Goal: Information Seeking & Learning: Learn about a topic

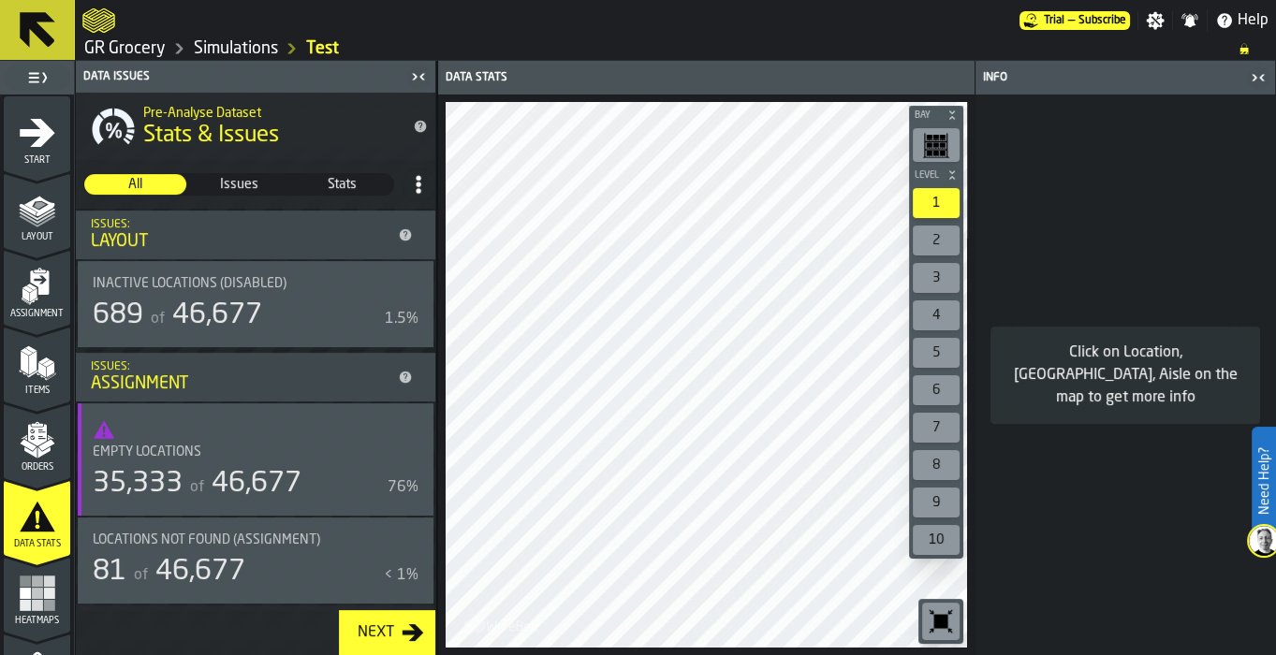
click at [1256, 78] on icon "button-toggle-Close me" at bounding box center [1258, 77] width 22 height 22
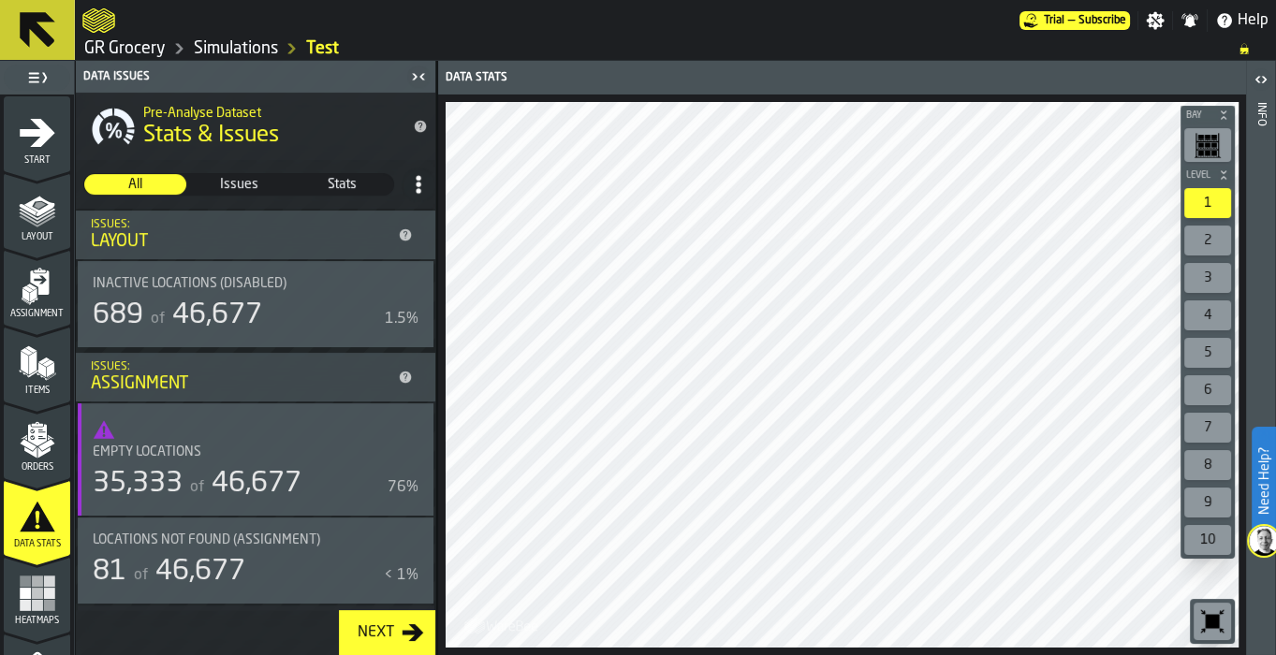
click at [30, 281] on icon "menu Assignment" at bounding box center [39, 283] width 19 height 24
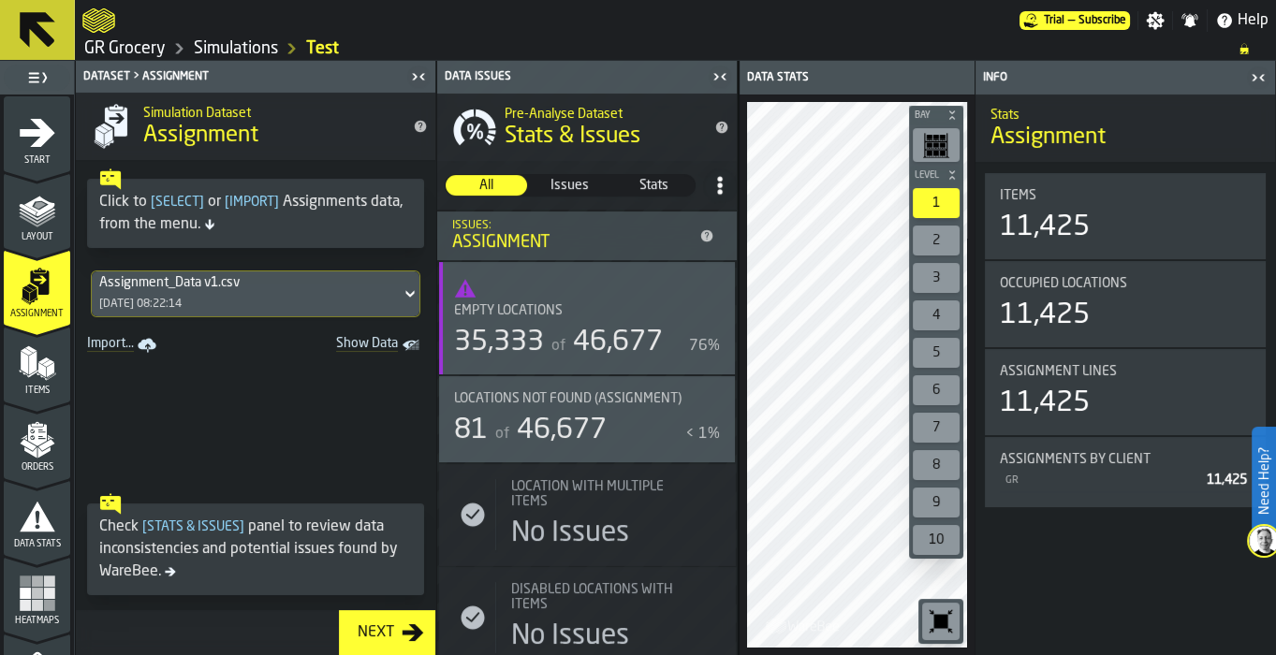
click at [1250, 71] on icon "button-toggle-Close me" at bounding box center [1258, 77] width 22 height 22
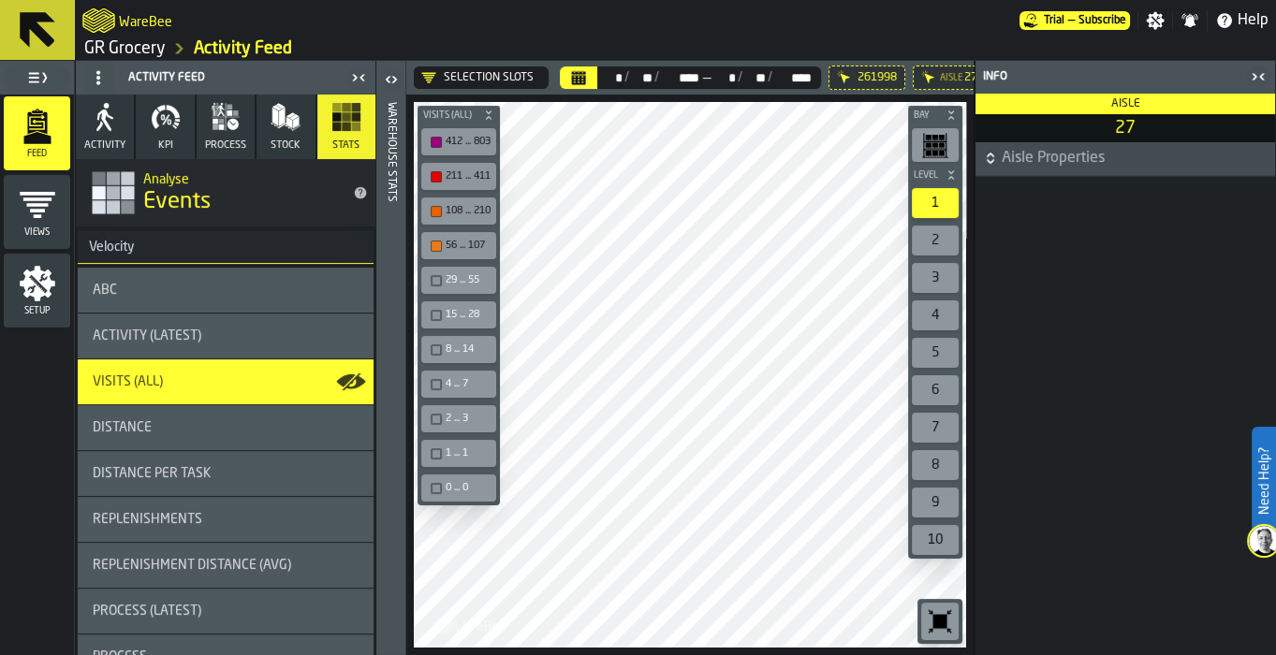
click at [213, 285] on div "ABC" at bounding box center [226, 290] width 266 height 15
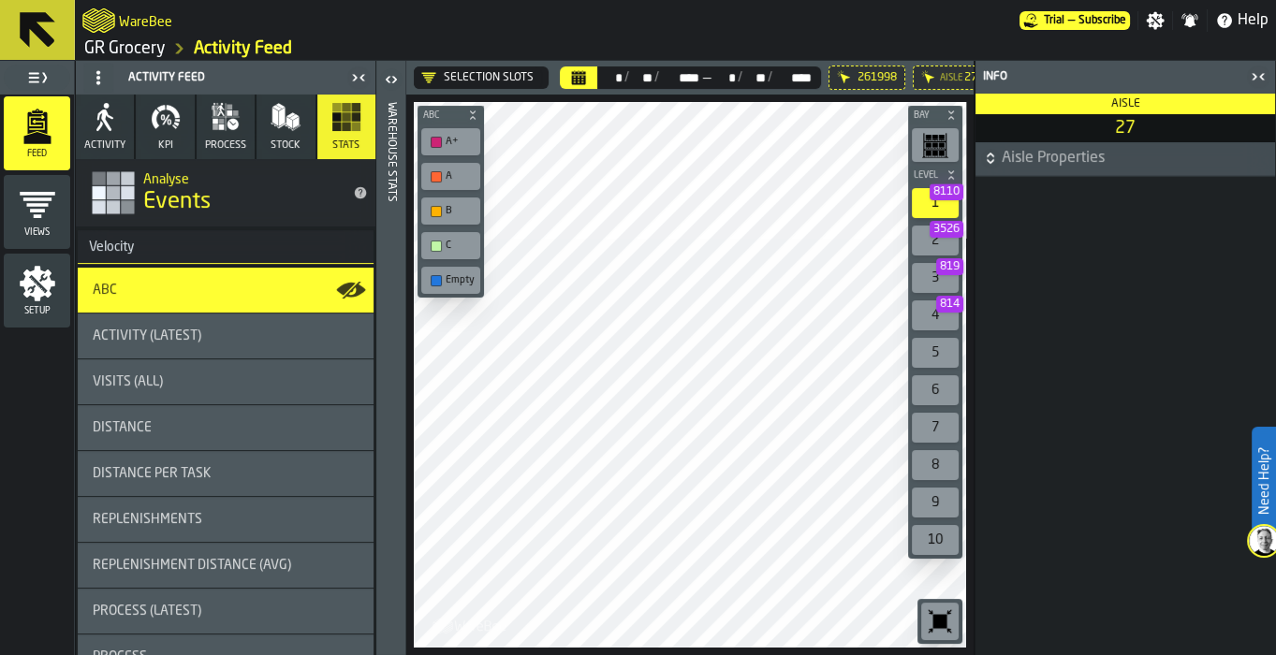
click at [1258, 78] on icon "button-toggle-Close me" at bounding box center [1258, 77] width 22 height 22
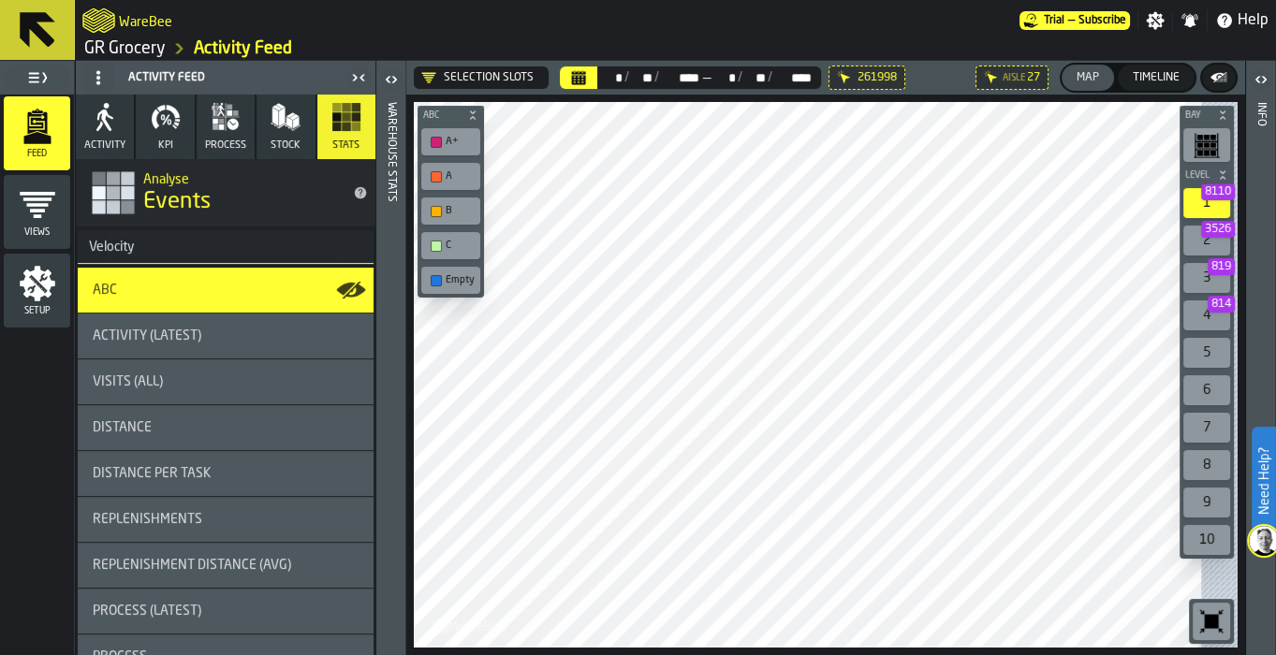
click at [437, 293] on label "Empty" at bounding box center [451, 280] width 66 height 35
click at [439, 275] on div "button-toolbar-undefined" at bounding box center [436, 280] width 11 height 11
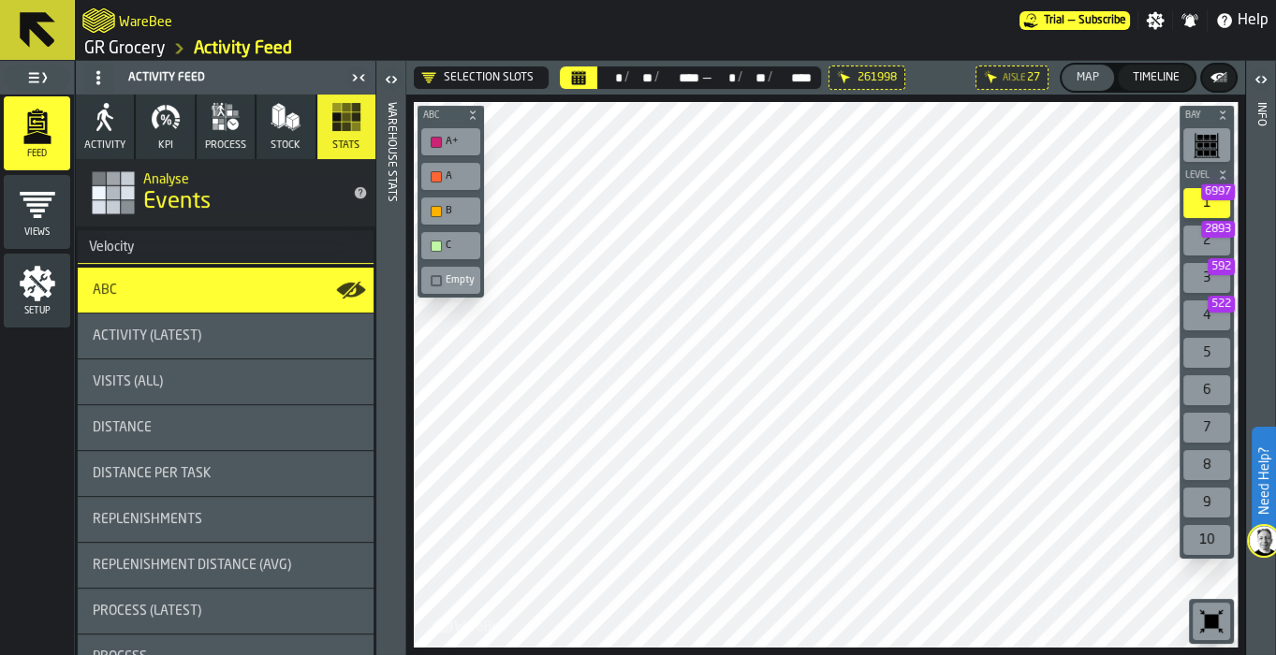
click at [227, 333] on main "Feed Views Shifts Employees Setup Activity Feed Activity KPI process Stock Stat…" at bounding box center [638, 358] width 1276 height 595
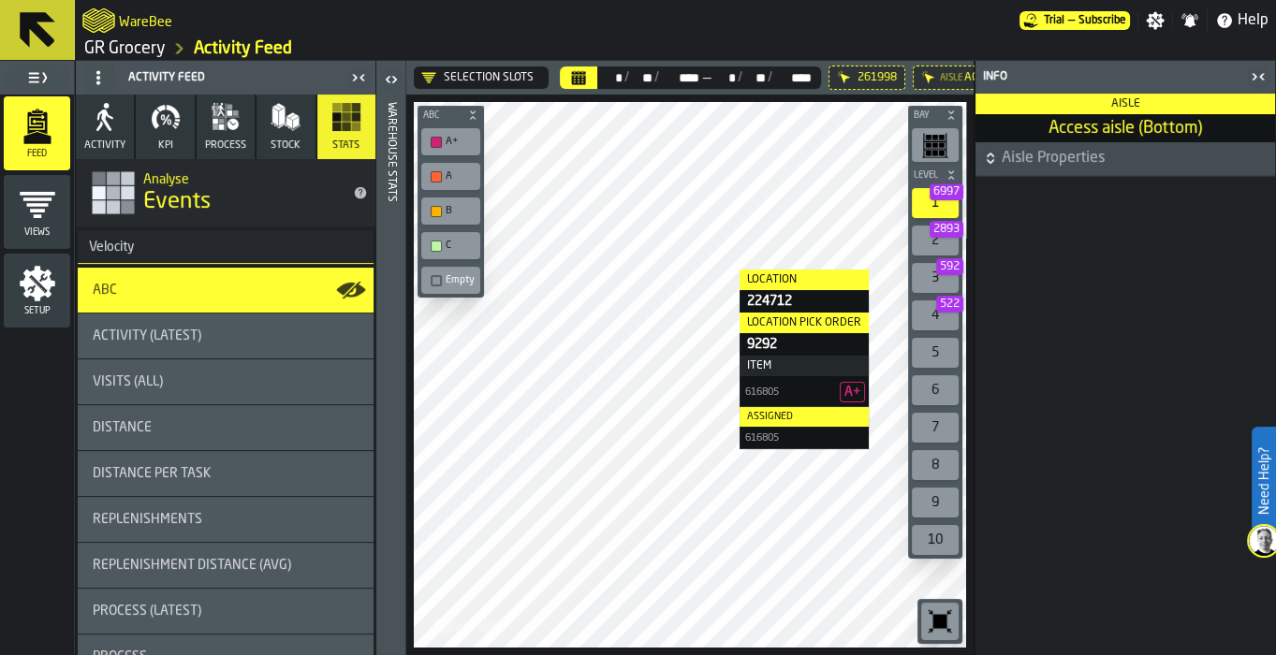
click at [1251, 69] on icon "button-toggle-Close me" at bounding box center [1258, 77] width 22 height 22
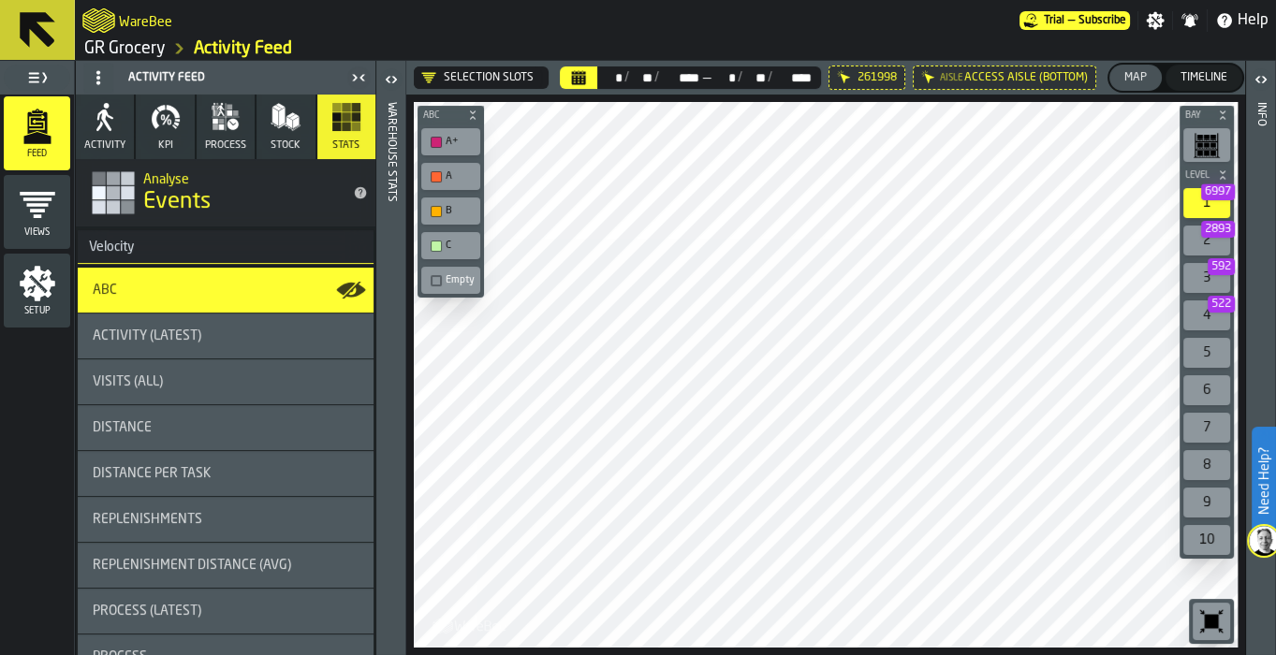
click at [206, 386] on div "Visits (All)" at bounding box center [226, 381] width 266 height 15
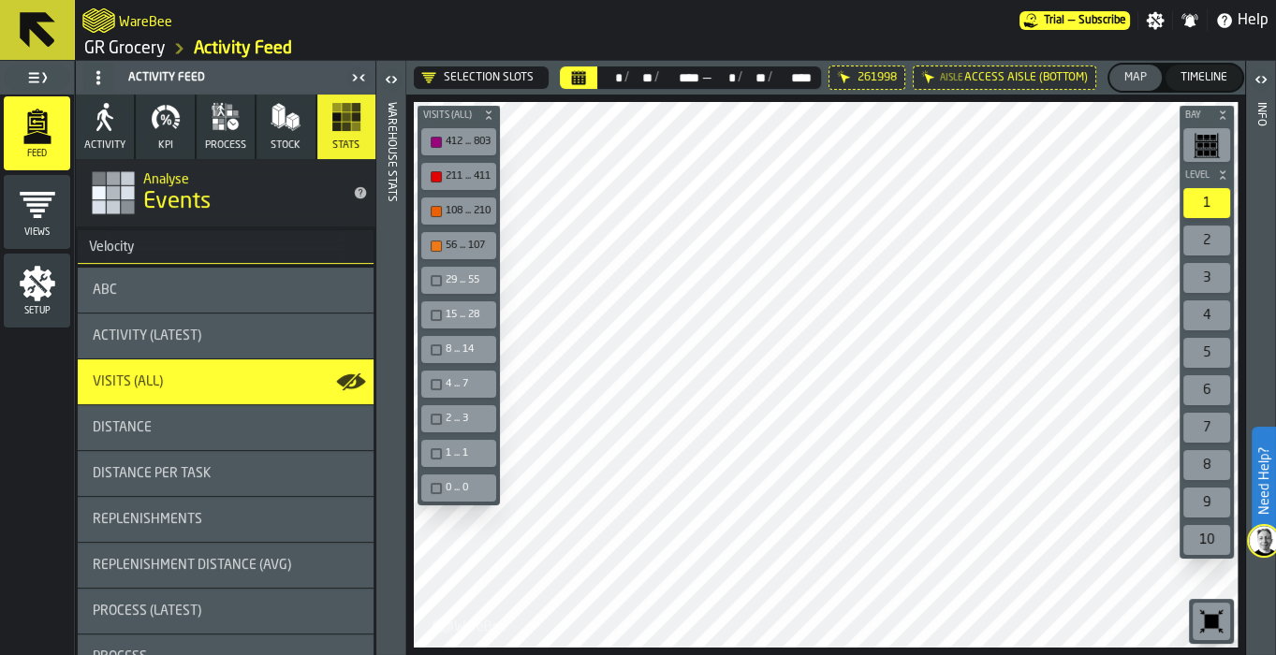
click at [461, 279] on div "29 ... 55" at bounding box center [468, 280] width 45 height 12
click at [465, 318] on div "15 ... 28" at bounding box center [468, 315] width 45 height 12
click at [229, 422] on div "Distance" at bounding box center [226, 427] width 266 height 15
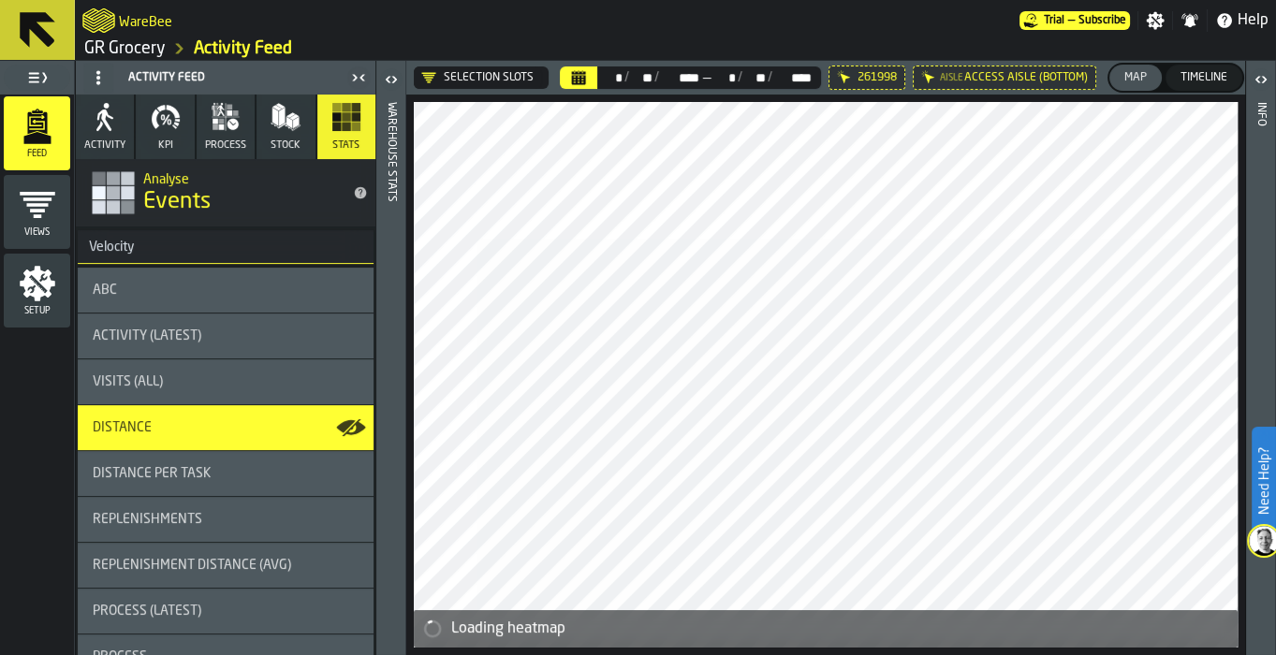
click at [388, 86] on icon "button-toggle-Open" at bounding box center [391, 79] width 22 height 22
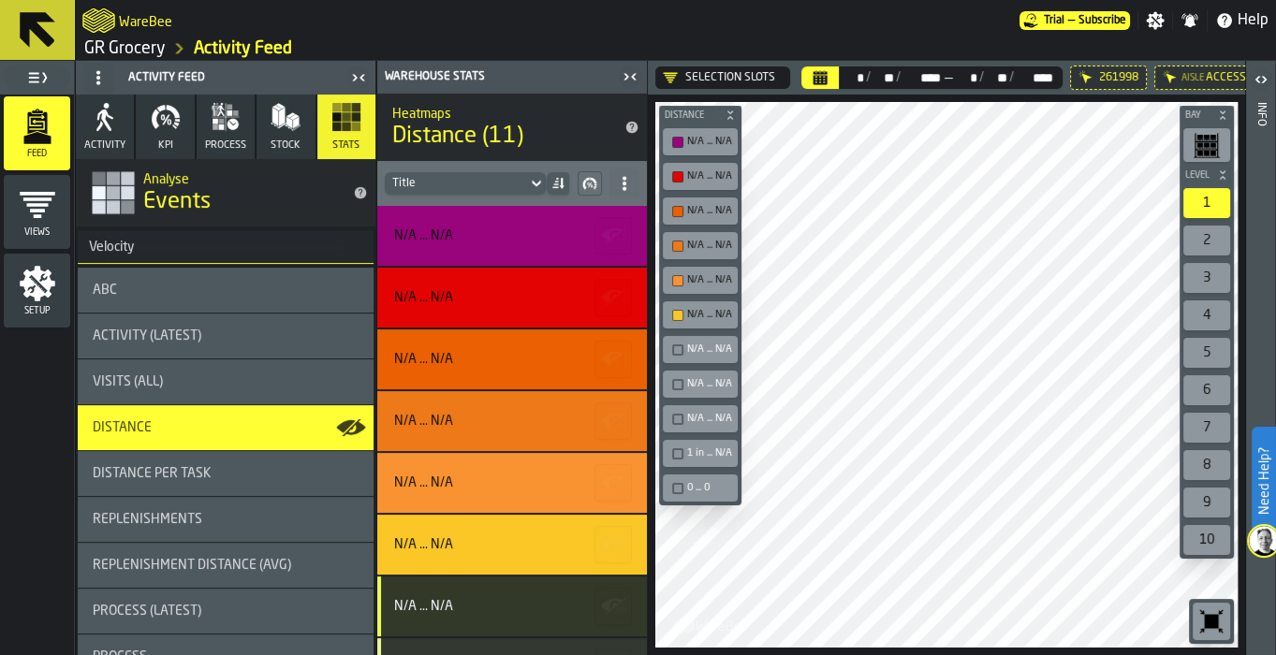
click at [245, 469] on div "Distance per Task" at bounding box center [226, 473] width 266 height 15
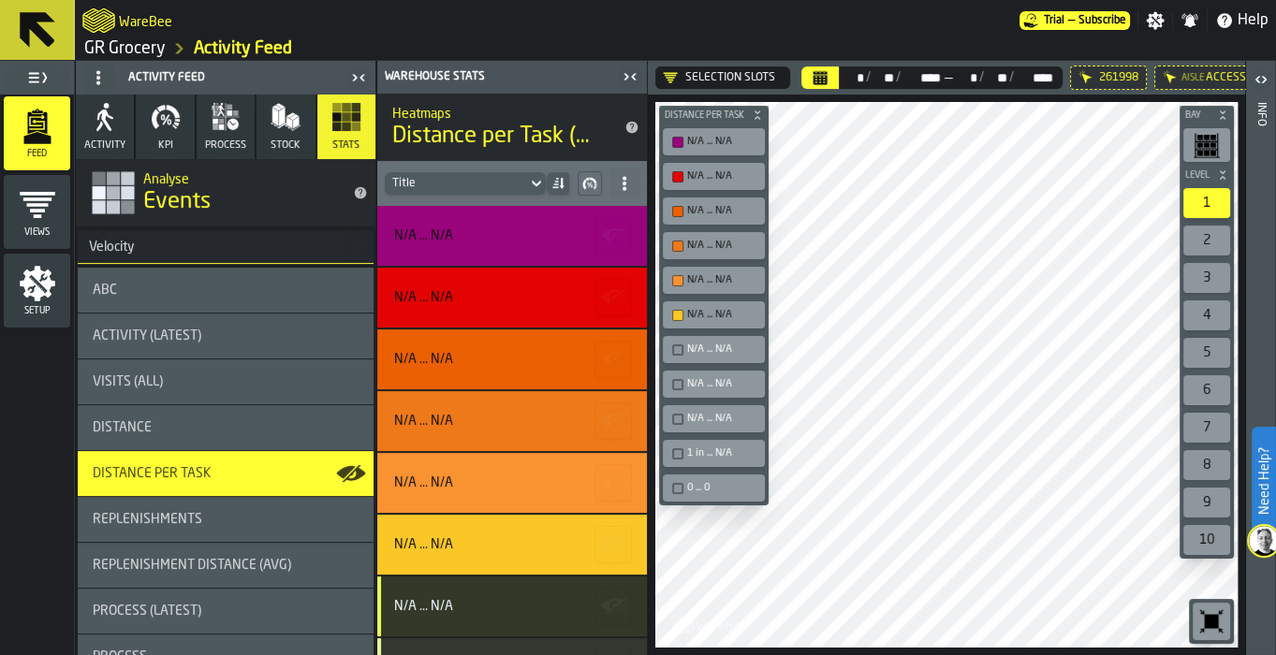
click at [211, 522] on div "Replenishments" at bounding box center [226, 519] width 266 height 15
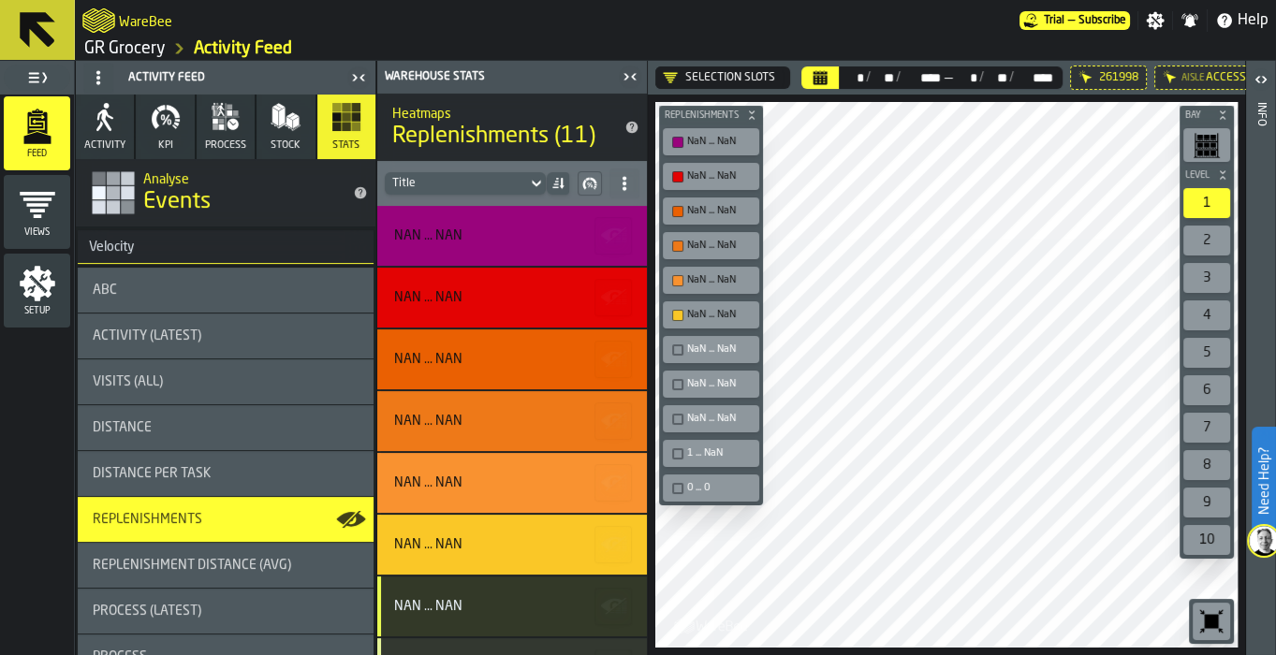
click at [250, 572] on span "Replenishment Distance (AVG)" at bounding box center [192, 565] width 198 height 15
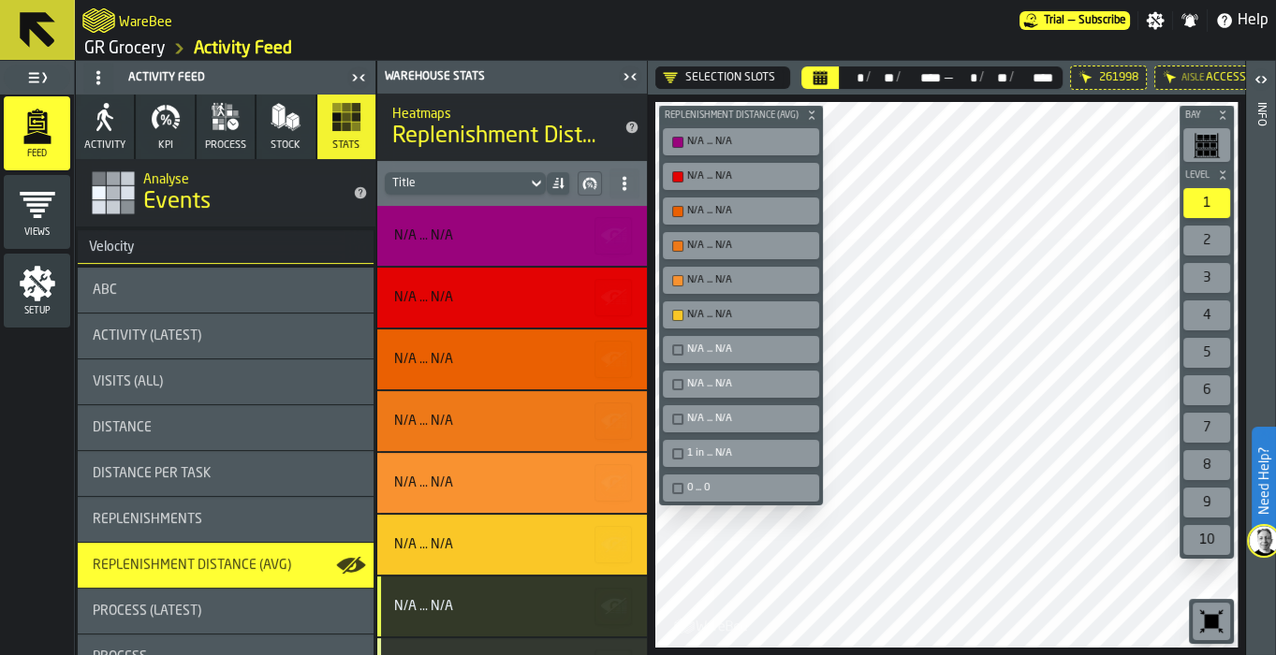
click at [210, 611] on div "Process (Latest)" at bounding box center [226, 611] width 266 height 15
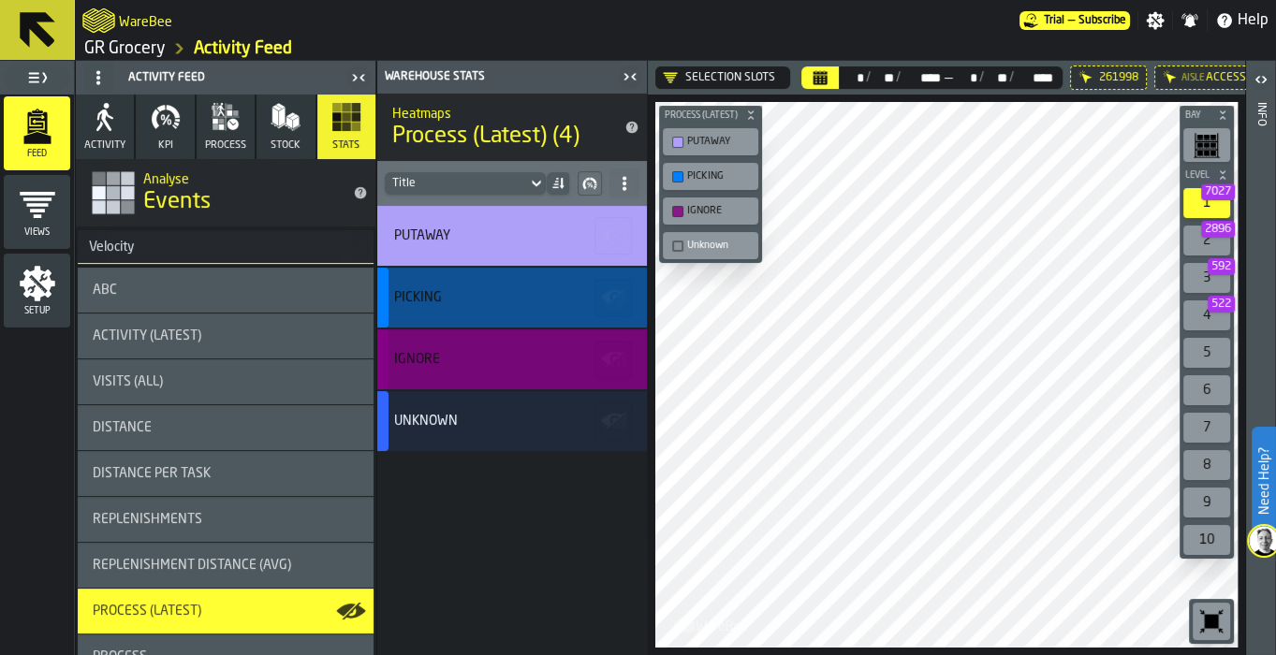
click at [473, 279] on div "PICKING" at bounding box center [512, 298] width 270 height 60
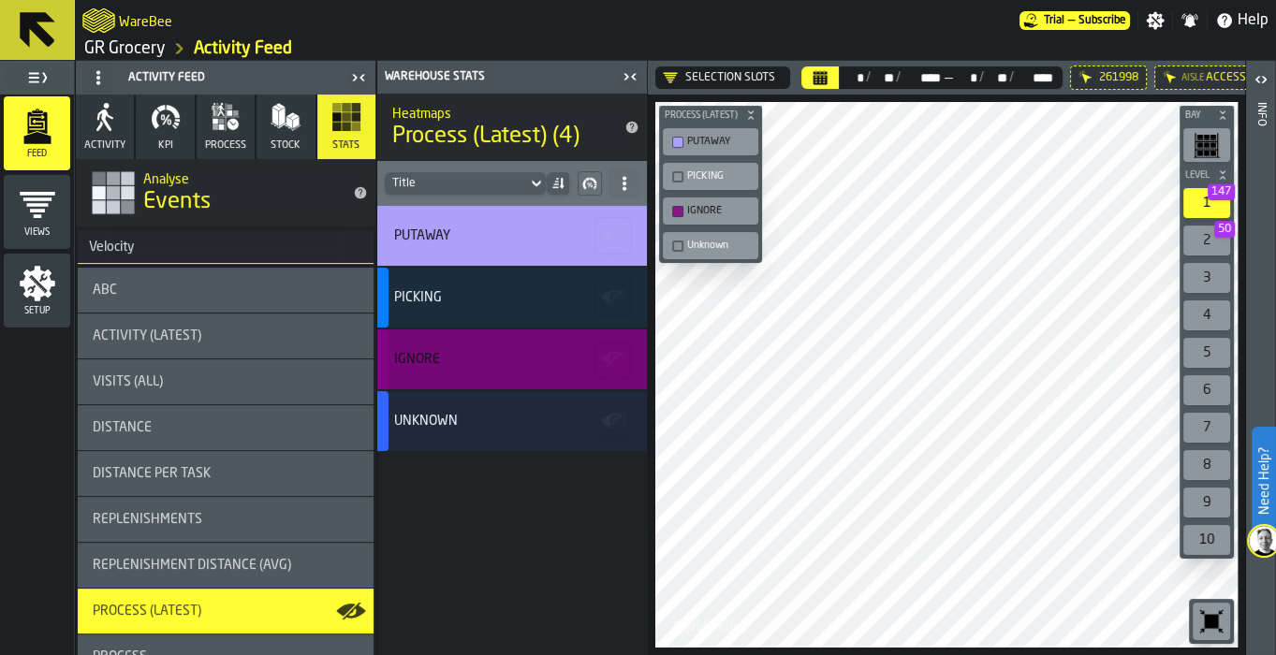
click at [711, 170] on div "PICKING" at bounding box center [720, 176] width 66 height 12
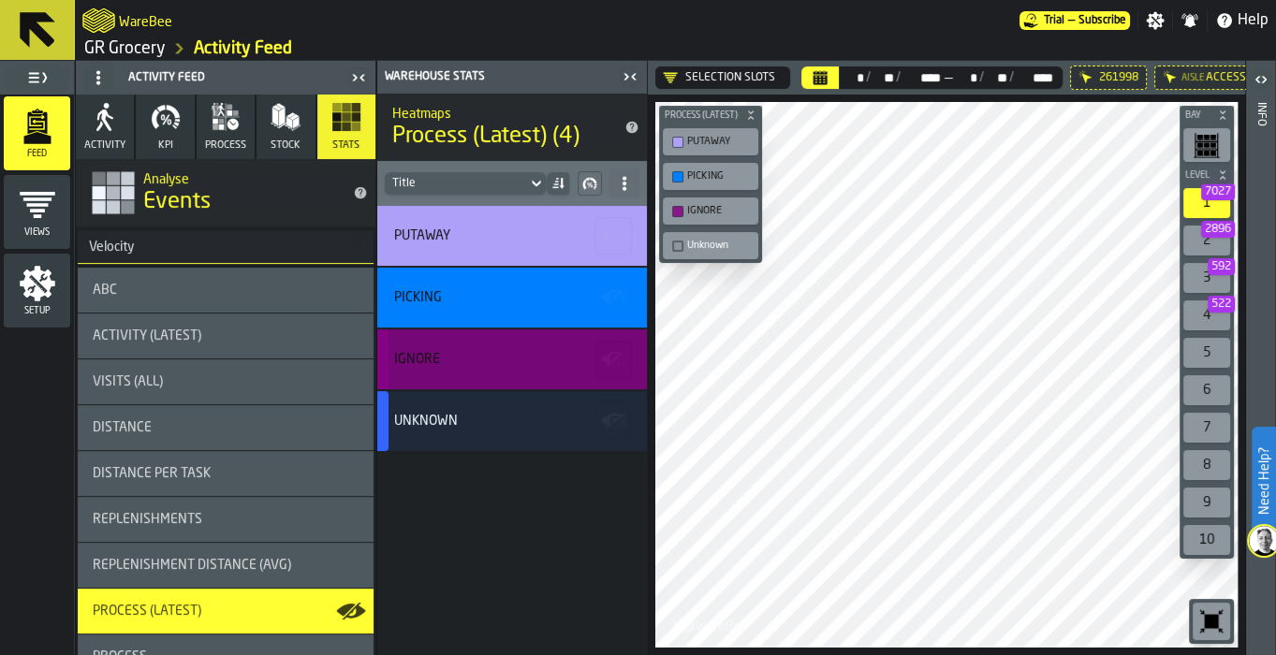
scroll to position [301, 0]
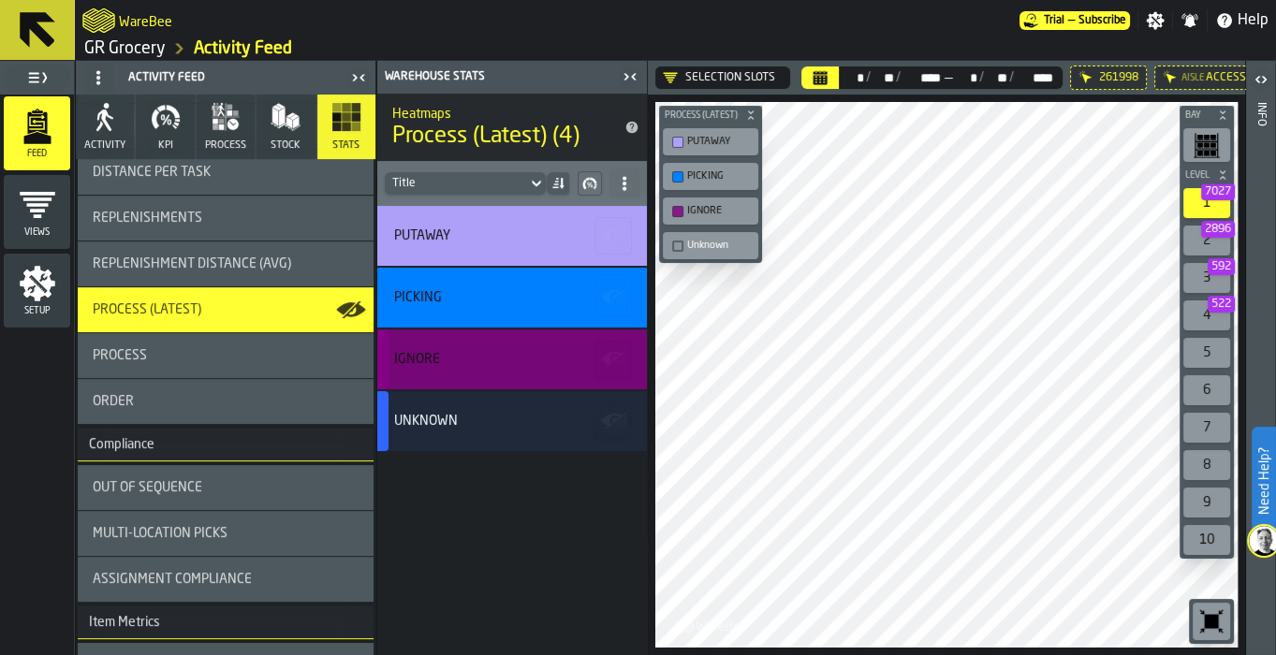
click at [264, 354] on div "Process" at bounding box center [226, 355] width 266 height 15
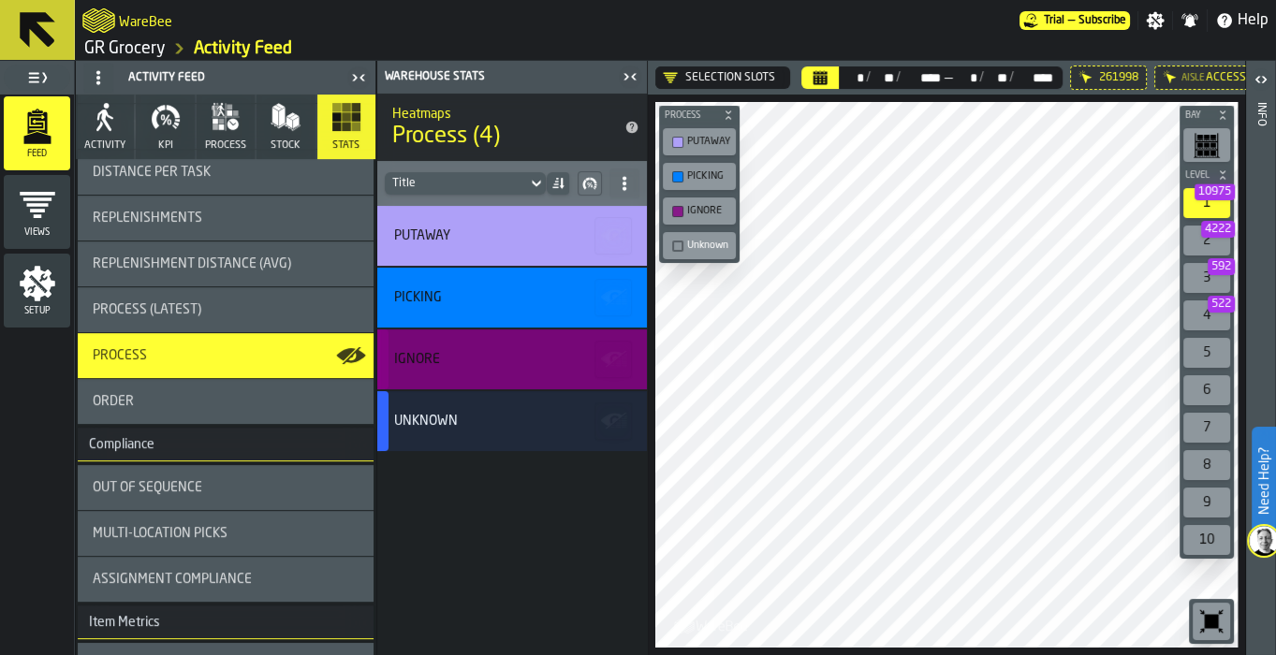
click at [221, 401] on div "Order" at bounding box center [226, 401] width 266 height 15
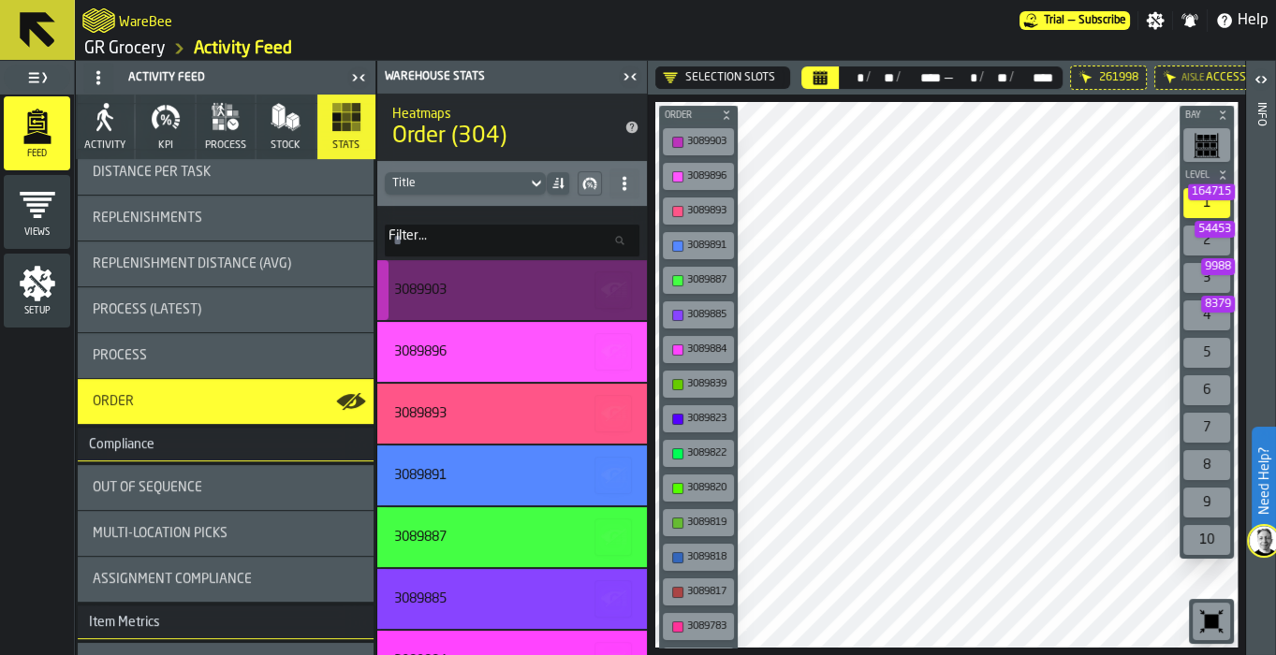
click at [481, 294] on div "3089903" at bounding box center [509, 290] width 230 height 15
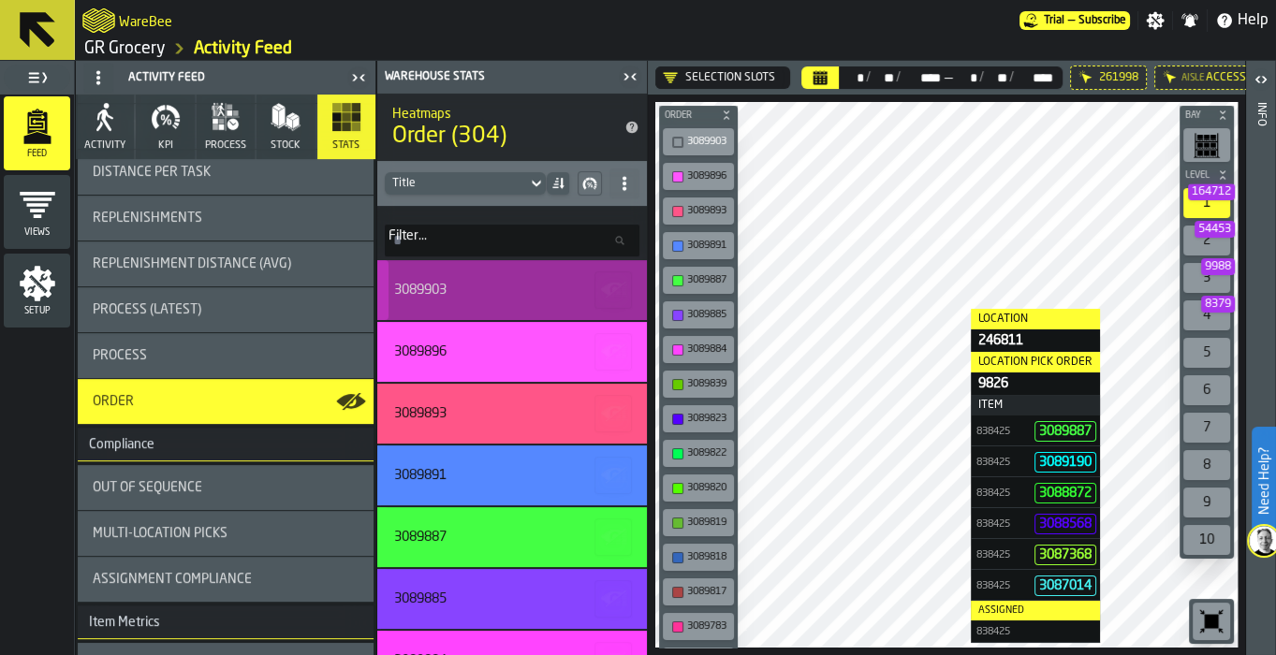
click at [482, 267] on div "3089903" at bounding box center [512, 290] width 270 height 60
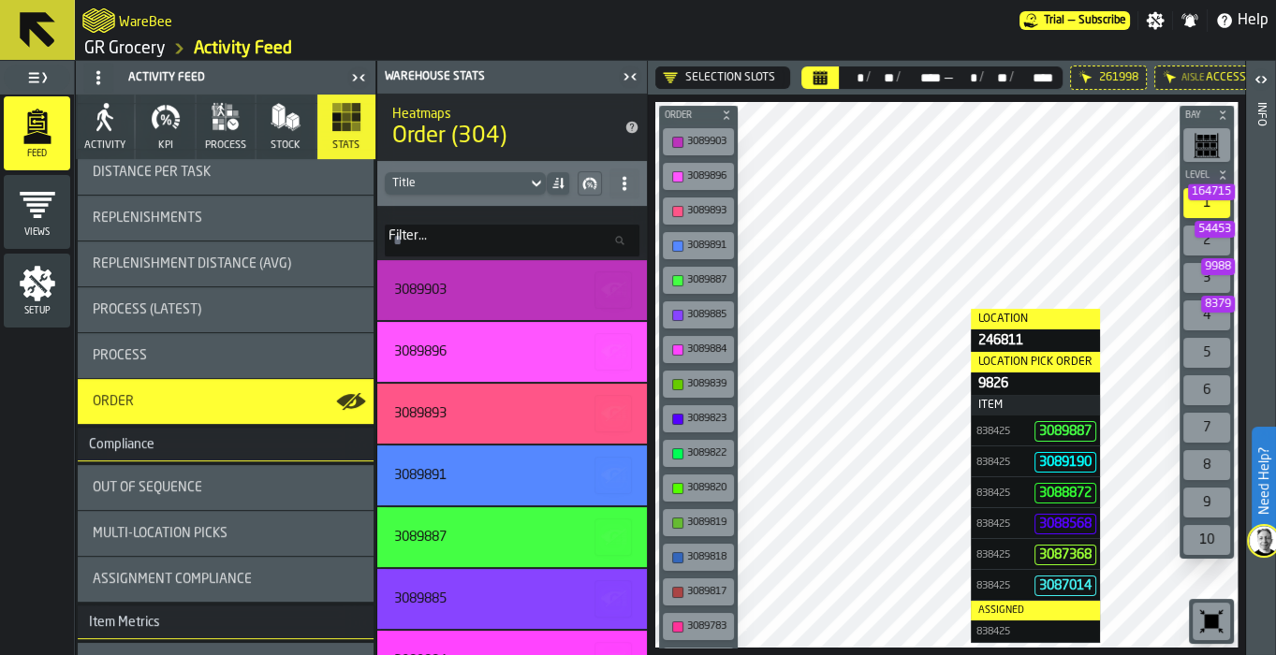
click at [617, 184] on icon at bounding box center [624, 183] width 15 height 15
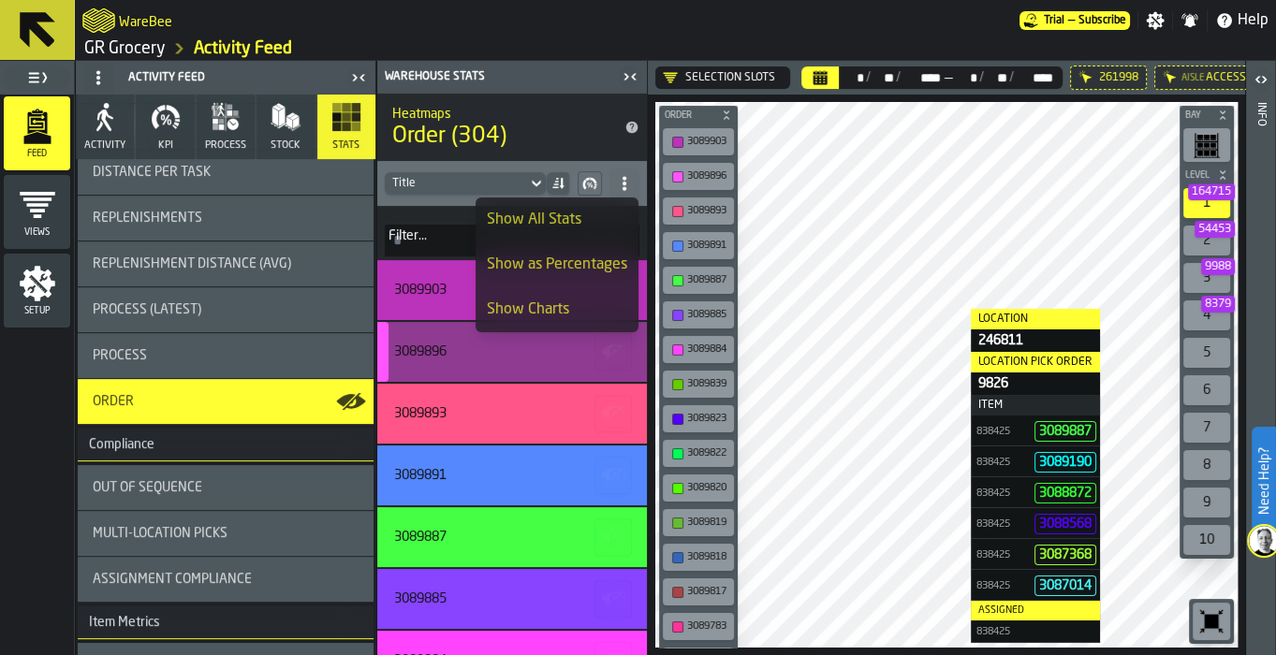
click at [615, 353] on polygon "button-" at bounding box center [618, 354] width 6 height 2
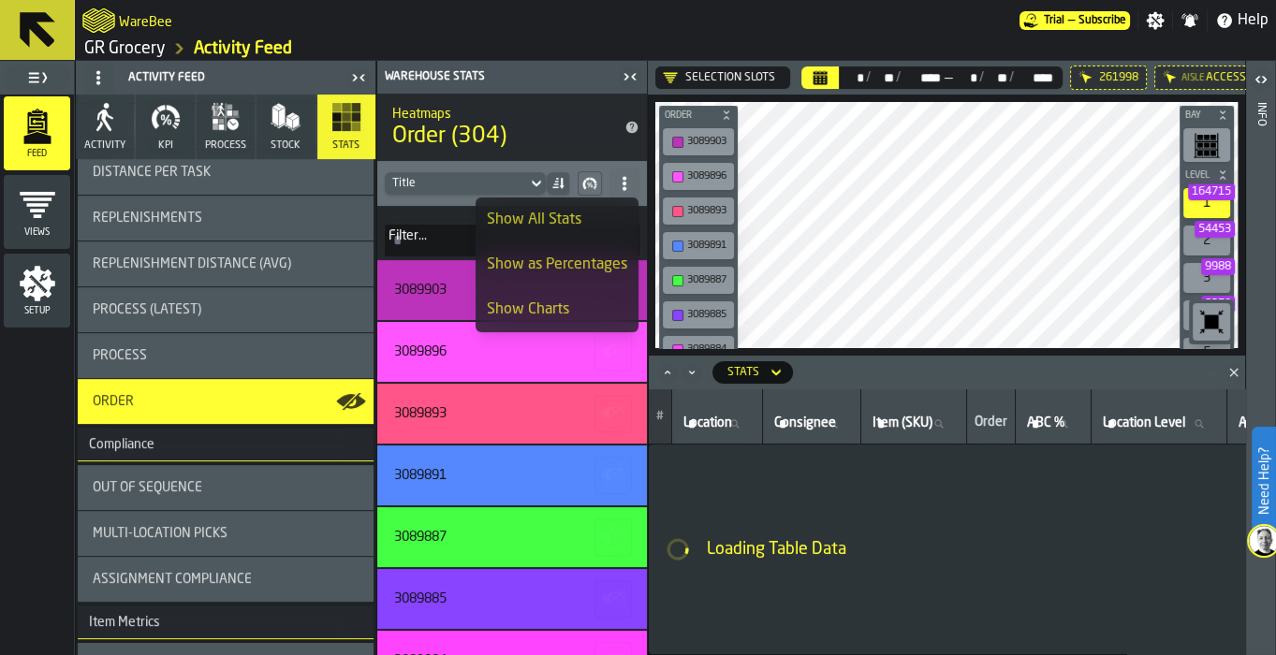
click at [693, 377] on icon "Minimize" at bounding box center [692, 372] width 19 height 19
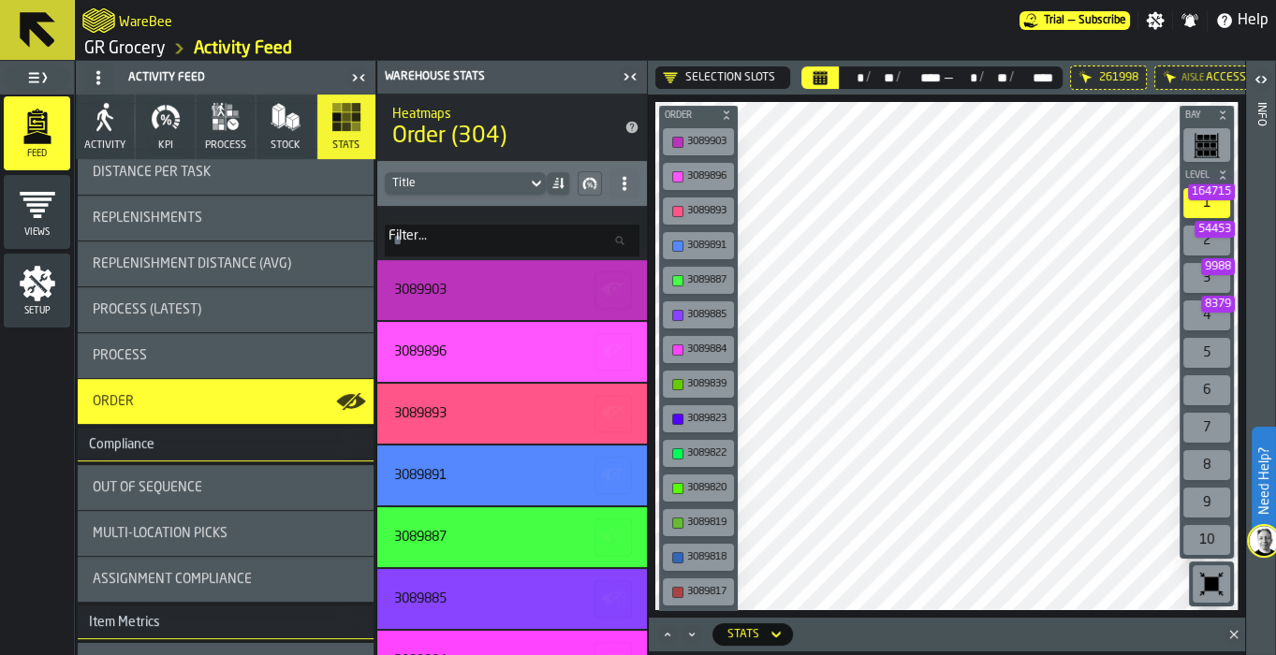
click at [695, 173] on div "3089896" at bounding box center [707, 176] width 41 height 12
click at [699, 212] on div "3089893" at bounding box center [707, 211] width 41 height 12
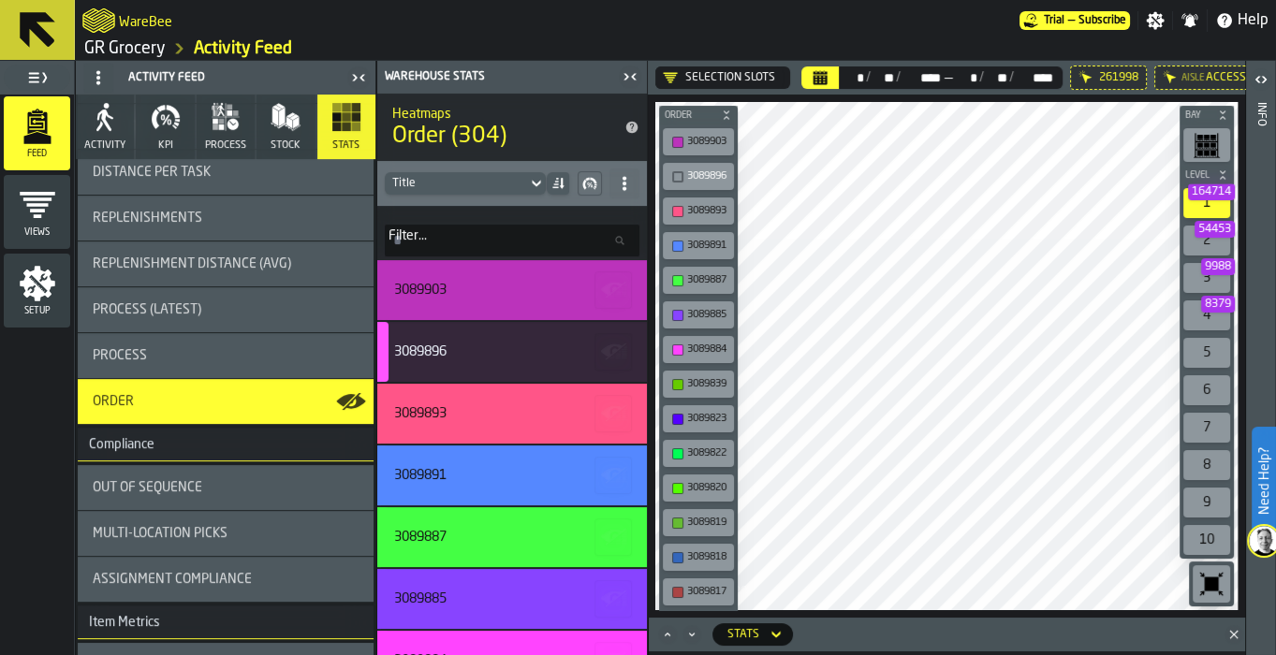
click at [699, 232] on div "3089891" at bounding box center [698, 245] width 71 height 27
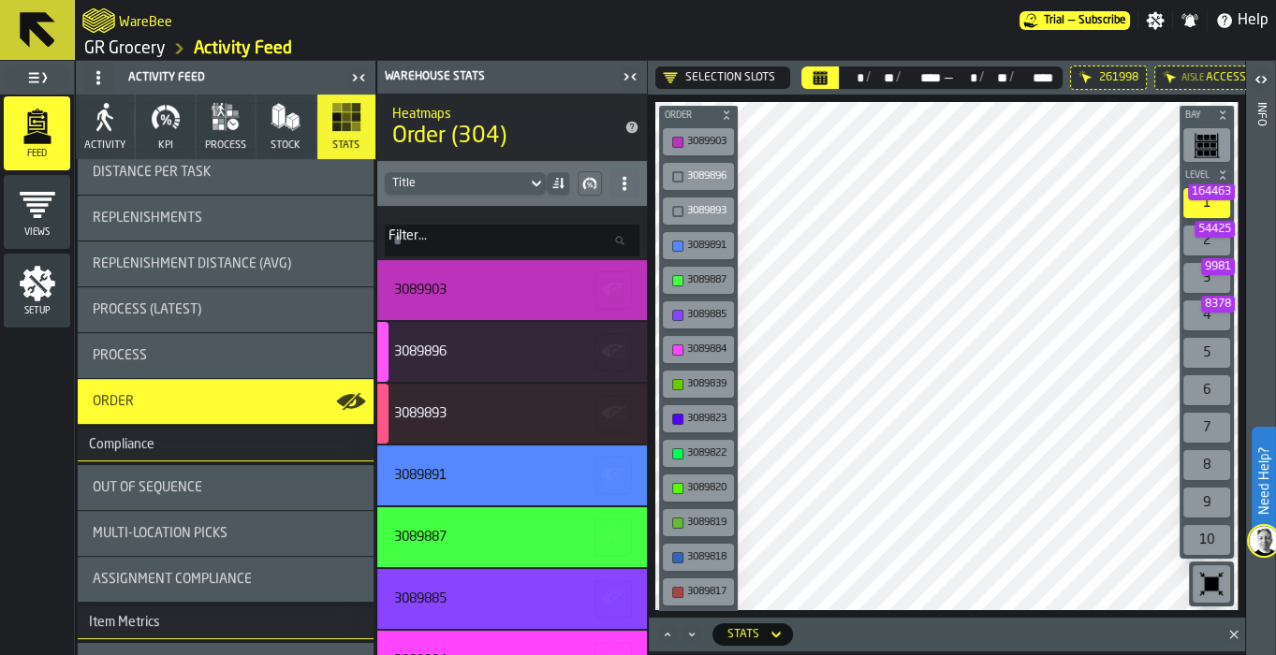
click at [535, 183] on icon at bounding box center [536, 183] width 8 height 7
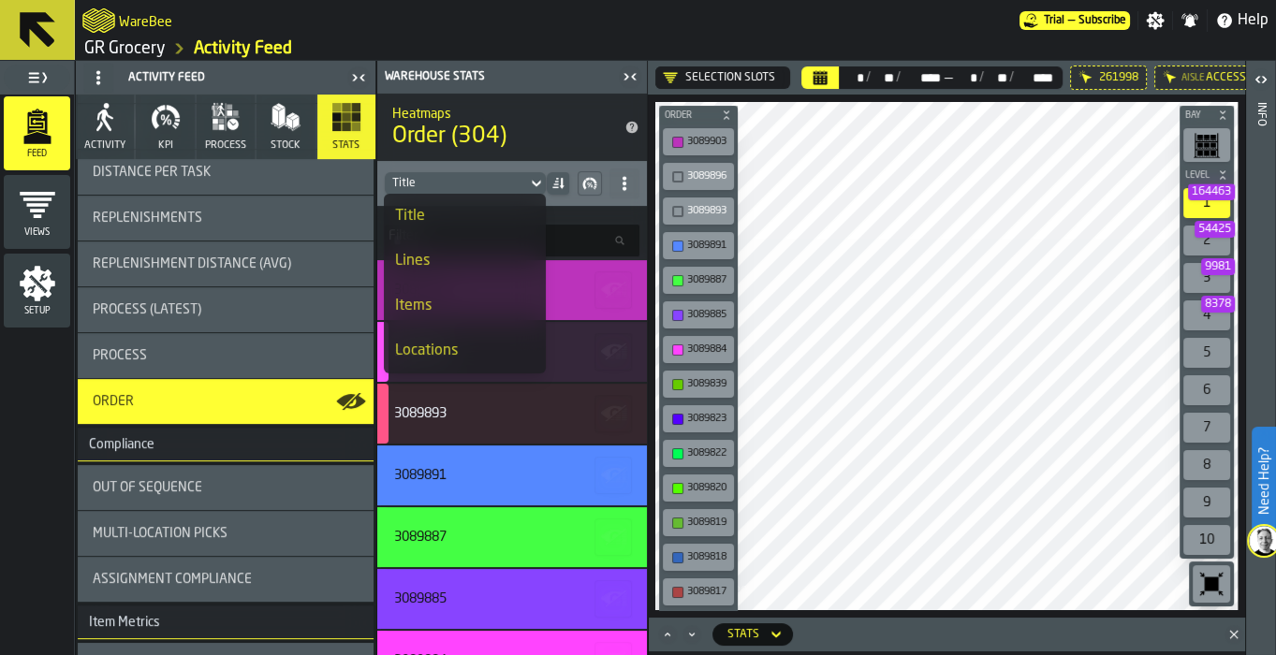
click at [535, 183] on icon at bounding box center [536, 183] width 8 height 7
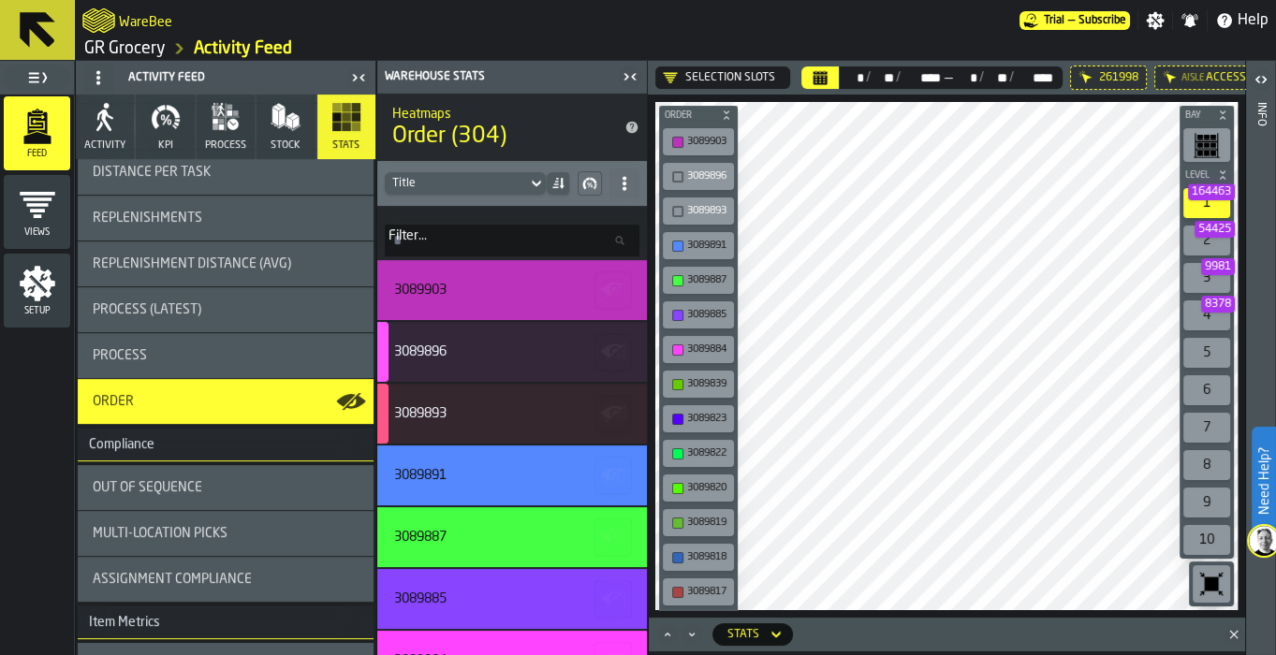
click at [695, 253] on div "3089891" at bounding box center [699, 246] width 64 height 20
click at [706, 279] on div "3089887" at bounding box center [707, 280] width 41 height 12
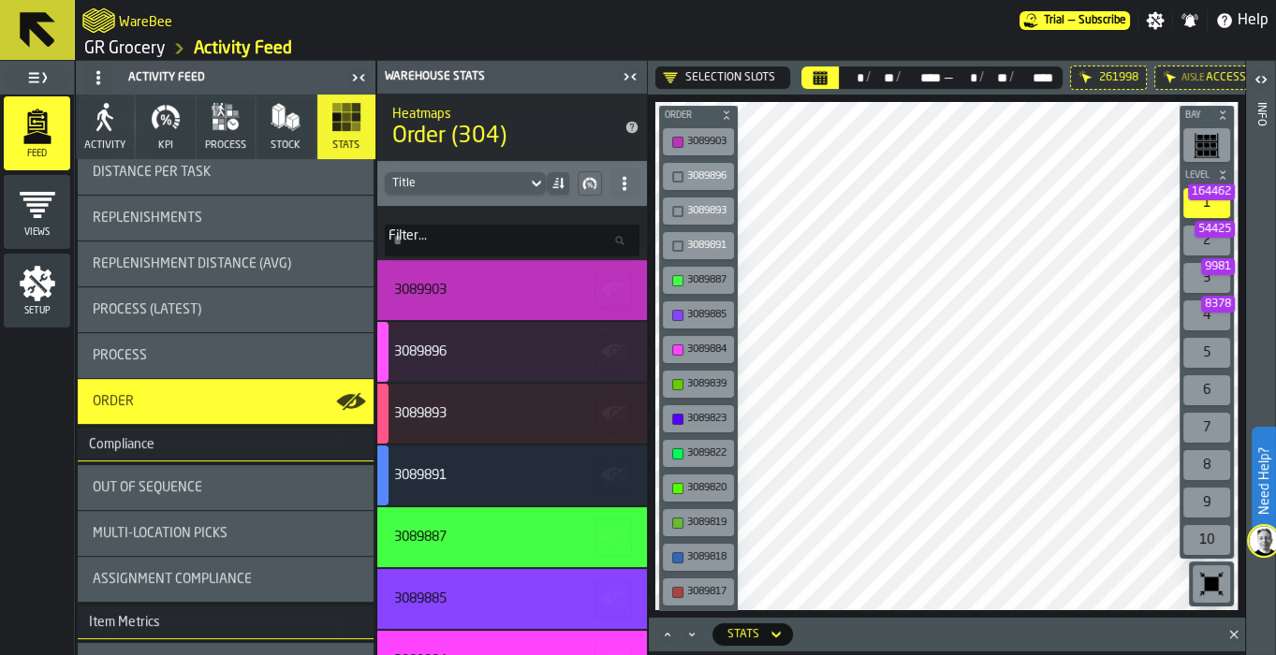
click at [710, 310] on div "3089885" at bounding box center [707, 315] width 41 height 12
click at [697, 346] on div "3089884" at bounding box center [707, 350] width 41 height 12
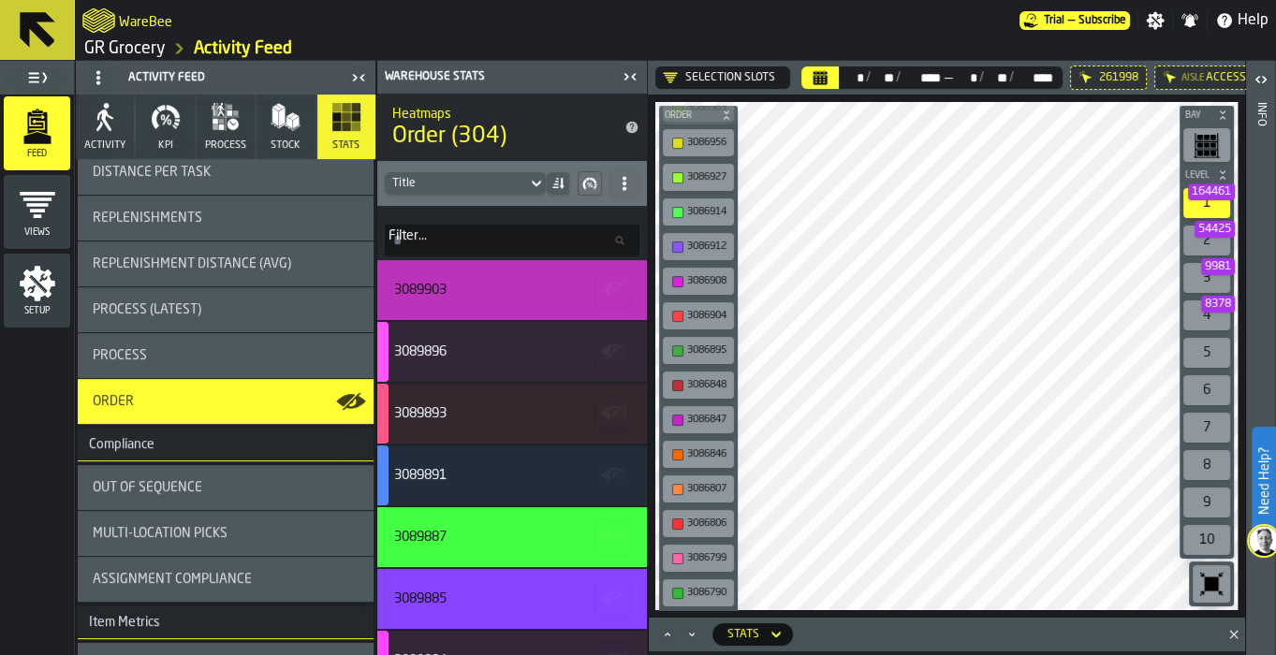
scroll to position [9905, 0]
click at [608, 232] on input "Filter... Filter..." at bounding box center [512, 241] width 255 height 32
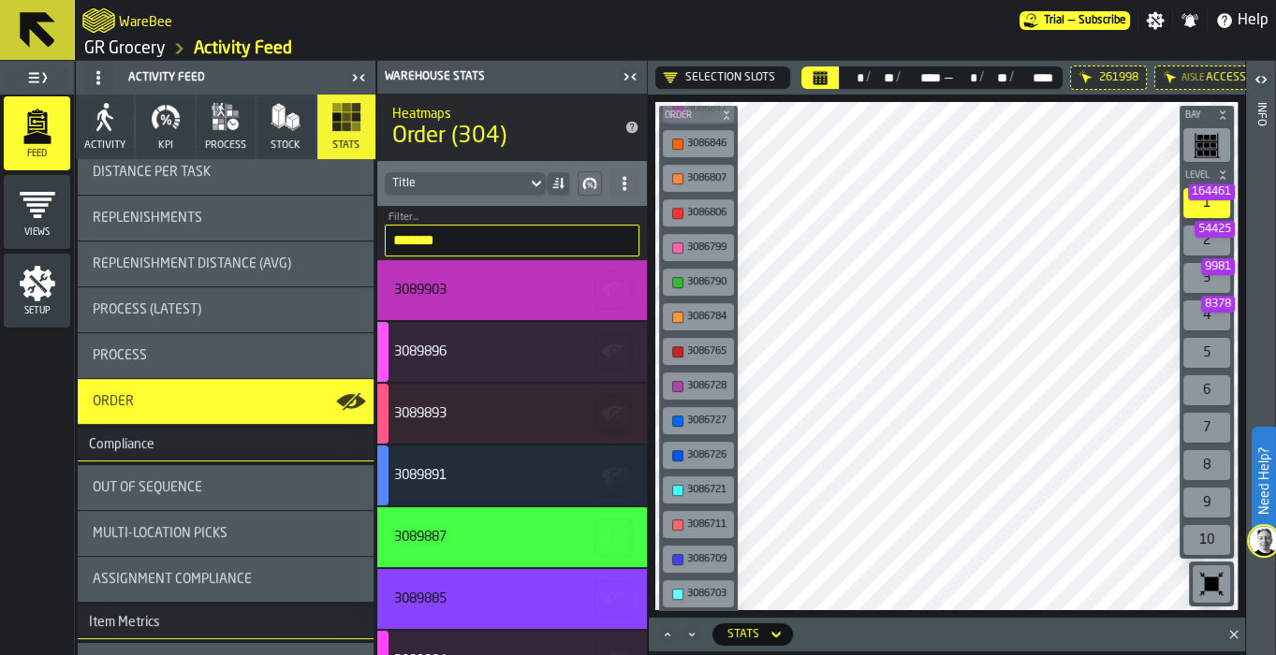
type input "*******"
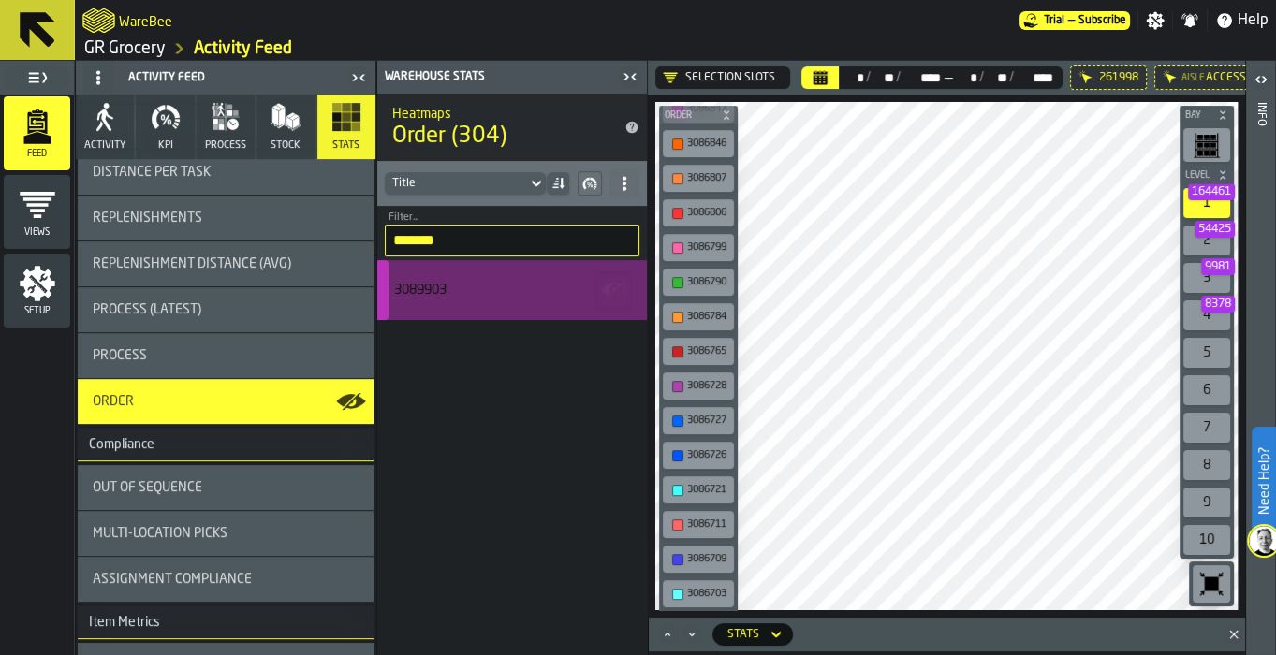
click at [587, 287] on div "3089903" at bounding box center [509, 290] width 230 height 15
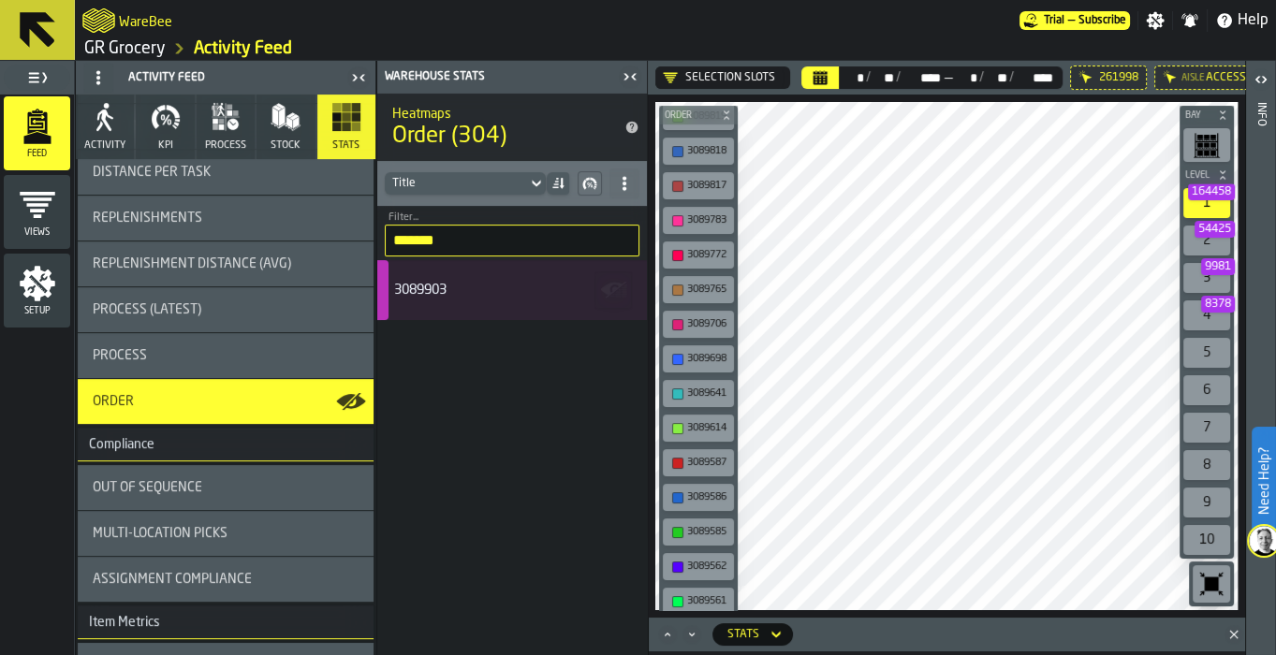
scroll to position [0, 0]
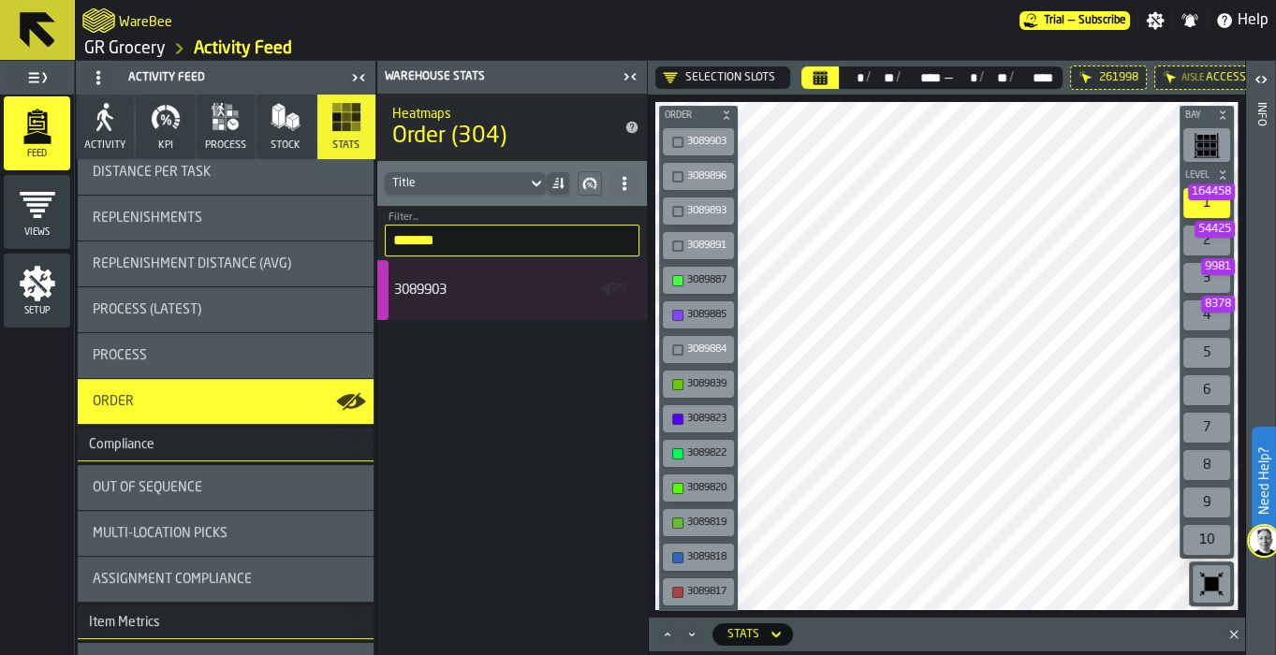
click at [611, 240] on input "*******" at bounding box center [512, 241] width 255 height 32
click at [625, 246] on input "*******" at bounding box center [512, 241] width 255 height 32
click at [624, 242] on input "*******" at bounding box center [512, 241] width 255 height 32
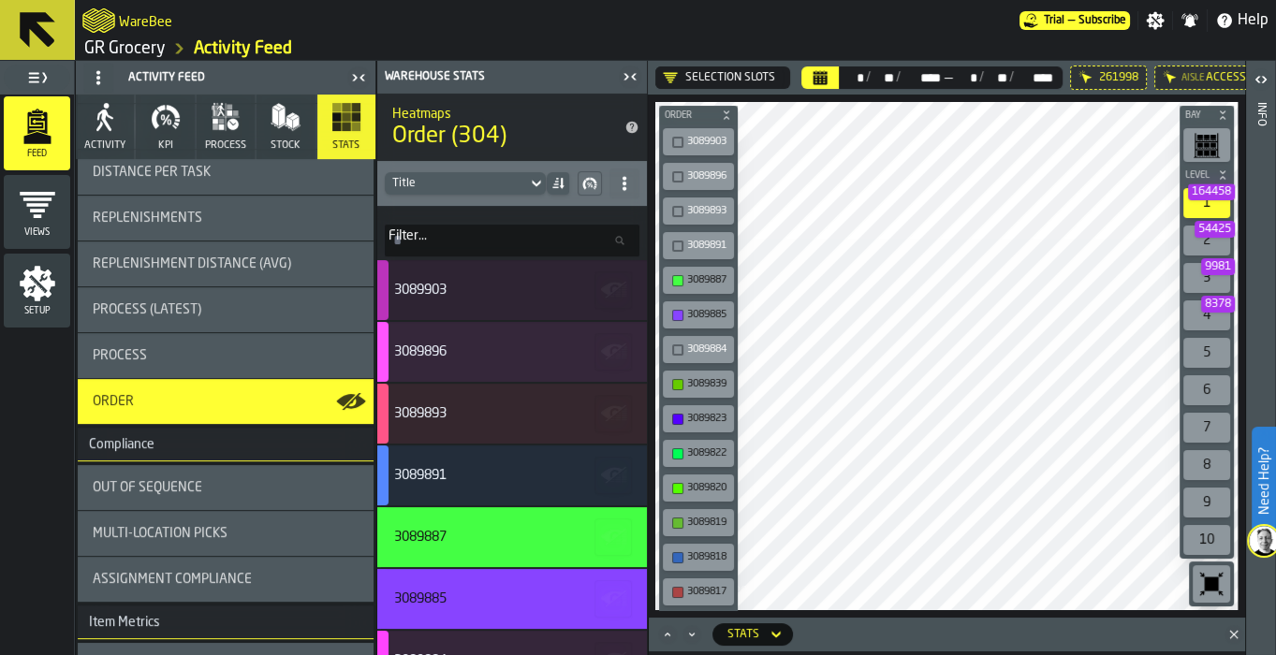
click at [203, 353] on div "Process" at bounding box center [226, 355] width 266 height 15
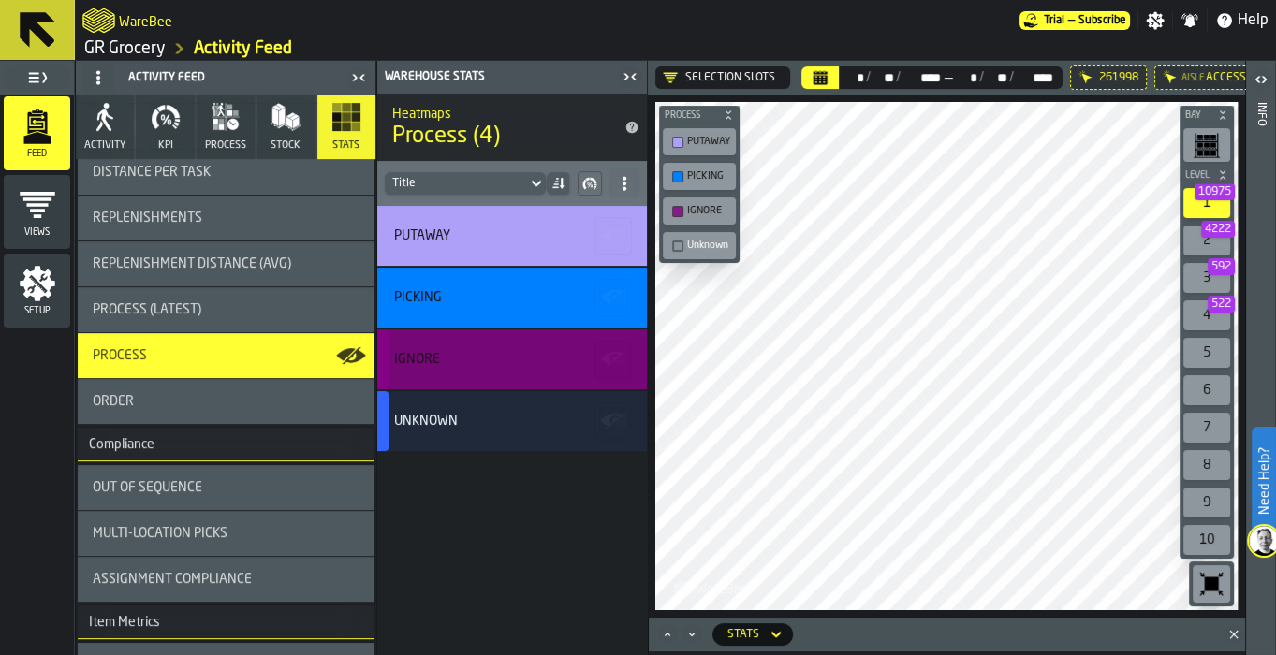
click at [208, 389] on div "Order" at bounding box center [226, 401] width 296 height 45
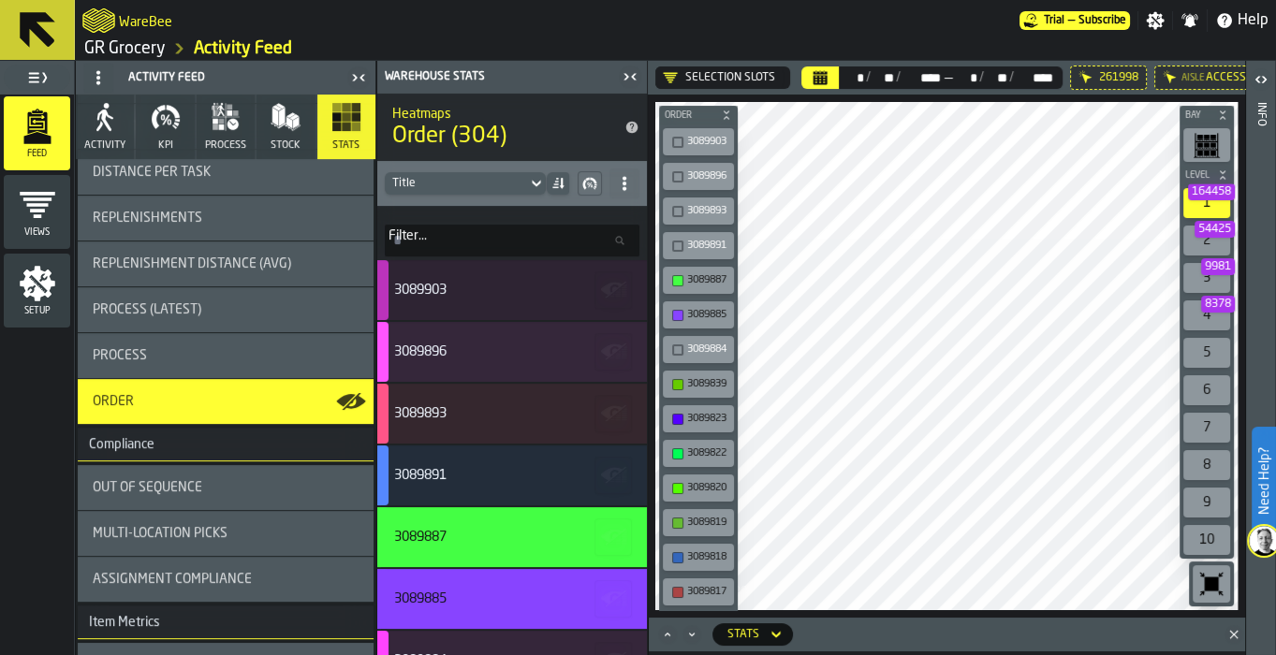
click at [548, 186] on div at bounding box center [558, 183] width 22 height 22
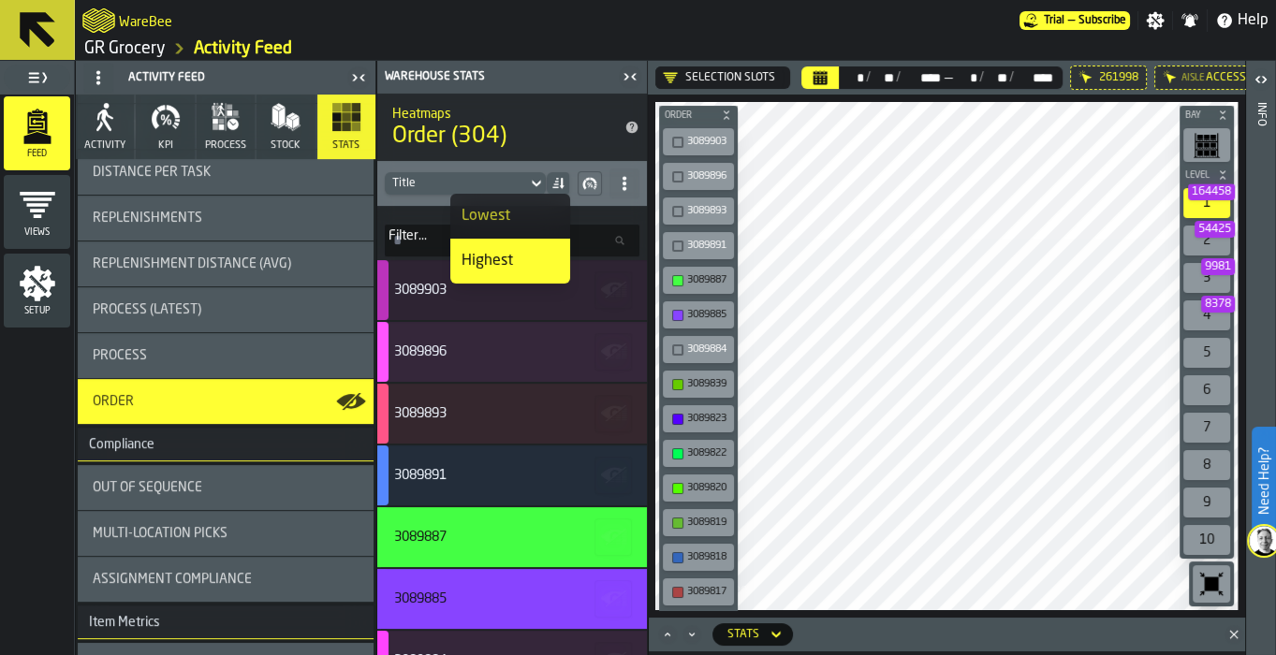
click at [541, 220] on div "Lowest" at bounding box center [510, 216] width 97 height 22
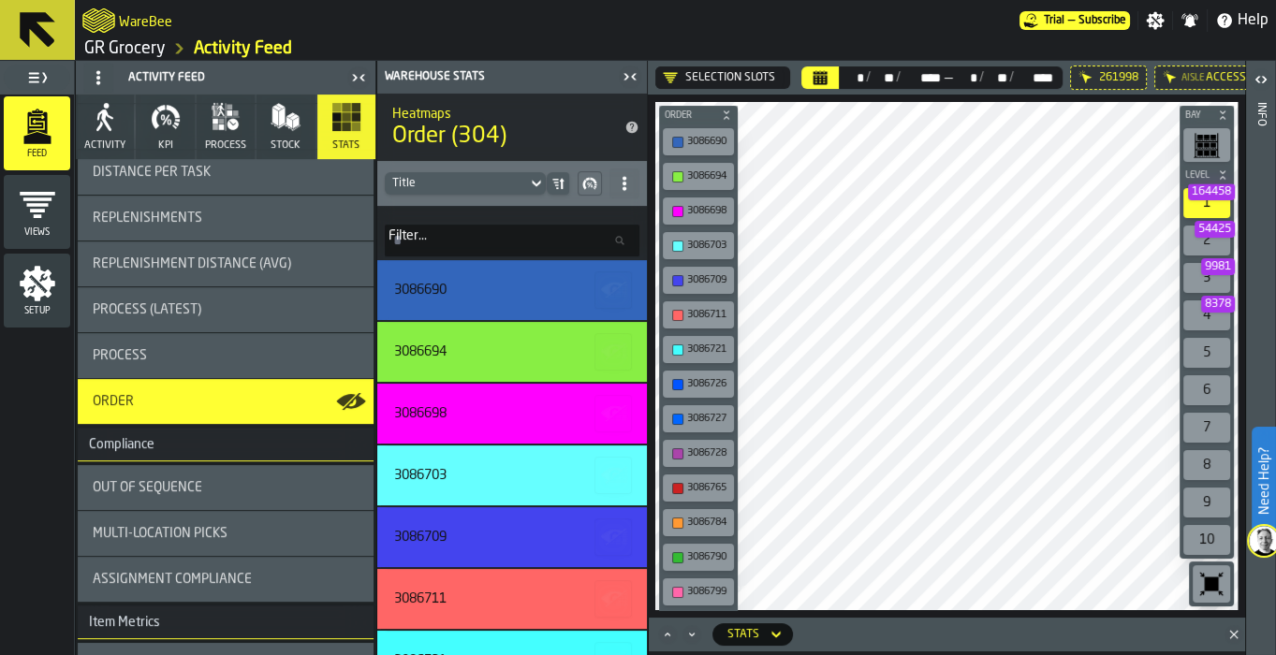
click at [512, 184] on div "Title" at bounding box center [455, 183] width 127 height 13
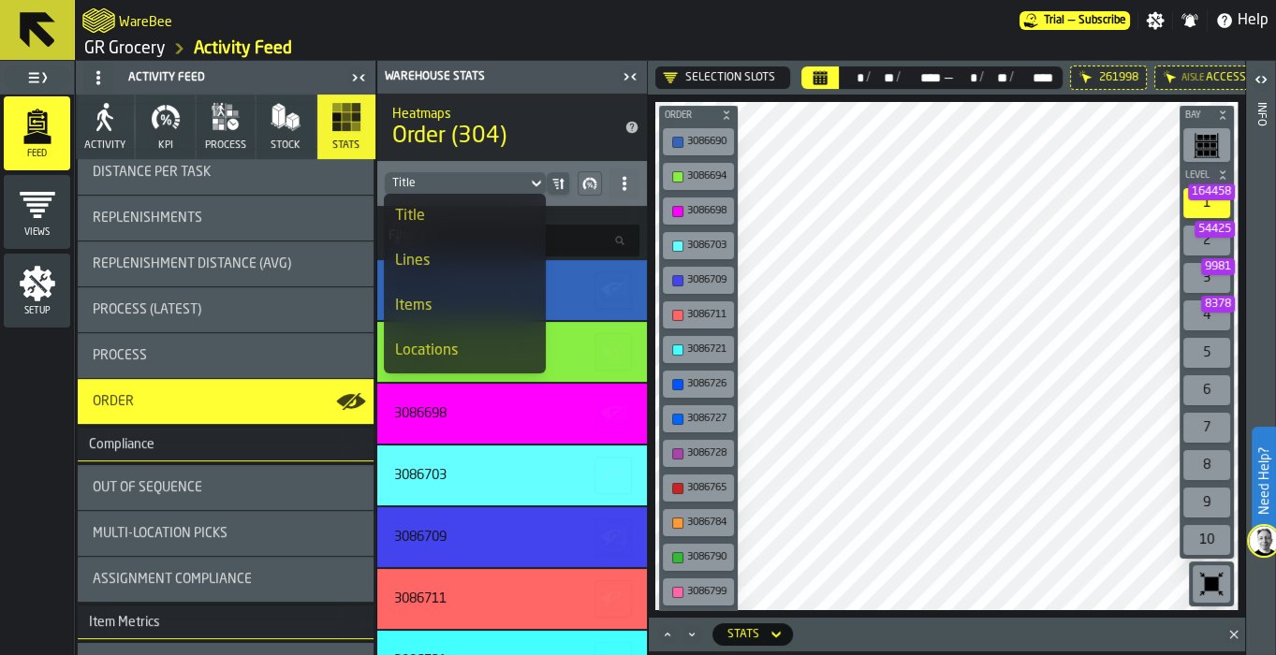
click at [456, 267] on div "Lines" at bounding box center [464, 261] width 139 height 22
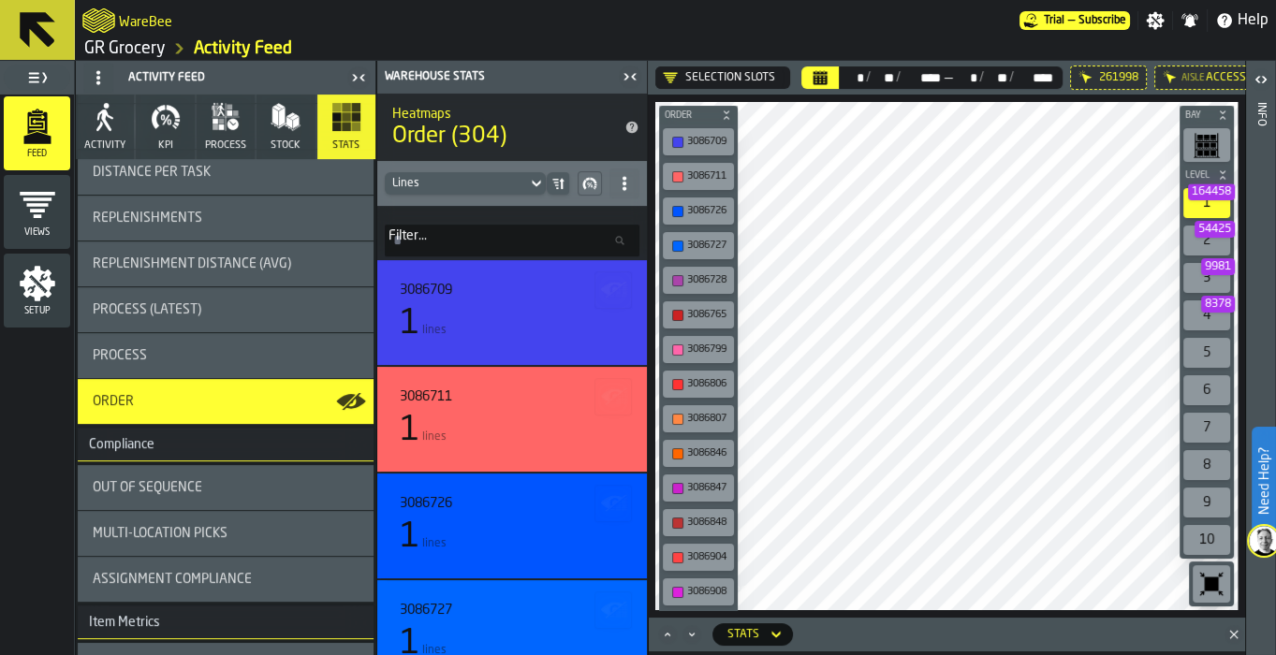
click at [555, 183] on icon at bounding box center [557, 183] width 15 height 15
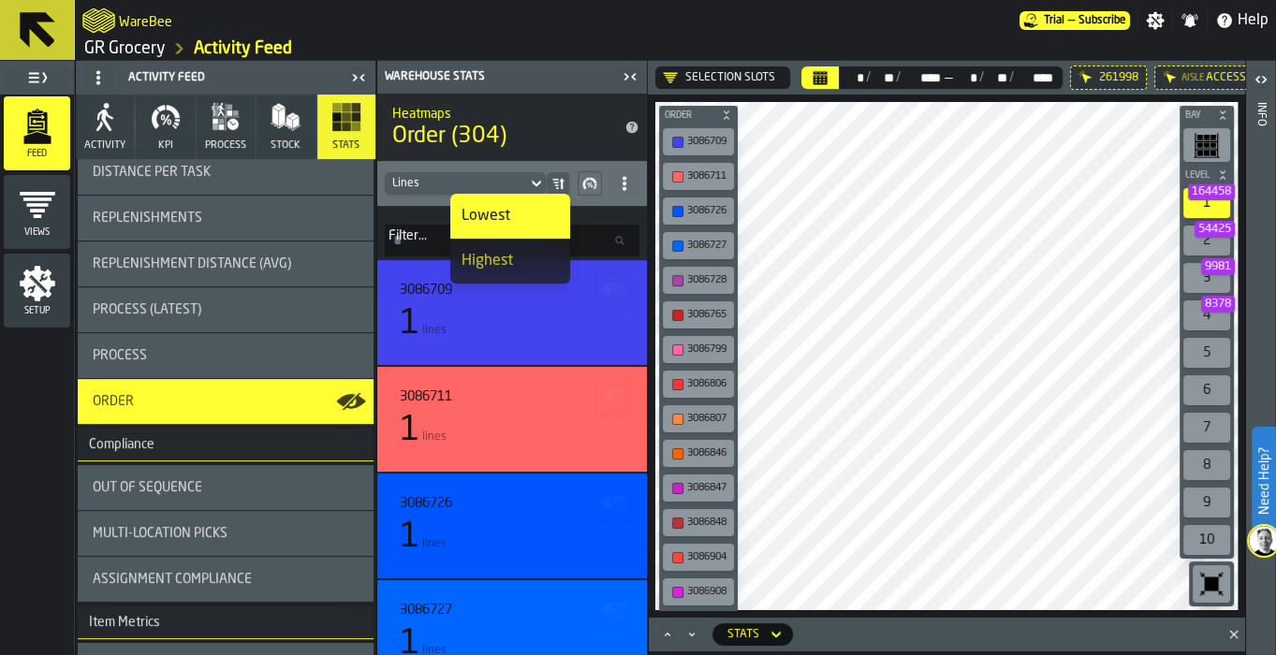
click at [536, 268] on div "Highest" at bounding box center [510, 261] width 97 height 22
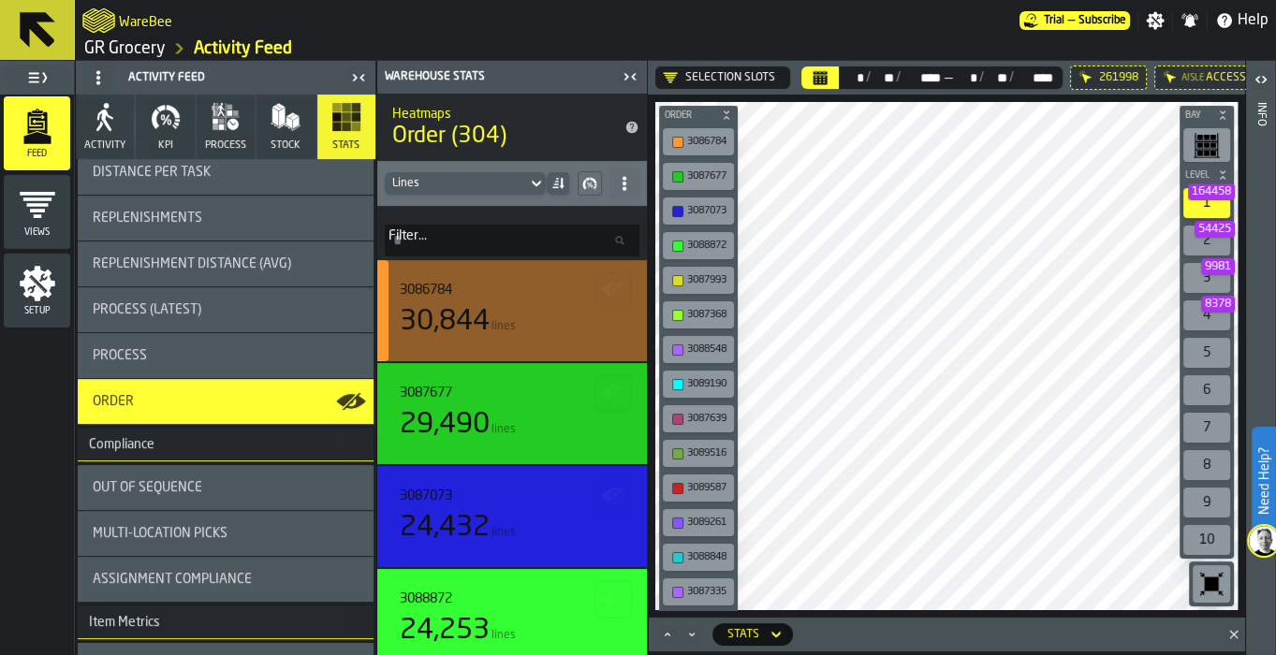
click at [510, 313] on div "30,844 lines" at bounding box center [512, 322] width 225 height 34
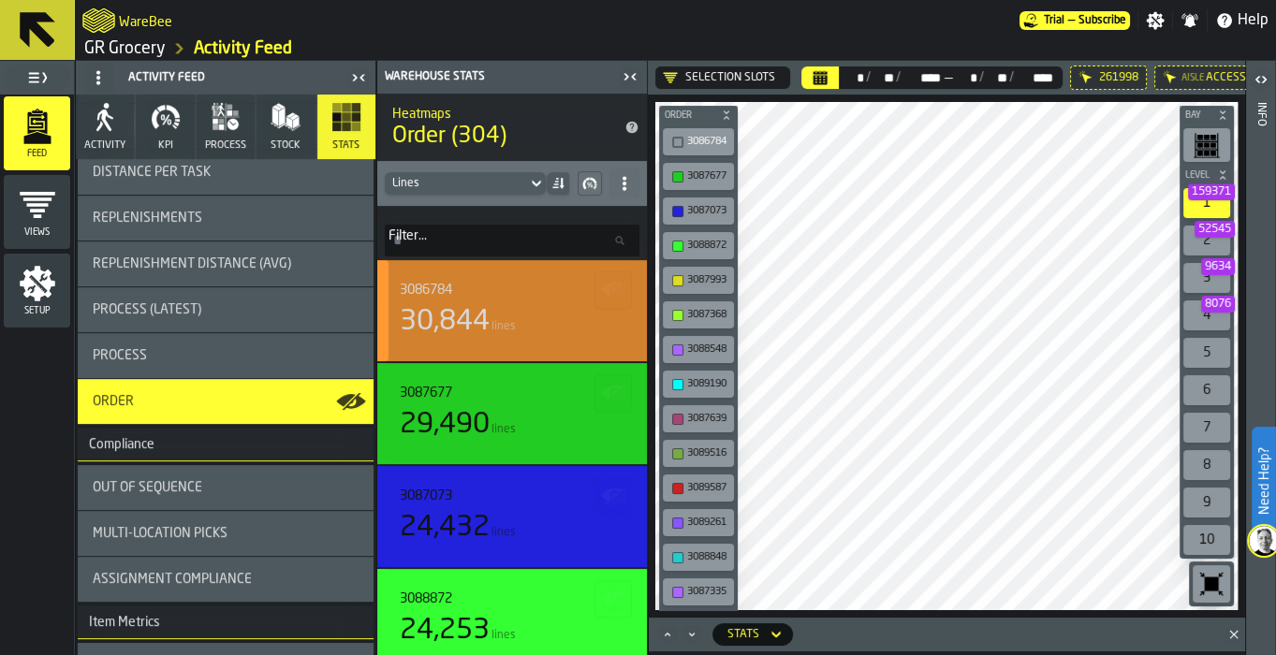
click at [489, 307] on div "30,844" at bounding box center [445, 322] width 90 height 34
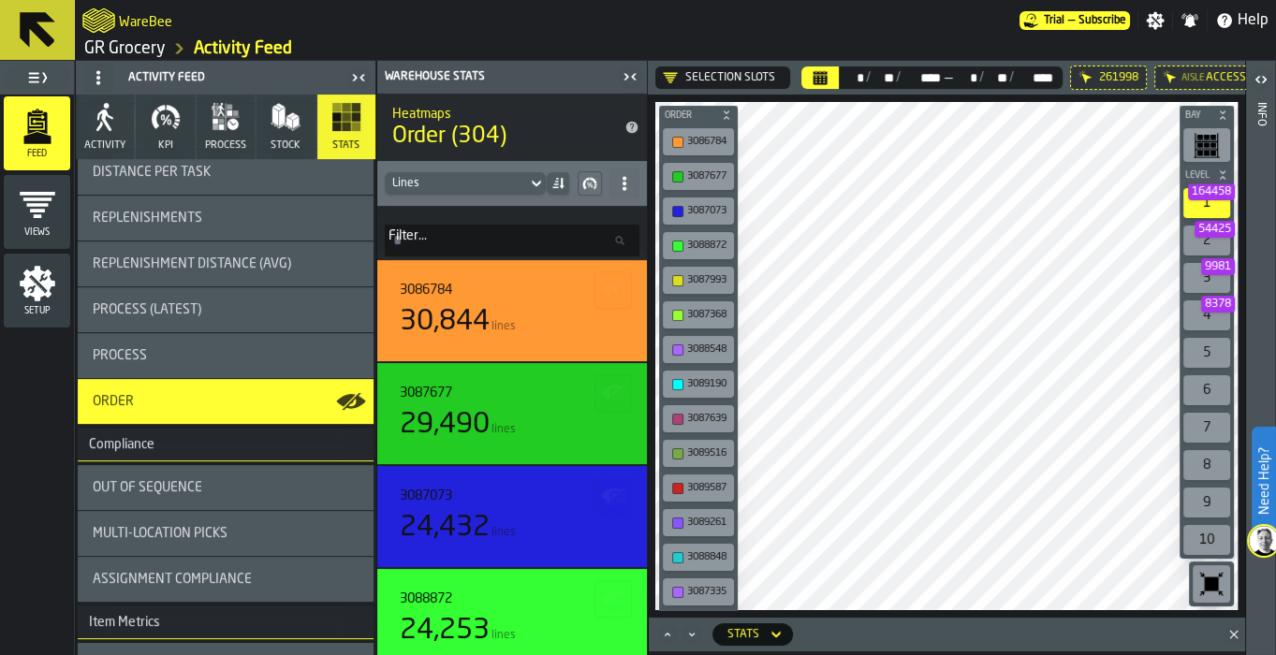
click at [726, 121] on button "Order" at bounding box center [698, 115] width 79 height 19
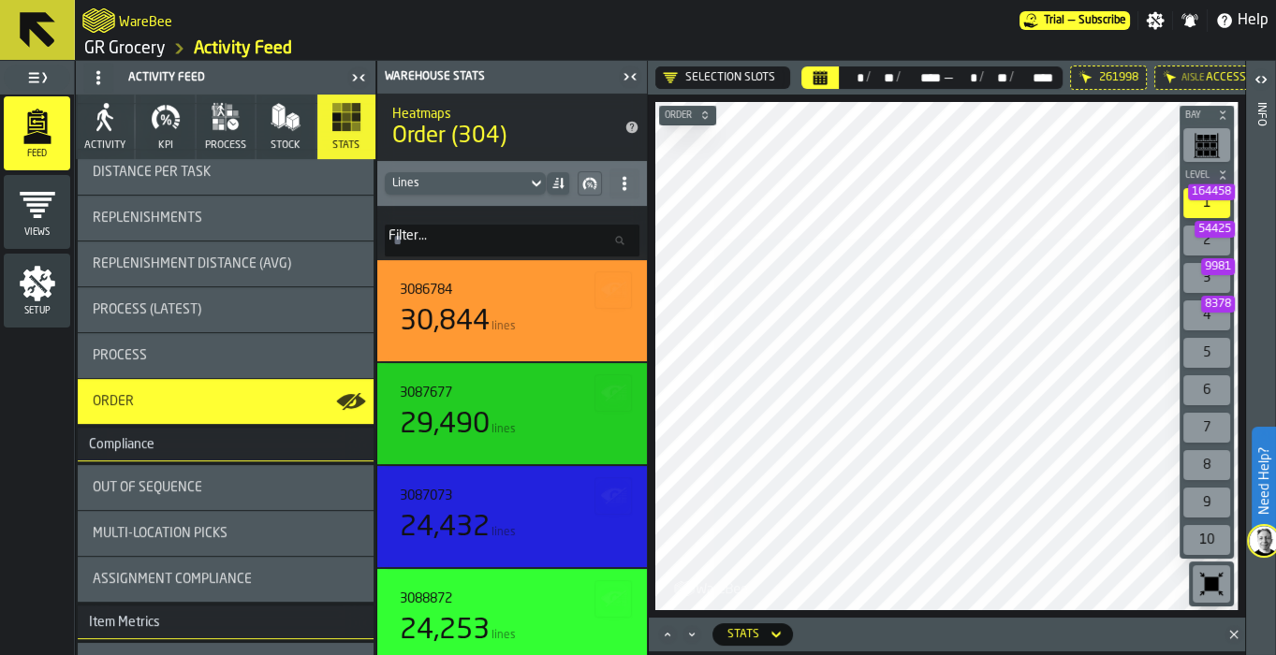
click at [708, 112] on icon "button-" at bounding box center [704, 115] width 11 height 11
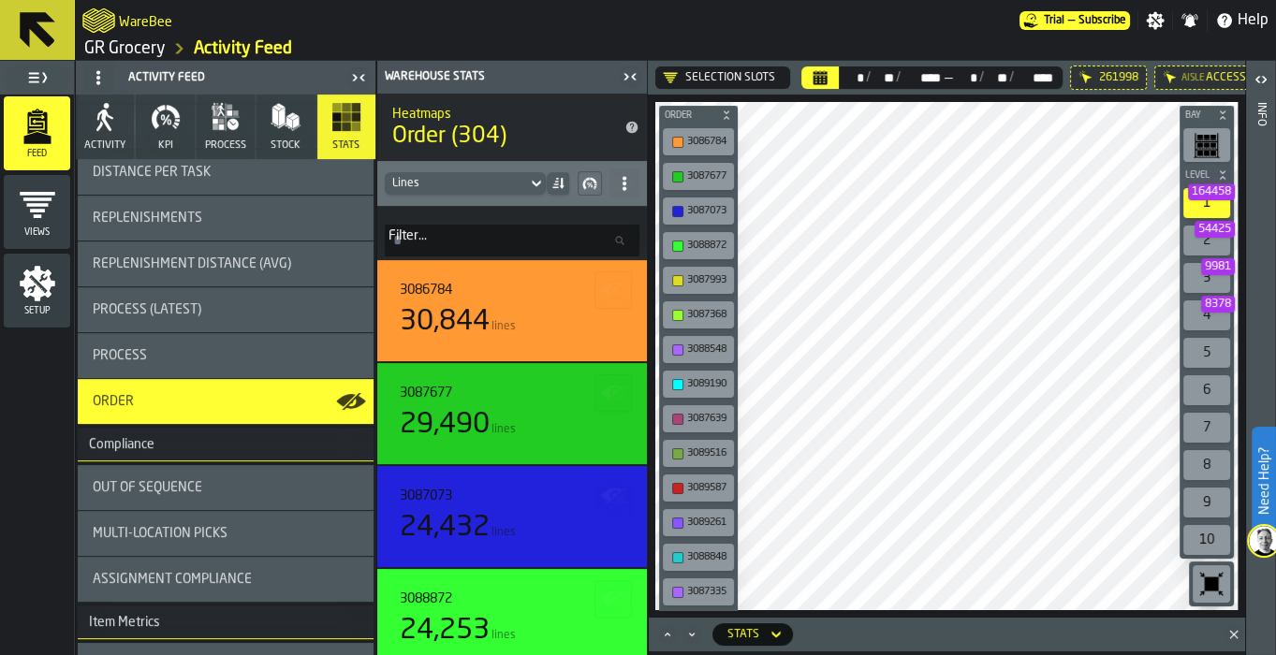
click at [624, 189] on circle at bounding box center [625, 188] width 4 height 4
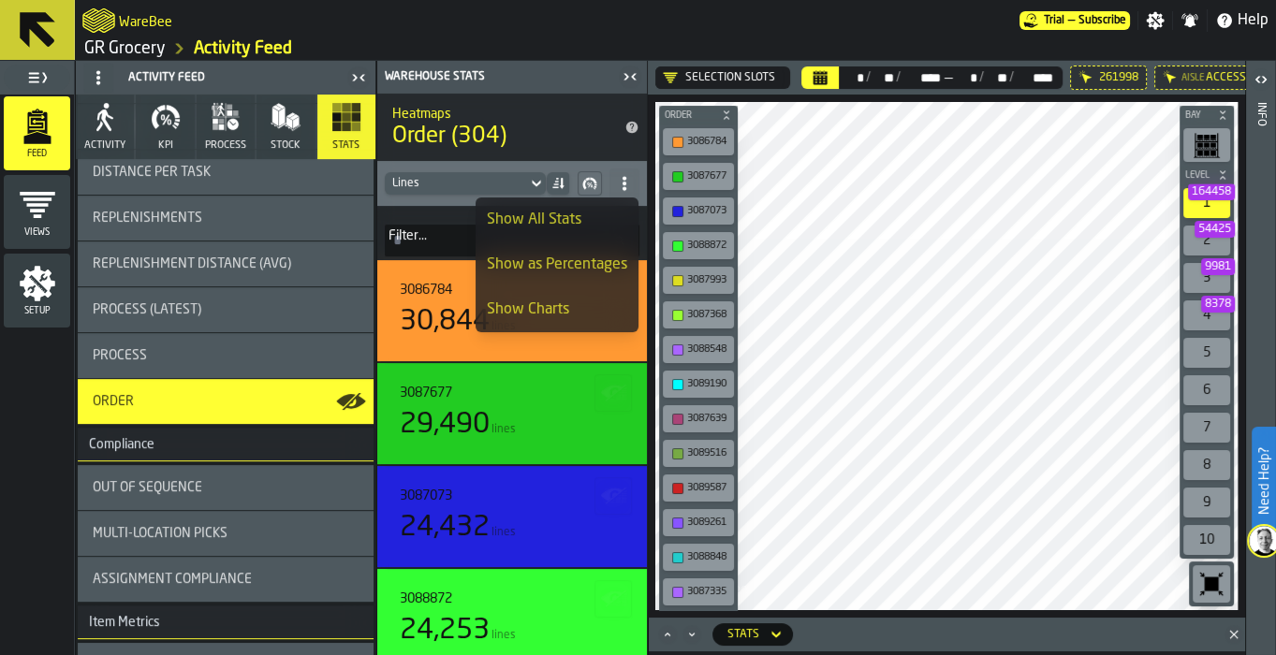
click at [599, 211] on div "Show All Stats" at bounding box center [557, 220] width 140 height 22
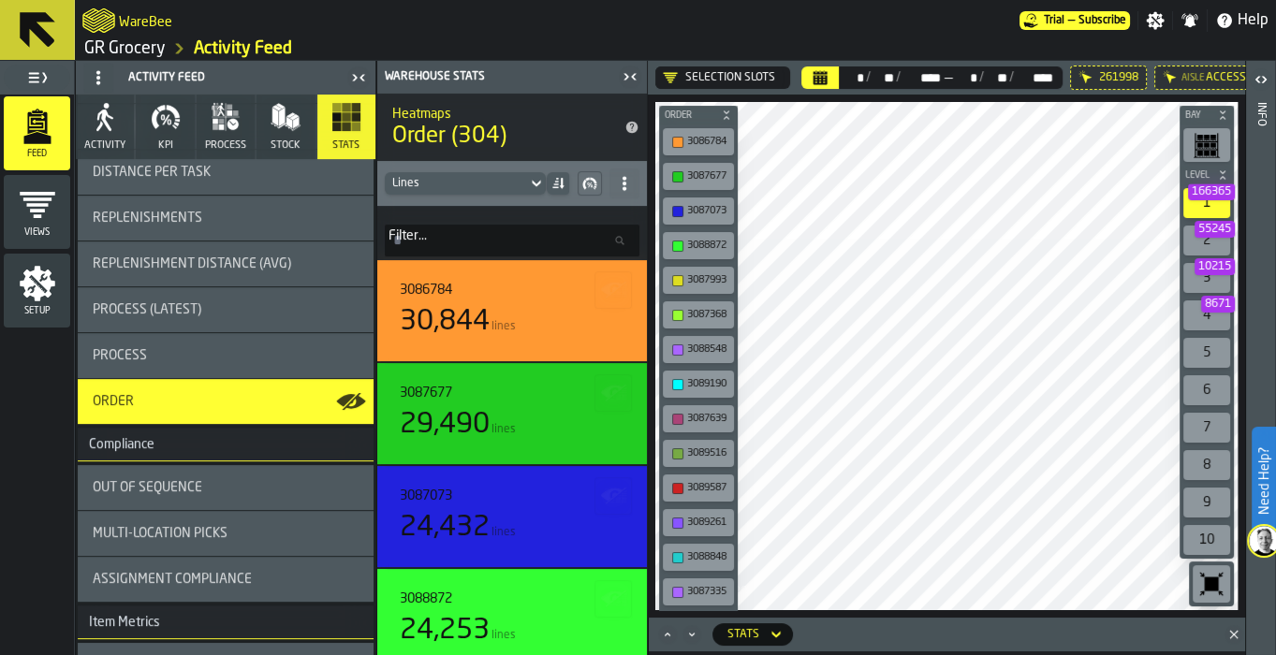
click at [629, 190] on span at bounding box center [624, 184] width 30 height 30
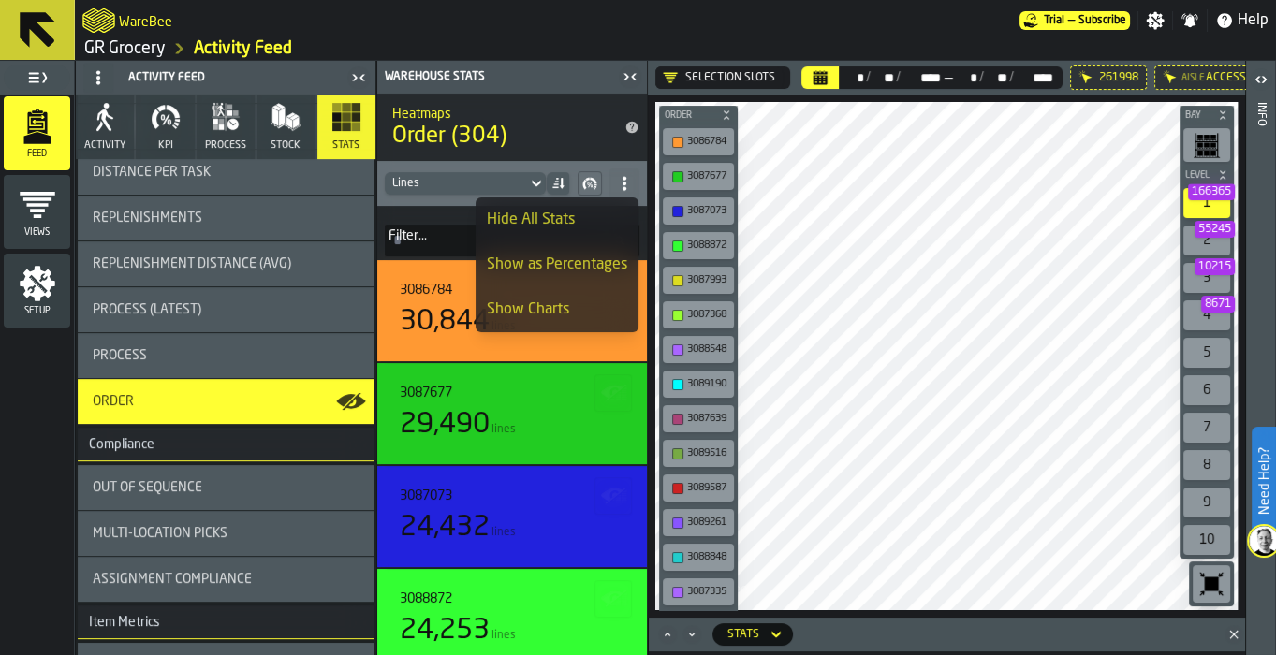
click at [572, 263] on div "Show as Percentages" at bounding box center [557, 265] width 140 height 22
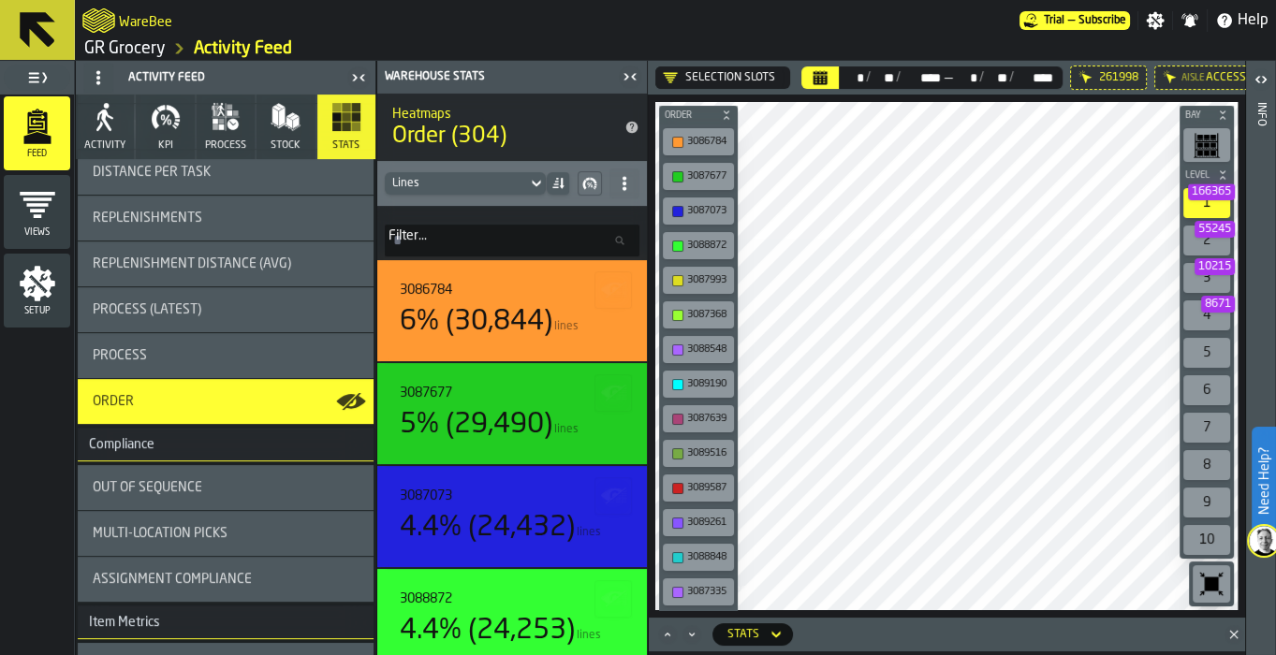
click at [630, 189] on icon at bounding box center [624, 183] width 15 height 15
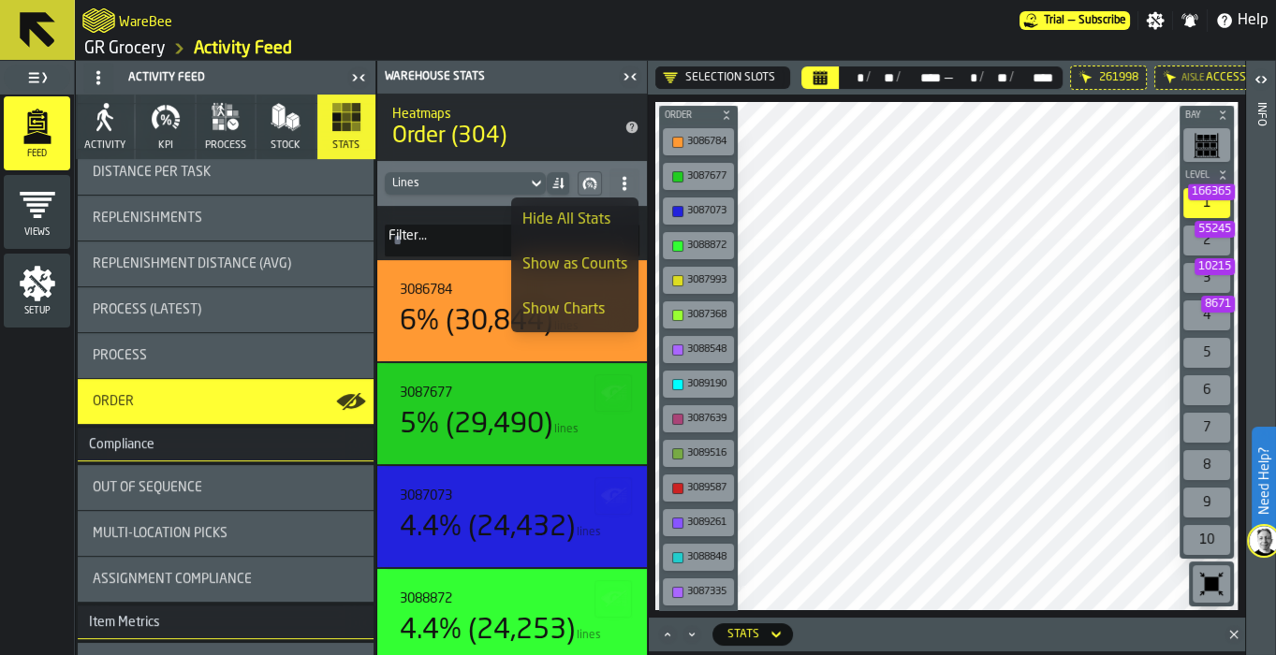
click at [592, 263] on div "Show as Counts" at bounding box center [574, 265] width 105 height 22
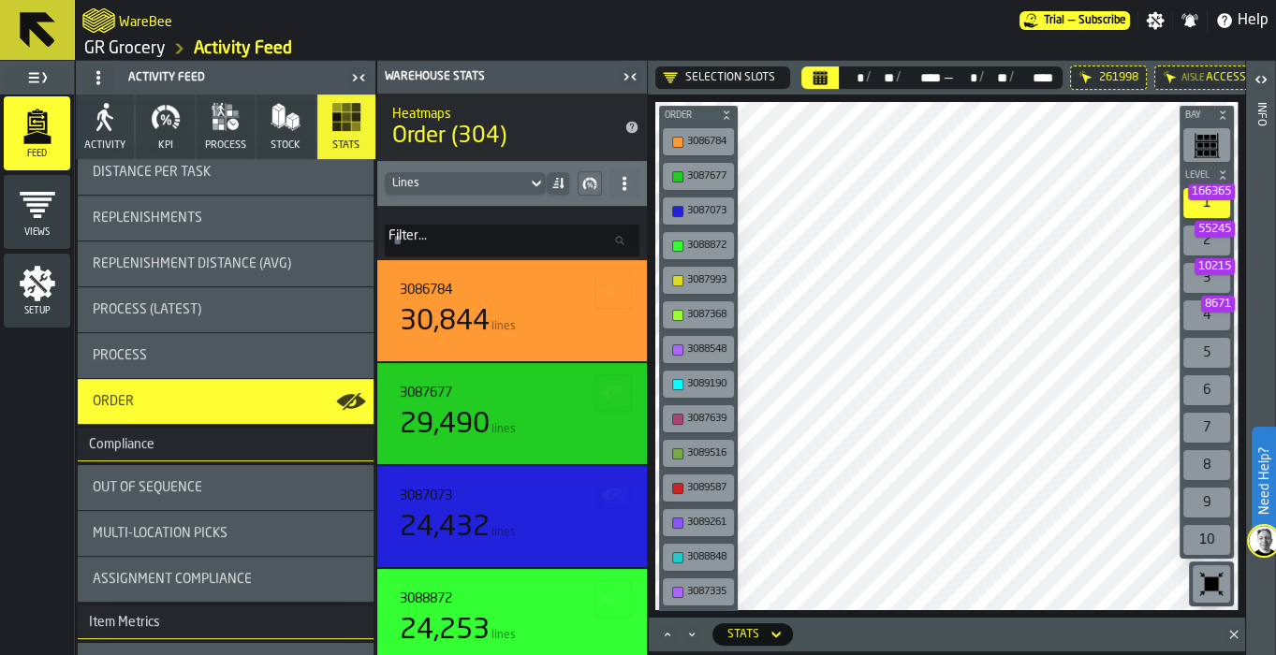
click at [629, 127] on icon "title-Order (304)" at bounding box center [632, 127] width 12 height 12
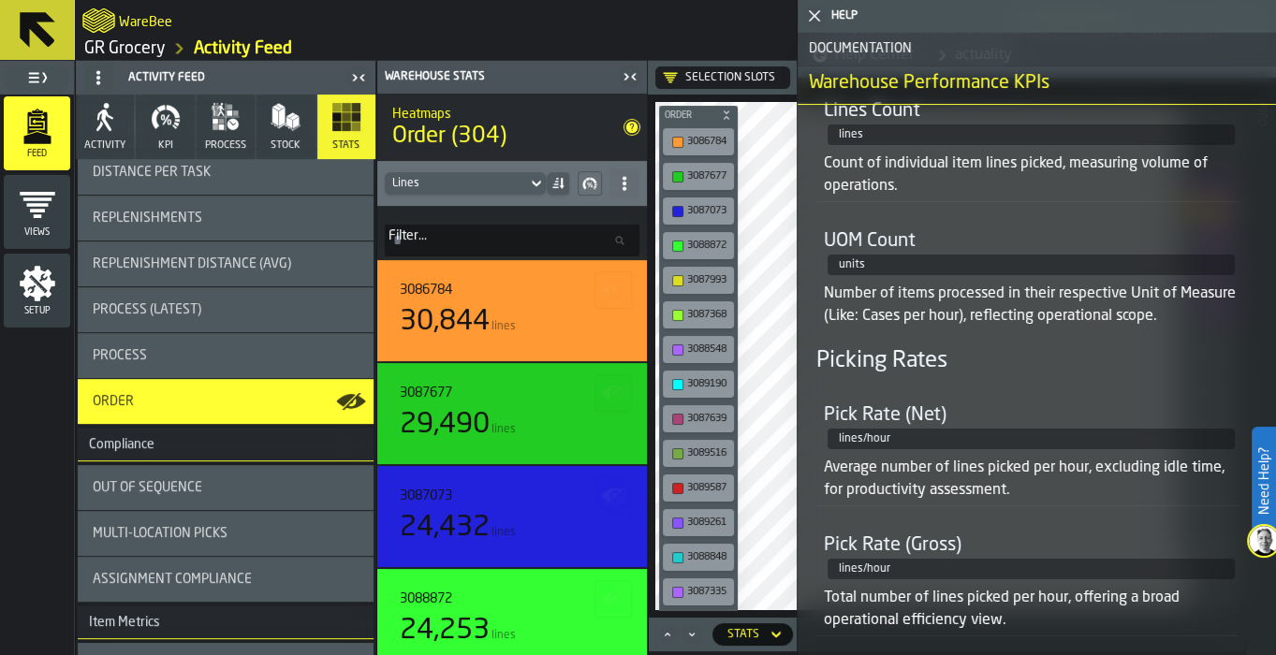
click at [550, 181] on icon at bounding box center [557, 183] width 15 height 15
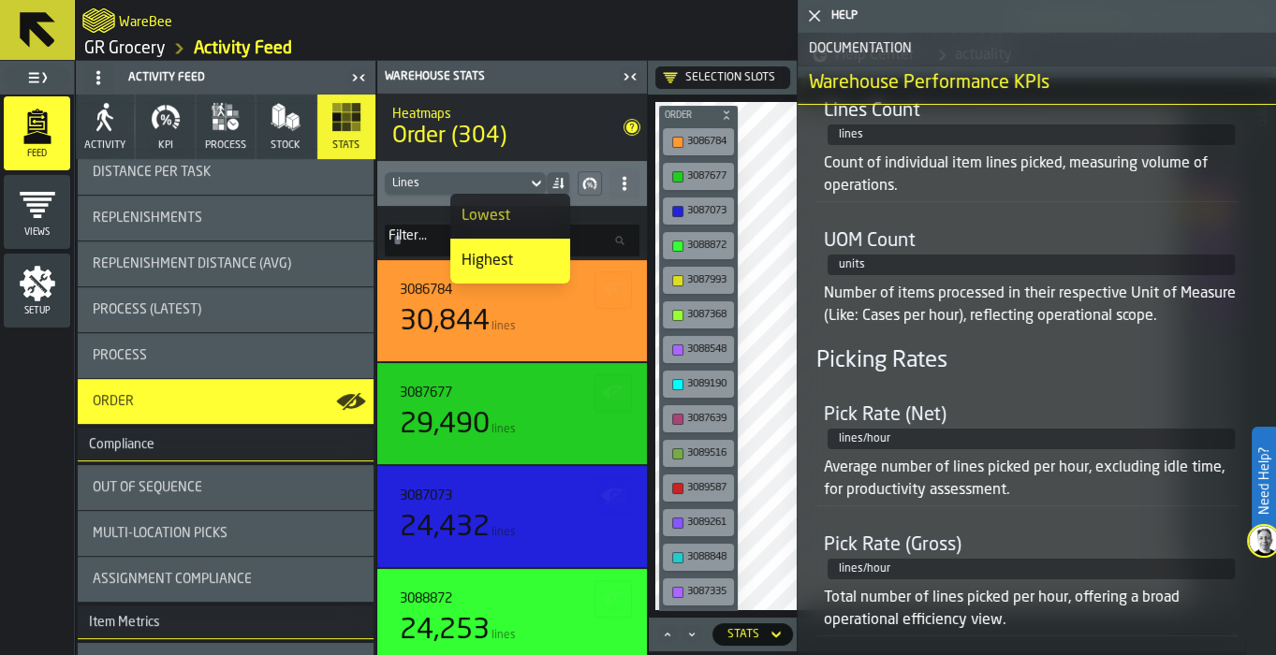
click at [514, 183] on div "Lines" at bounding box center [455, 183] width 127 height 13
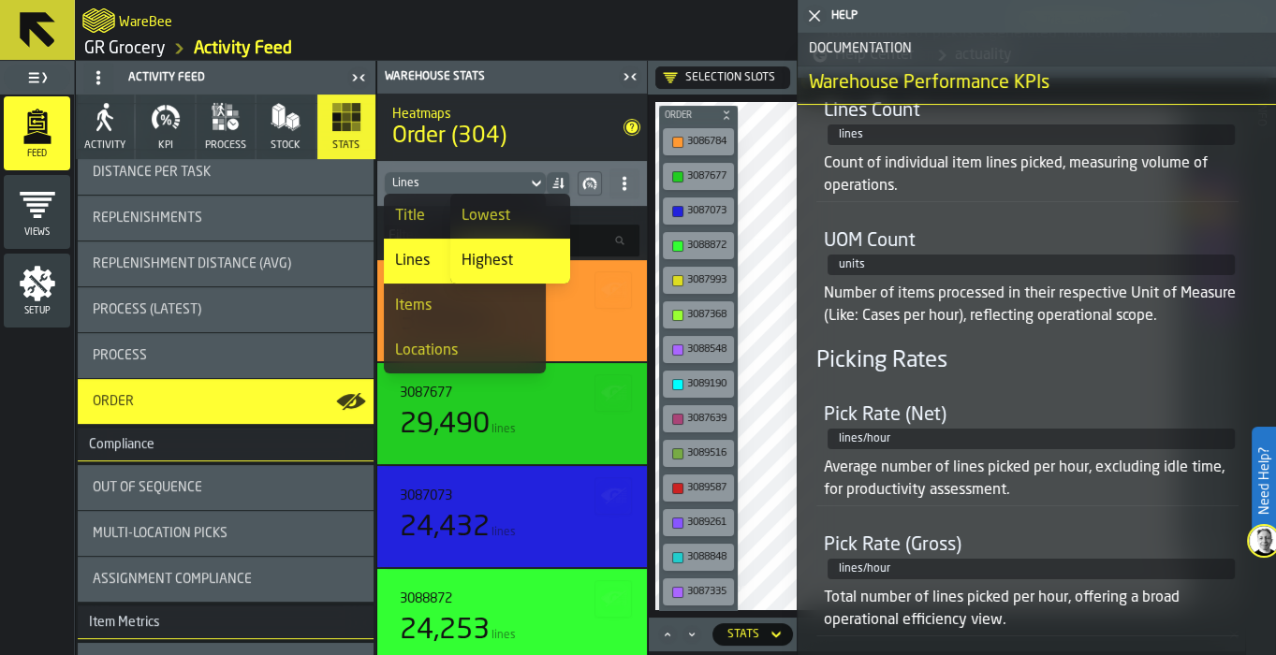
click at [645, 227] on div "Filter... Filter..." at bounding box center [512, 233] width 270 height 54
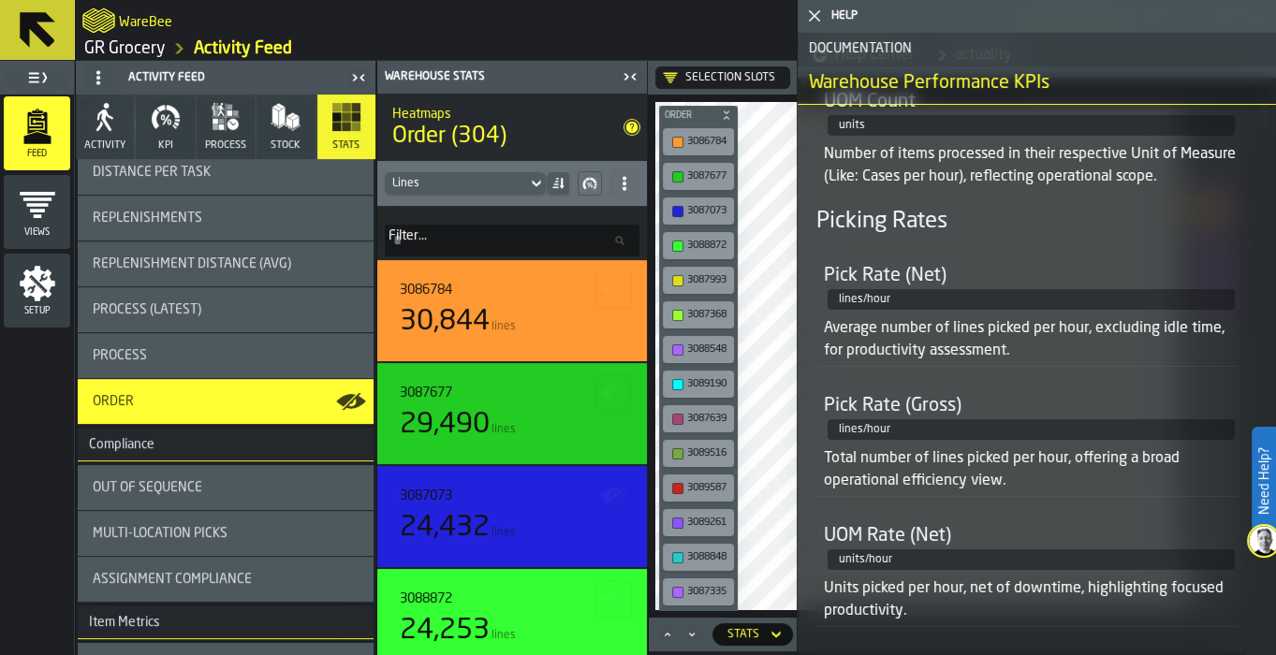
scroll to position [418, 0]
click at [815, 15] on polygon "button-toggle-Close me" at bounding box center [815, 16] width 12 height 12
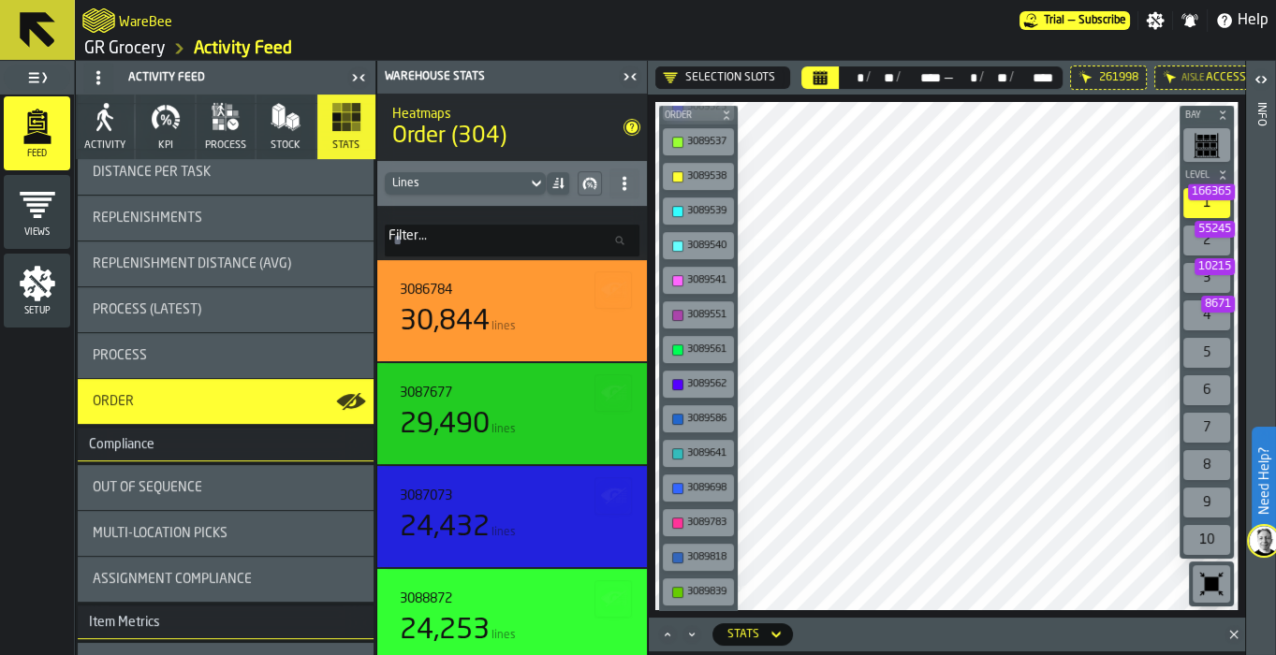
scroll to position [9905, 0]
click at [34, 37] on icon at bounding box center [37, 29] width 45 height 45
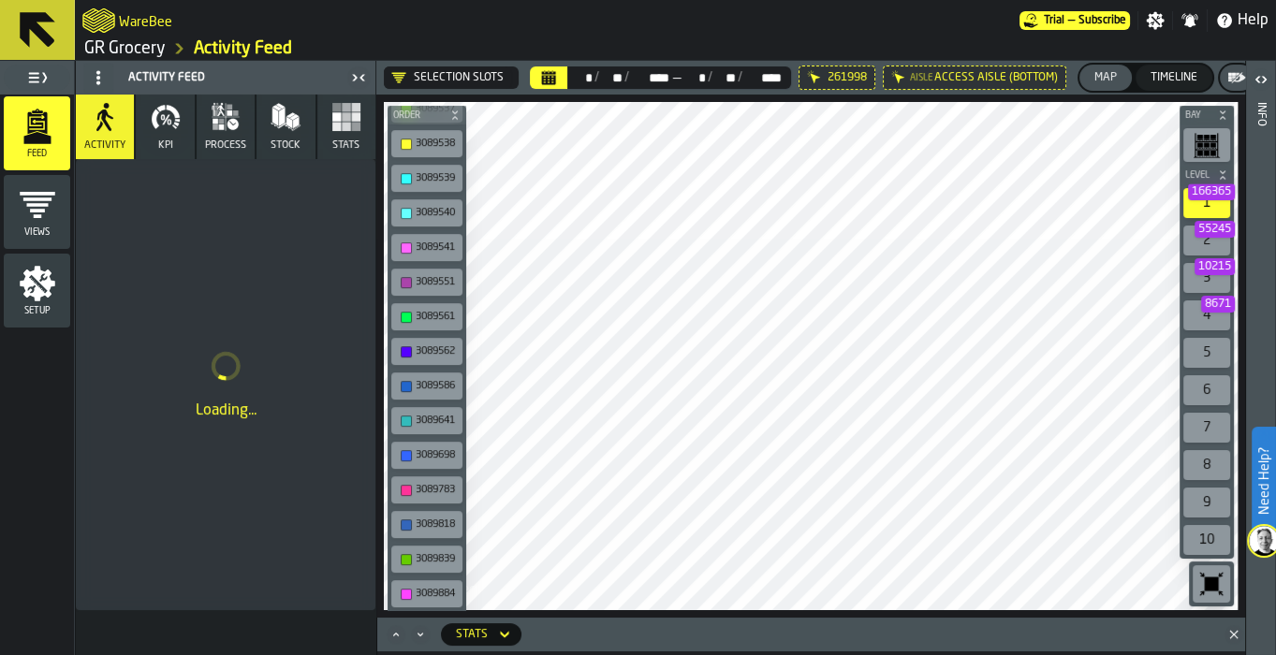
click at [41, 22] on icon at bounding box center [37, 29] width 45 height 45
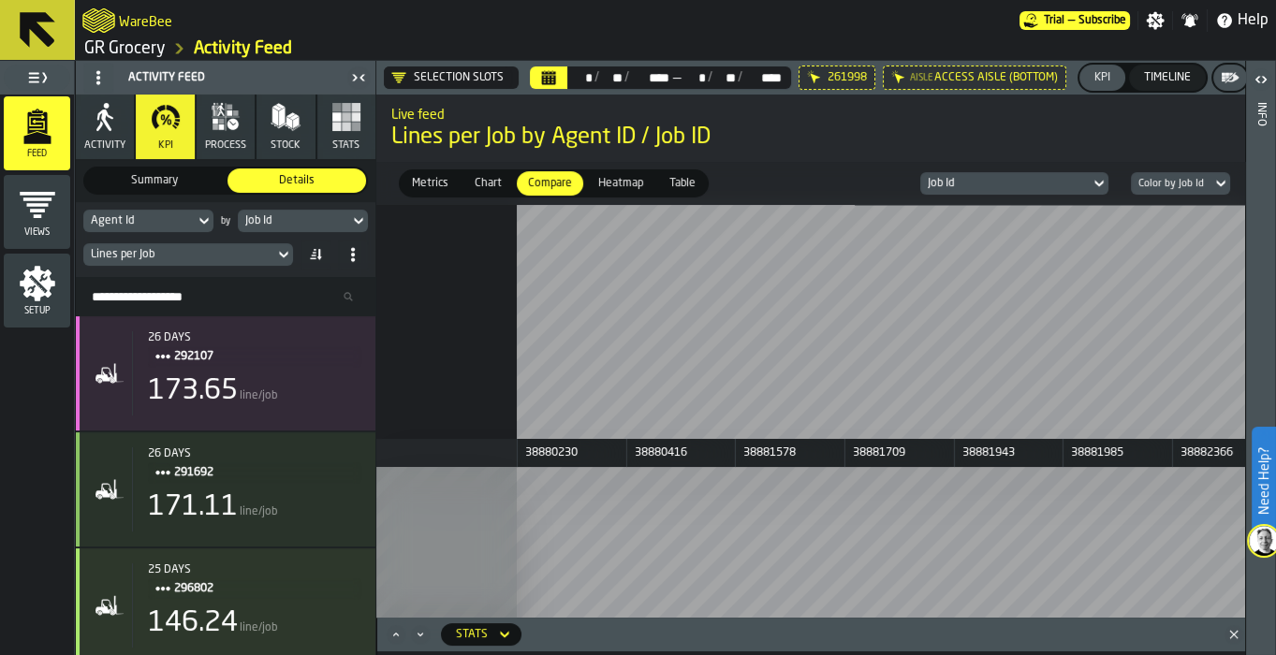
click at [117, 54] on link "GR Grocery" at bounding box center [124, 48] width 81 height 21
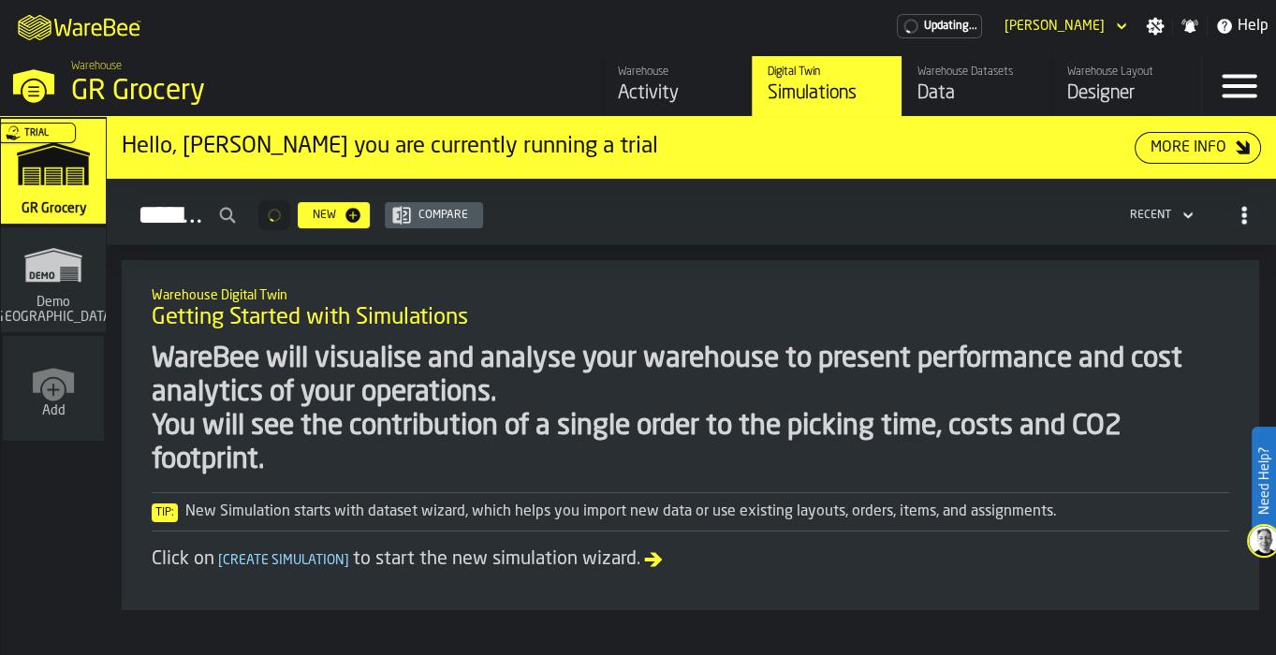
click at [978, 90] on div "Data" at bounding box center [976, 94] width 119 height 26
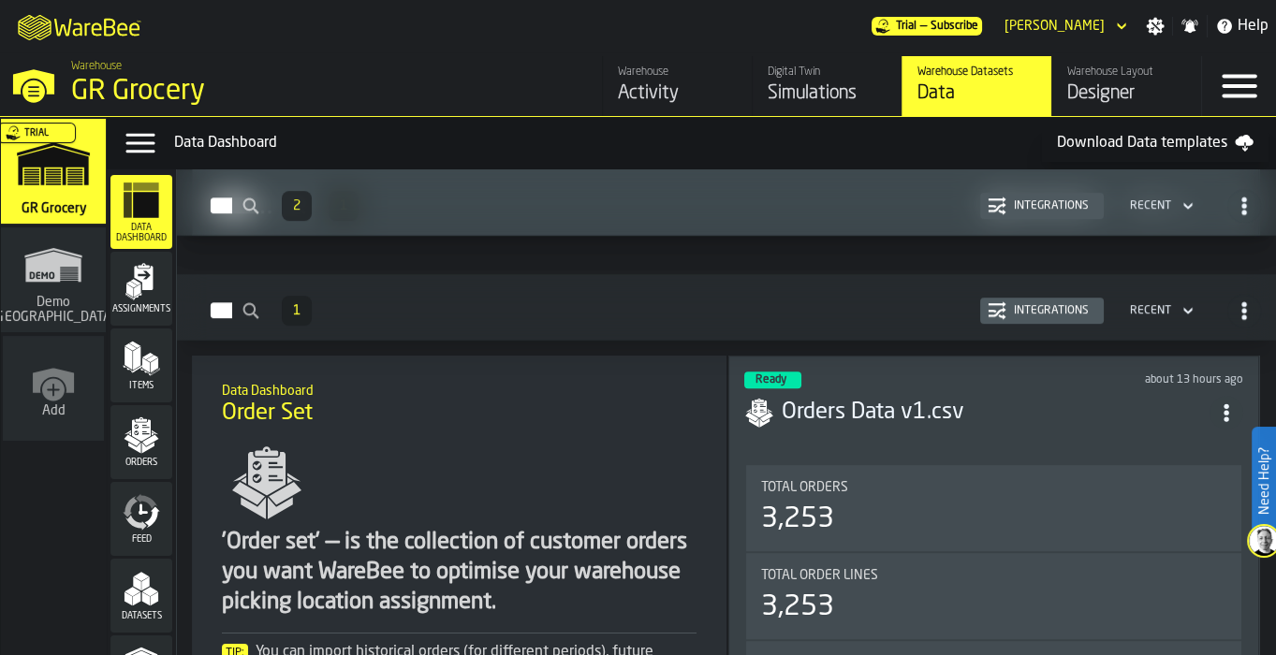
scroll to position [1555, 0]
click at [927, 418] on div "Orders Data v1.csv" at bounding box center [993, 412] width 499 height 34
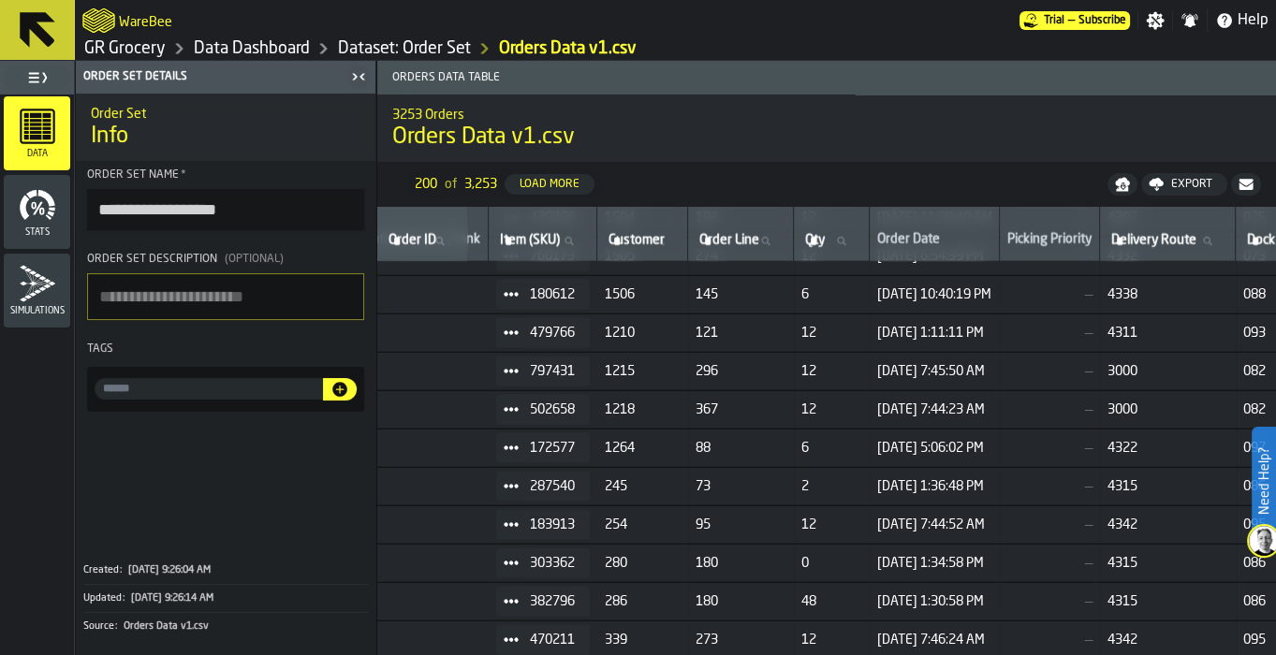
scroll to position [5188, 0]
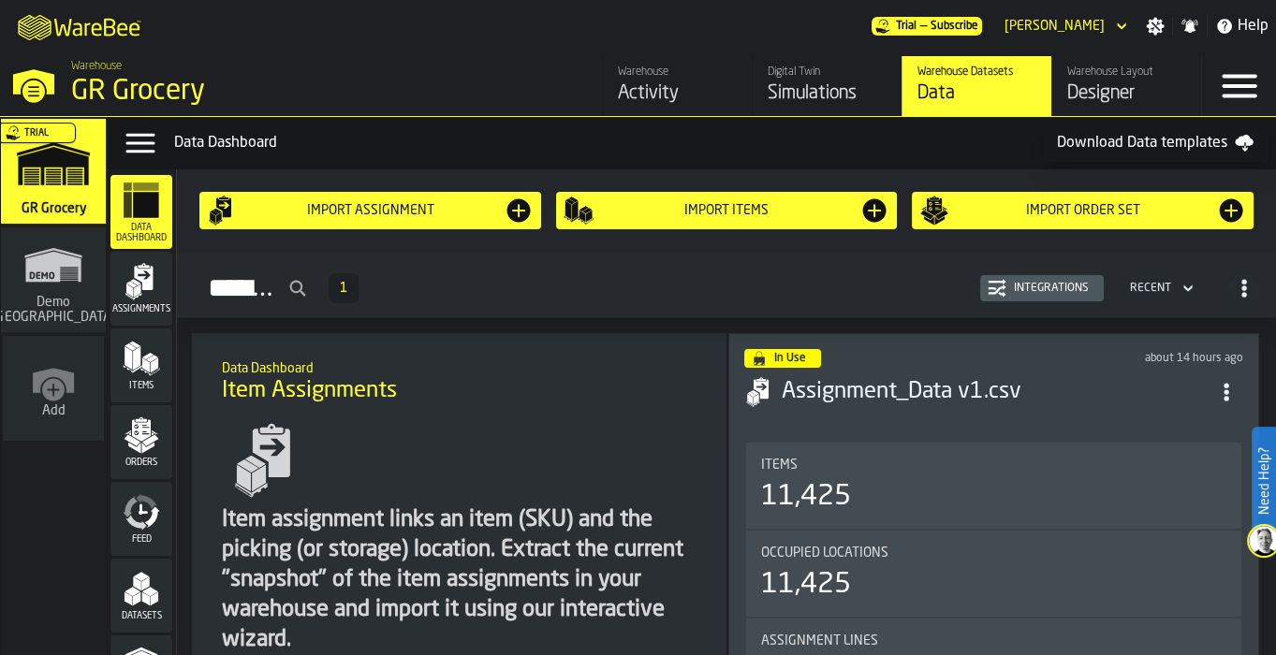
click at [634, 79] on div "Warehouse Activity" at bounding box center [677, 86] width 119 height 41
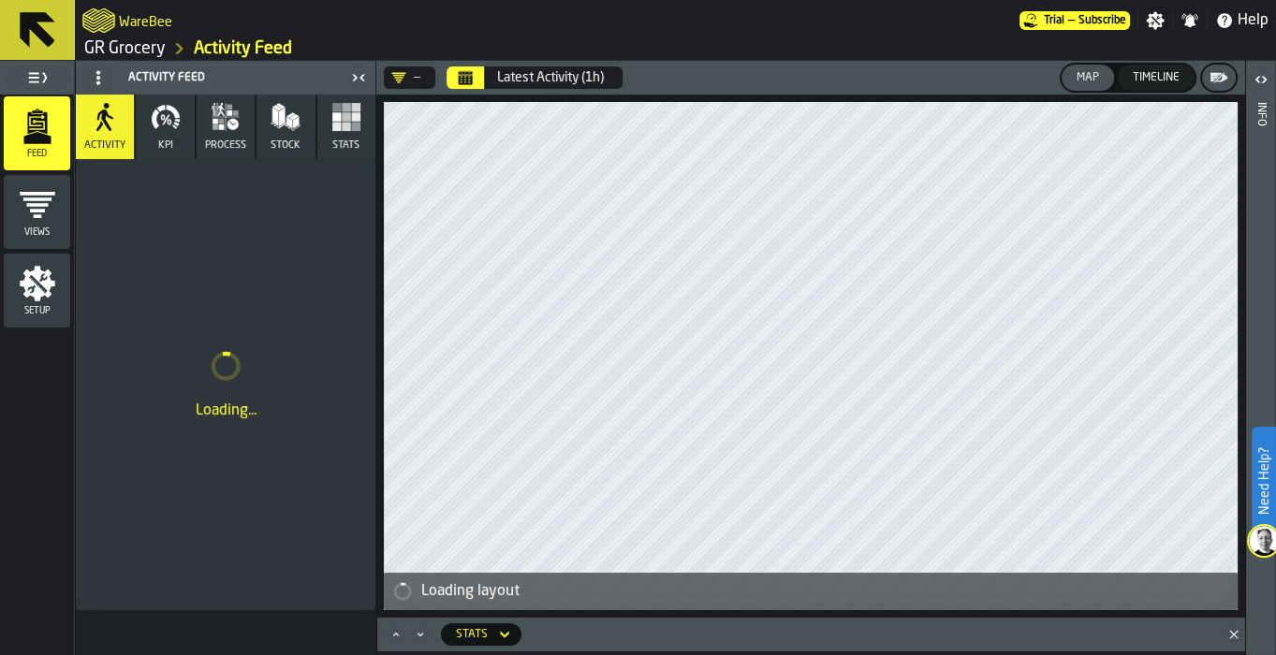
click at [351, 129] on rect "button" at bounding box center [355, 127] width 9 height 9
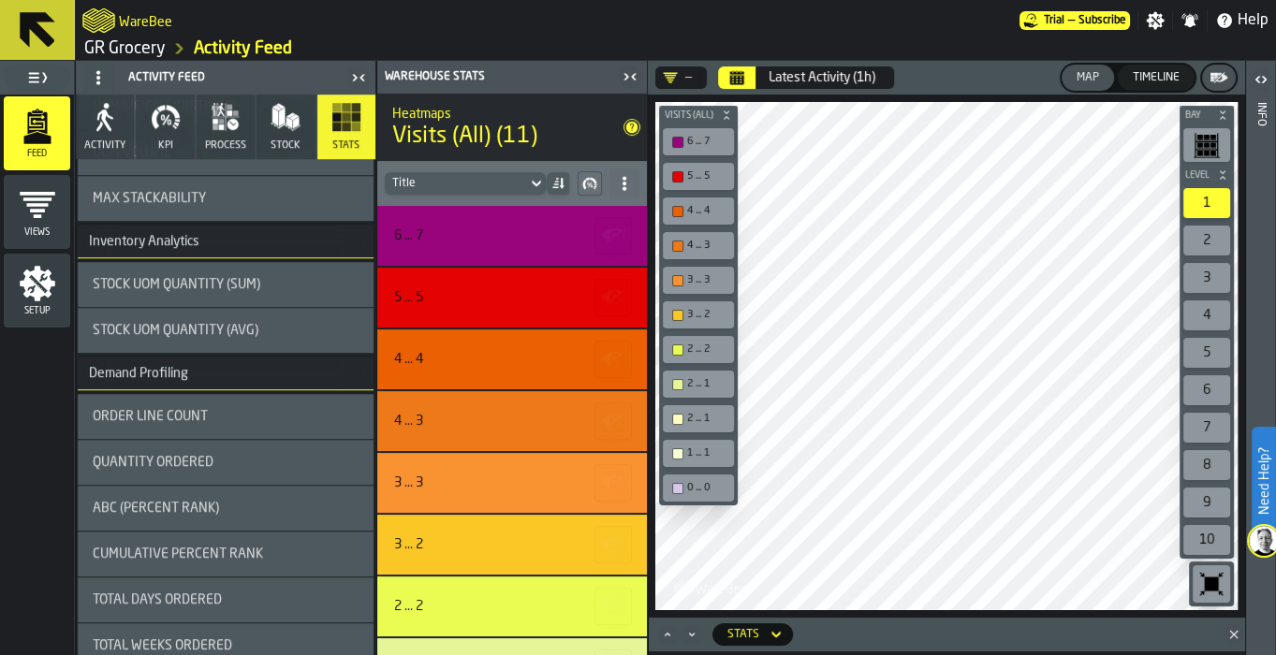
scroll to position [1372, 0]
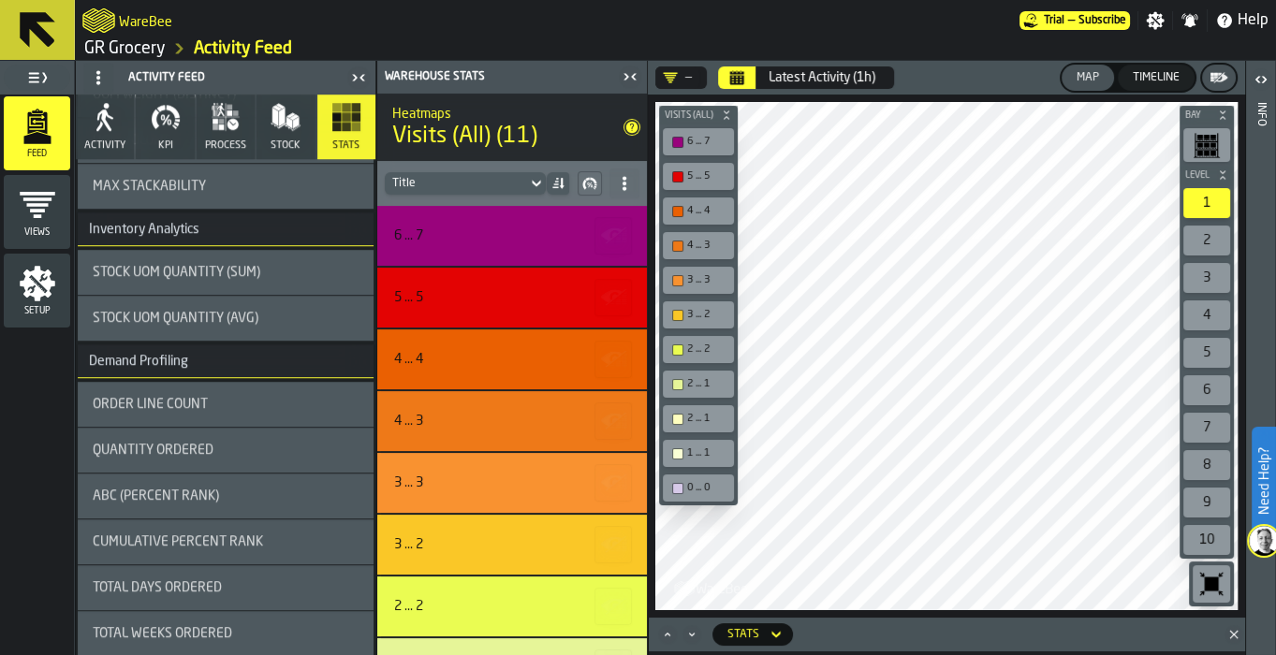
click at [260, 272] on span "Stock UOM Quantity (SUM)" at bounding box center [177, 272] width 168 height 15
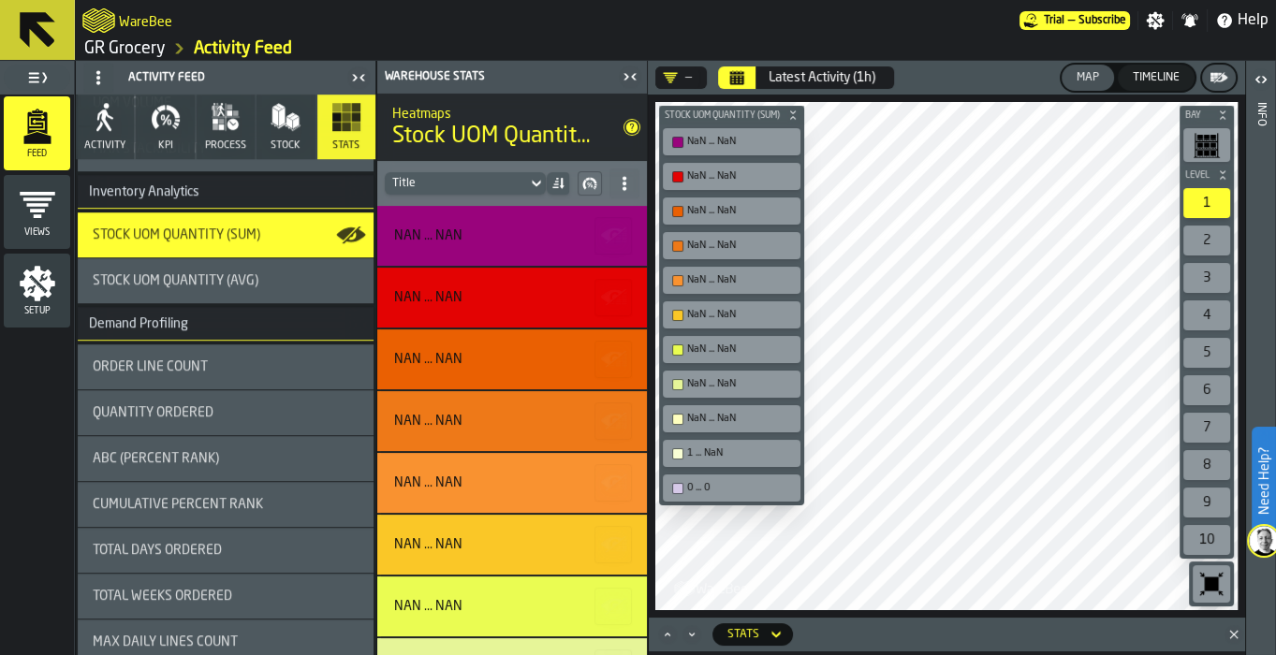
scroll to position [1434, 0]
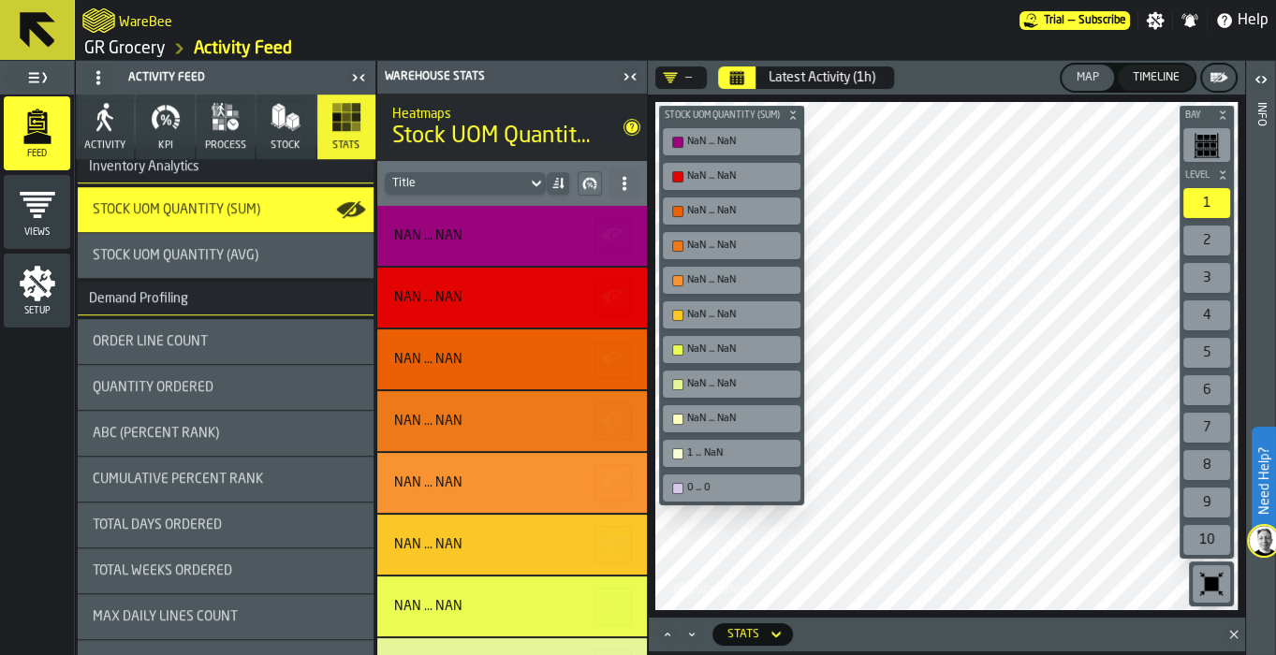
click at [238, 339] on div "Order Line Count" at bounding box center [226, 341] width 266 height 15
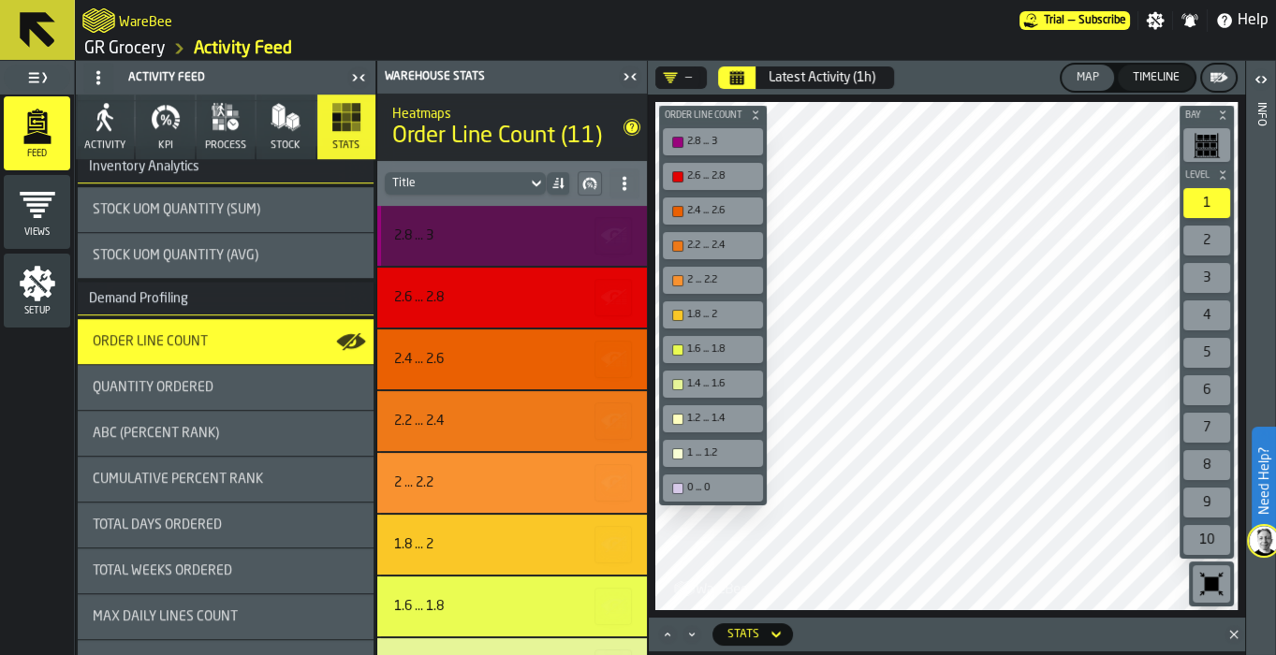
click at [439, 231] on div "2.8 ... 3" at bounding box center [509, 235] width 230 height 15
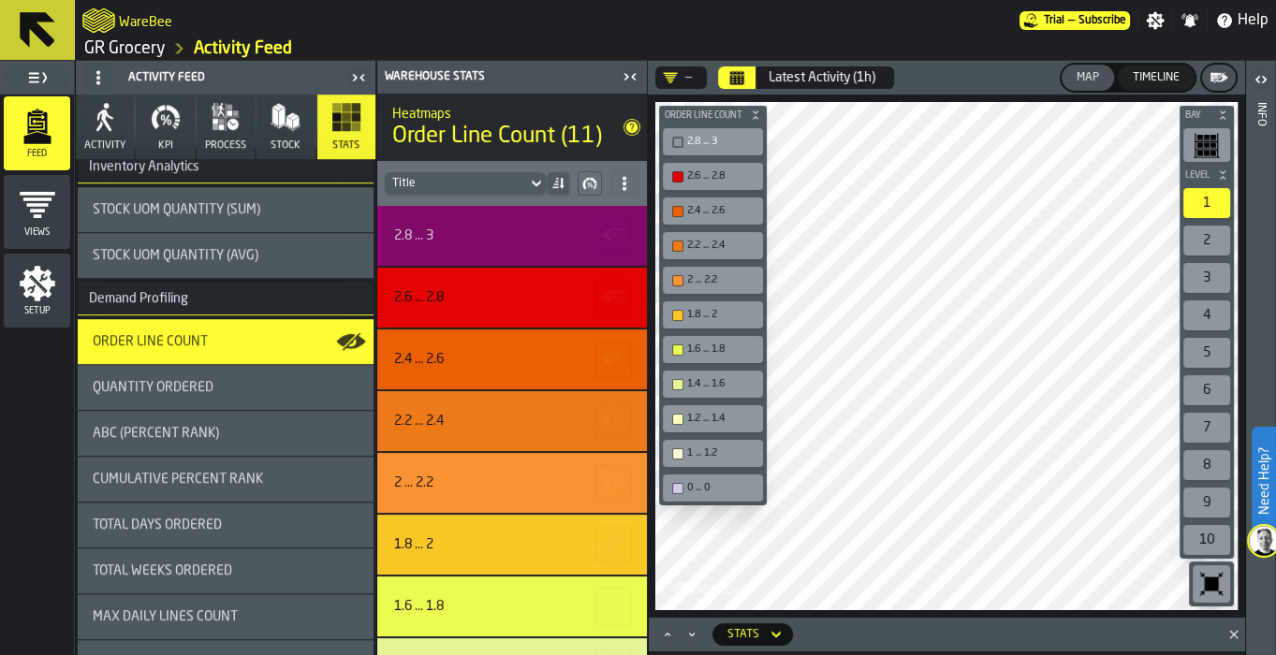
click at [439, 231] on div "2.8 ... 3" at bounding box center [509, 235] width 230 height 15
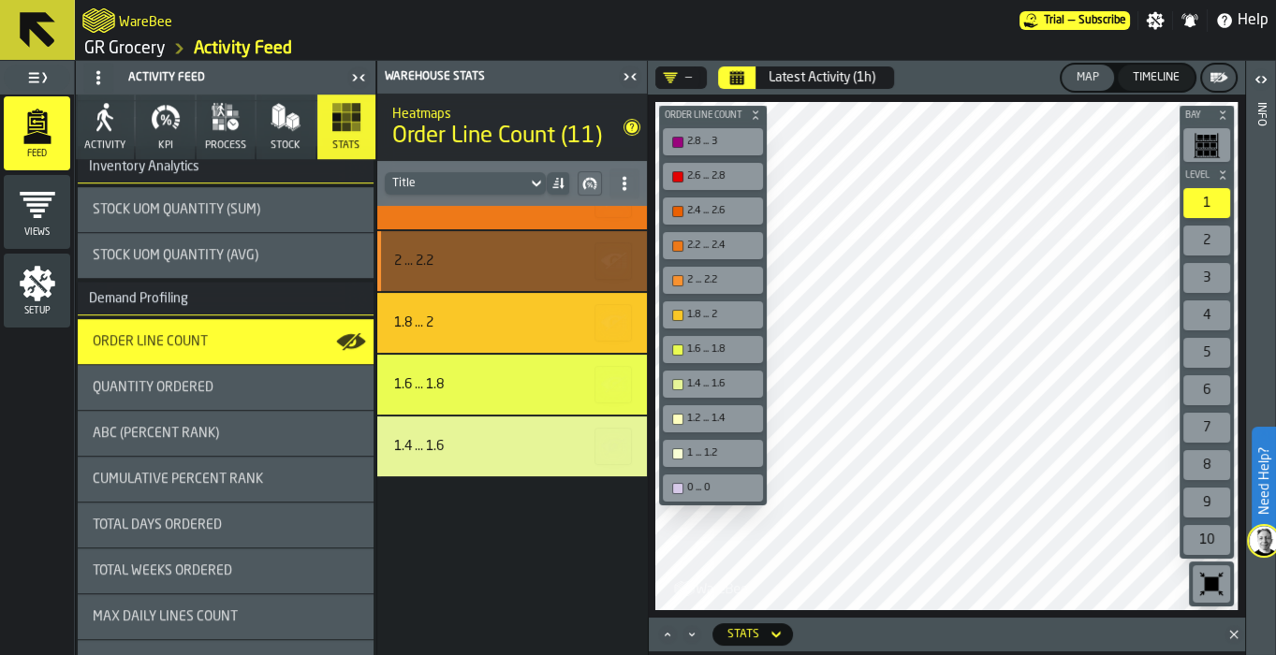
scroll to position [0, 0]
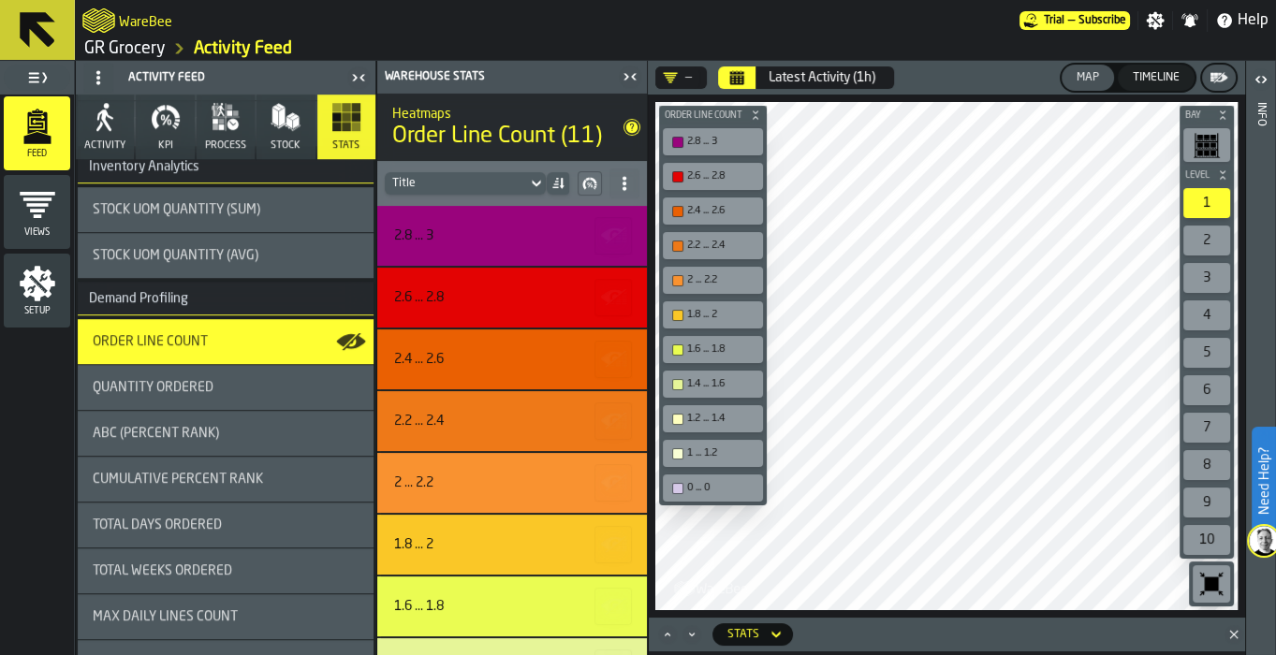
click at [632, 131] on icon "title-Order Line Count (11)" at bounding box center [632, 127] width 12 height 12
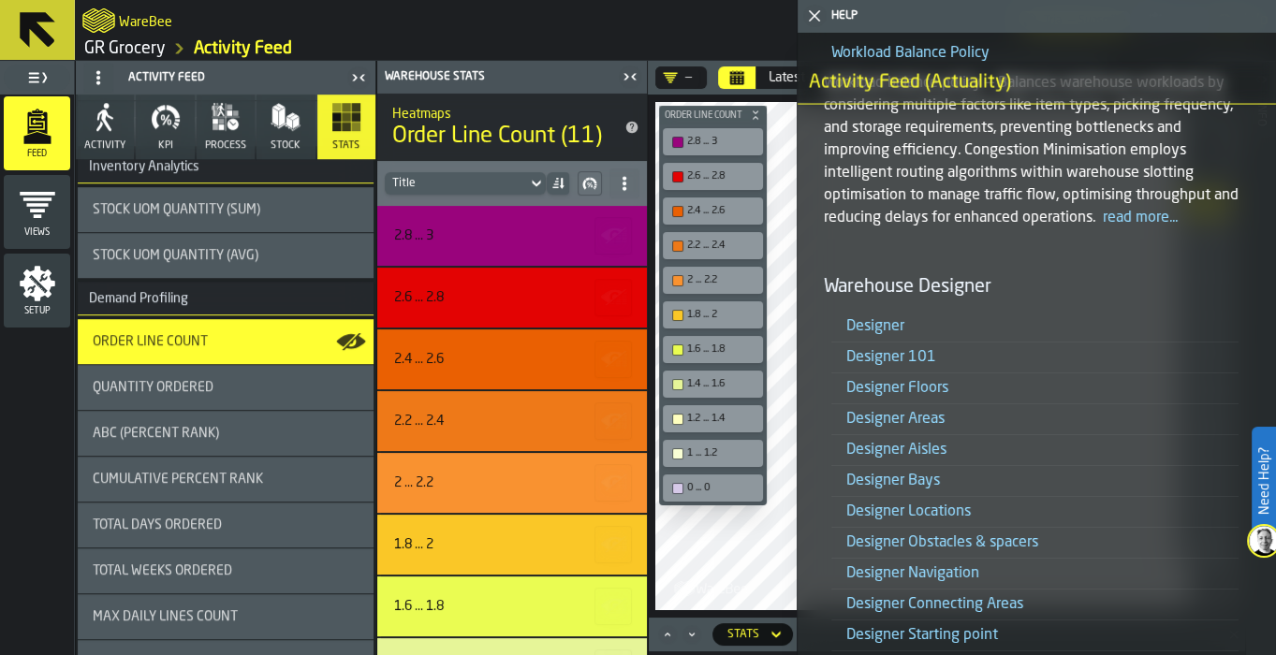
scroll to position [4991, 0]
click at [810, 21] on icon "button-toggle-Close me" at bounding box center [814, 16] width 22 height 22
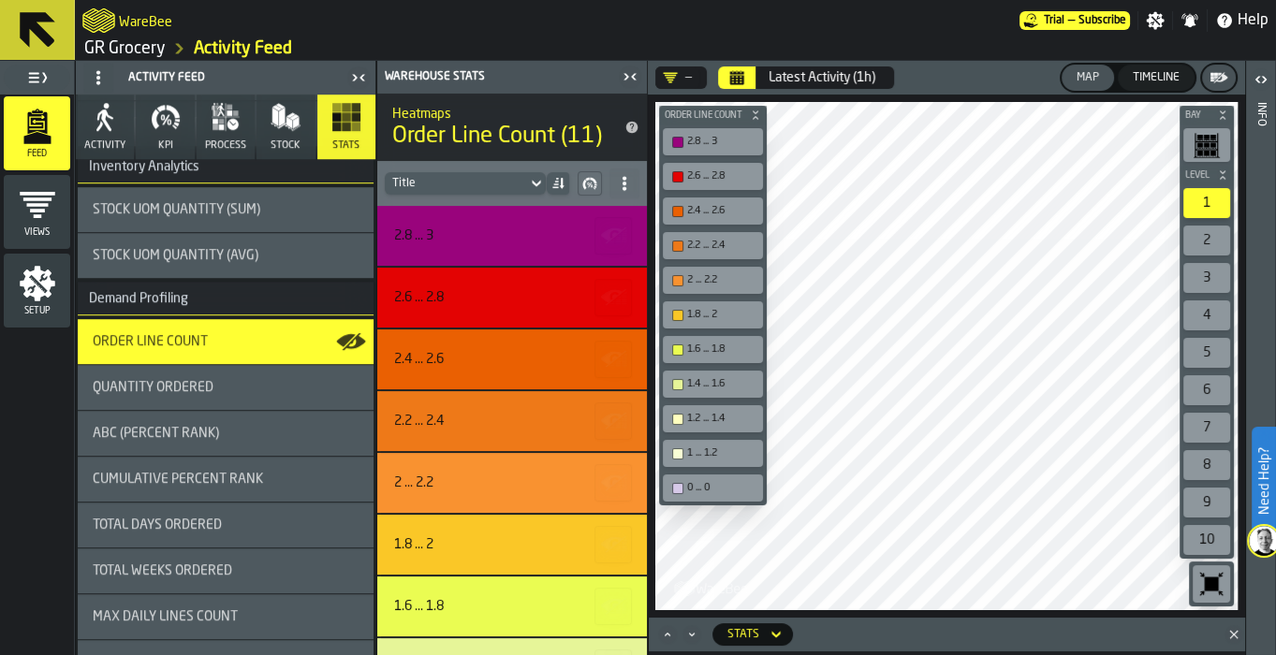
click at [215, 389] on div "Quantity Ordered" at bounding box center [226, 387] width 266 height 15
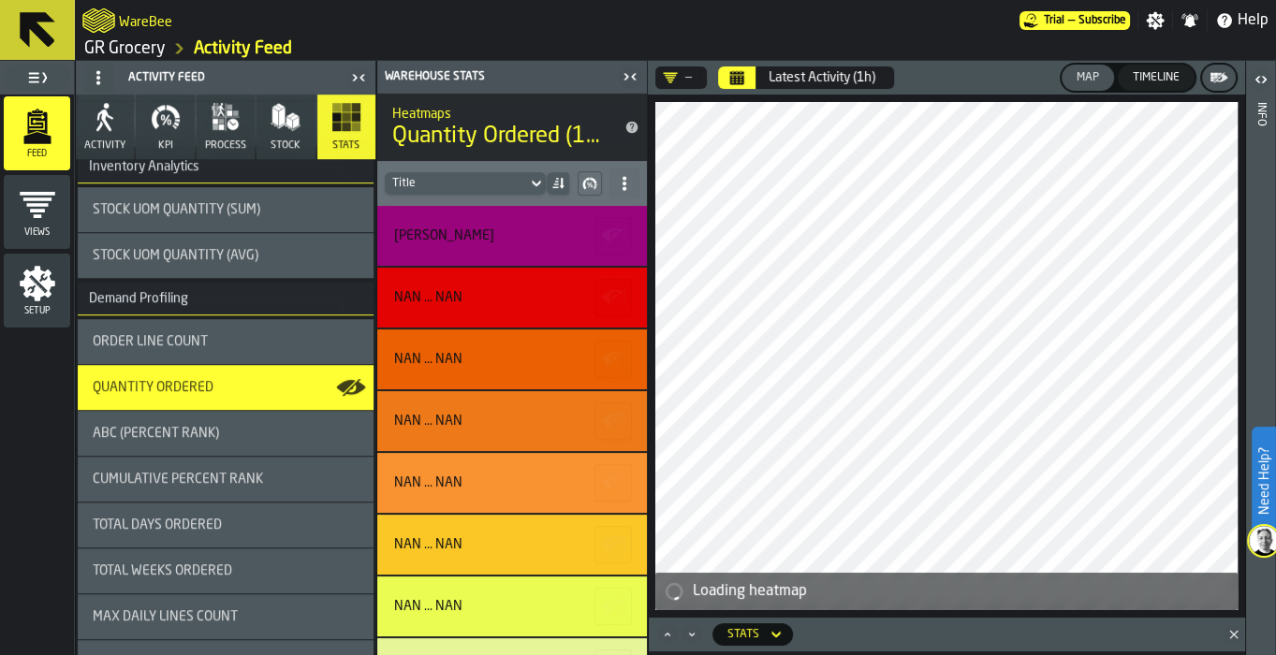
click at [239, 433] on div "ABC (Percent Rank)" at bounding box center [226, 433] width 266 height 15
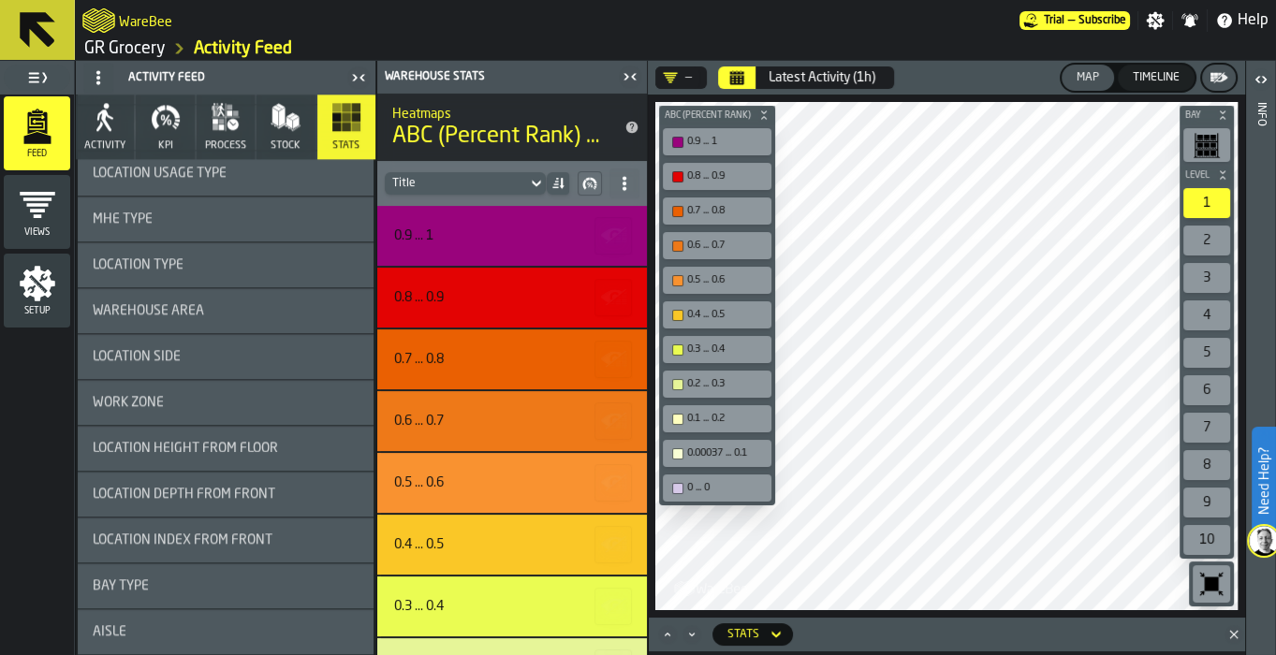
scroll to position [2699, 0]
click at [210, 641] on div "Floor" at bounding box center [226, 631] width 296 height 45
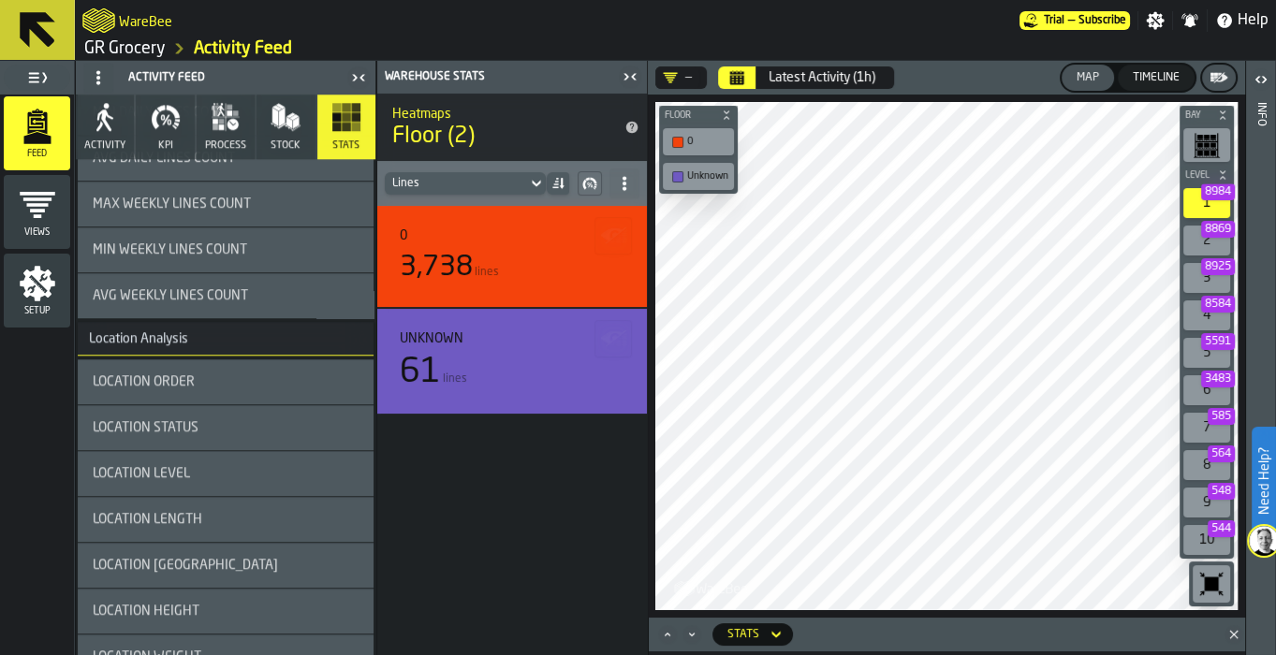
scroll to position [1983, 0]
click at [200, 429] on div "Location Status" at bounding box center [226, 429] width 266 height 15
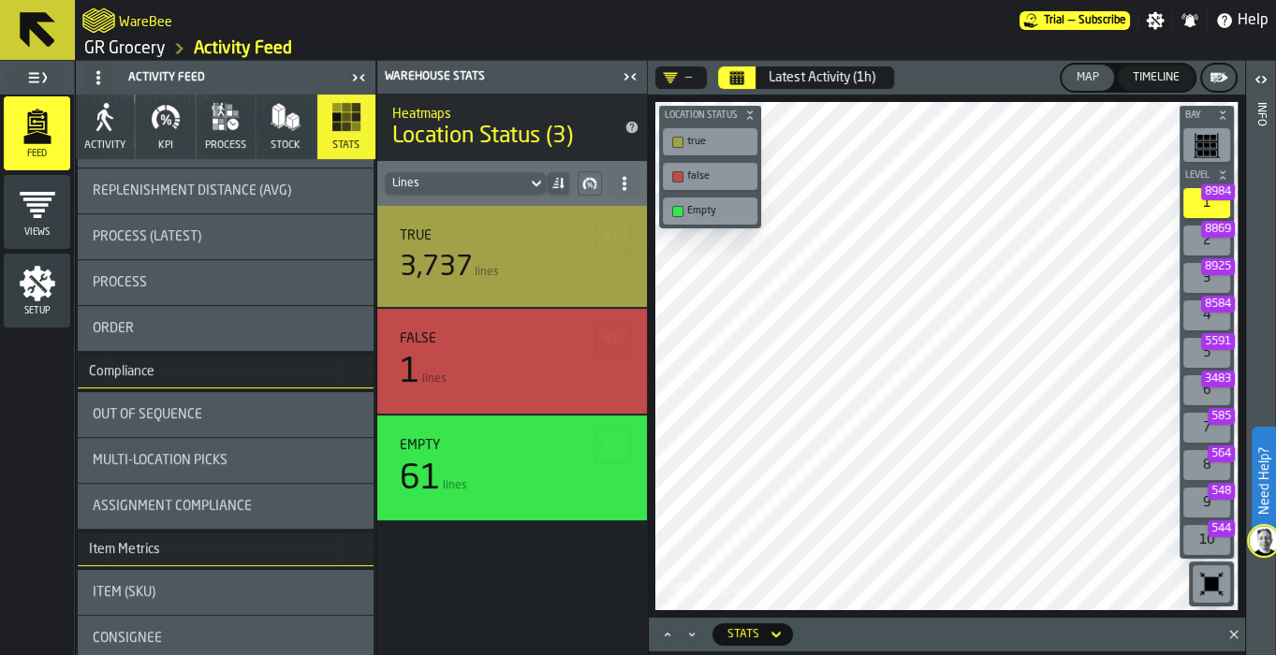
scroll to position [354, 0]
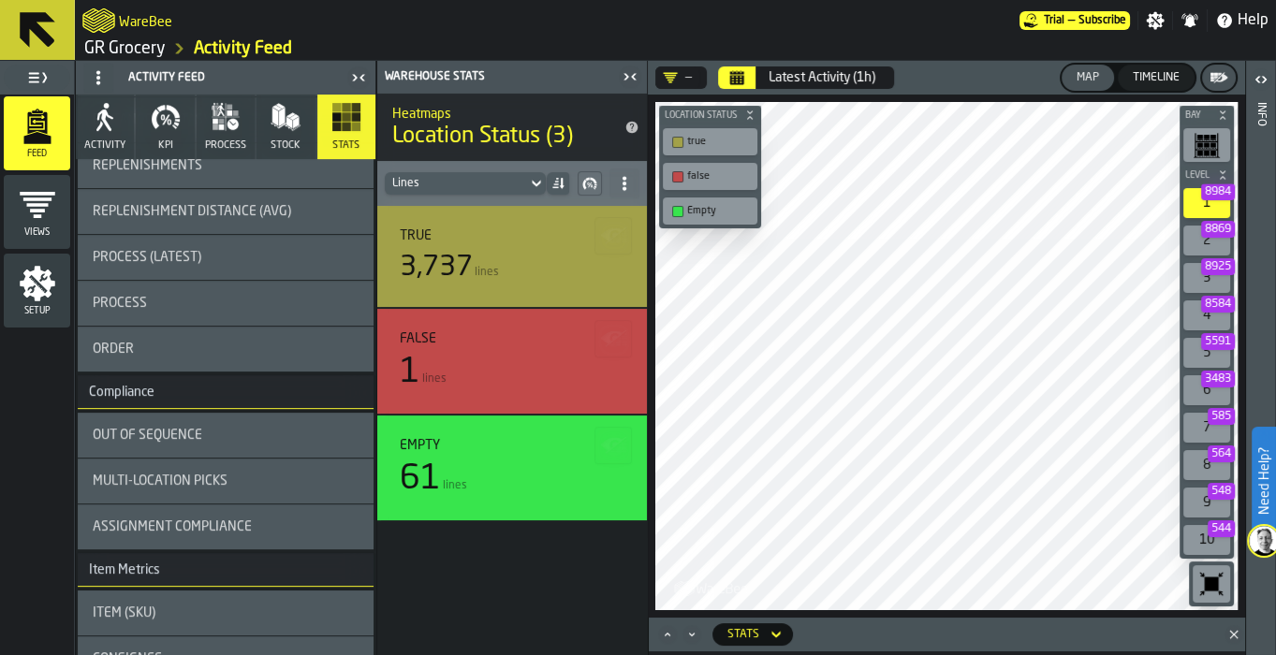
click at [742, 82] on icon "Calendar" at bounding box center [736, 77] width 15 height 15
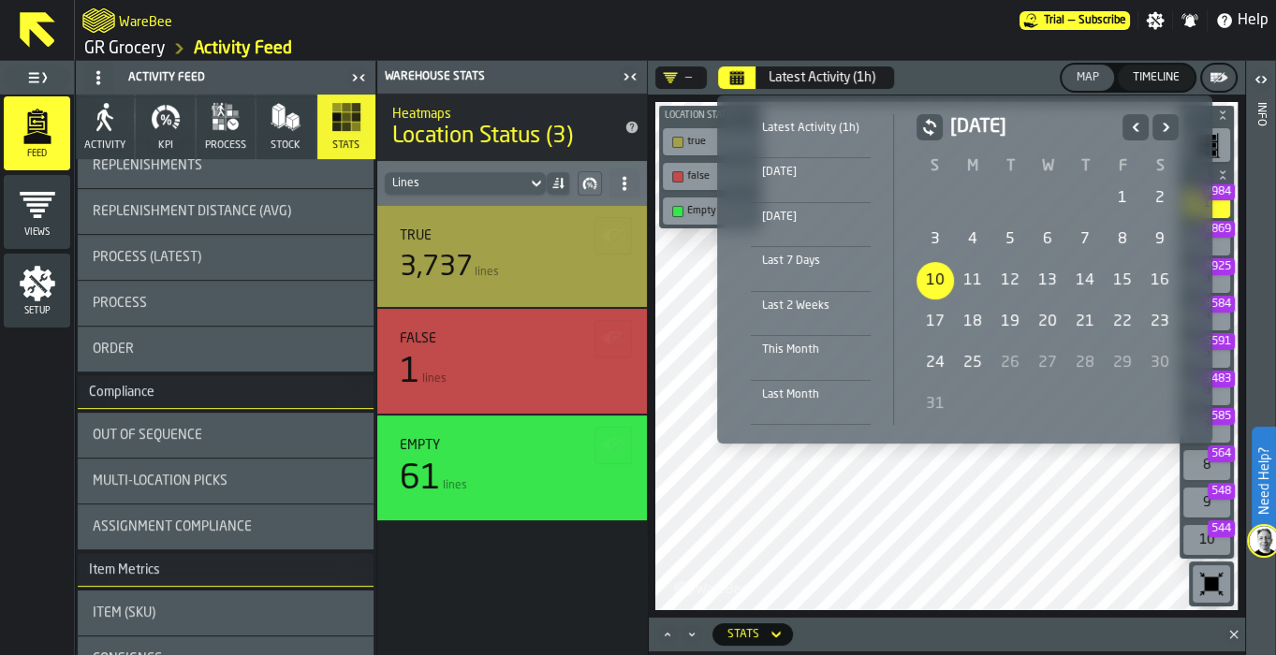
click at [920, 272] on div "10" at bounding box center [935, 280] width 37 height 37
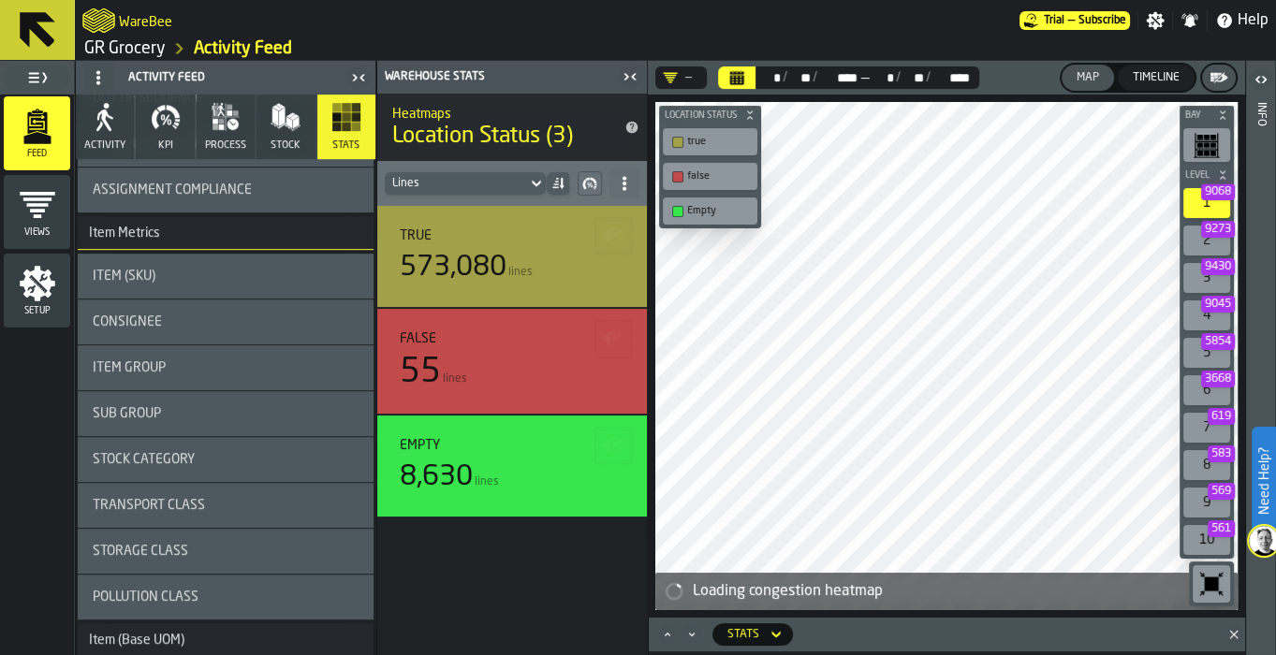
scroll to position [689, 0]
click at [203, 288] on div "Item (SKU)" at bounding box center [226, 278] width 296 height 45
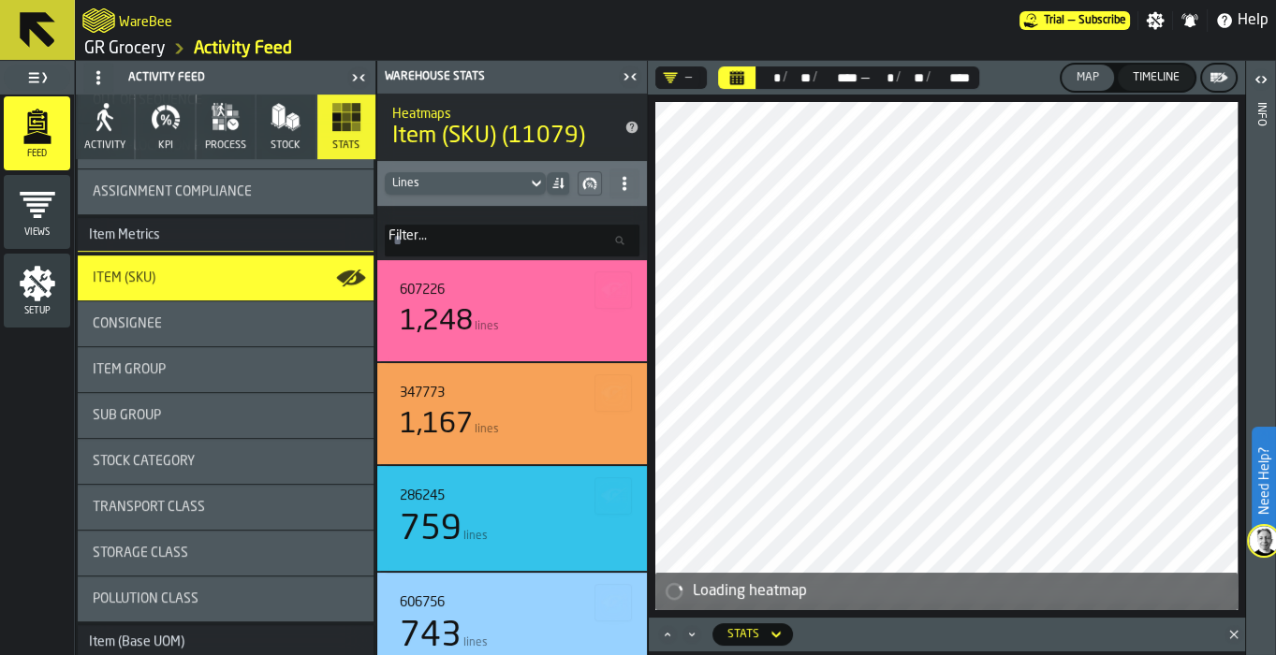
click at [189, 277] on div "Item (SKU)" at bounding box center [226, 278] width 266 height 15
click at [250, 288] on div "Item (SKU)" at bounding box center [226, 278] width 296 height 45
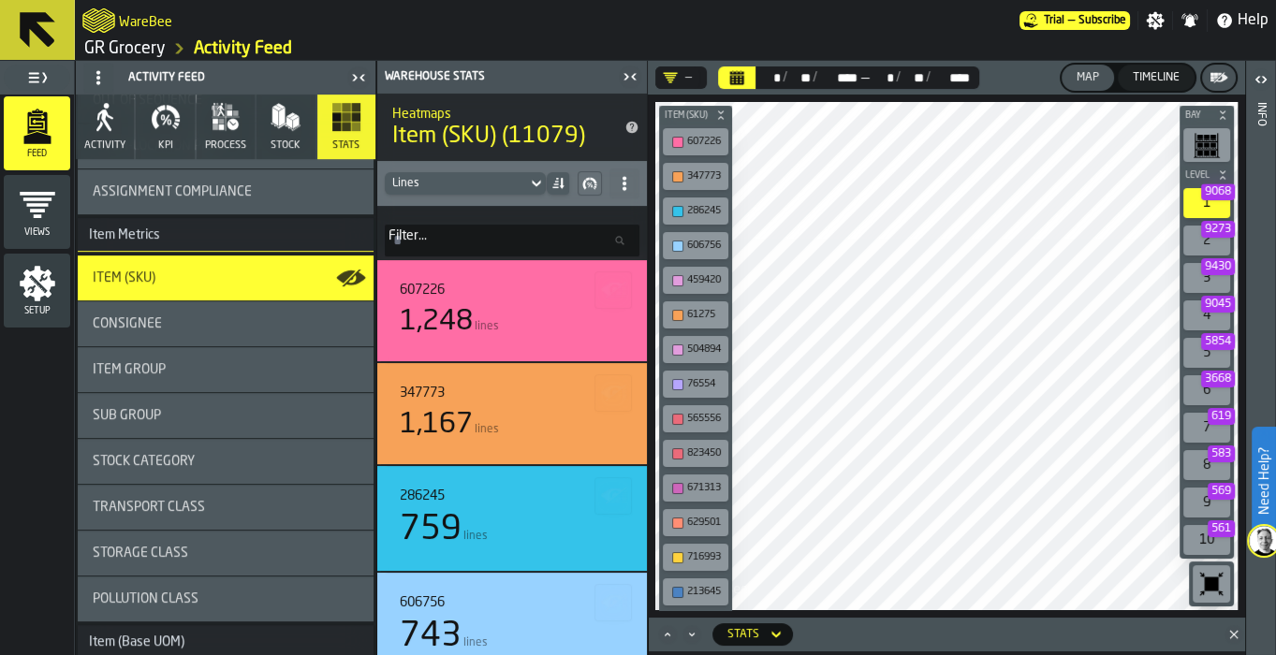
scroll to position [0, 0]
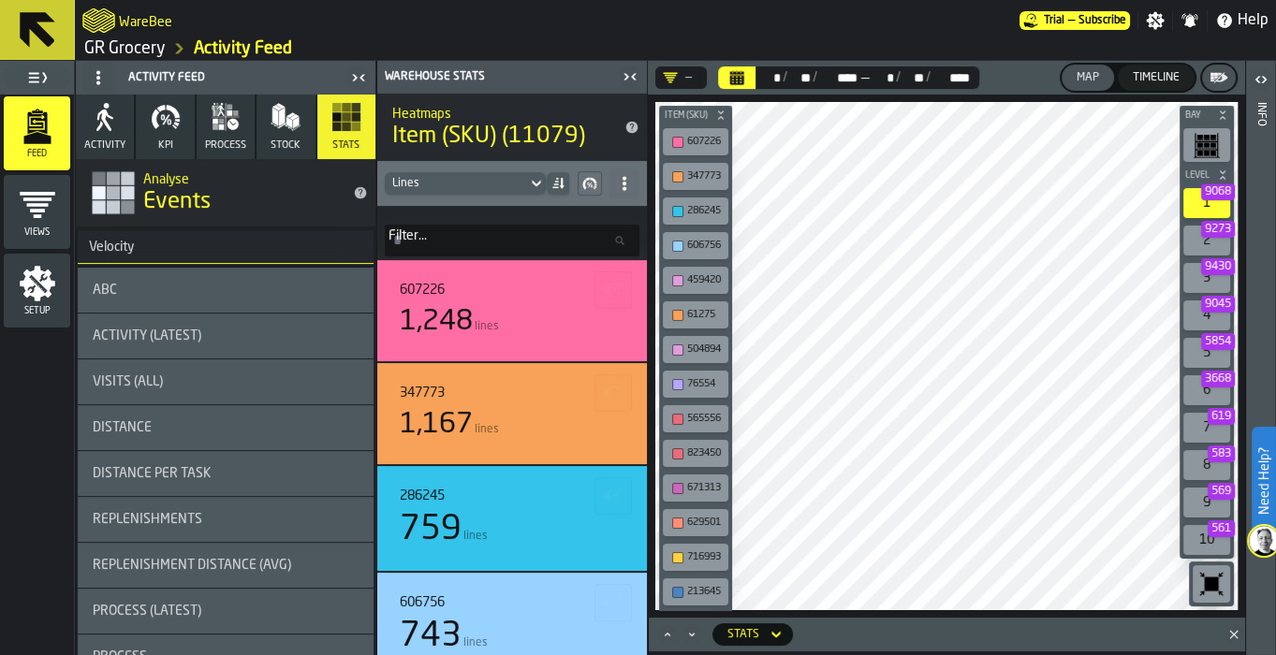
click at [262, 300] on div "ABC" at bounding box center [226, 290] width 296 height 45
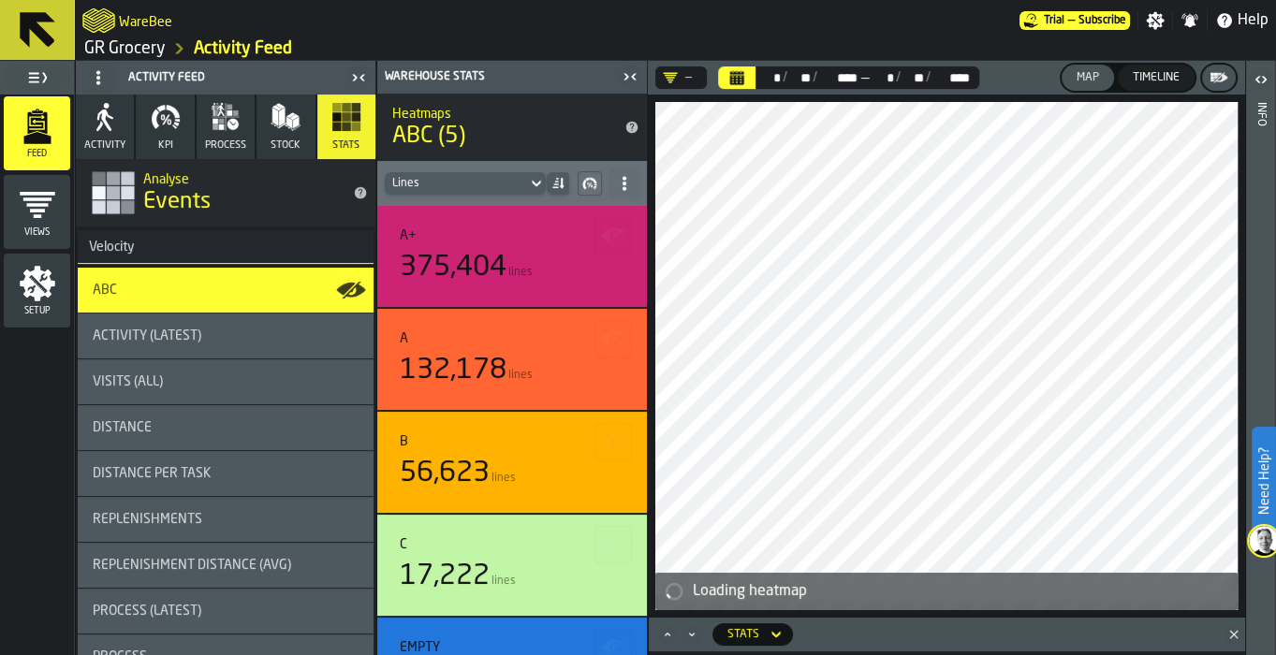
click at [629, 79] on icon "button-toggle-Close me" at bounding box center [630, 77] width 22 height 22
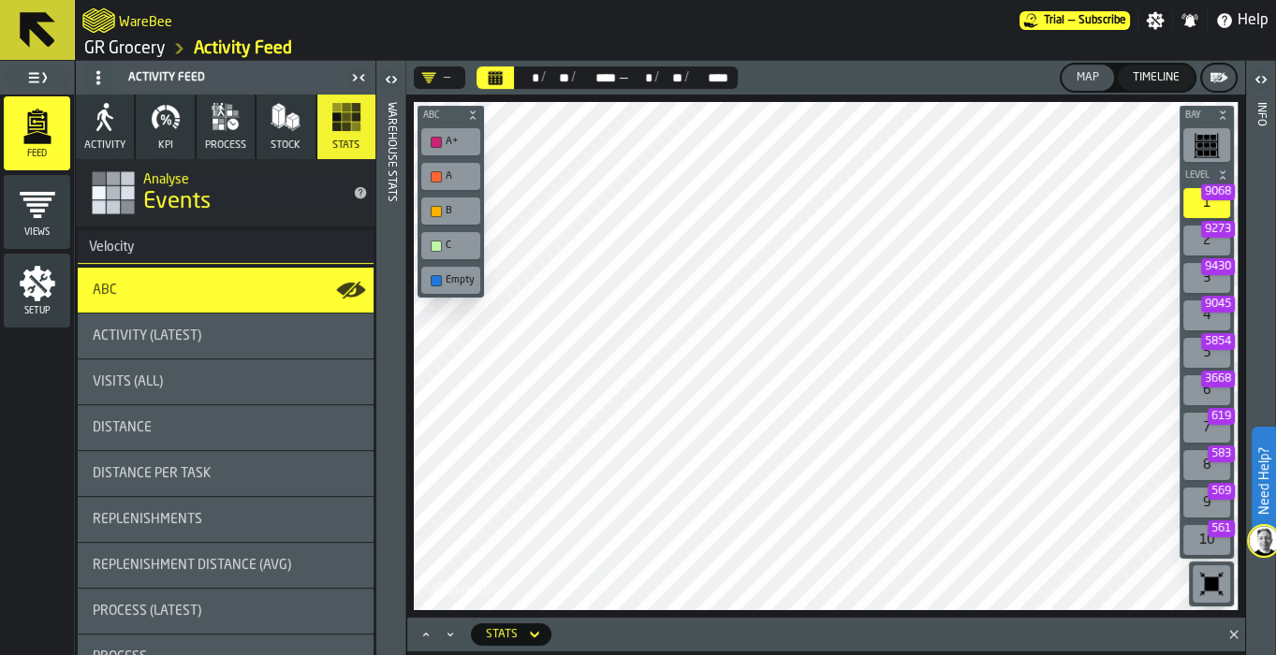
click at [183, 391] on div "Visits (All)" at bounding box center [226, 382] width 296 height 45
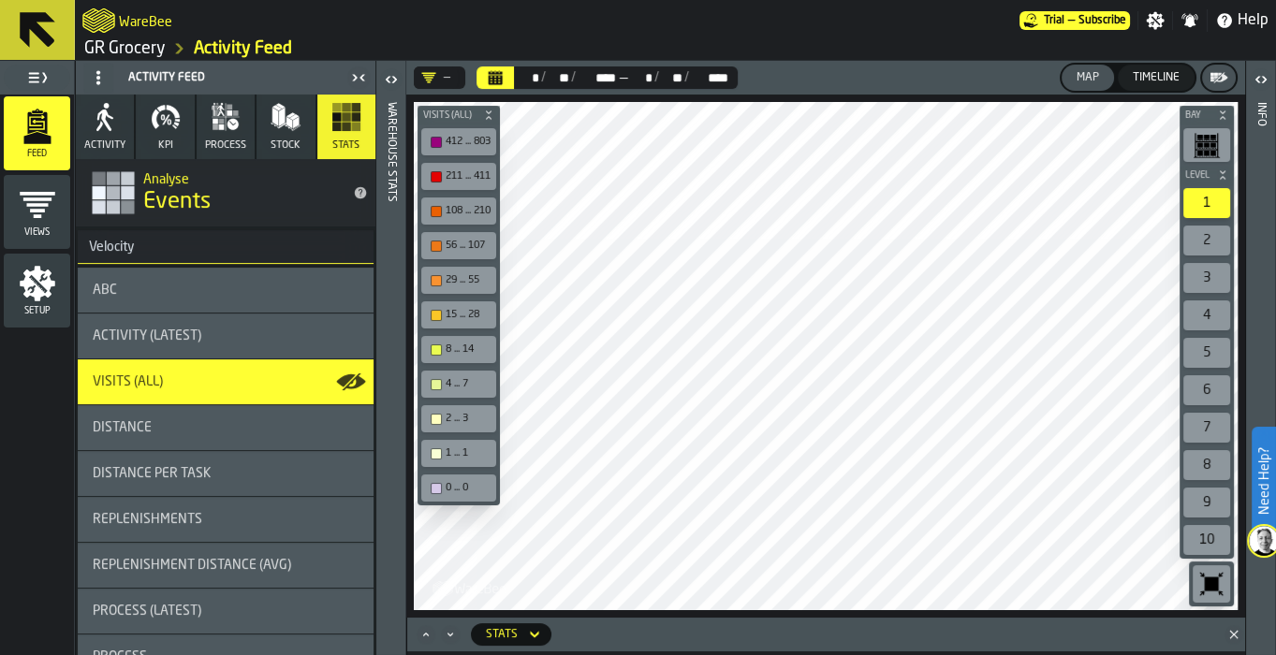
click at [279, 125] on icon "button" at bounding box center [282, 126] width 7 height 7
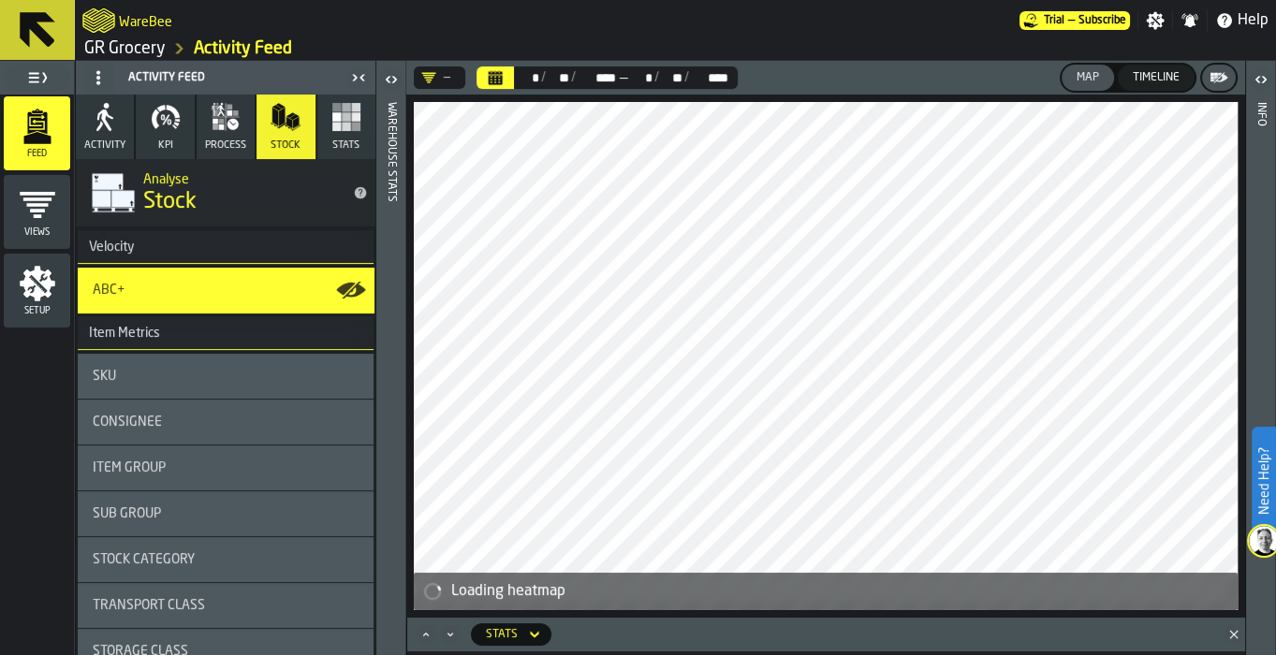
click at [201, 115] on button "process" at bounding box center [226, 127] width 58 height 65
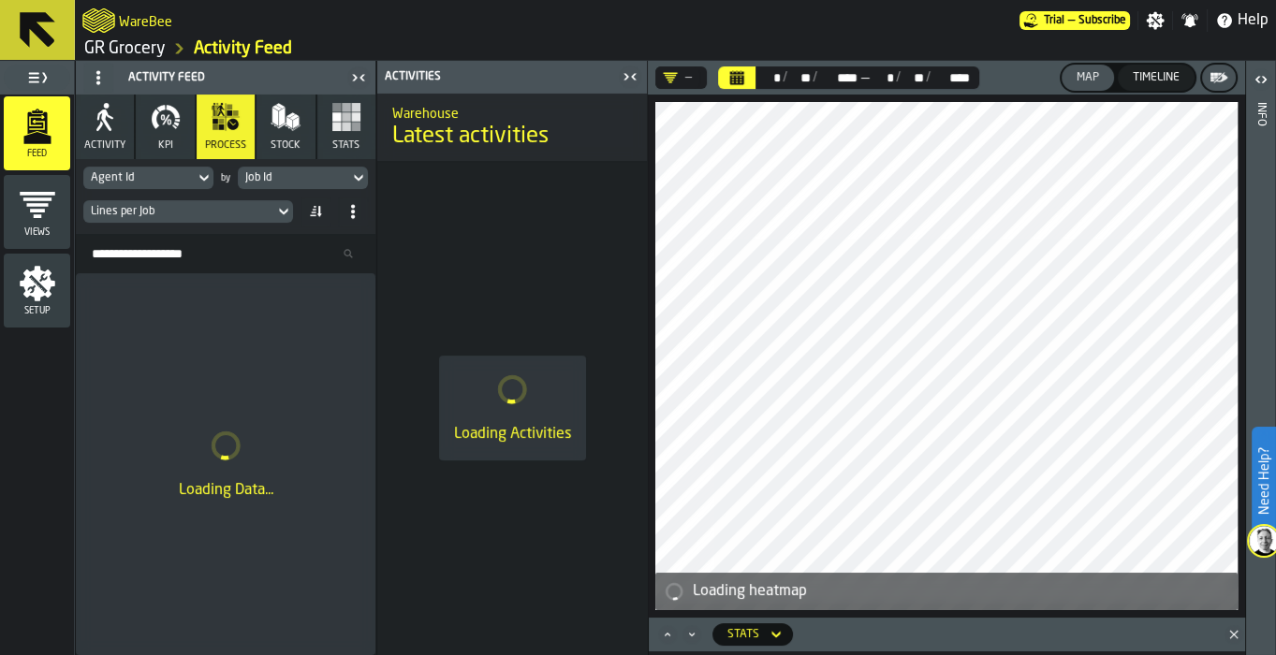
click at [630, 74] on icon "button-toggle-Close me" at bounding box center [630, 77] width 22 height 22
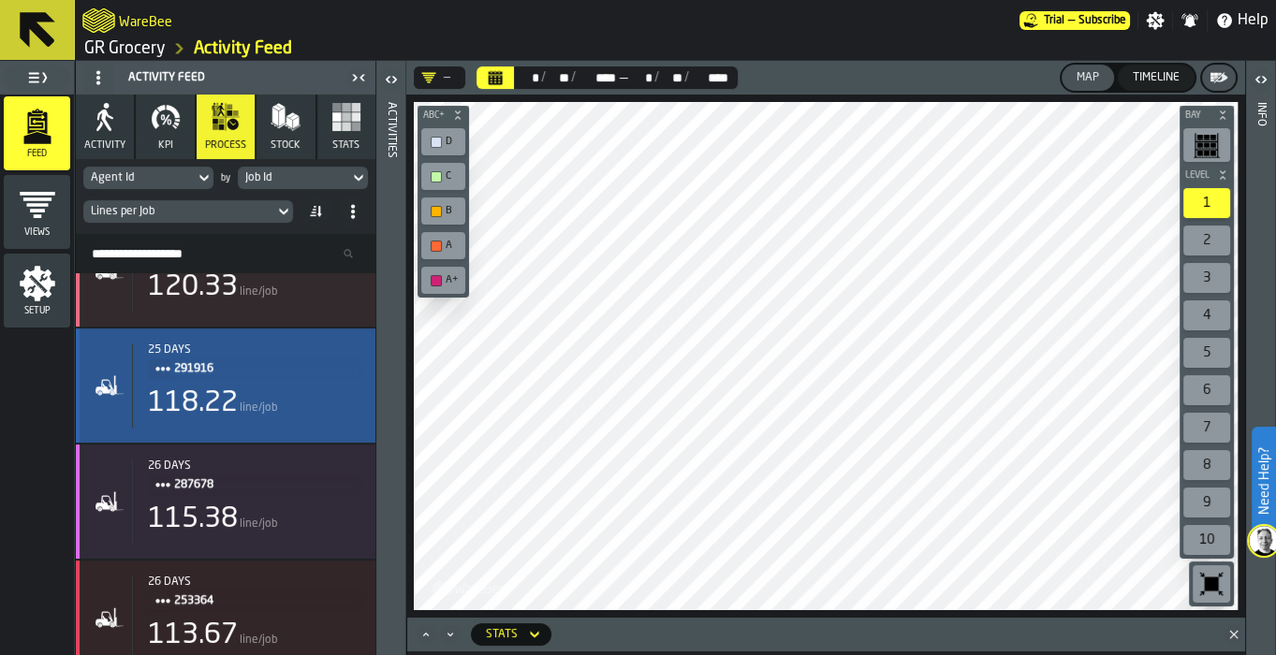
scroll to position [1448, 0]
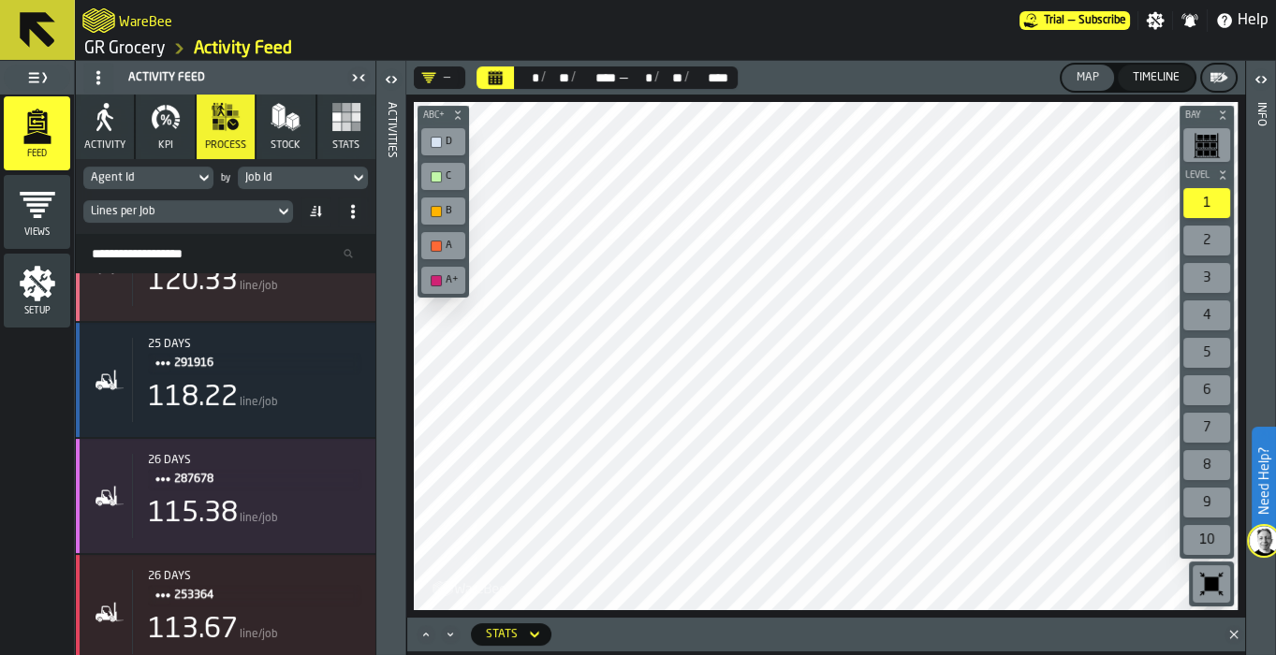
click at [306, 187] on div "Job Id" at bounding box center [293, 178] width 111 height 21
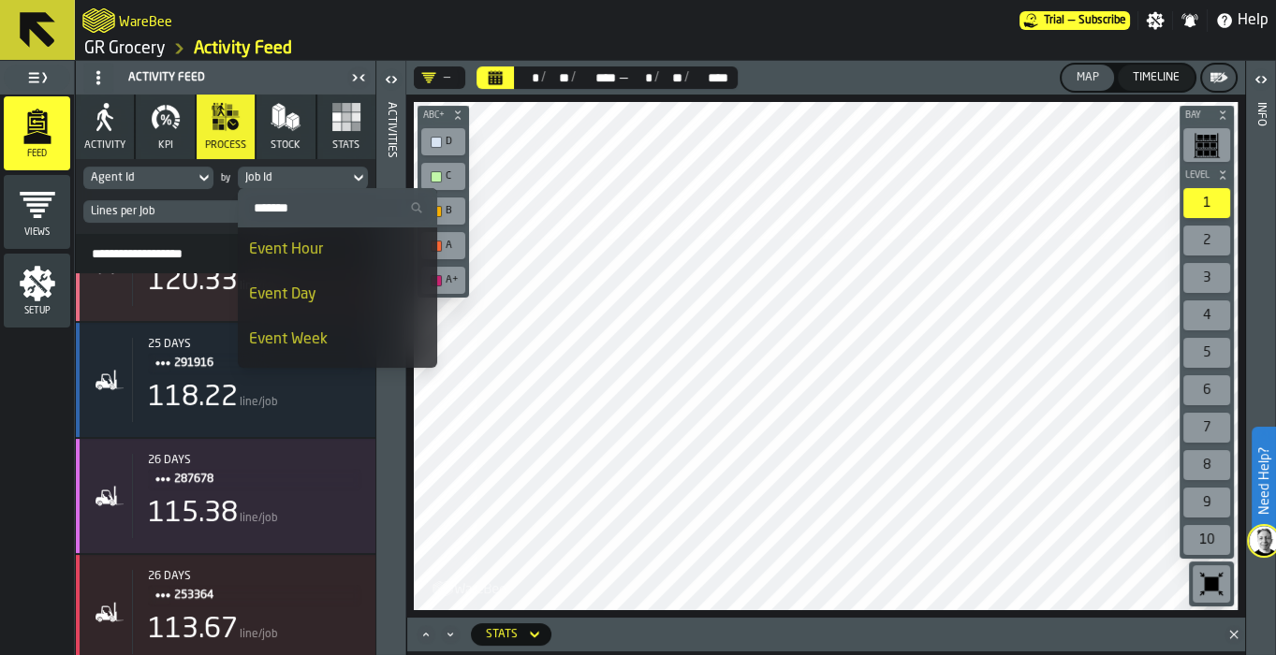
click at [361, 260] on li "Event Hour" at bounding box center [337, 250] width 199 height 45
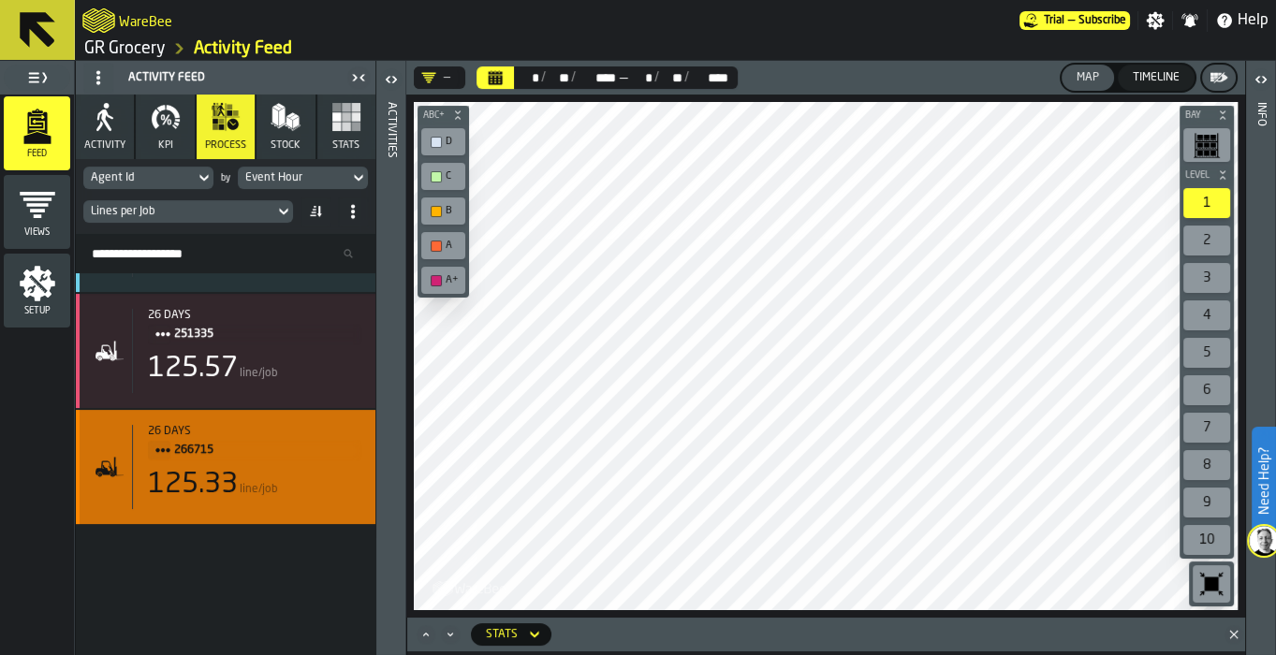
scroll to position [0, 0]
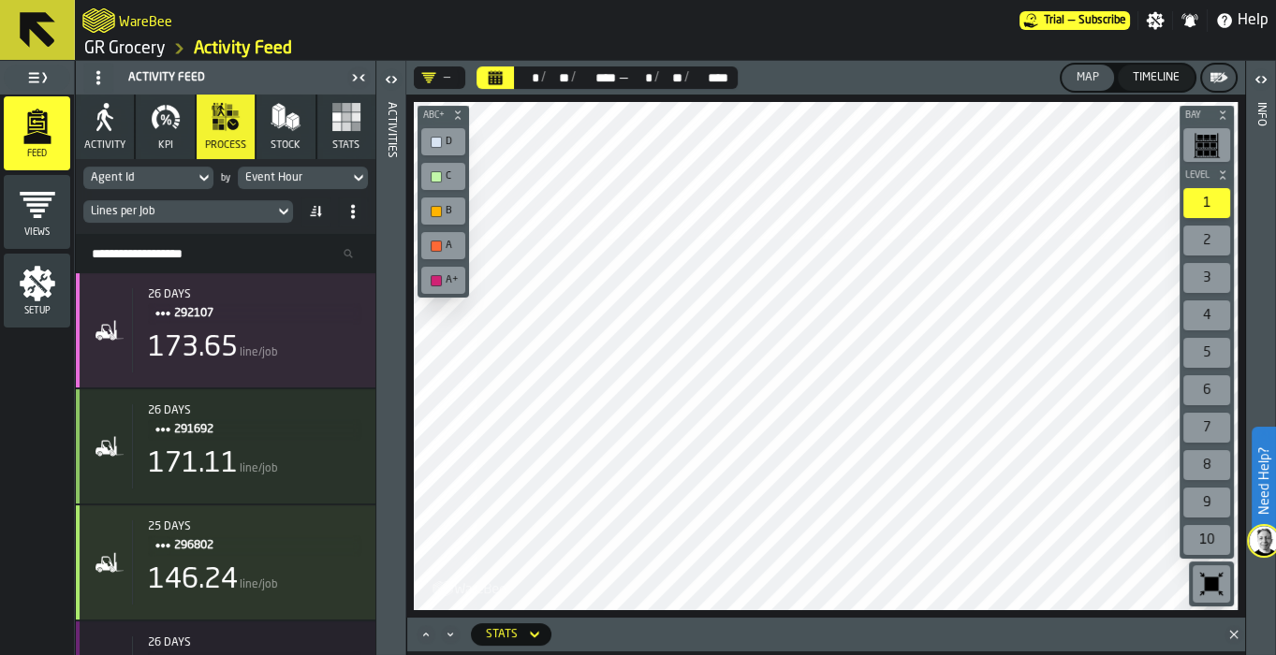
click at [351, 170] on icon at bounding box center [358, 178] width 19 height 22
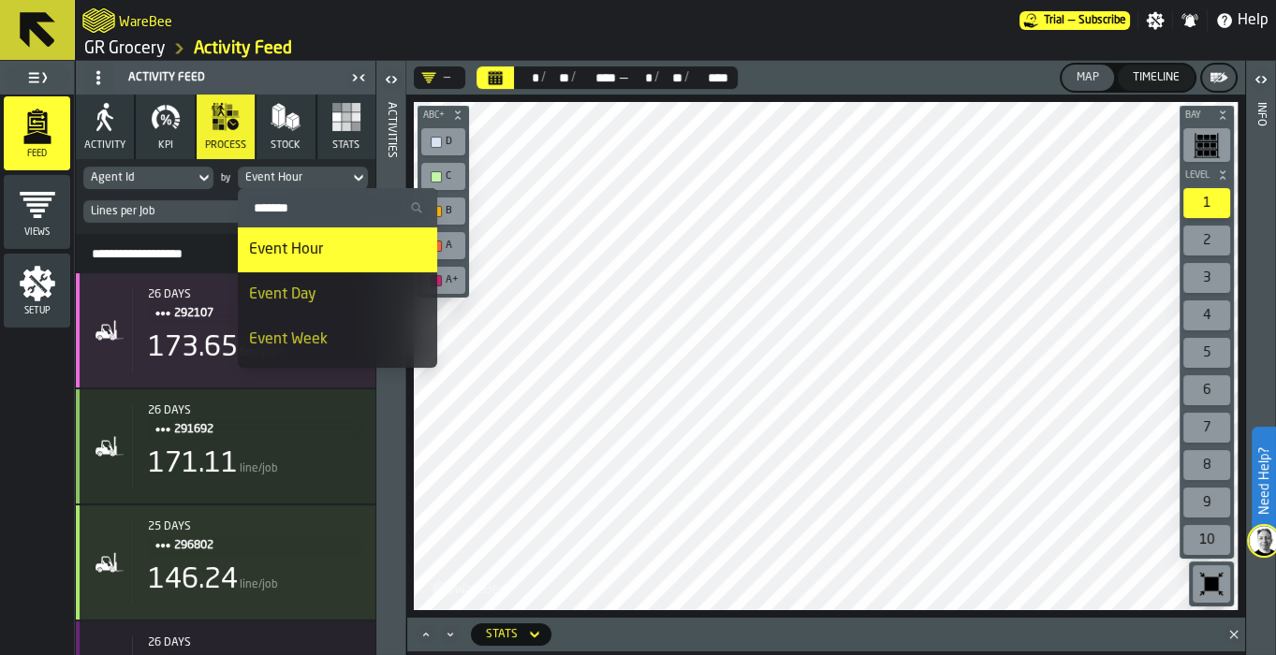
click at [155, 171] on div "Agent Id" at bounding box center [139, 177] width 96 height 13
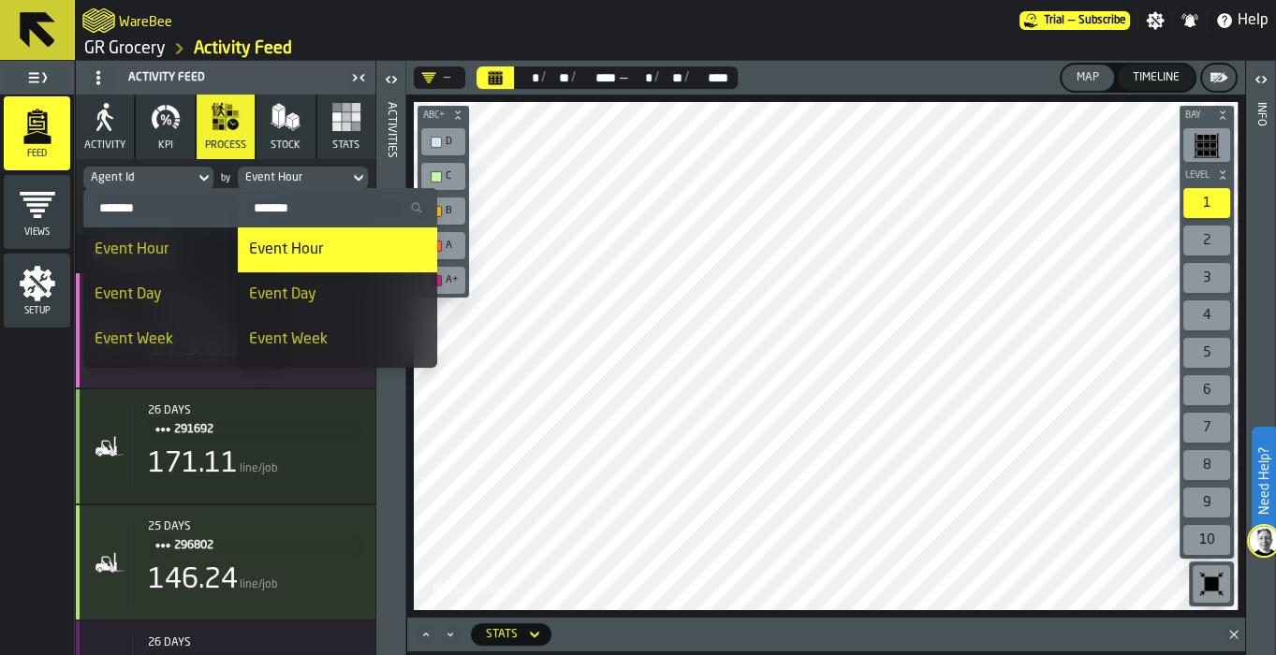
click at [155, 171] on div "Agent Id" at bounding box center [139, 177] width 96 height 13
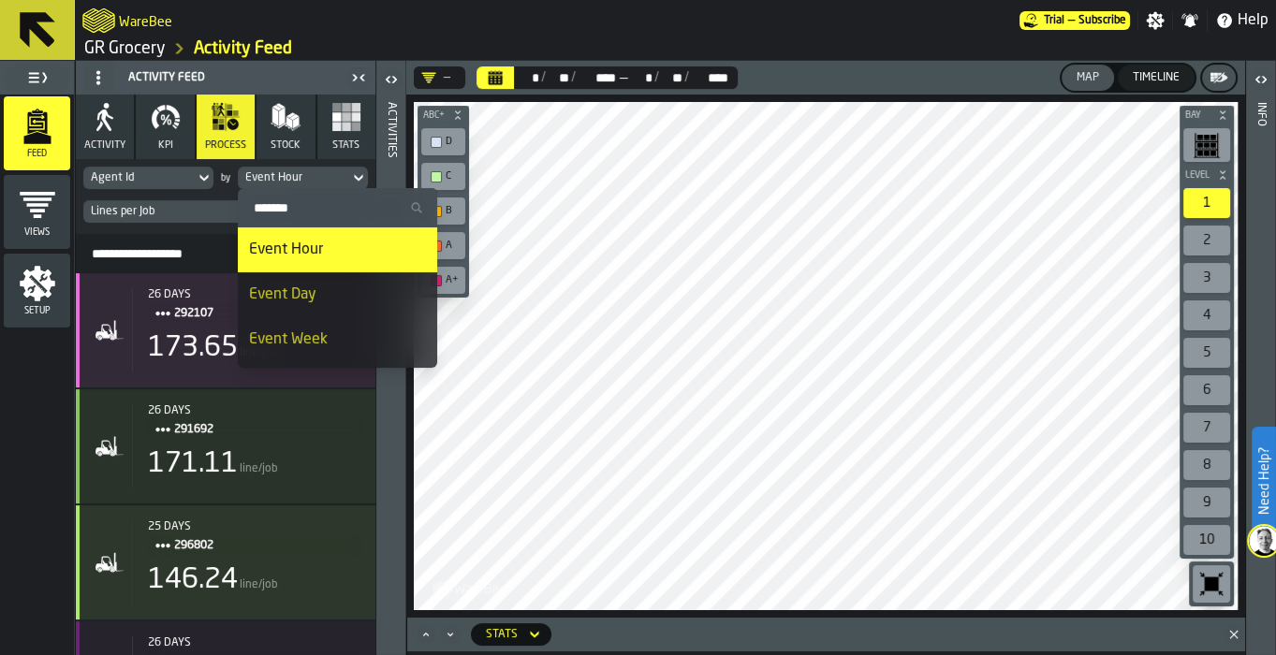
click at [223, 192] on div "Agent Id by Event Hour Lines per Job" at bounding box center [226, 196] width 300 height 75
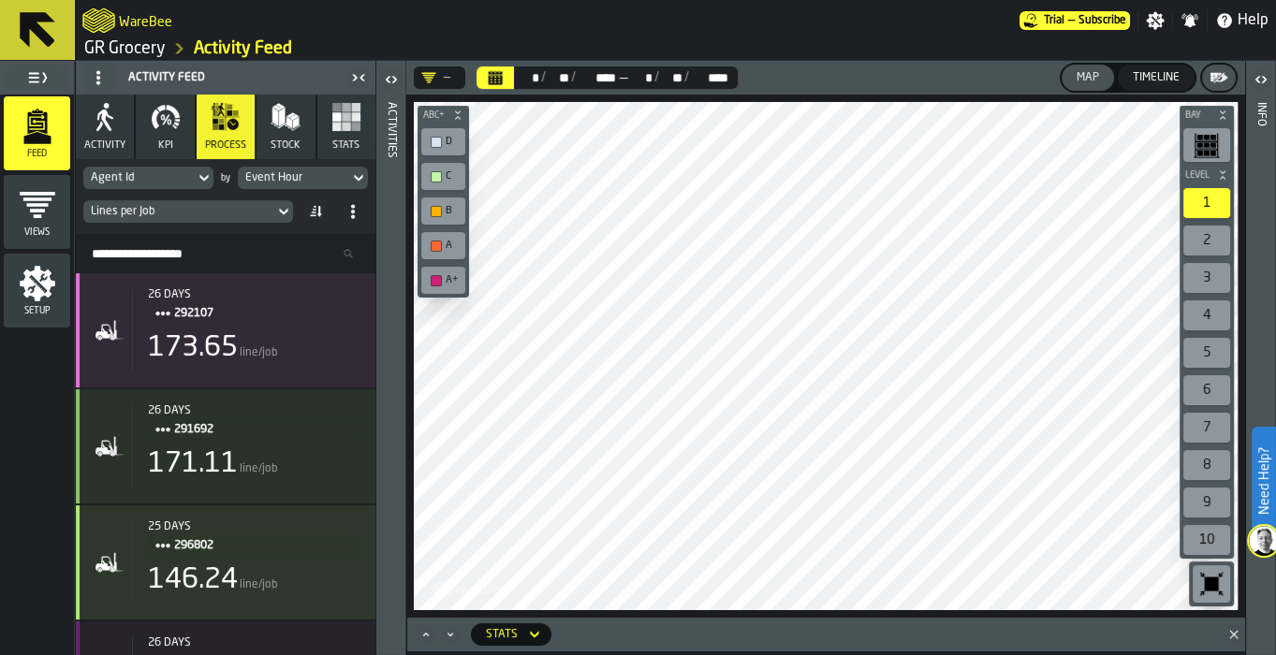
click at [255, 213] on div "Lines per Job" at bounding box center [179, 211] width 176 height 13
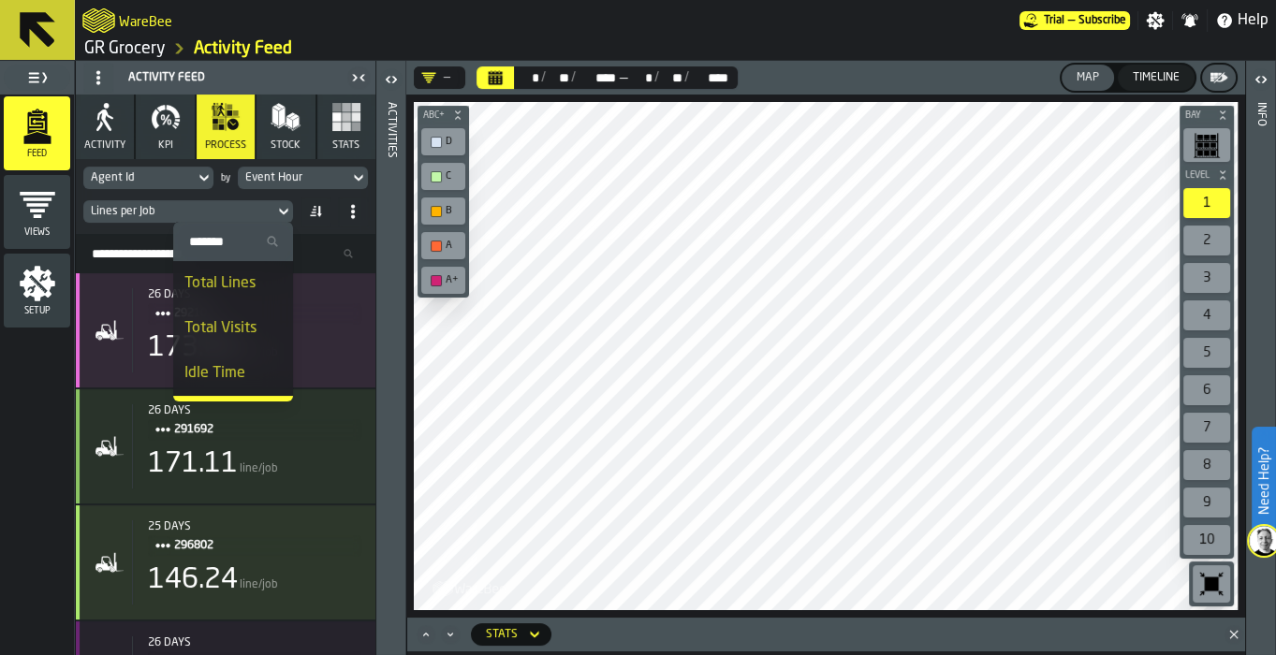
scroll to position [1, 0]
click at [250, 324] on div "Total Visits" at bounding box center [232, 327] width 97 height 22
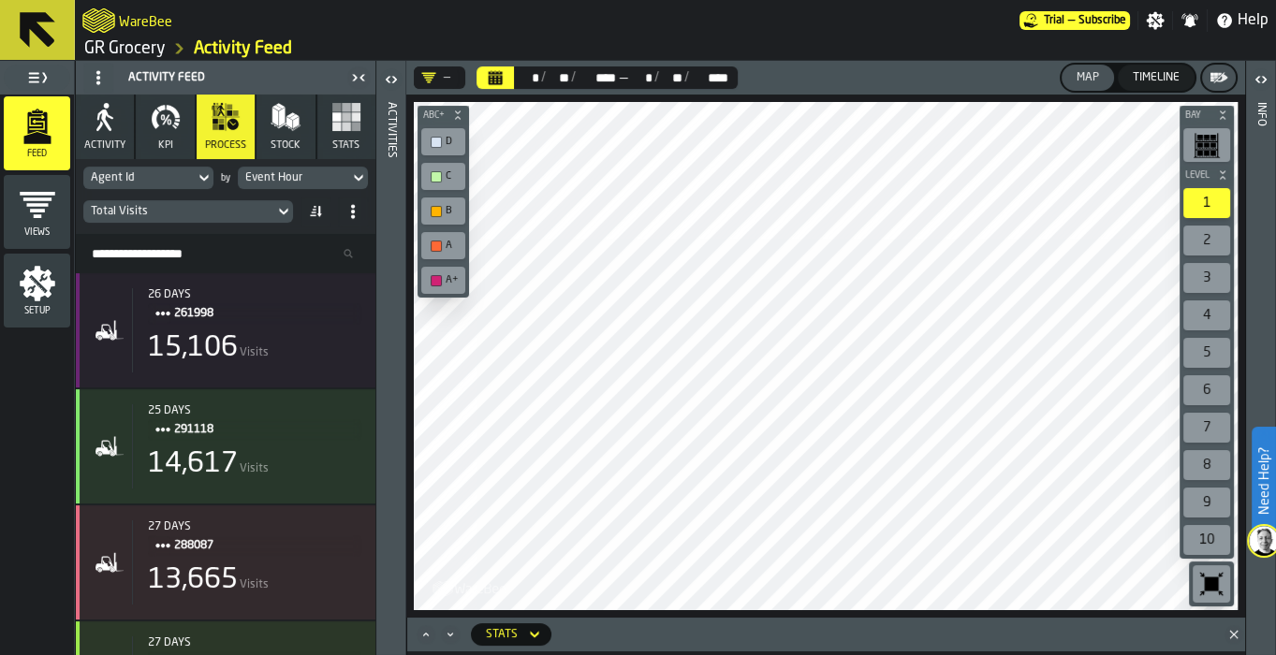
click at [300, 173] on div "Event Hour" at bounding box center [293, 177] width 96 height 13
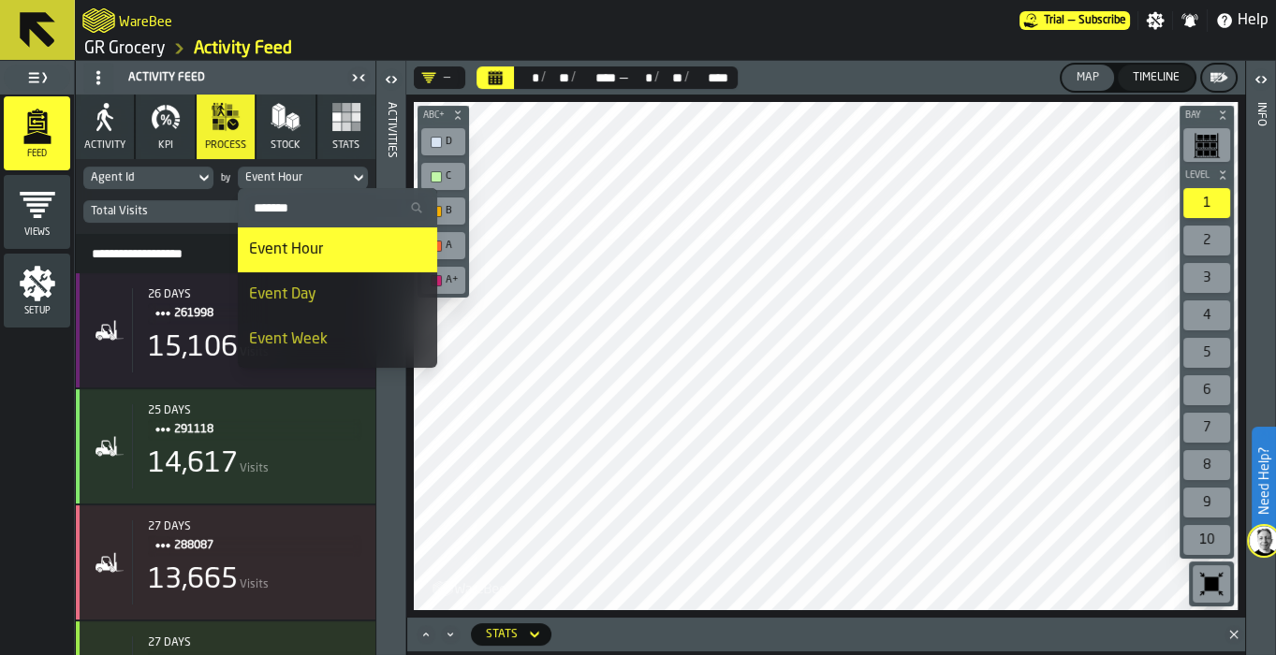
click at [311, 260] on li "Event Hour" at bounding box center [337, 250] width 199 height 45
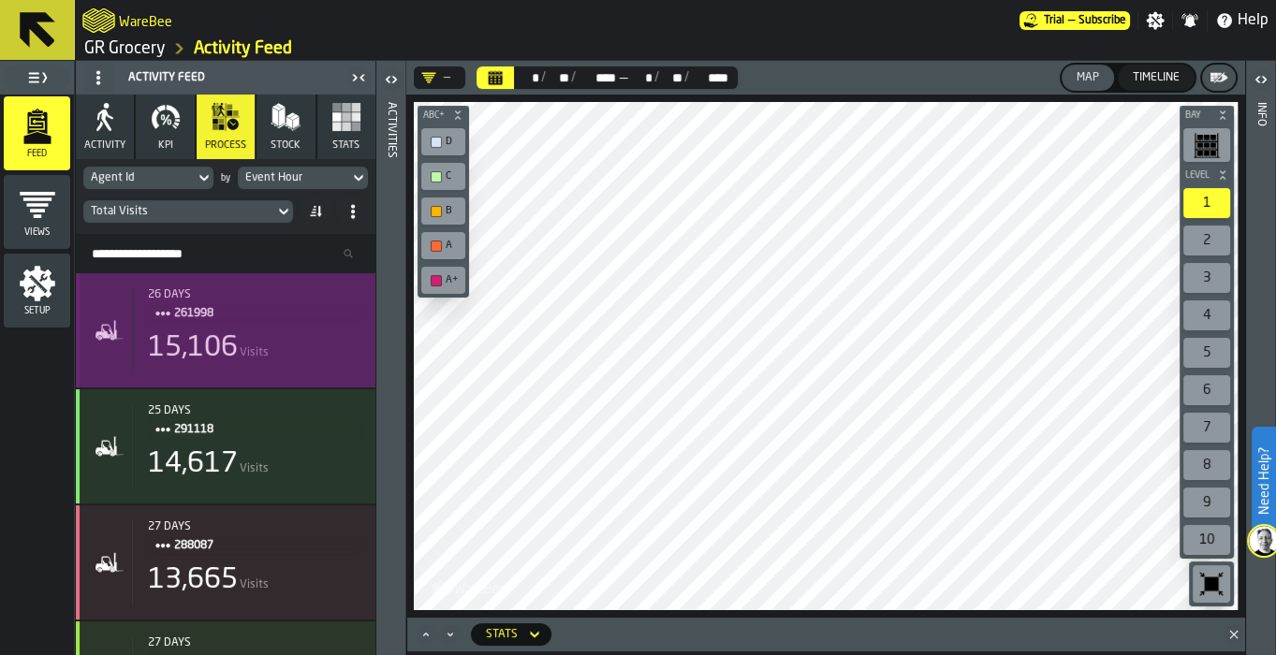
click at [203, 340] on div "15,106" at bounding box center [193, 348] width 90 height 34
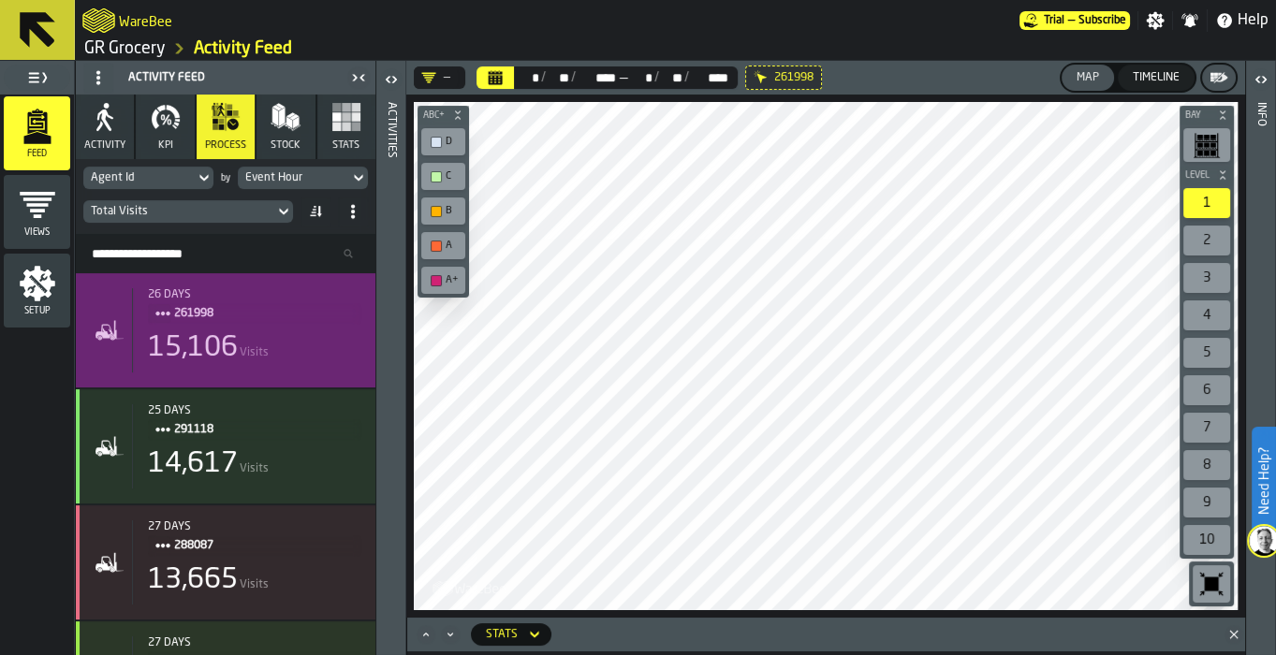
click at [183, 177] on div "Agent Id" at bounding box center [139, 177] width 96 height 13
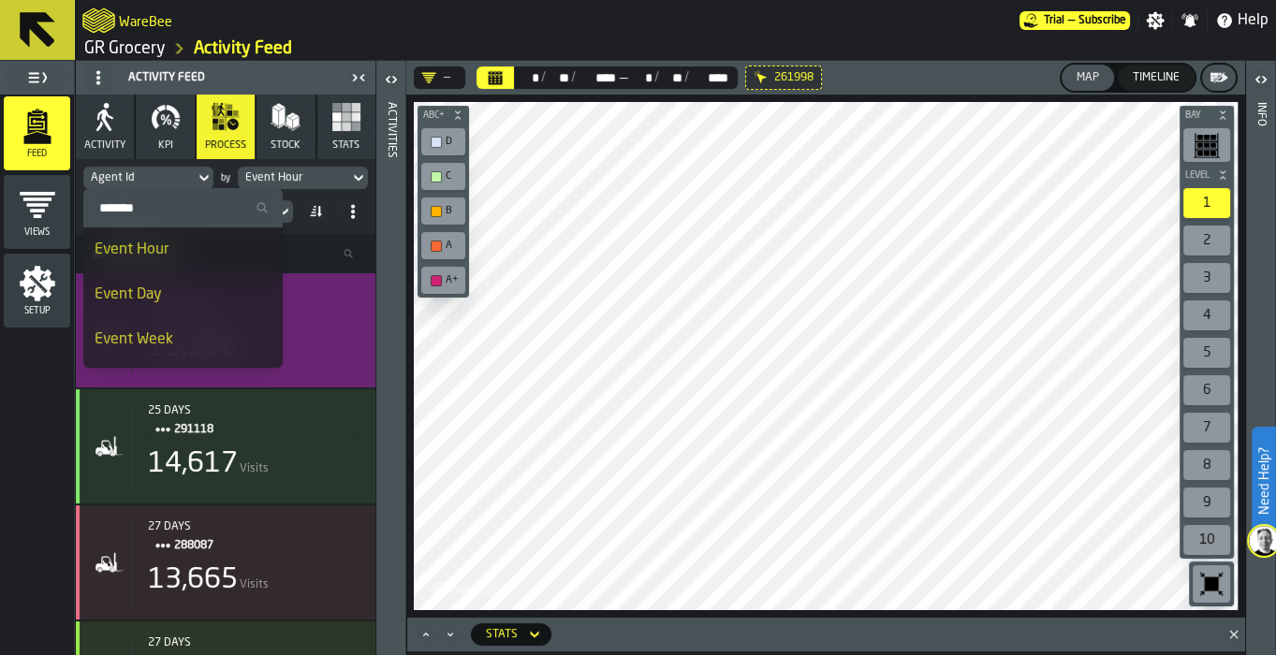
click at [157, 246] on div "Event Hour" at bounding box center [183, 250] width 177 height 22
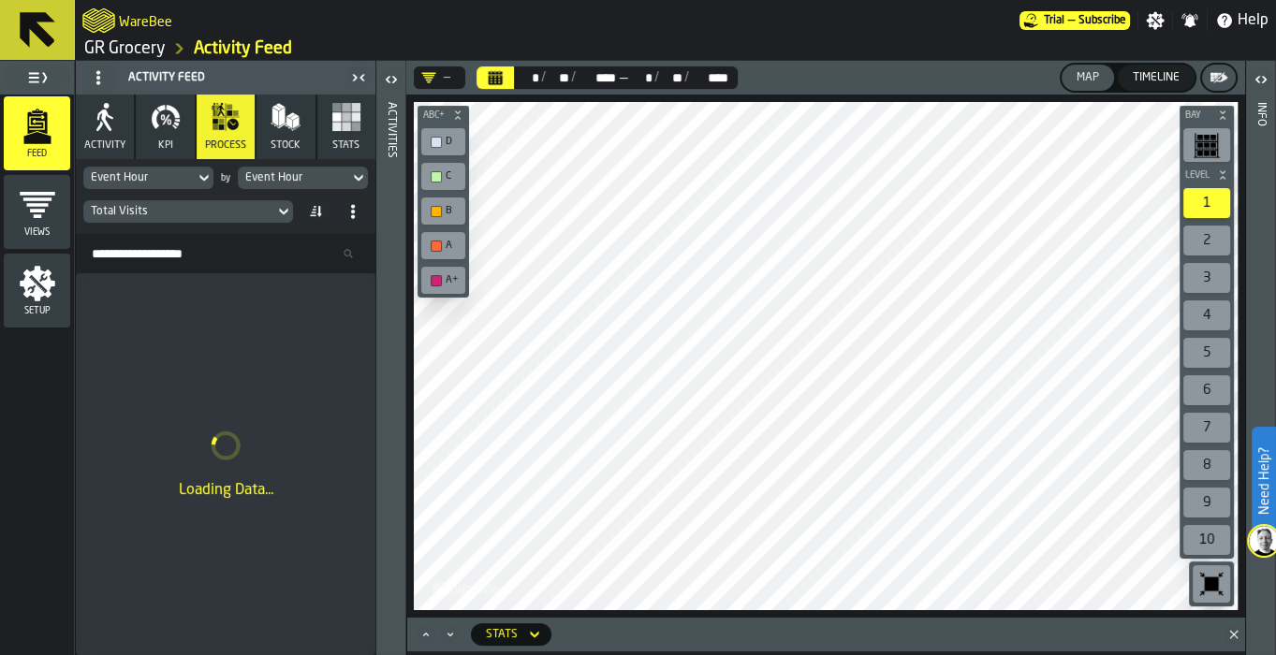
click at [184, 171] on div "Event Hour" at bounding box center [139, 177] width 96 height 13
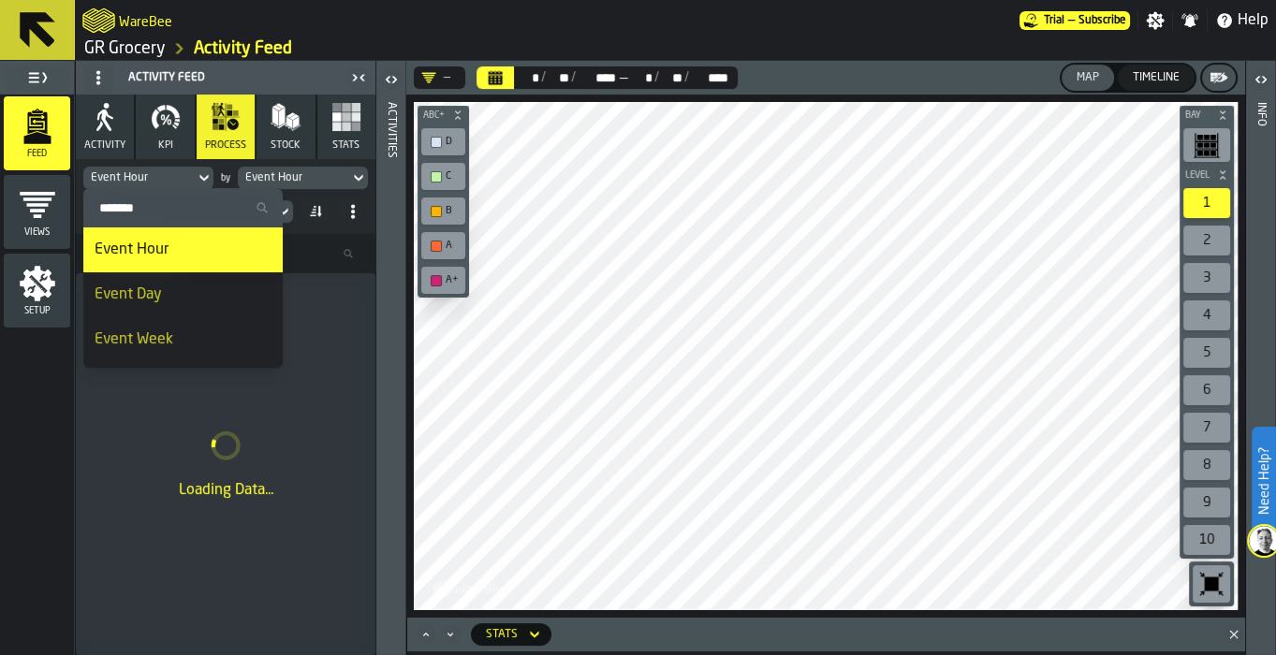
click at [154, 202] on input "Search" at bounding box center [183, 208] width 184 height 24
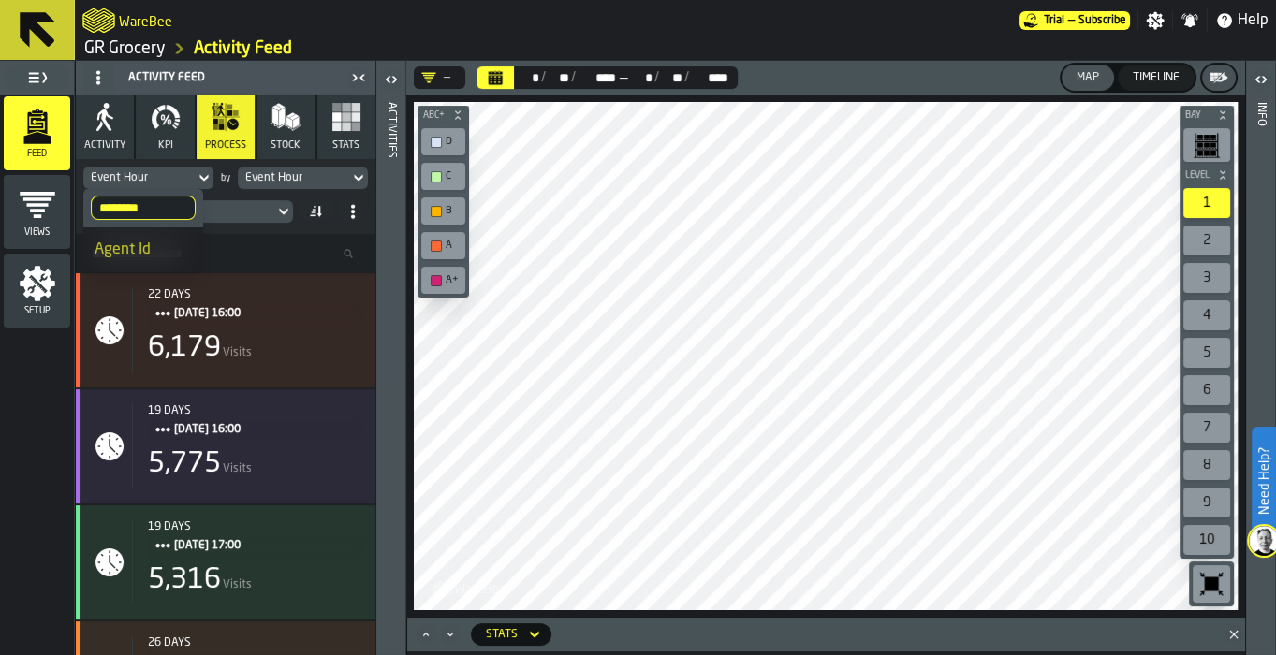
type input "********"
click at [149, 244] on div "Agent Id" at bounding box center [143, 250] width 97 height 22
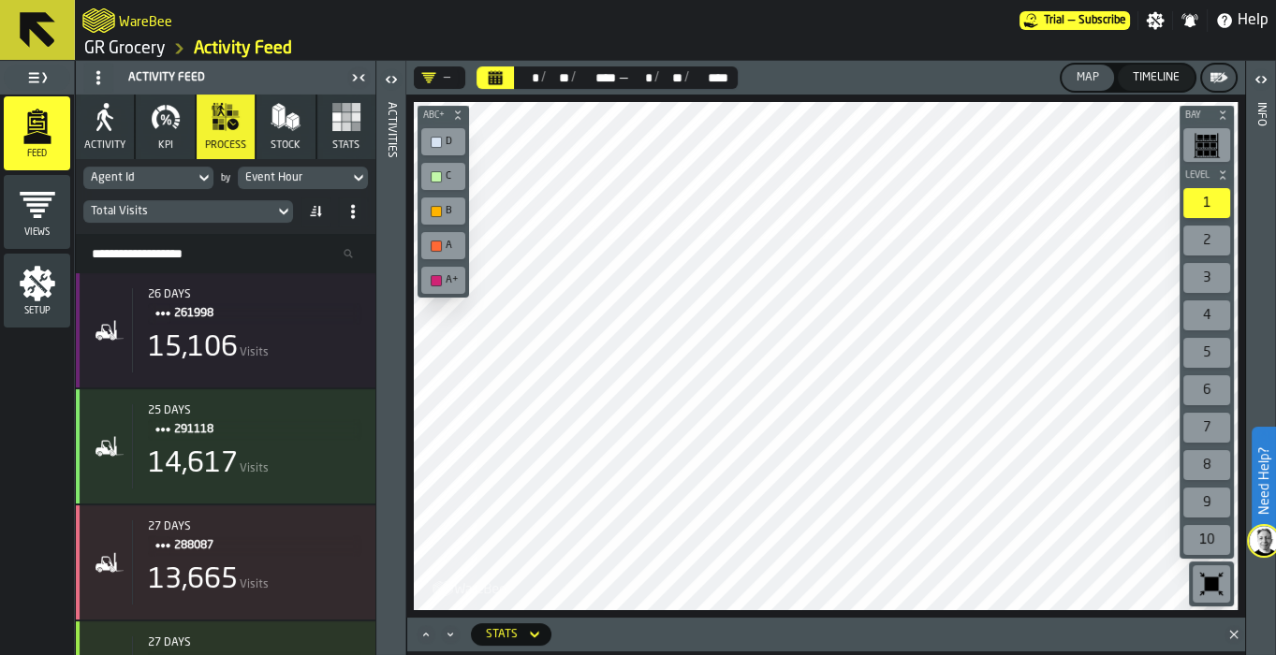
click at [328, 176] on div "Event Hour" at bounding box center [293, 177] width 96 height 13
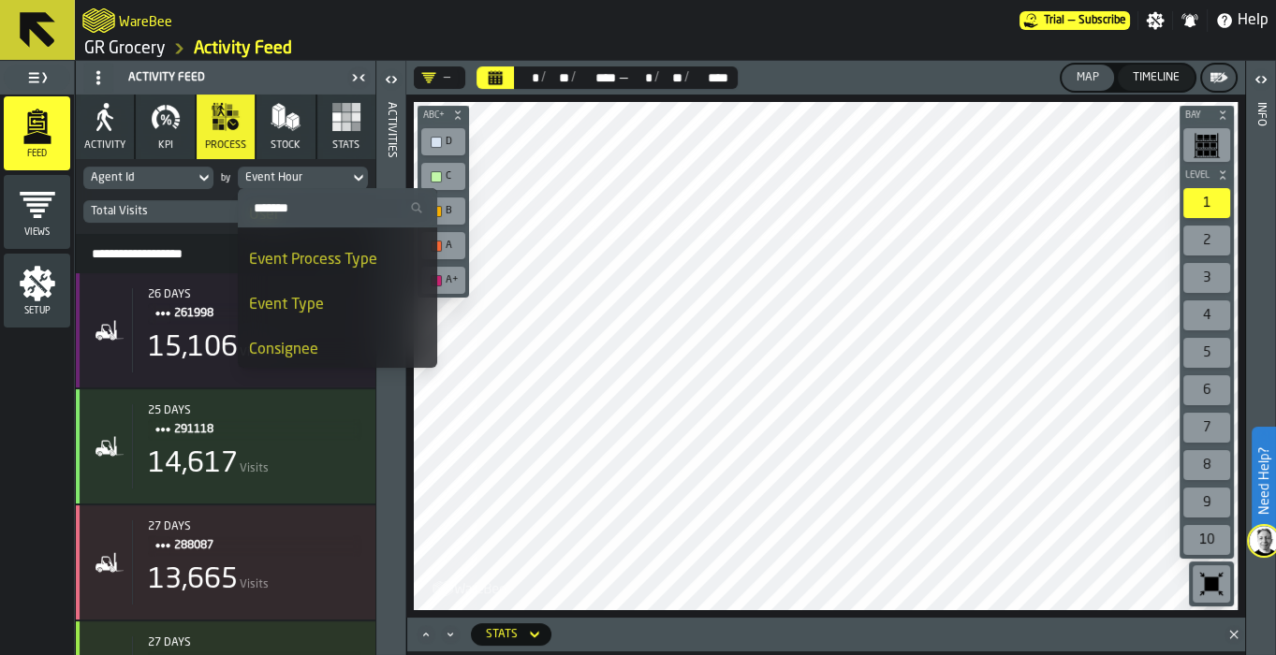
scroll to position [0, 0]
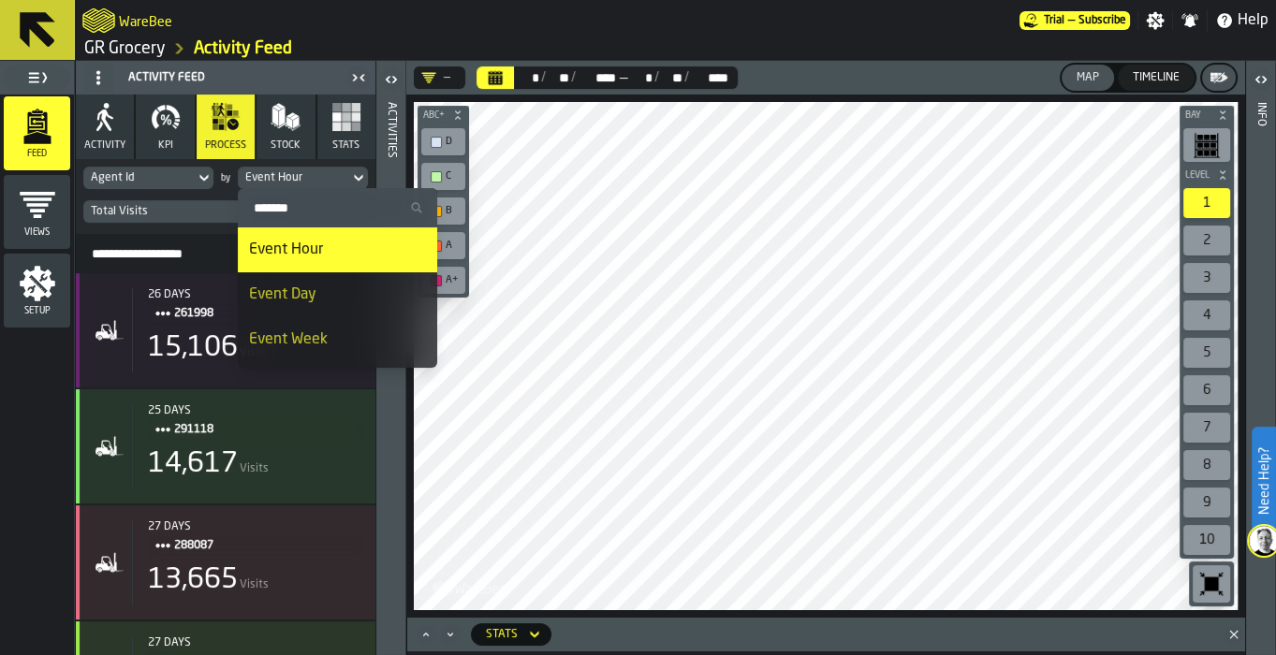
click at [329, 293] on div "Event Day" at bounding box center [337, 295] width 177 height 22
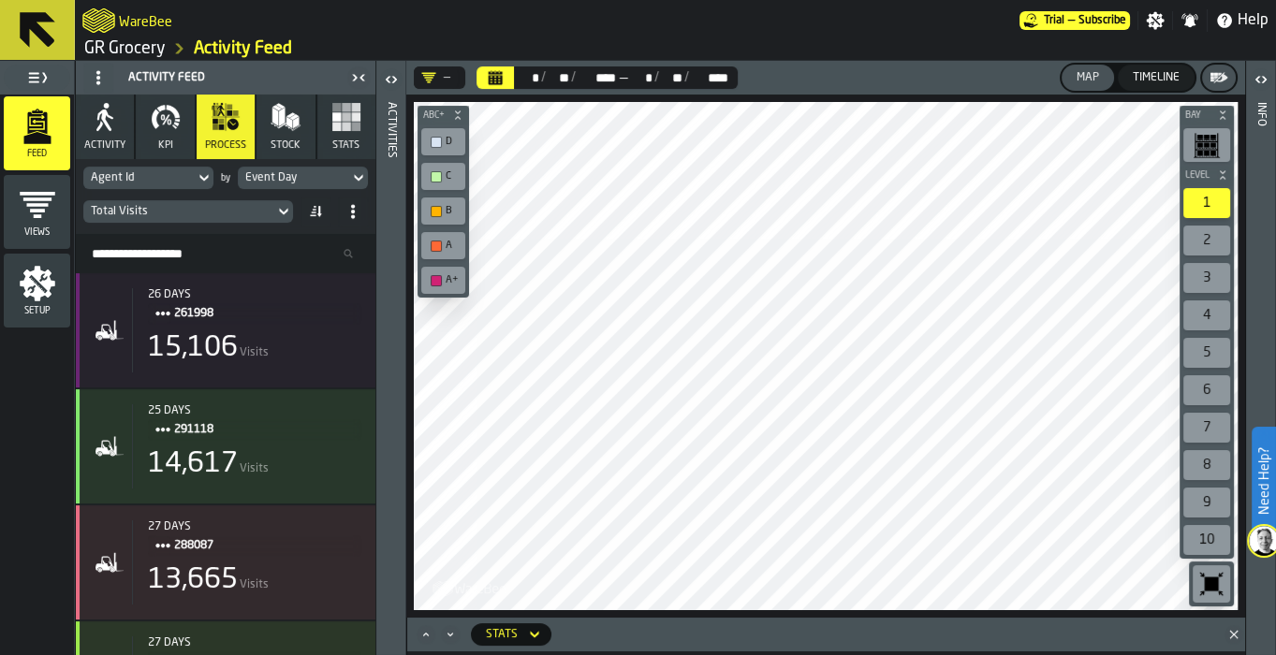
click at [297, 174] on div "Event Day" at bounding box center [293, 177] width 96 height 13
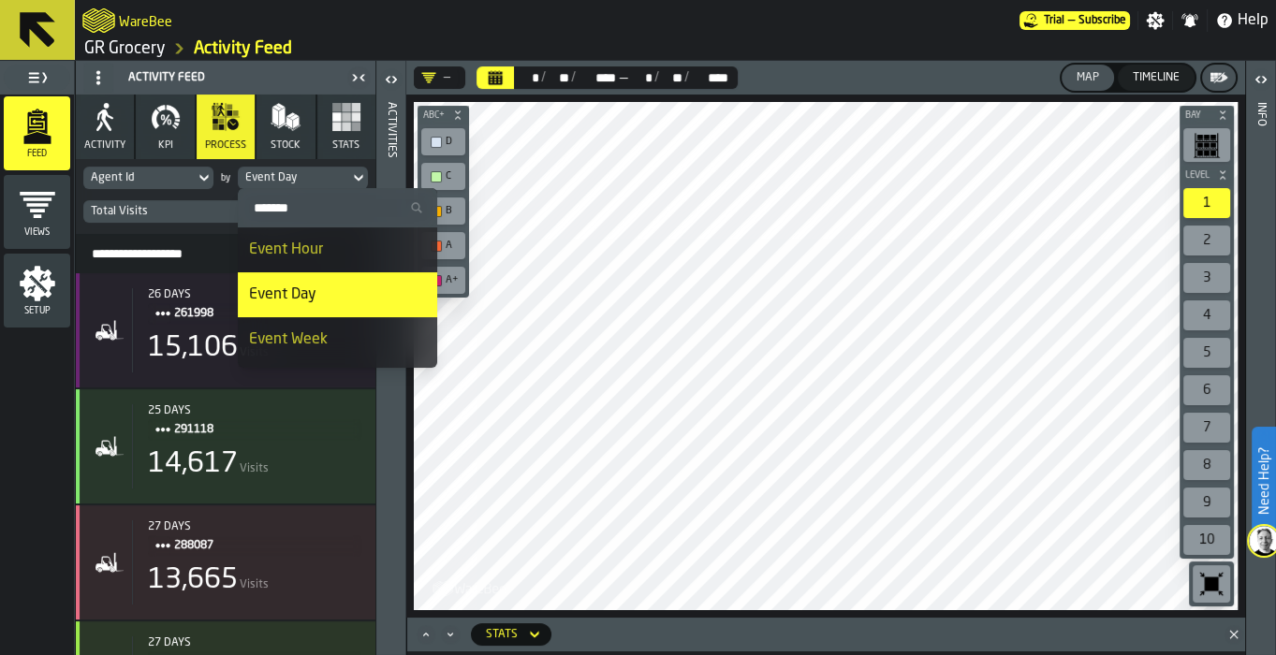
click at [320, 202] on input "Search" at bounding box center [337, 208] width 184 height 24
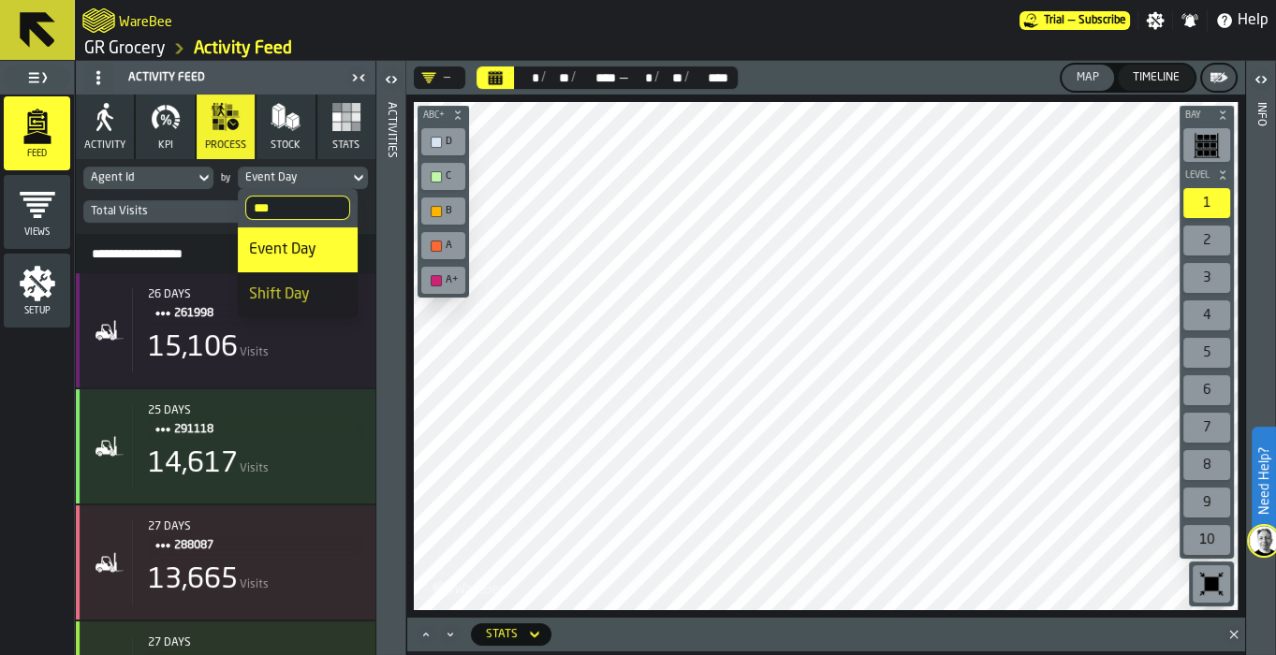
type input "***"
click at [309, 296] on div "Shift Day" at bounding box center [297, 295] width 97 height 22
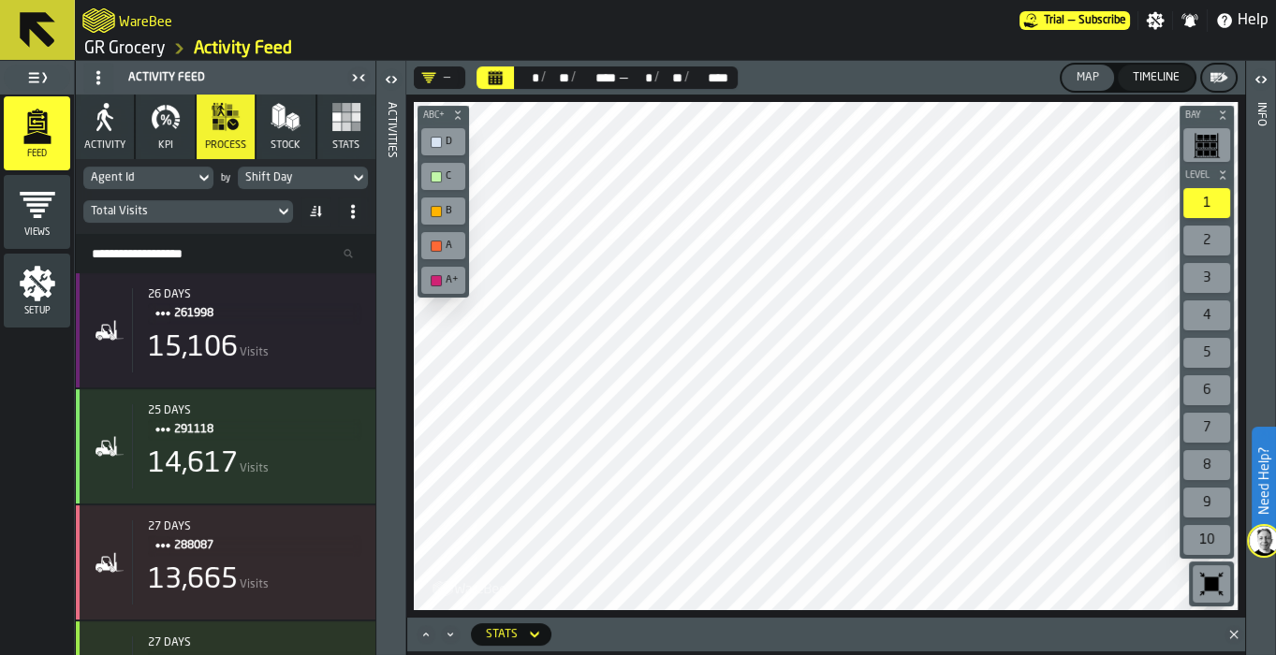
click at [323, 216] on span at bounding box center [316, 212] width 30 height 30
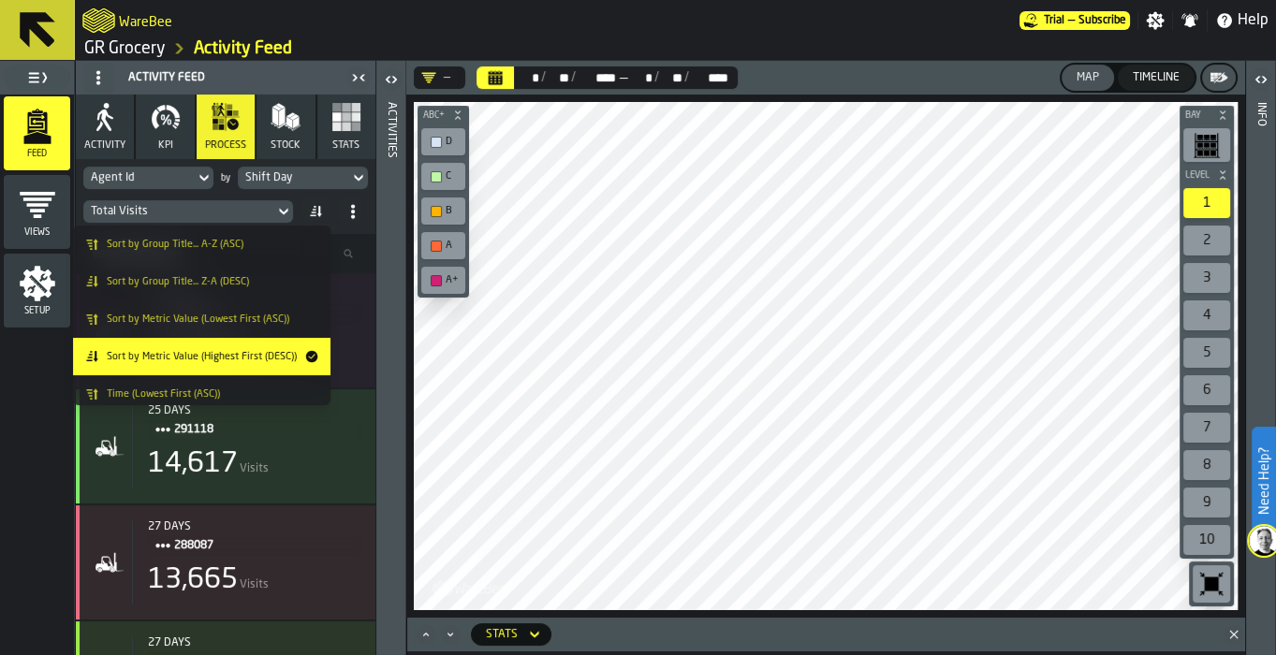
click at [264, 361] on span "Sort by Metric Value (Highest First (DESC))" at bounding box center [202, 357] width 190 height 12
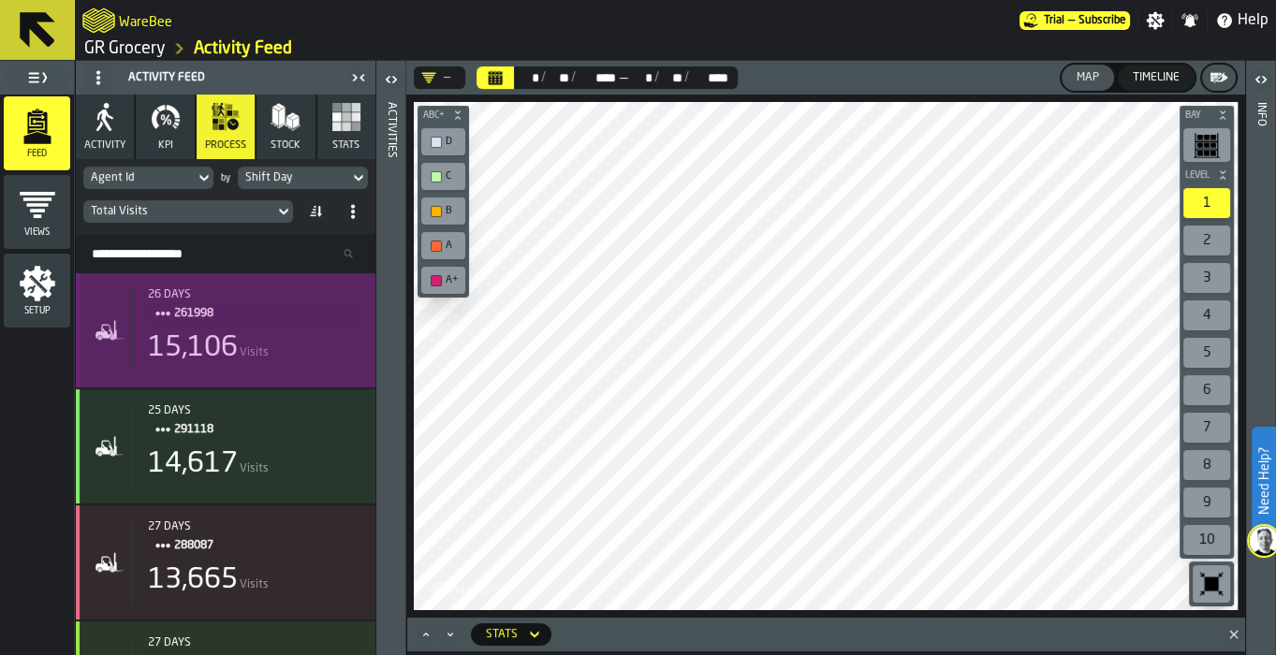
click at [236, 326] on div "26 days 261998 15,106 Visits" at bounding box center [246, 330] width 228 height 84
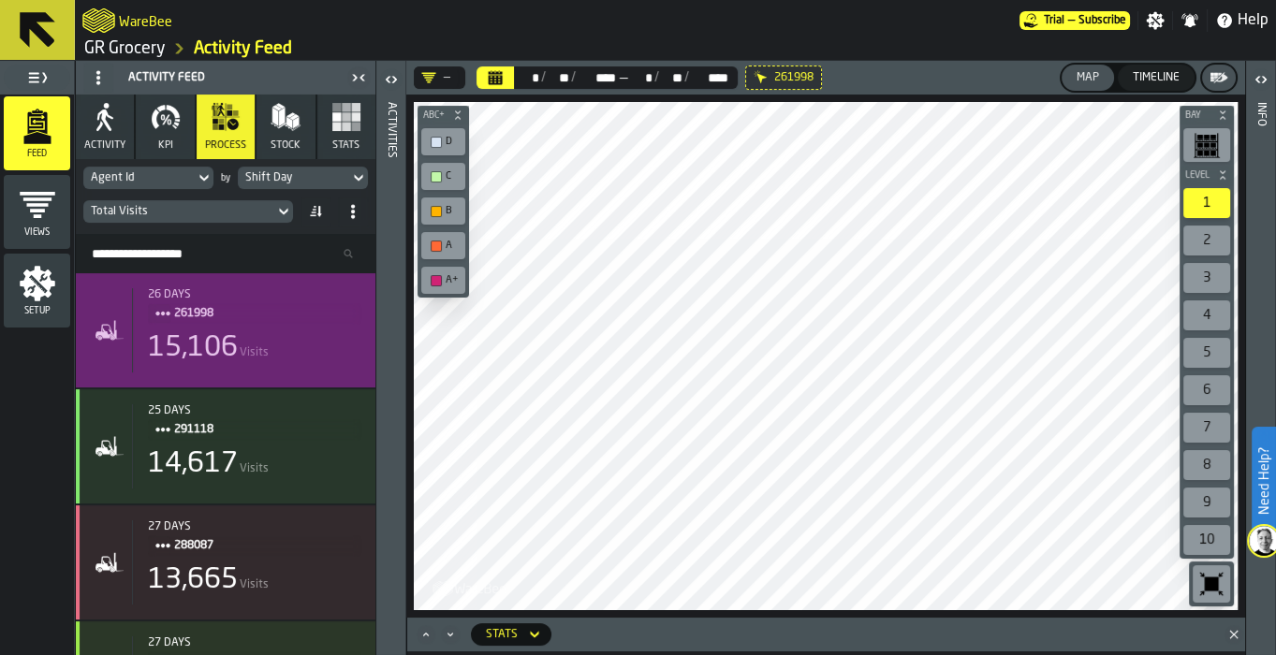
click at [253, 212] on div "Total Visits" at bounding box center [179, 211] width 176 height 13
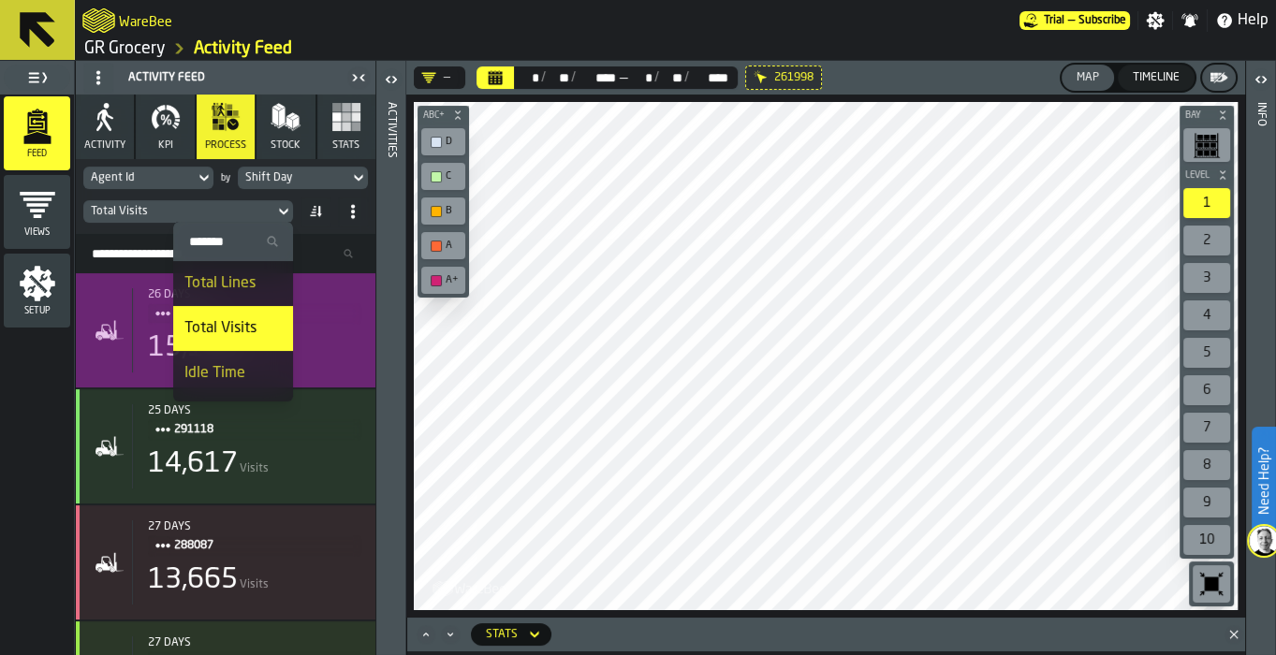
click at [215, 279] on div "Total Lines" at bounding box center [232, 283] width 97 height 22
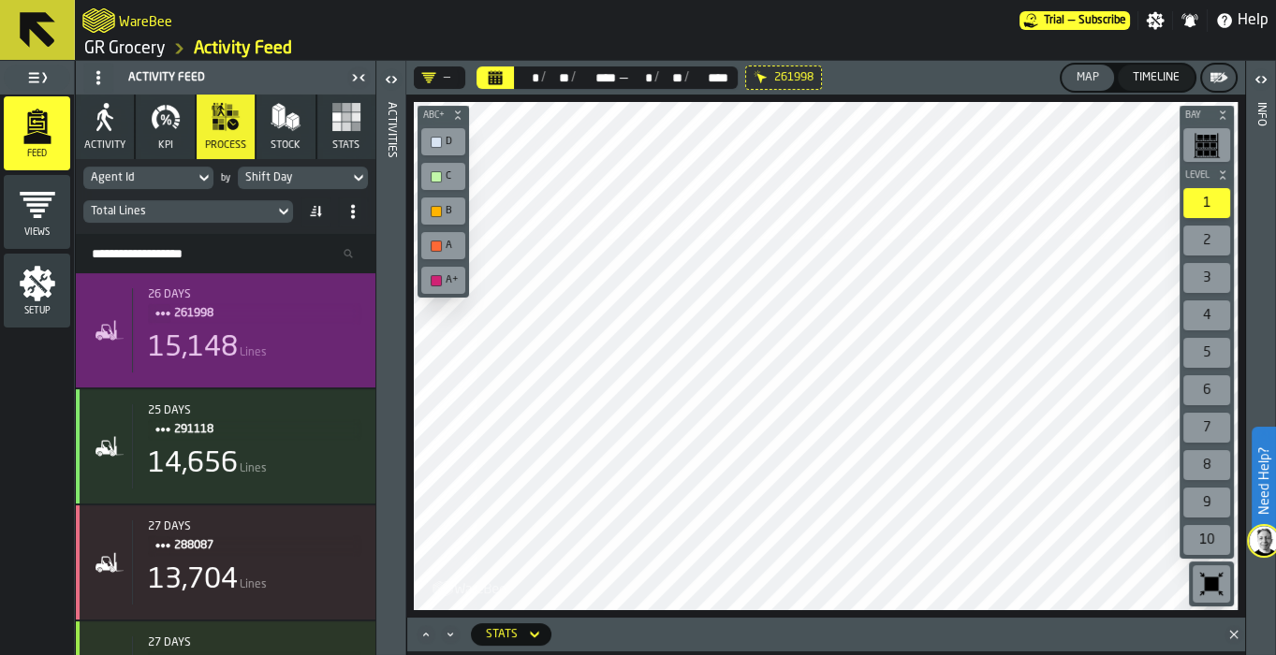
click at [321, 174] on div "Shift Day" at bounding box center [293, 177] width 96 height 13
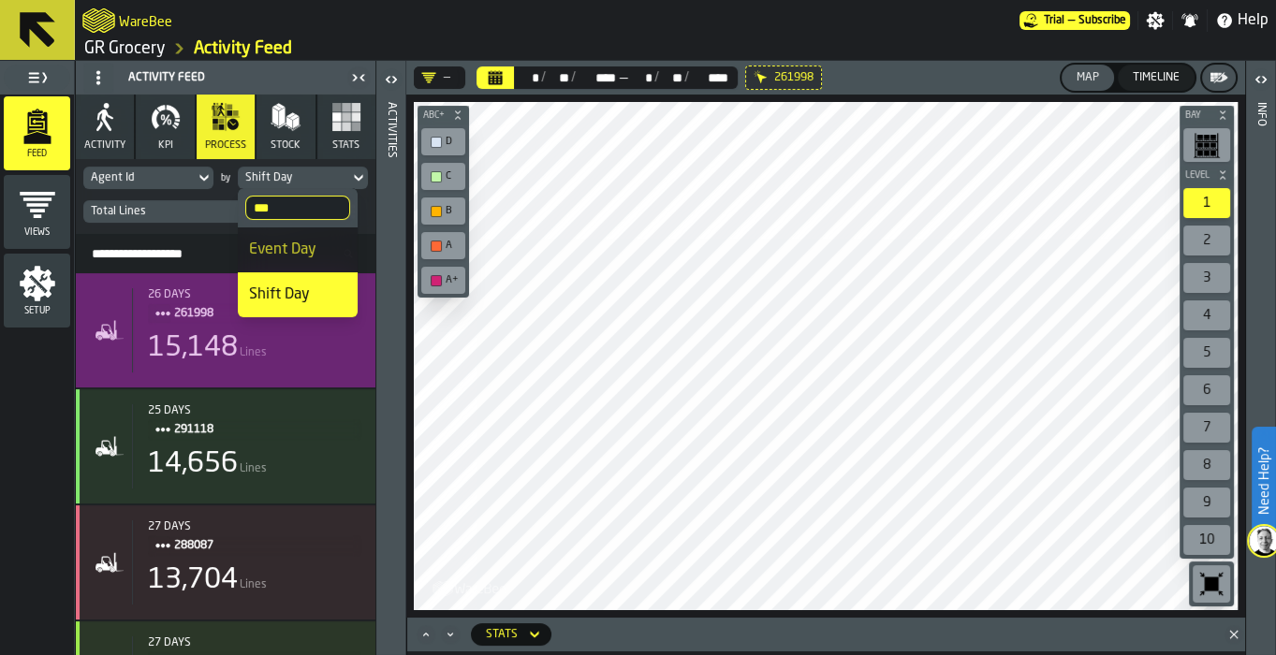
click at [305, 244] on div "Event Day" at bounding box center [297, 250] width 97 height 22
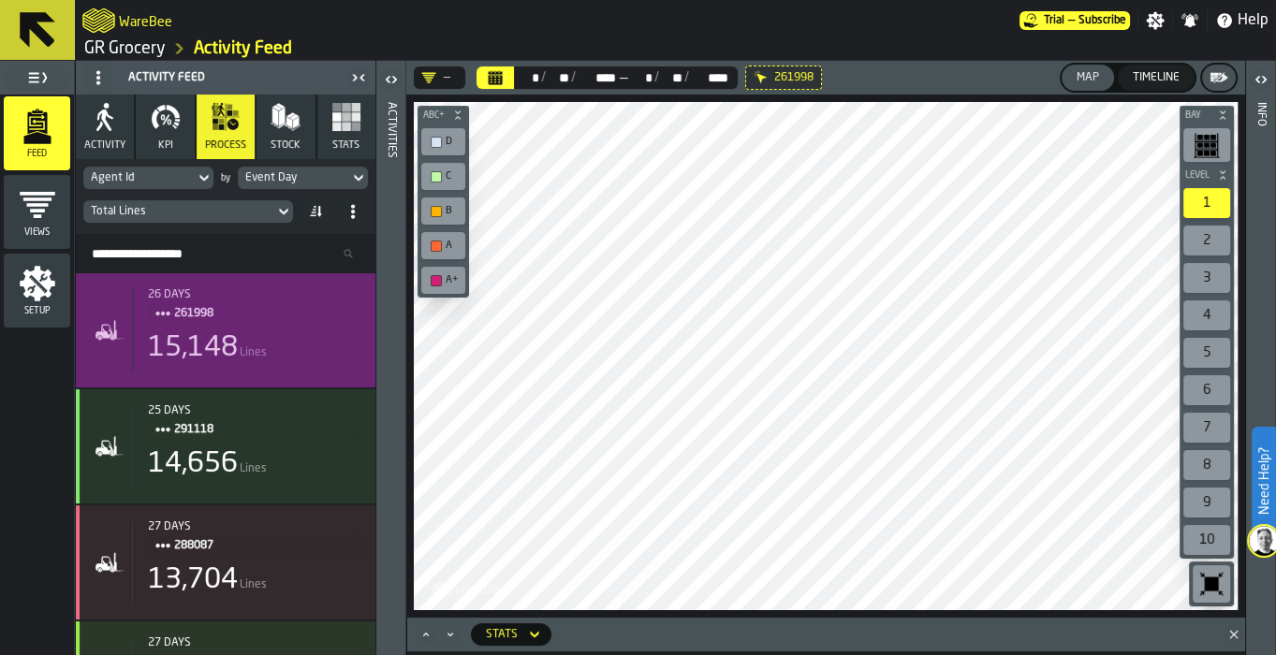
click at [346, 182] on div "Event Day" at bounding box center [293, 178] width 111 height 21
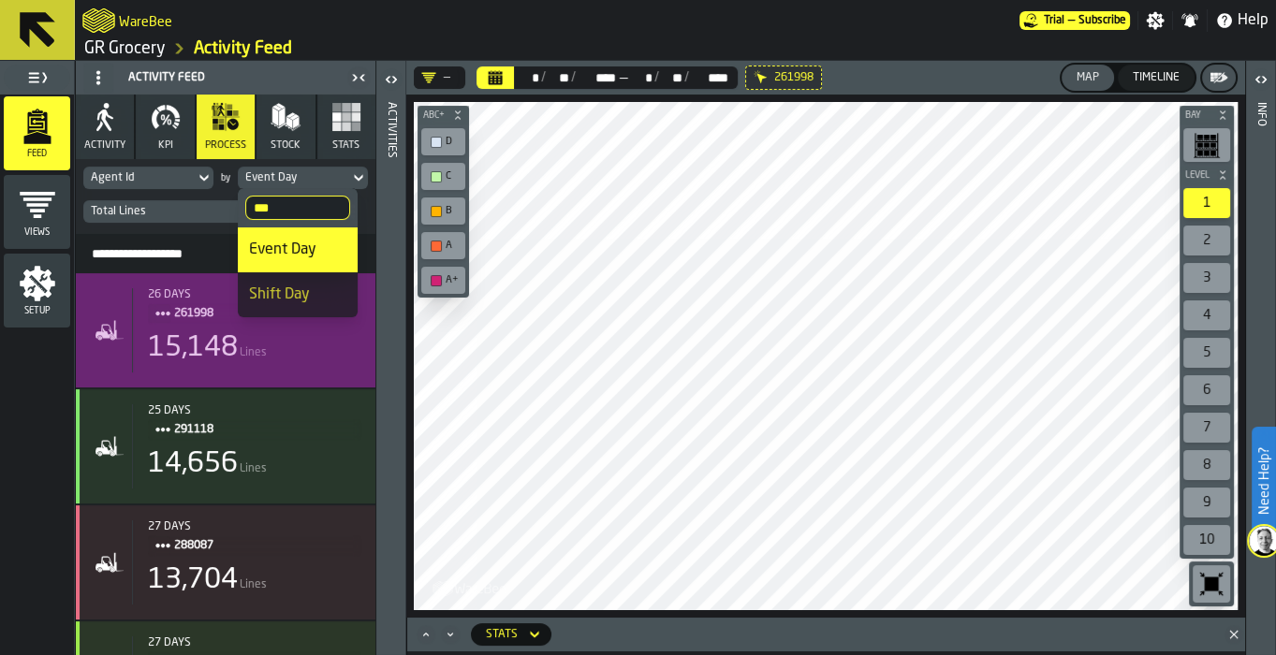
drag, startPoint x: 301, startPoint y: 212, endPoint x: 192, endPoint y: 193, distance: 110.2
click at [192, 193] on body "Need Help? WareBee Trial — Subscribe Settings Notifications Help GR Grocery Act…" at bounding box center [638, 327] width 1276 height 655
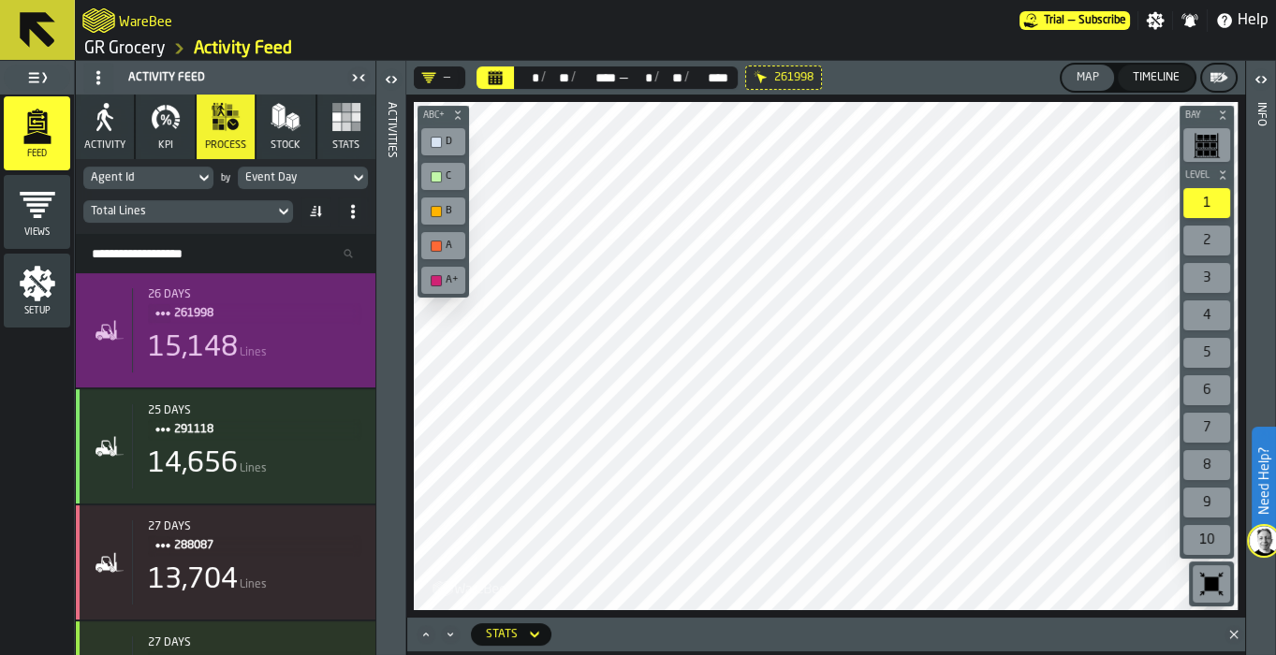
click at [276, 181] on div "Event Day" at bounding box center [293, 177] width 96 height 13
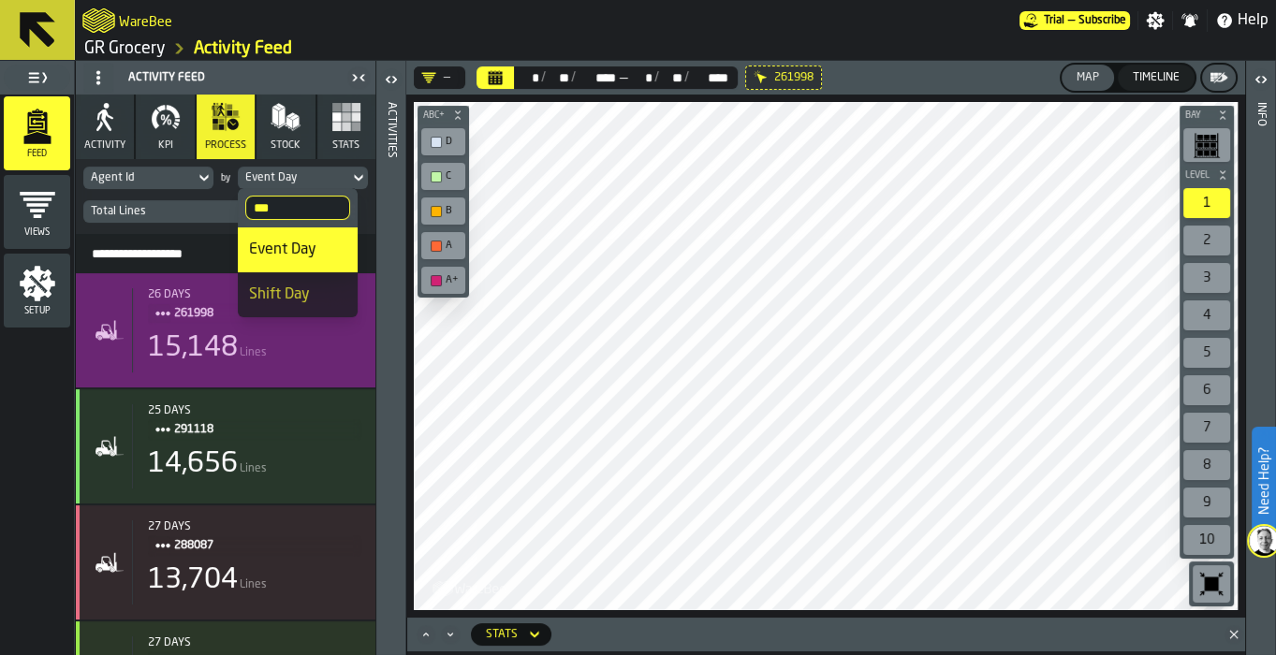
click at [280, 207] on input "***" at bounding box center [297, 208] width 105 height 24
drag, startPoint x: 280, startPoint y: 207, endPoint x: 245, endPoint y: 207, distance: 34.6
click at [245, 207] on input "***" at bounding box center [297, 208] width 105 height 24
type input "****"
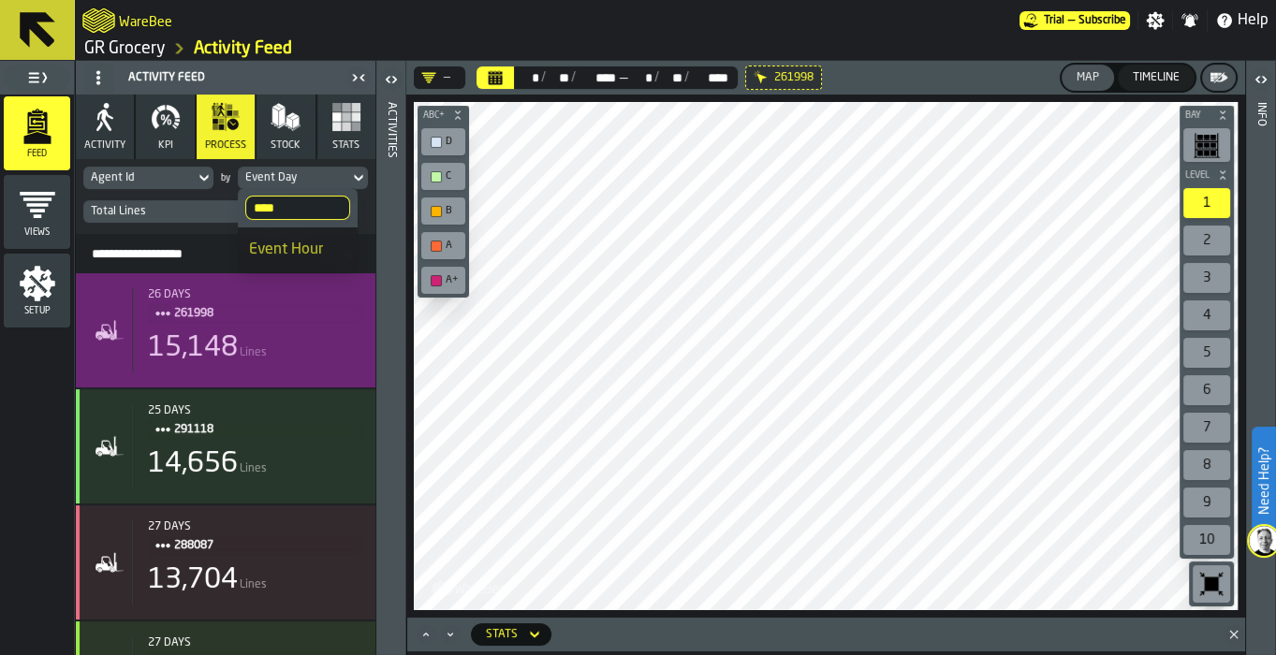
click at [286, 235] on li "Event Hour" at bounding box center [298, 250] width 120 height 45
click at [316, 218] on span at bounding box center [316, 212] width 30 height 30
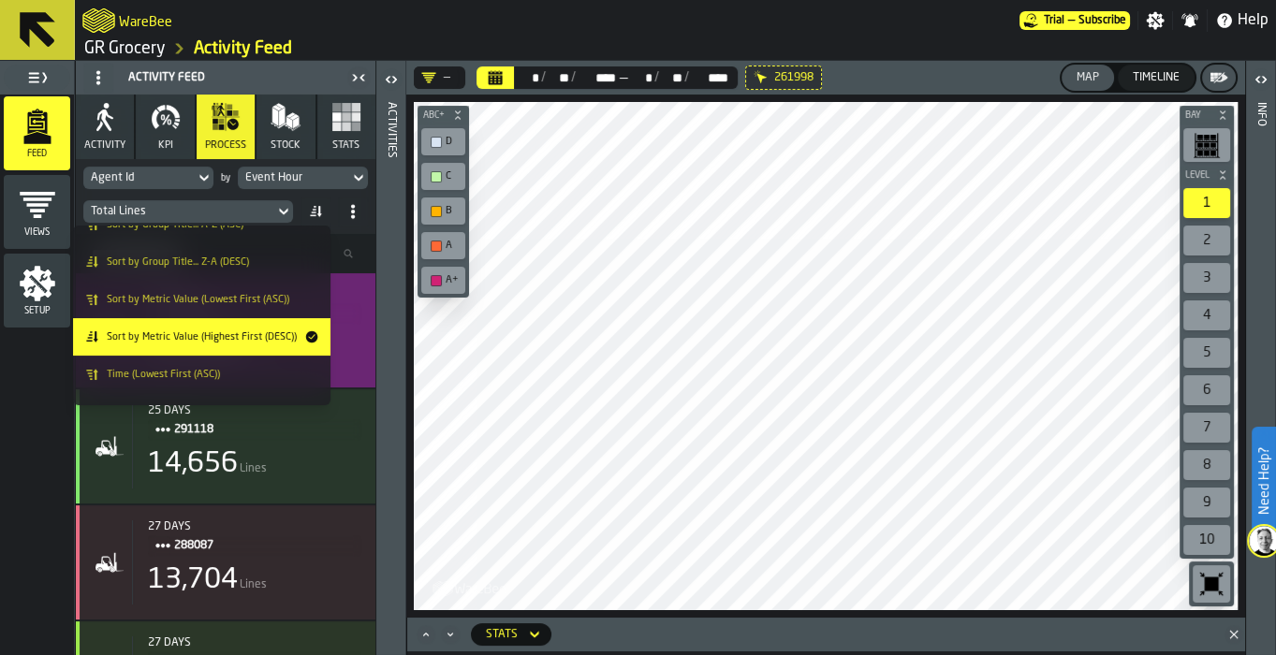
scroll to position [5, 0]
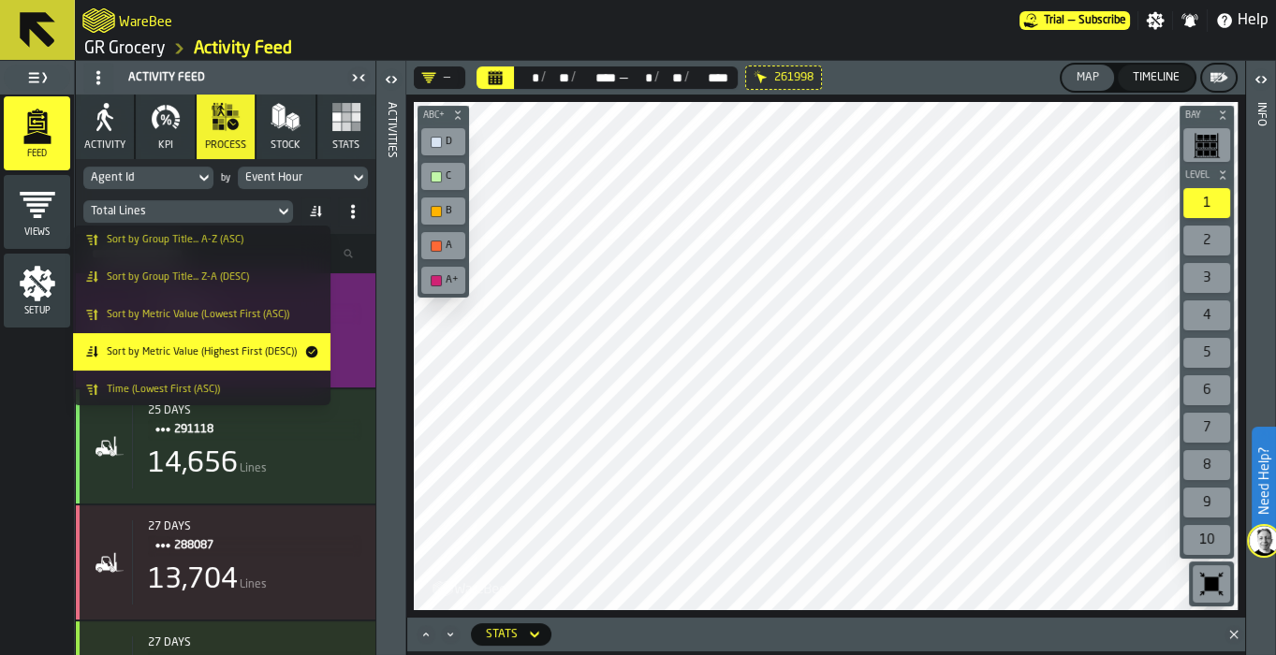
click at [257, 329] on li "Sort by Metric Value (Lowest First (ASC))" at bounding box center [201, 314] width 257 height 37
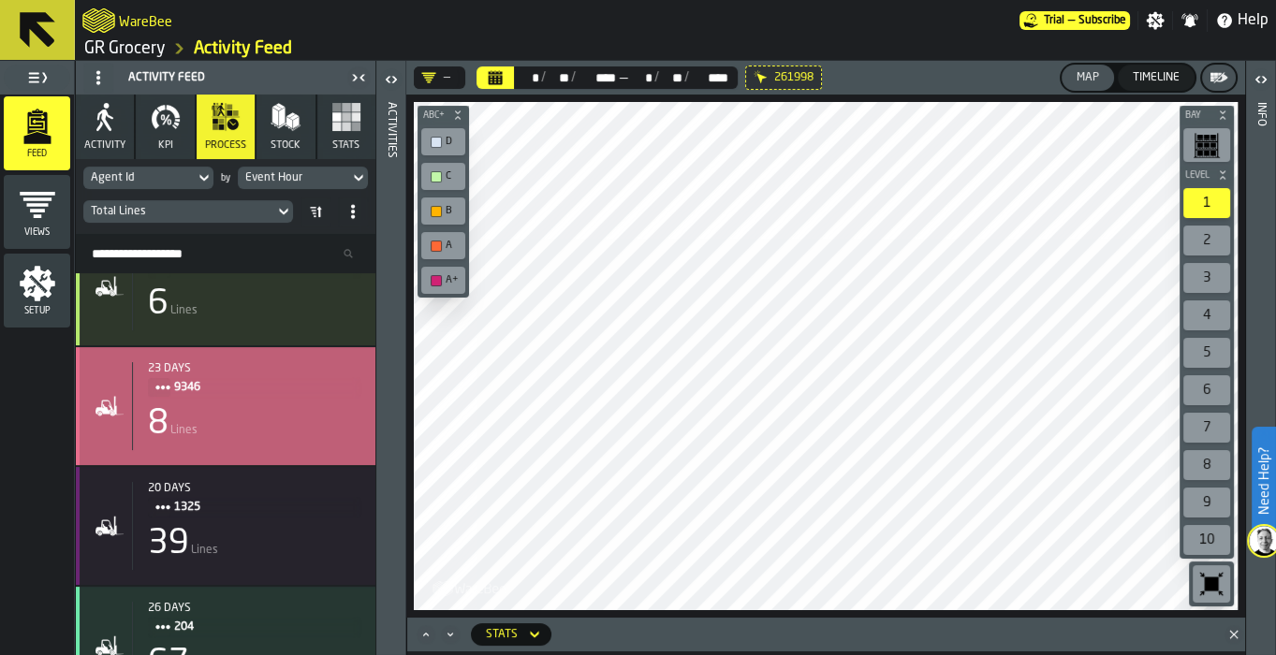
scroll to position [165, 0]
click at [272, 401] on div "23 days 9346 8 Lines" at bounding box center [246, 405] width 228 height 88
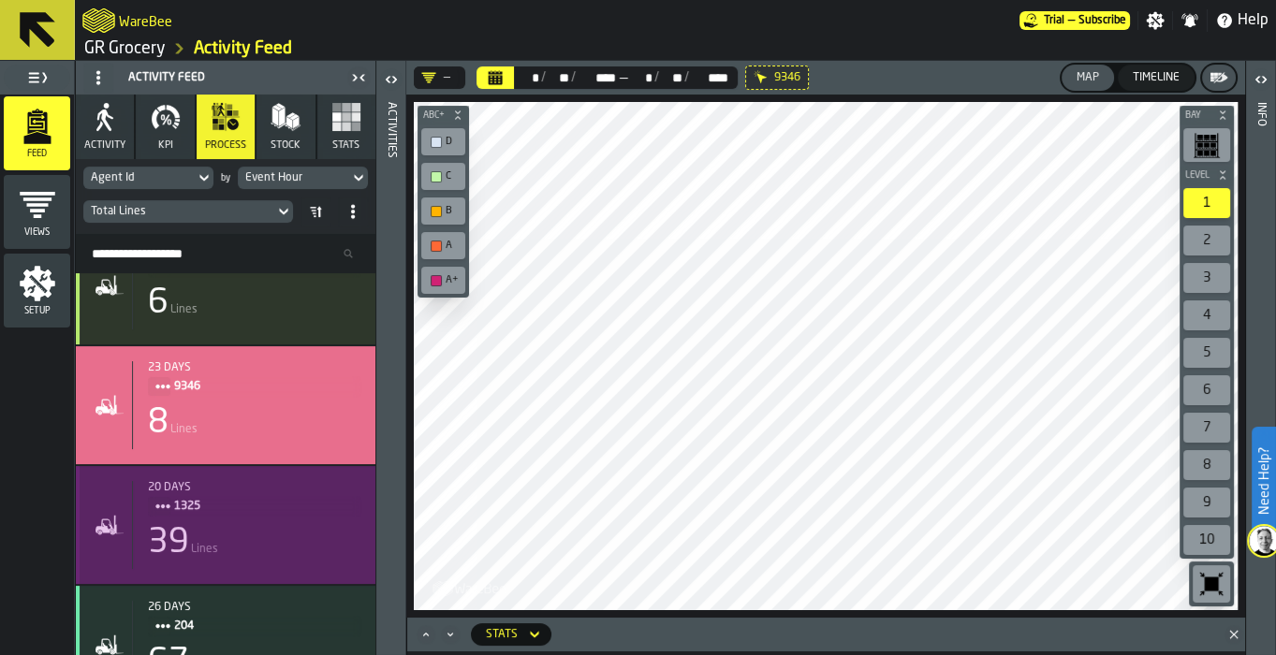
click at [259, 528] on div "39 Lines" at bounding box center [254, 542] width 213 height 37
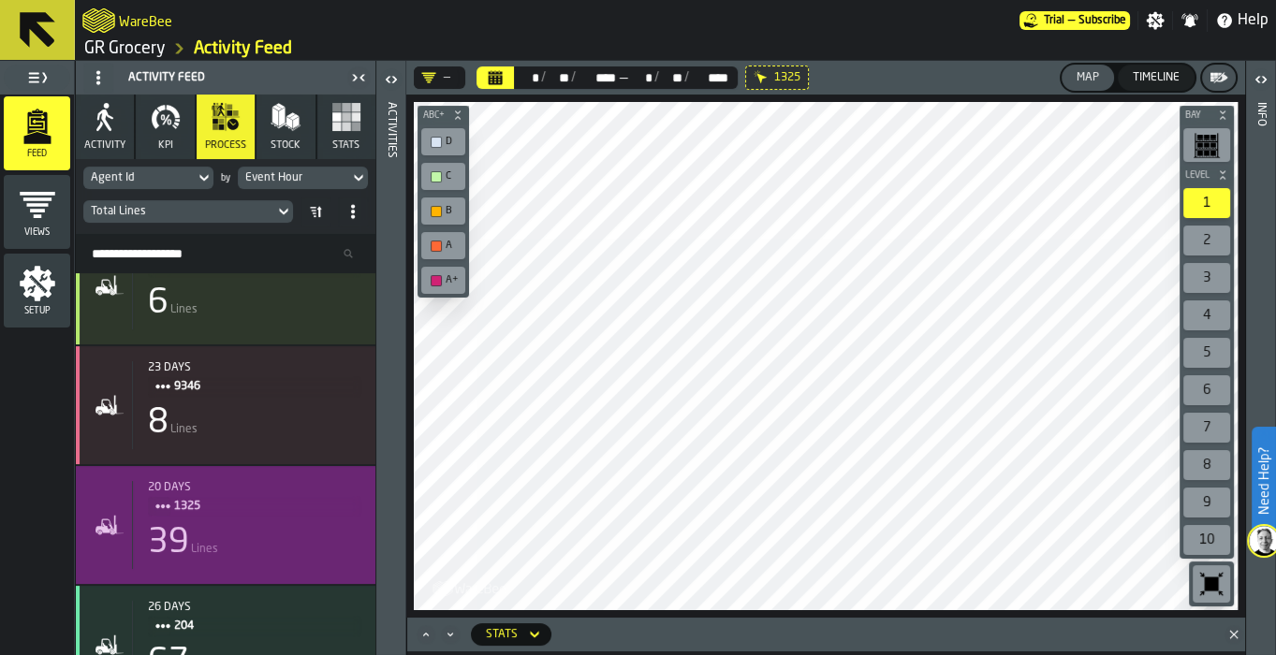
click at [287, 496] on span "1325" at bounding box center [259, 506] width 171 height 21
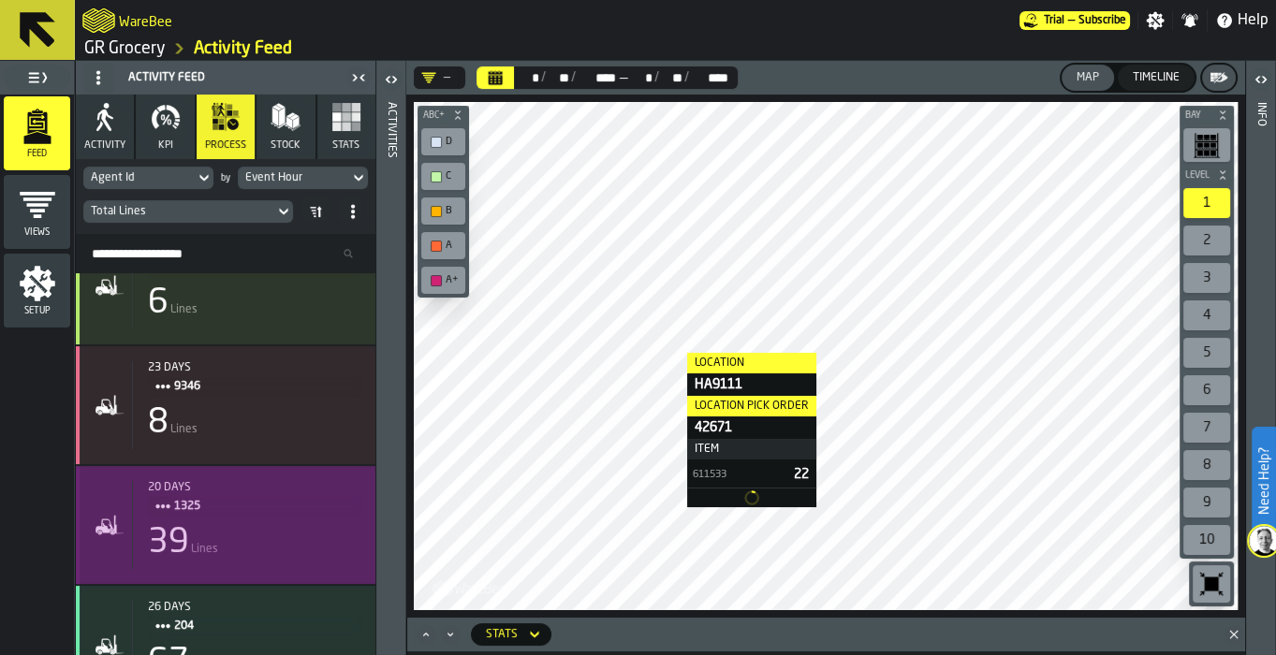
click at [287, 496] on span "1325" at bounding box center [259, 506] width 171 height 21
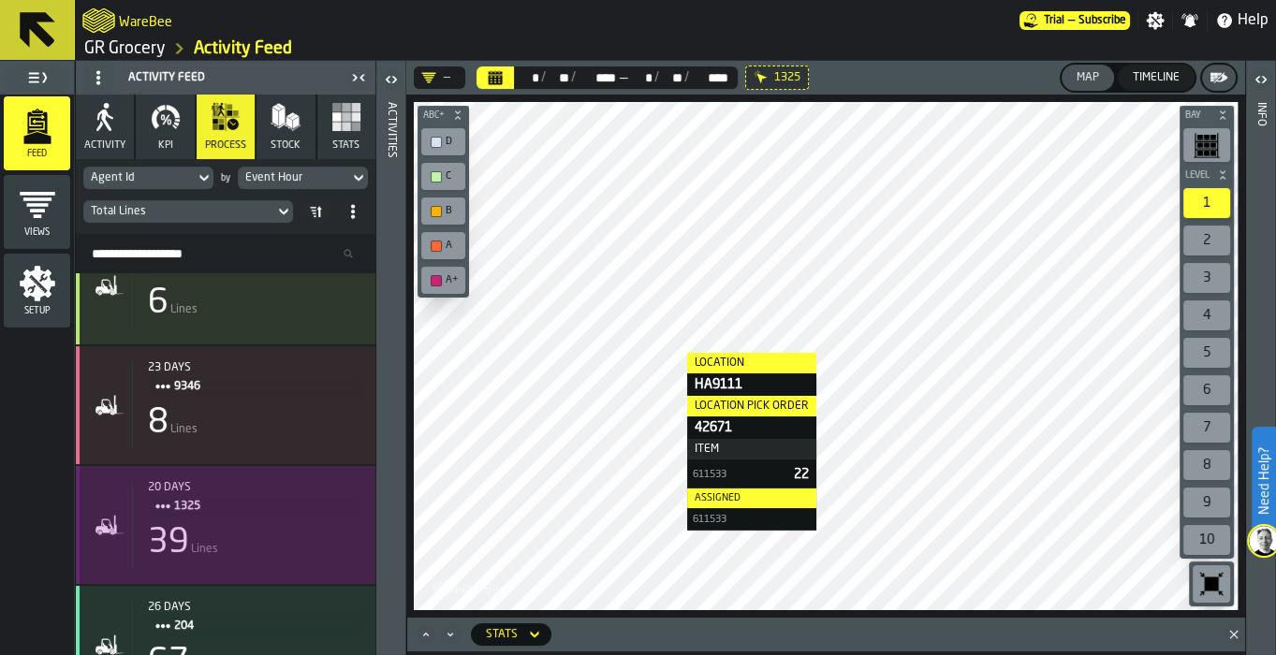
click at [290, 527] on div "39 Lines" at bounding box center [254, 542] width 213 height 37
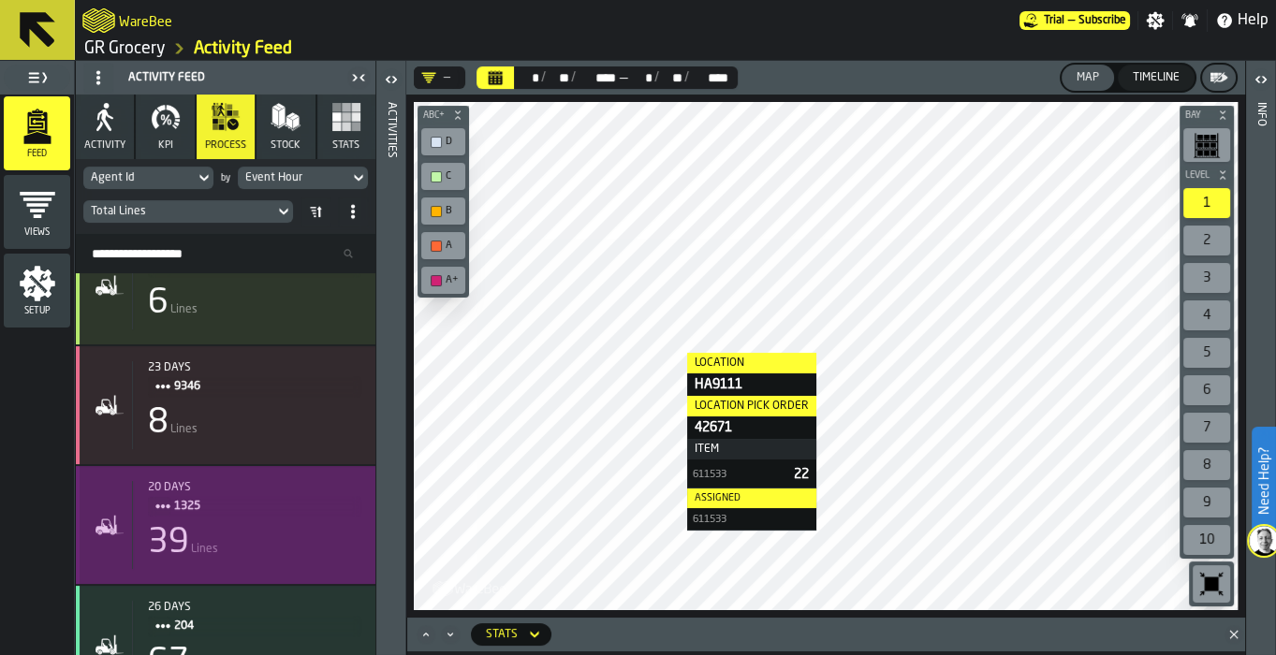
click at [290, 527] on div "39 Lines" at bounding box center [254, 542] width 213 height 37
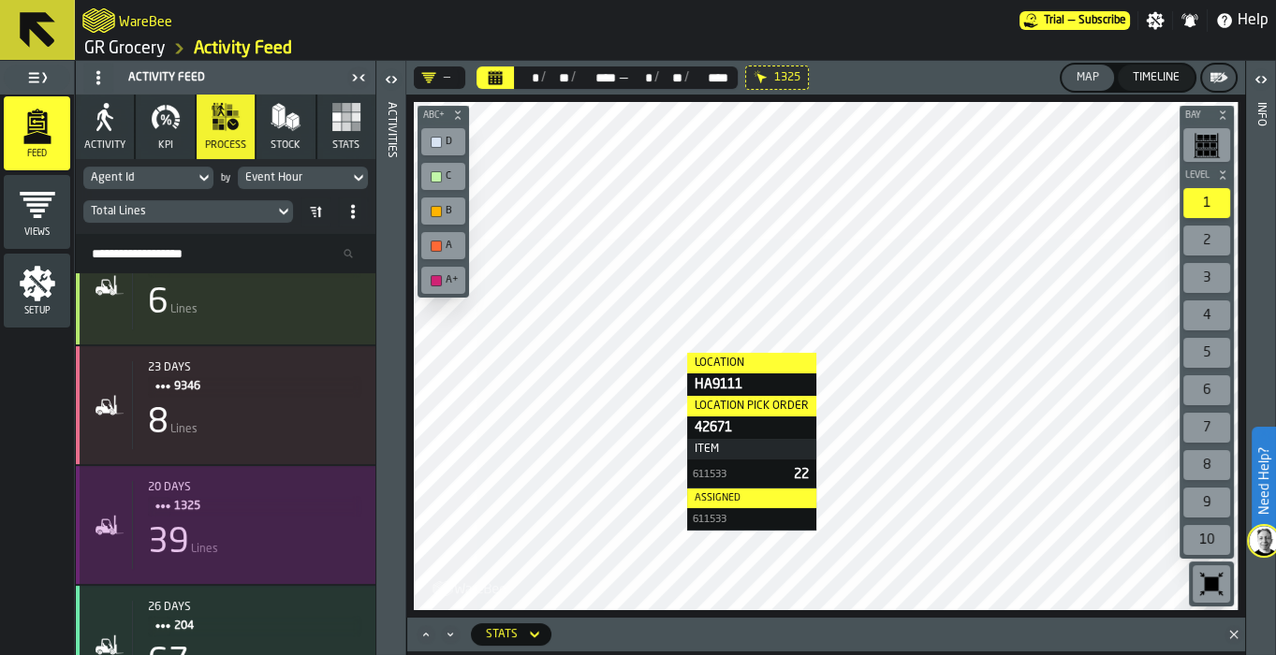
click at [290, 527] on div "39 Lines" at bounding box center [254, 542] width 213 height 37
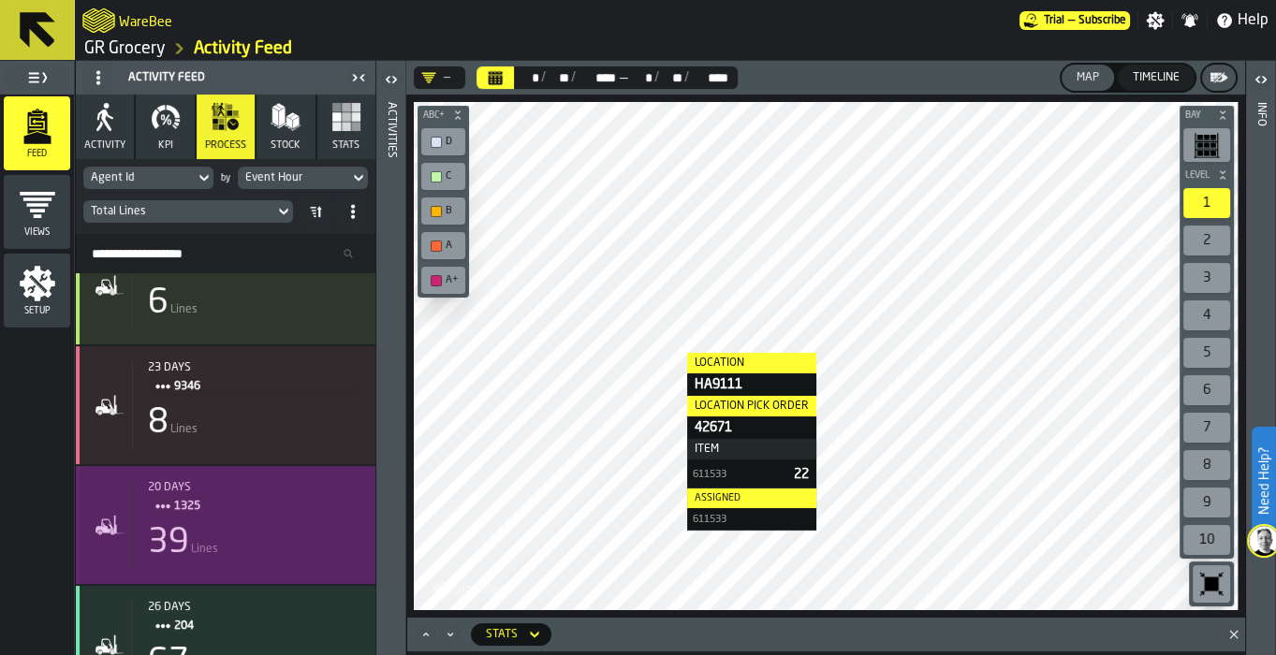
click at [290, 527] on div "39 Lines" at bounding box center [254, 542] width 213 height 37
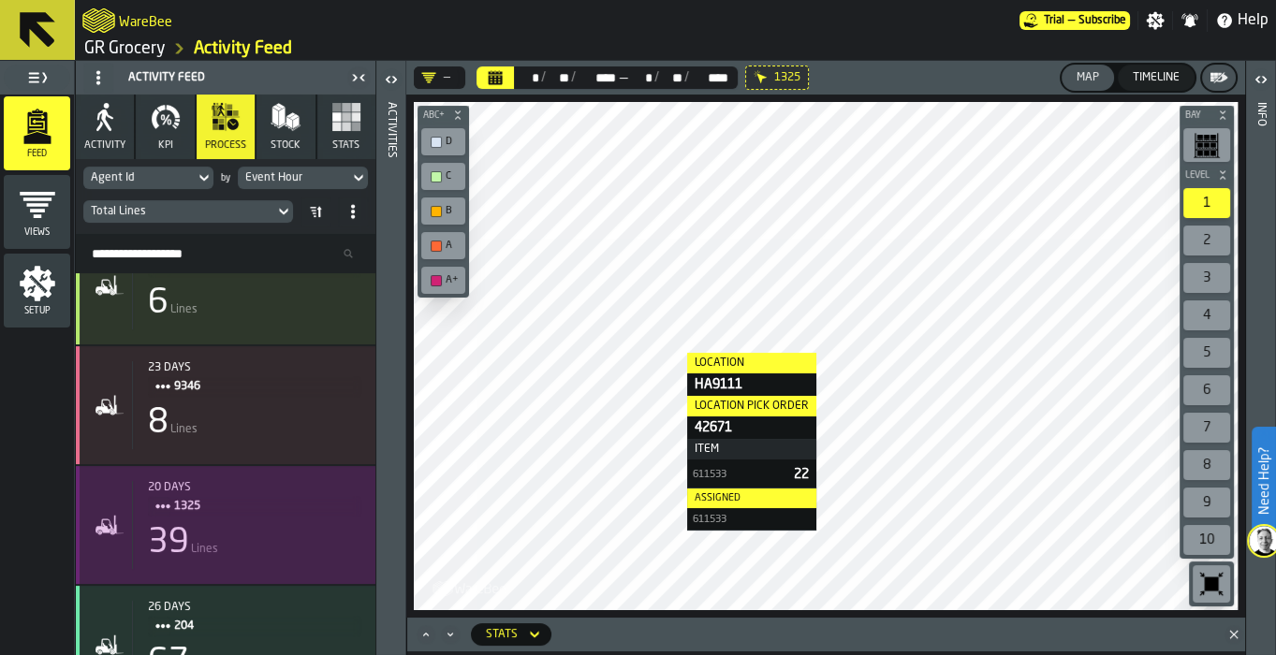
click at [290, 527] on div "39 Lines" at bounding box center [254, 542] width 213 height 37
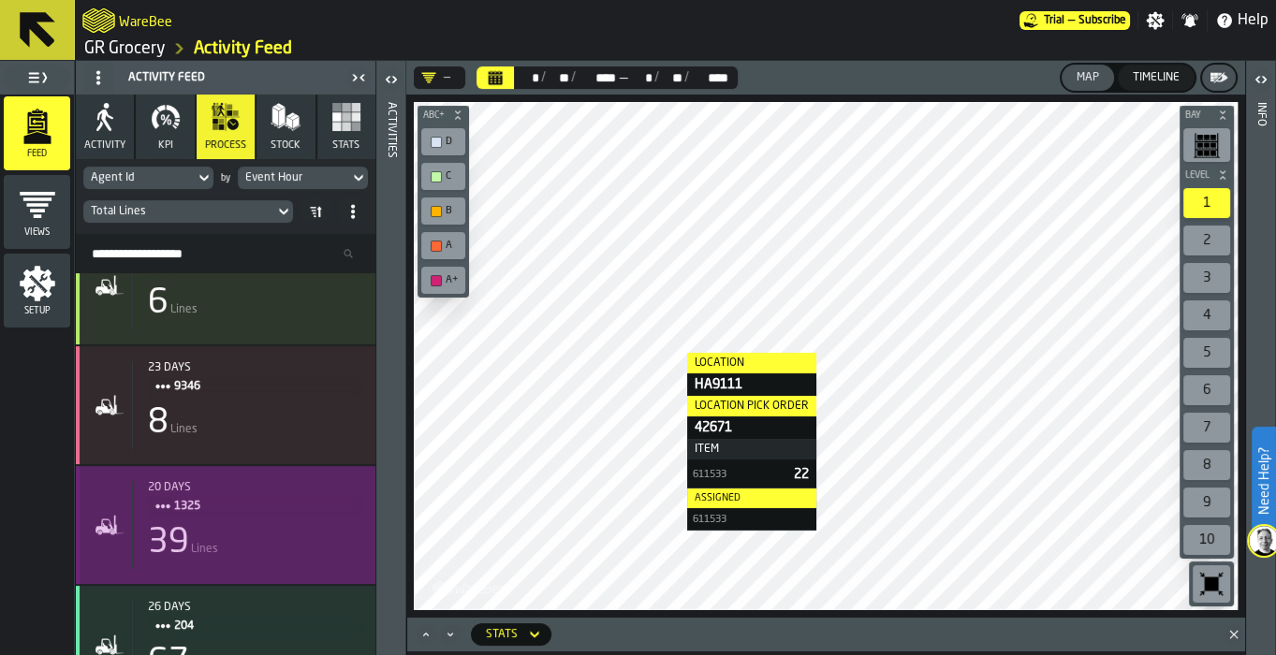
click at [290, 527] on div "39 Lines" at bounding box center [254, 542] width 213 height 37
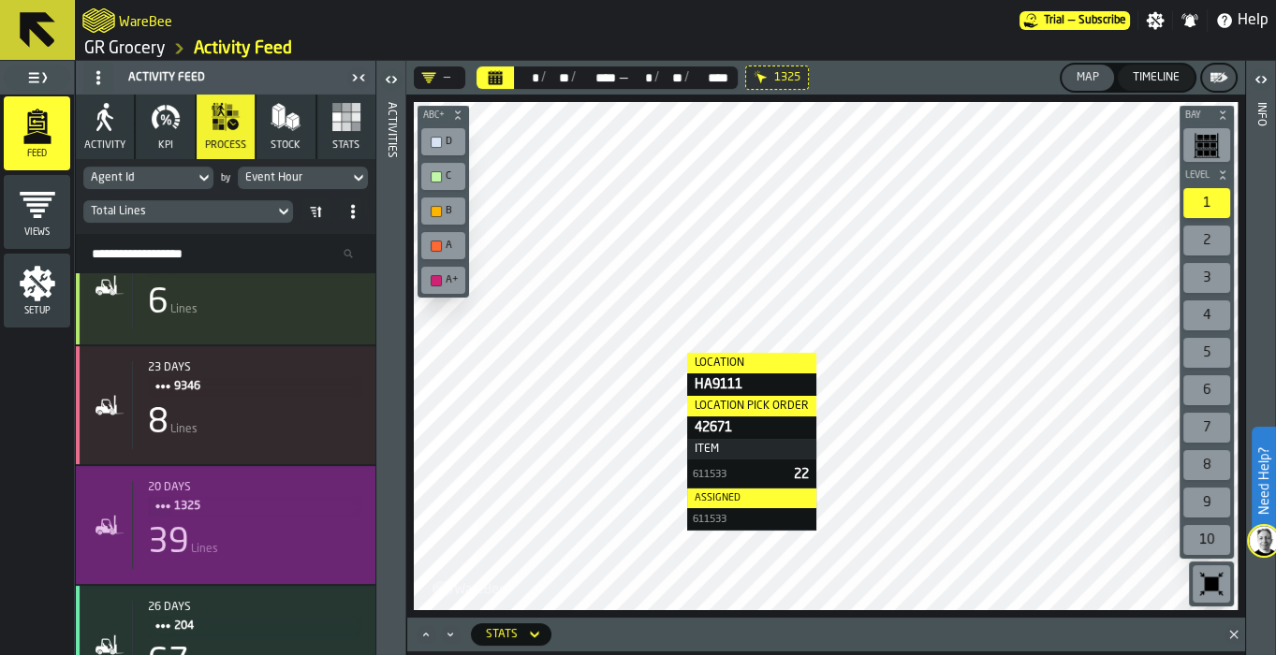
drag, startPoint x: 434, startPoint y: 92, endPoint x: 451, endPoint y: 80, distance: 20.8
click at [451, 80] on header "— ** * / ** ** / **** **** — ** * / ** ** / **** **** 1325 Map Timeline" at bounding box center [825, 78] width 839 height 34
click at [451, 80] on div "—" at bounding box center [436, 77] width 44 height 22
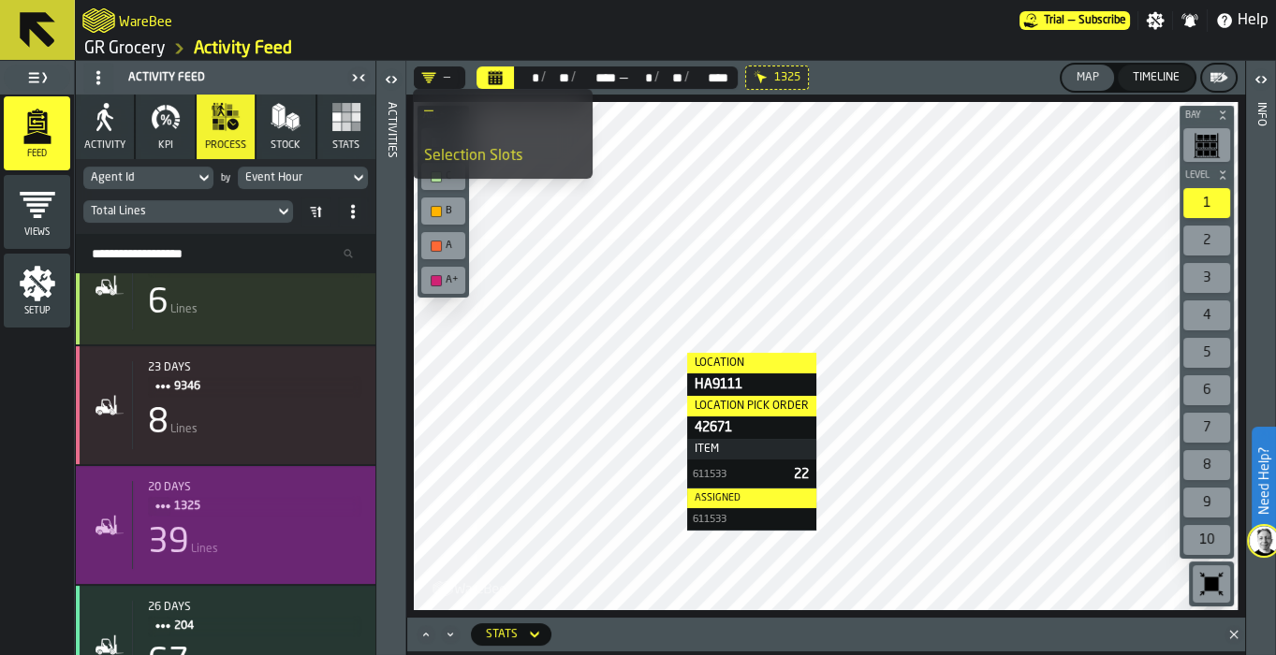
click at [491, 148] on div "Selection Slots" at bounding box center [502, 156] width 157 height 22
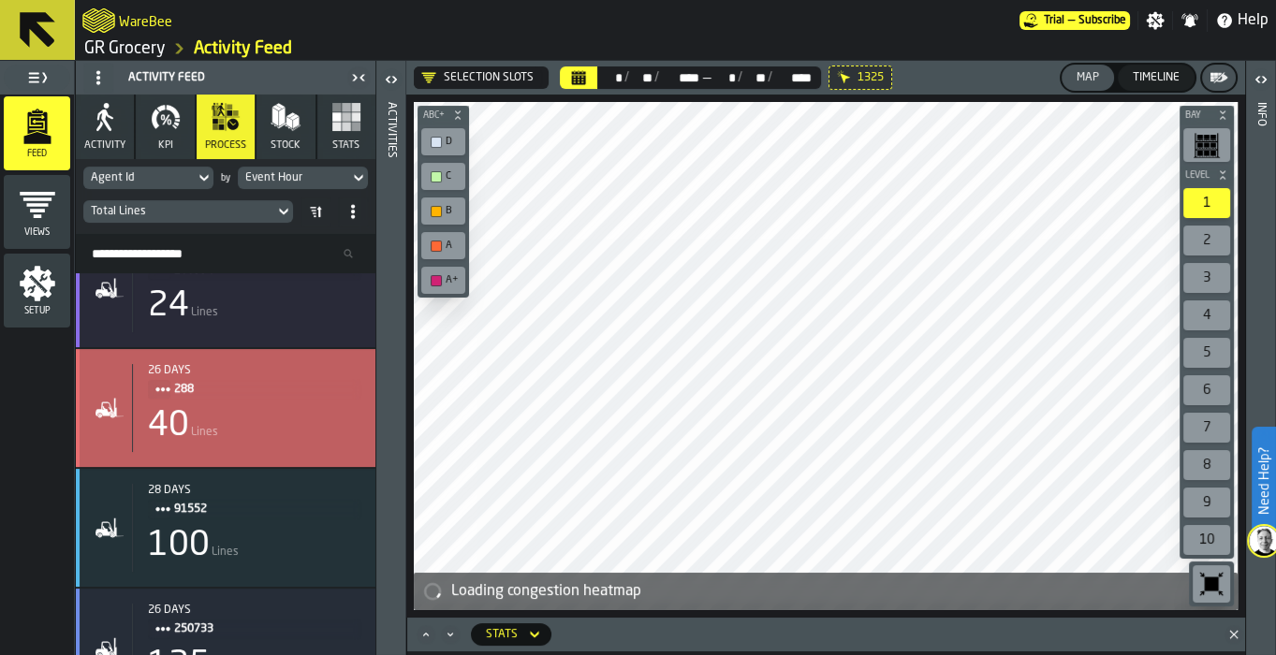
scroll to position [634, 0]
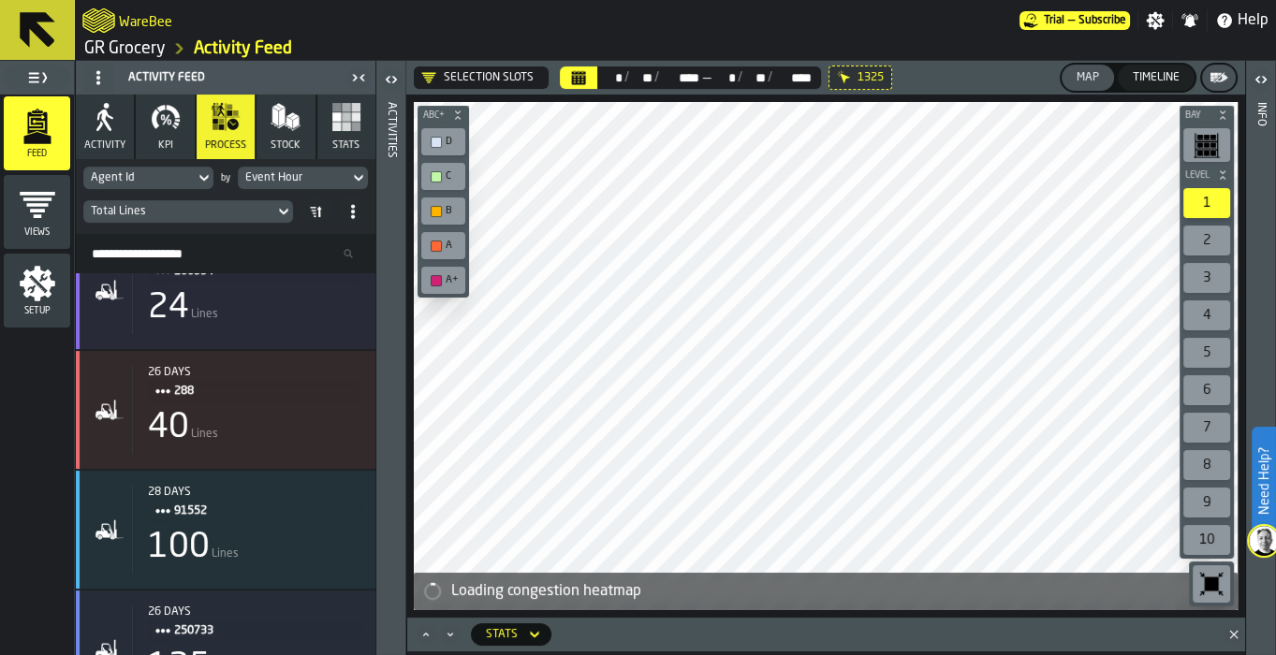
click at [175, 171] on div "Agent Id" at bounding box center [139, 177] width 96 height 13
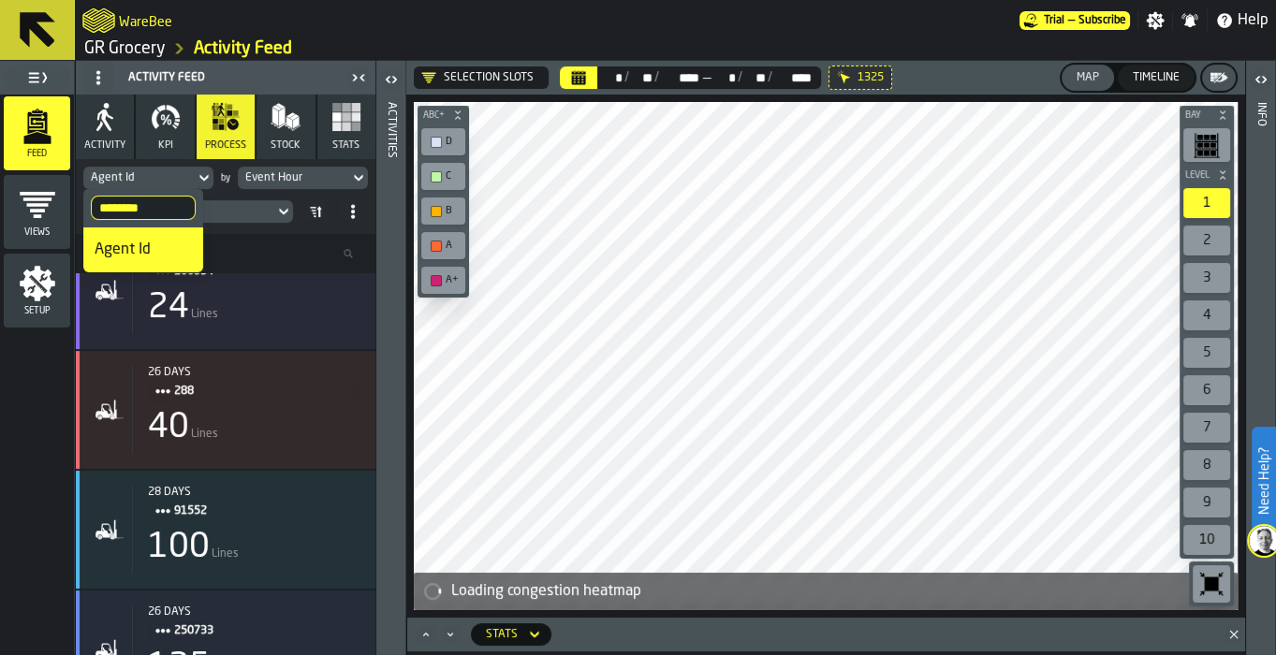
drag, startPoint x: 176, startPoint y: 208, endPoint x: 127, endPoint y: 206, distance: 48.7
click at [127, 206] on input "********" at bounding box center [143, 208] width 105 height 24
click at [170, 204] on input "********" at bounding box center [143, 208] width 105 height 24
click at [154, 206] on input "Search" at bounding box center [143, 208] width 105 height 24
type input "*****"
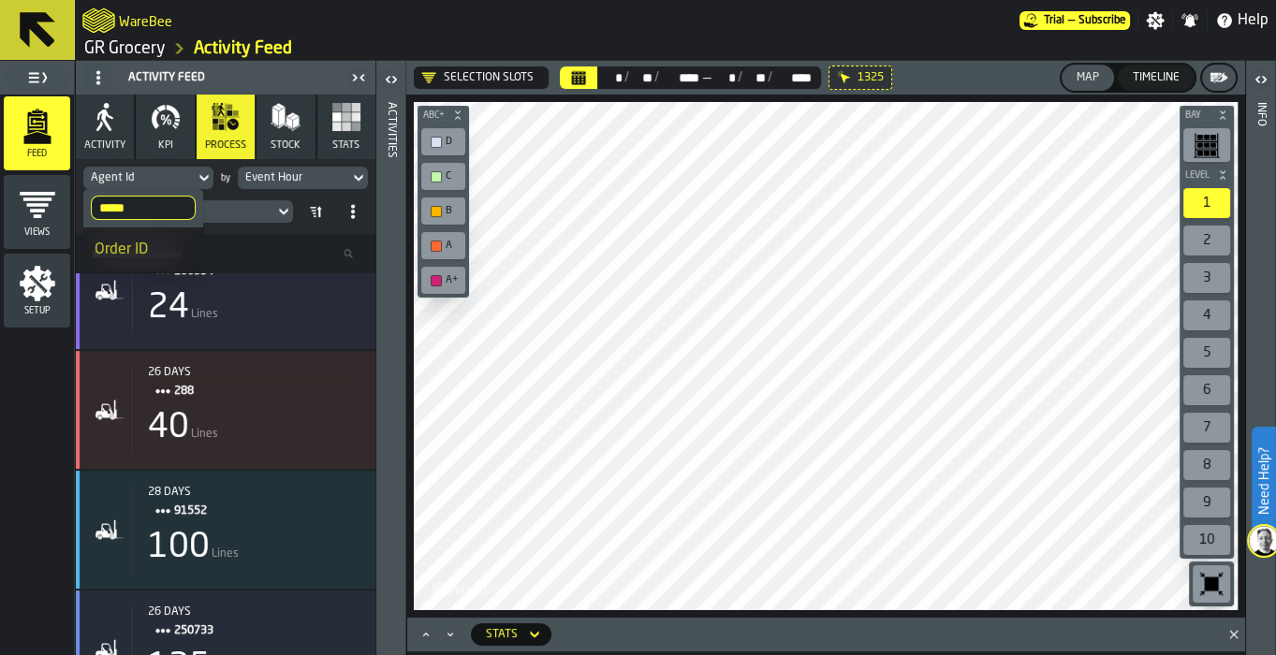
click at [146, 249] on div "Order ID" at bounding box center [143, 250] width 97 height 22
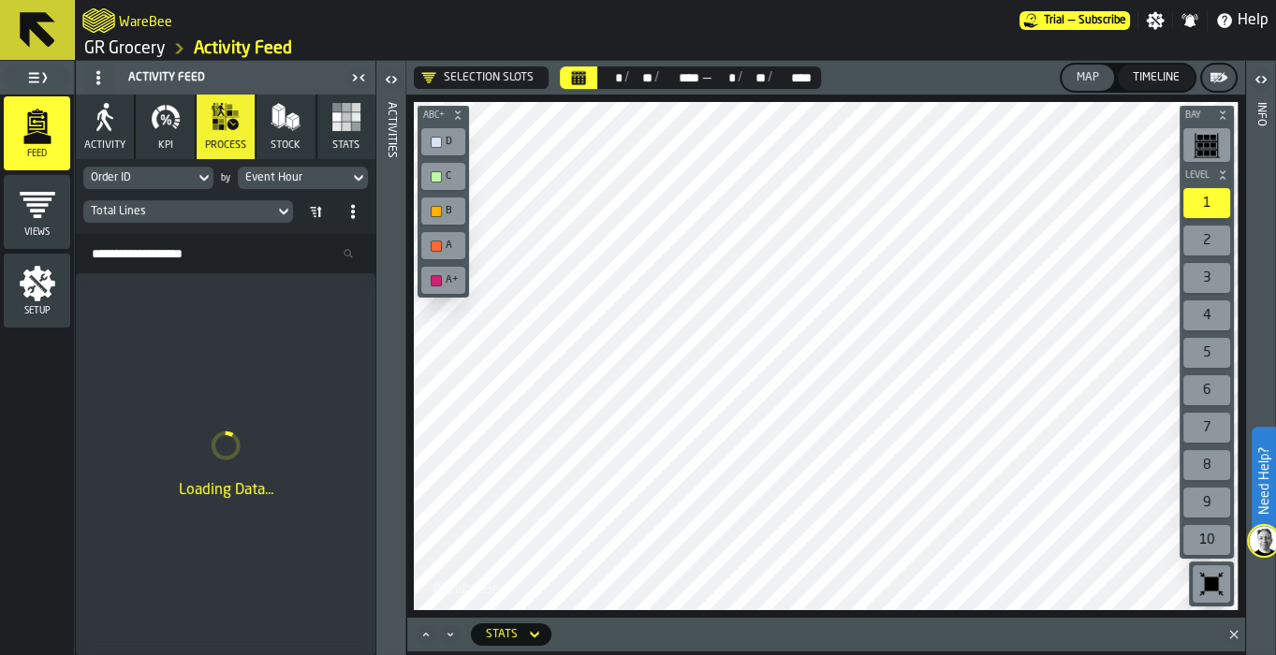
click at [309, 171] on div "Event Hour" at bounding box center [293, 177] width 96 height 13
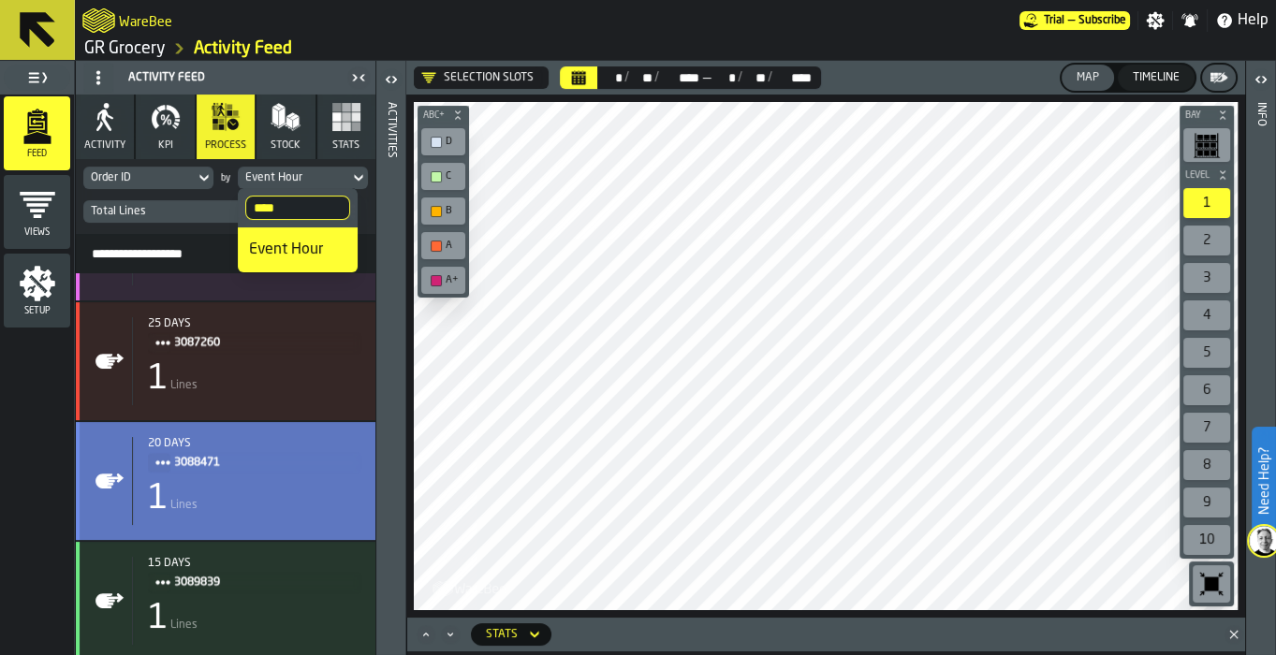
scroll to position [3540, 0]
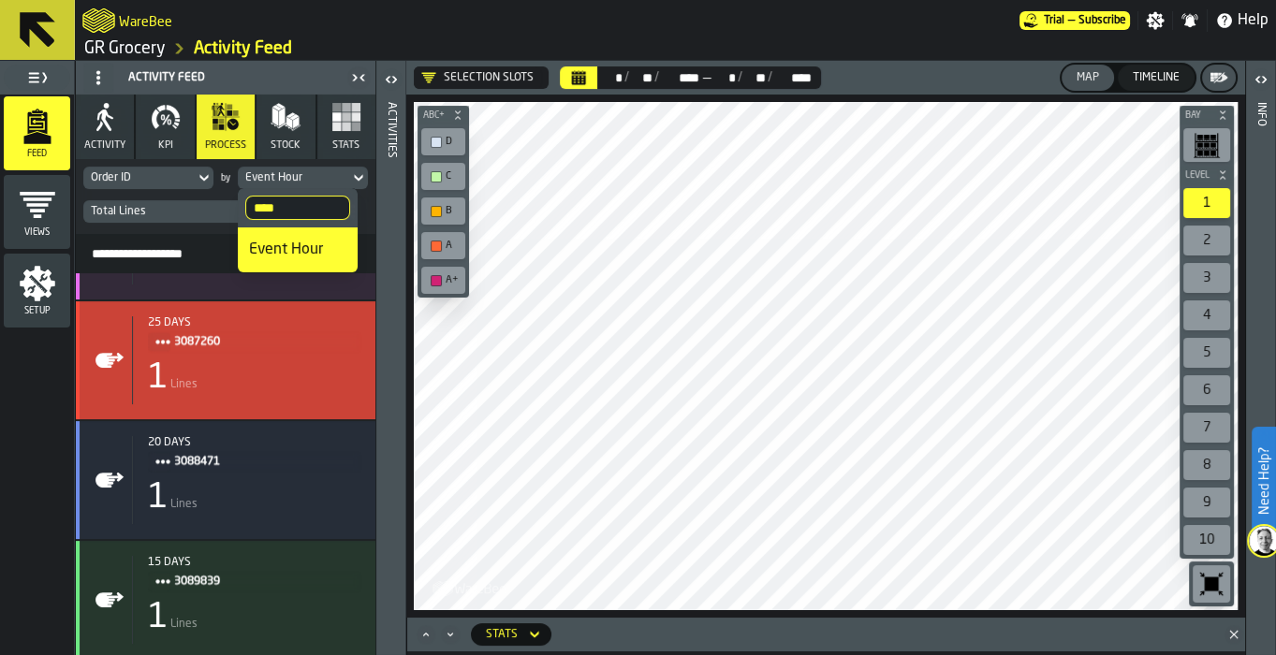
click at [244, 365] on div "1 Lines" at bounding box center [254, 378] width 213 height 37
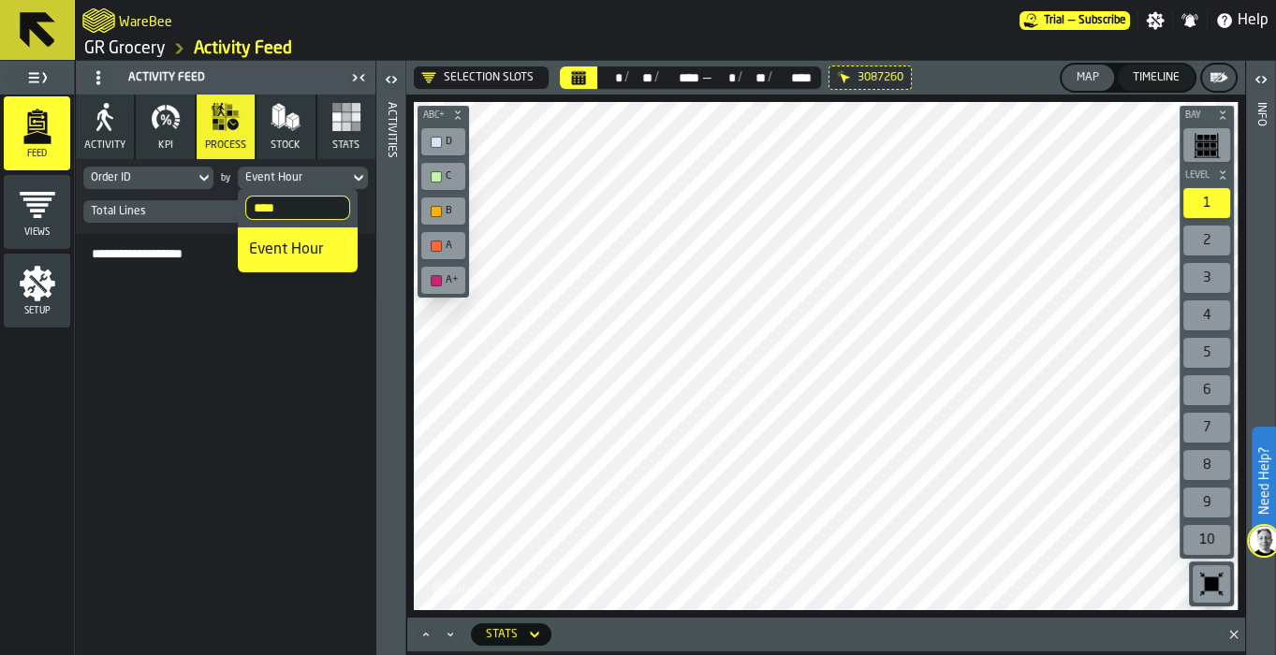
scroll to position [26969, 0]
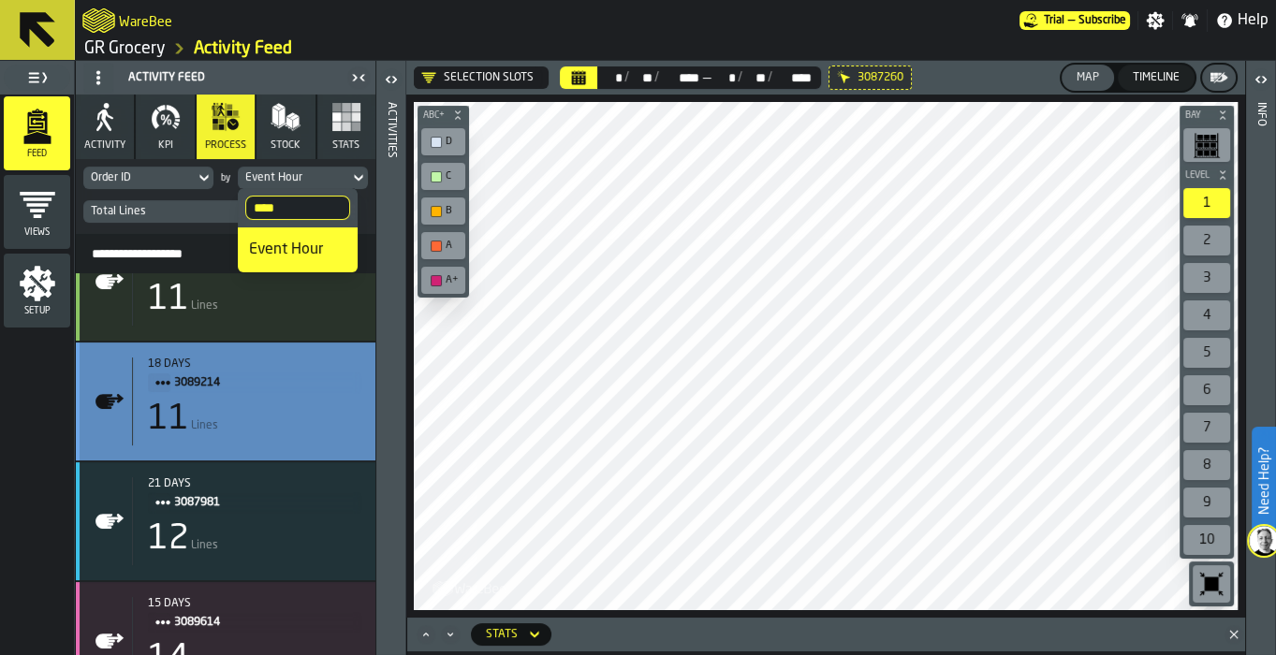
click at [283, 427] on div "11 Lines" at bounding box center [254, 419] width 213 height 37
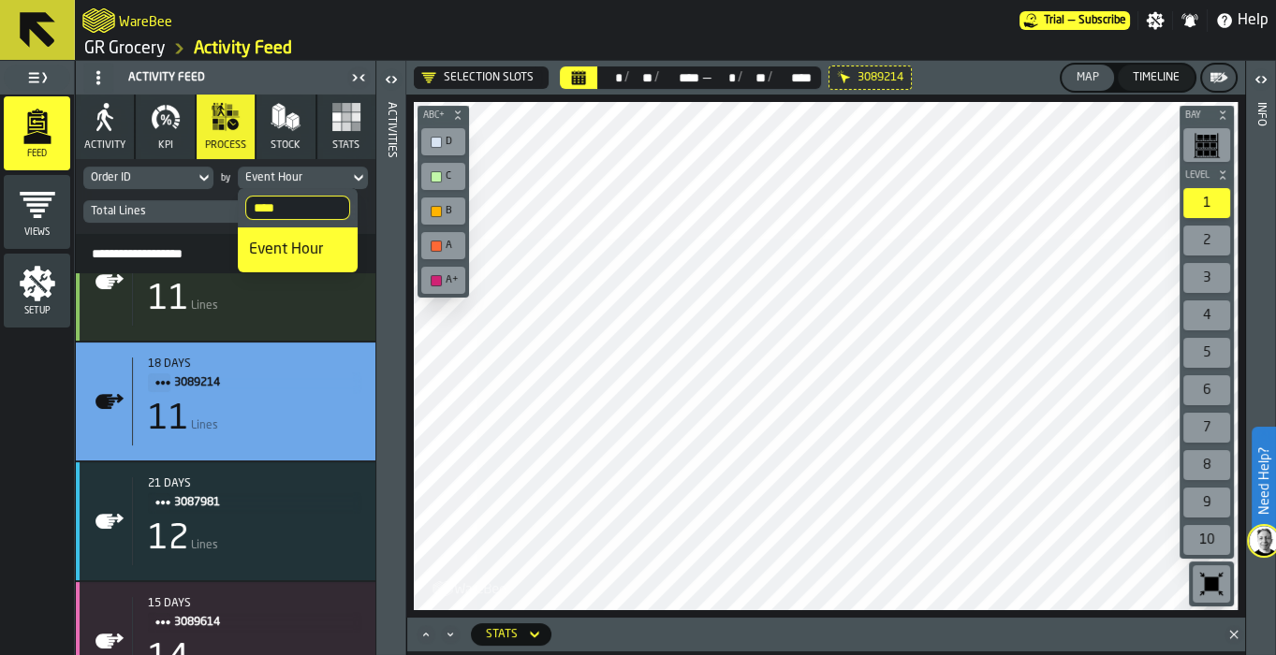
click at [275, 131] on icon "button" at bounding box center [286, 117] width 30 height 30
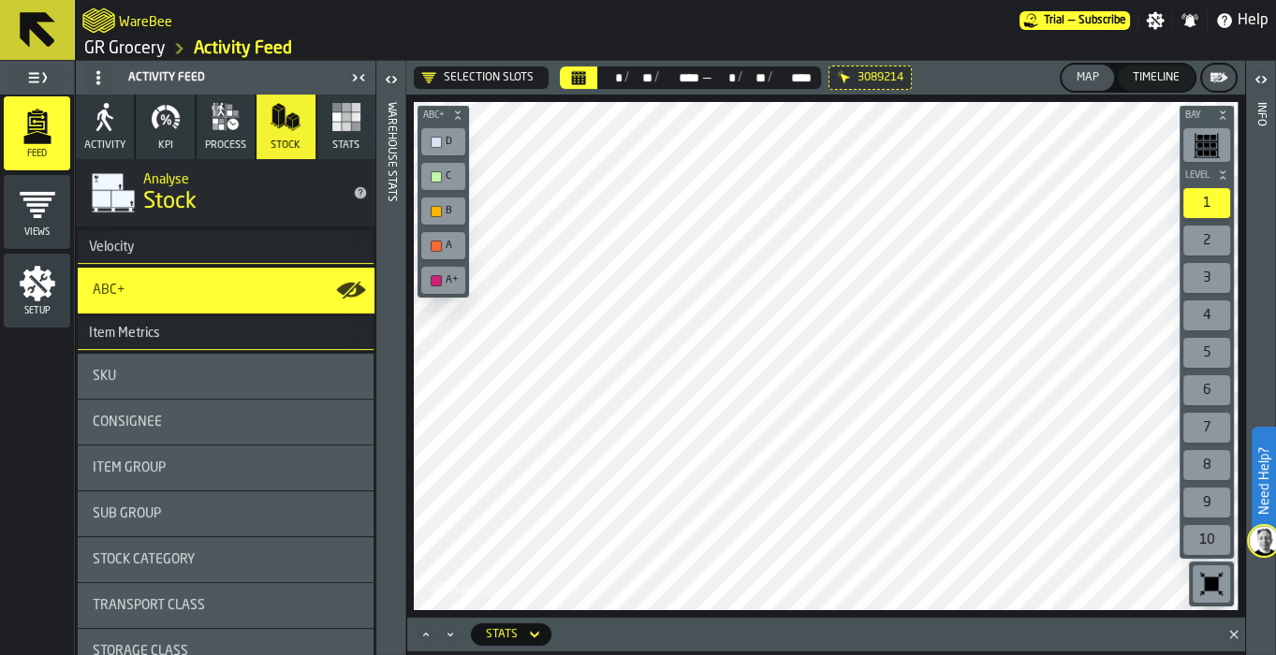
click at [339, 138] on button "Stats" at bounding box center [346, 127] width 58 height 65
click at [168, 141] on span "KPI" at bounding box center [165, 145] width 15 height 12
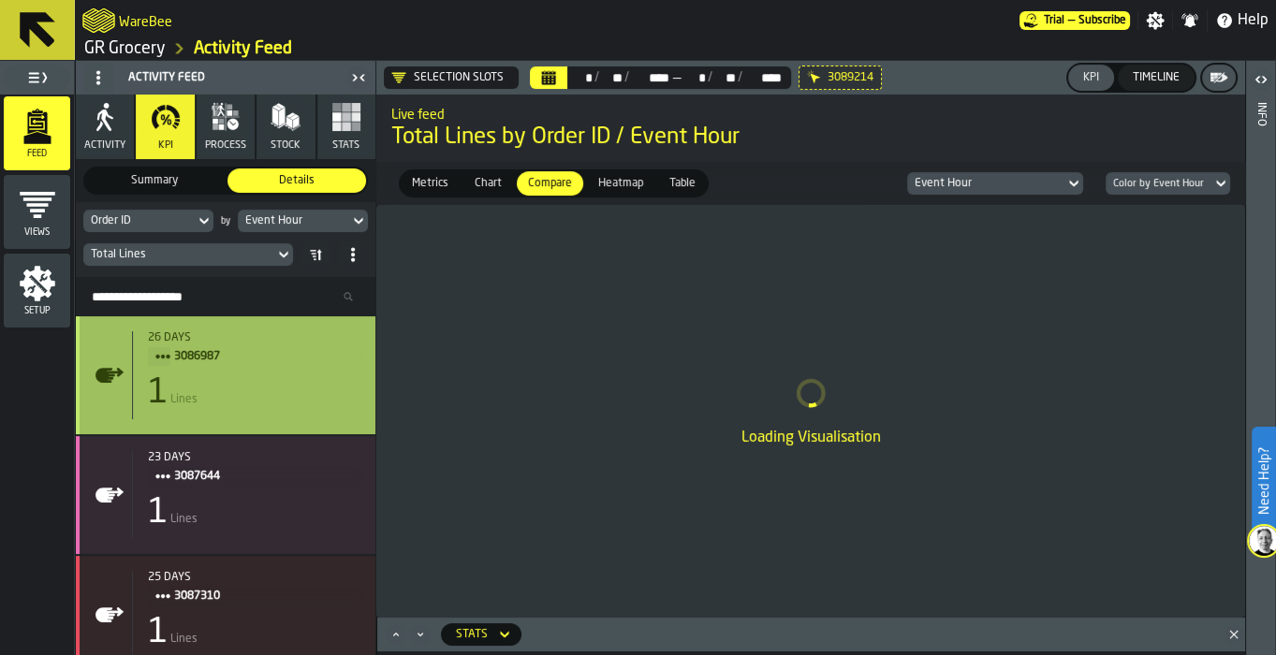
click at [234, 396] on div "1 Lines" at bounding box center [254, 392] width 213 height 37
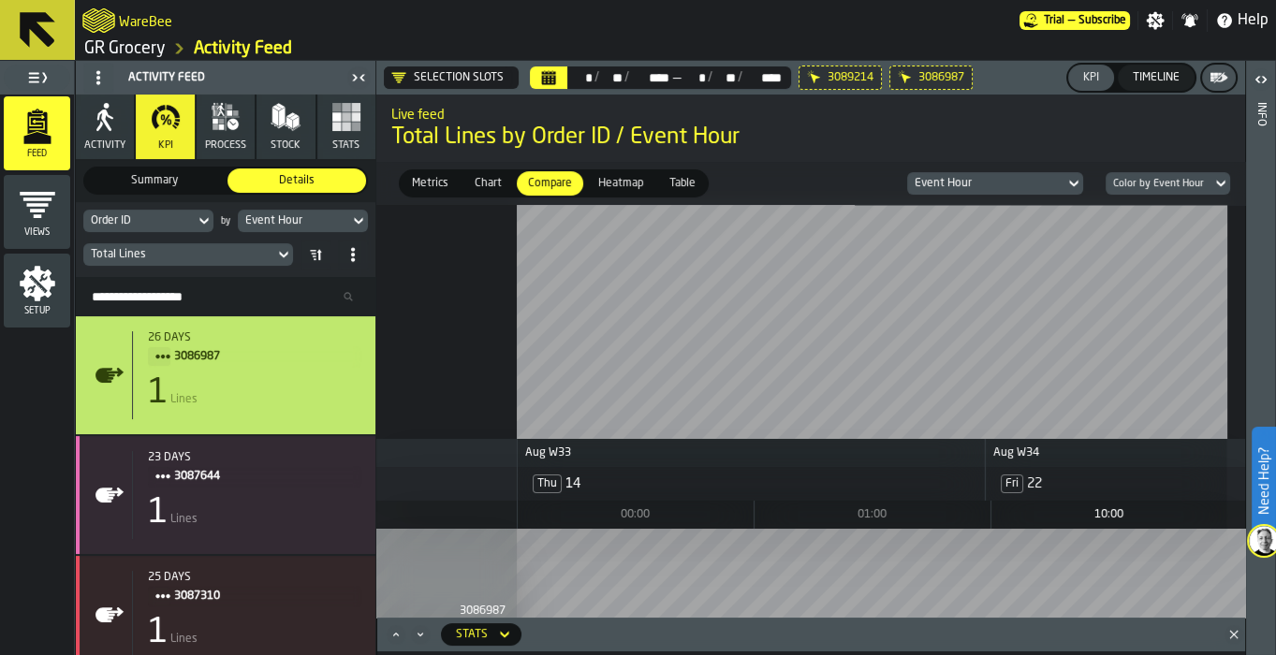
click at [610, 194] on div "Heatmap" at bounding box center [620, 183] width 67 height 24
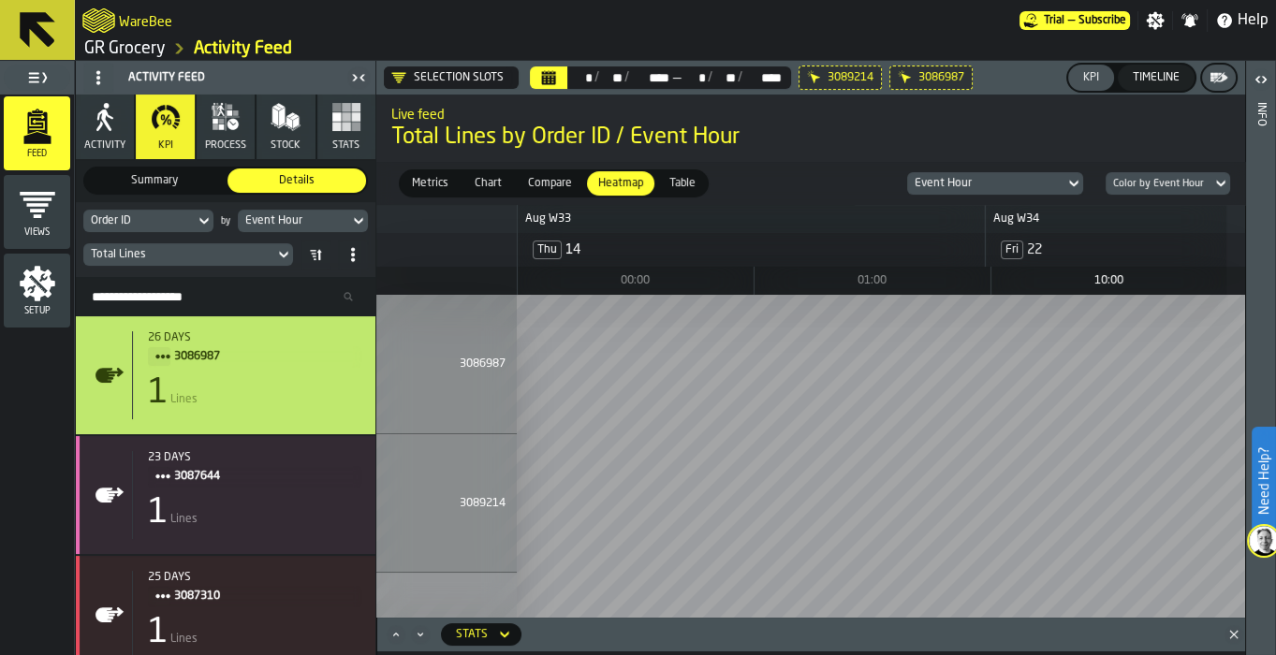
click at [669, 186] on span "Table" at bounding box center [682, 183] width 41 height 17
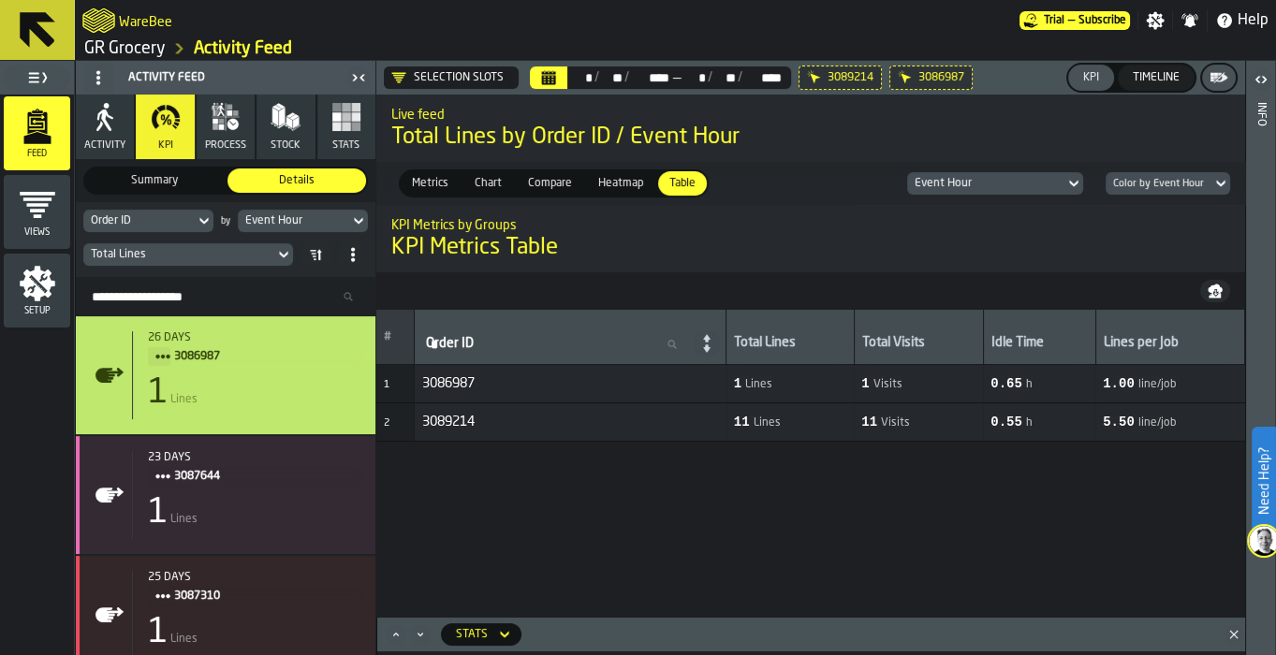
click at [431, 189] on span "Metrics" at bounding box center [429, 183] width 51 height 17
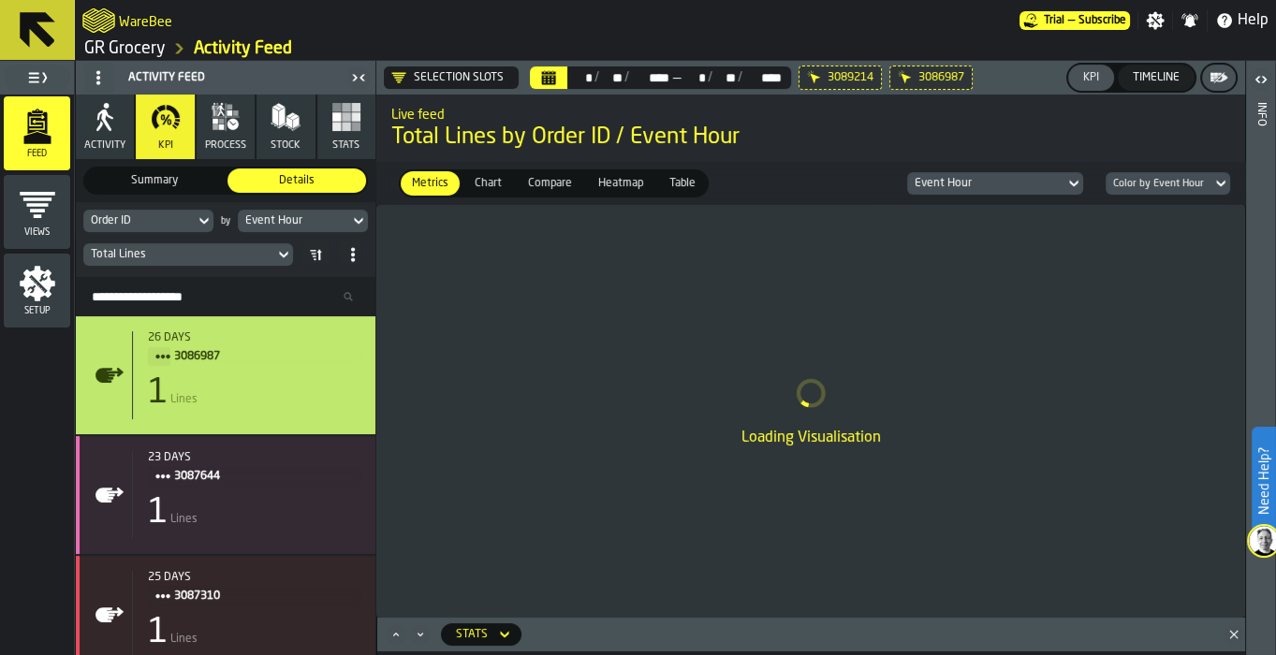
click at [484, 183] on span "Chart" at bounding box center [488, 183] width 42 height 17
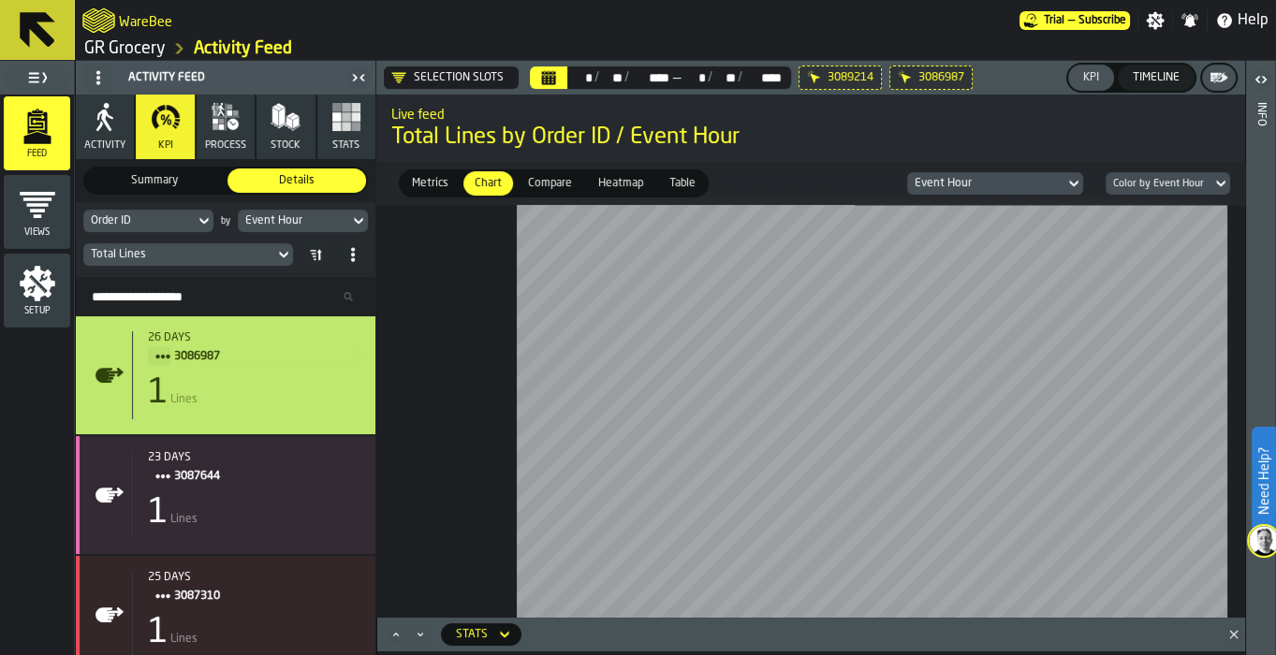
click at [554, 193] on div "Compare" at bounding box center [550, 183] width 66 height 24
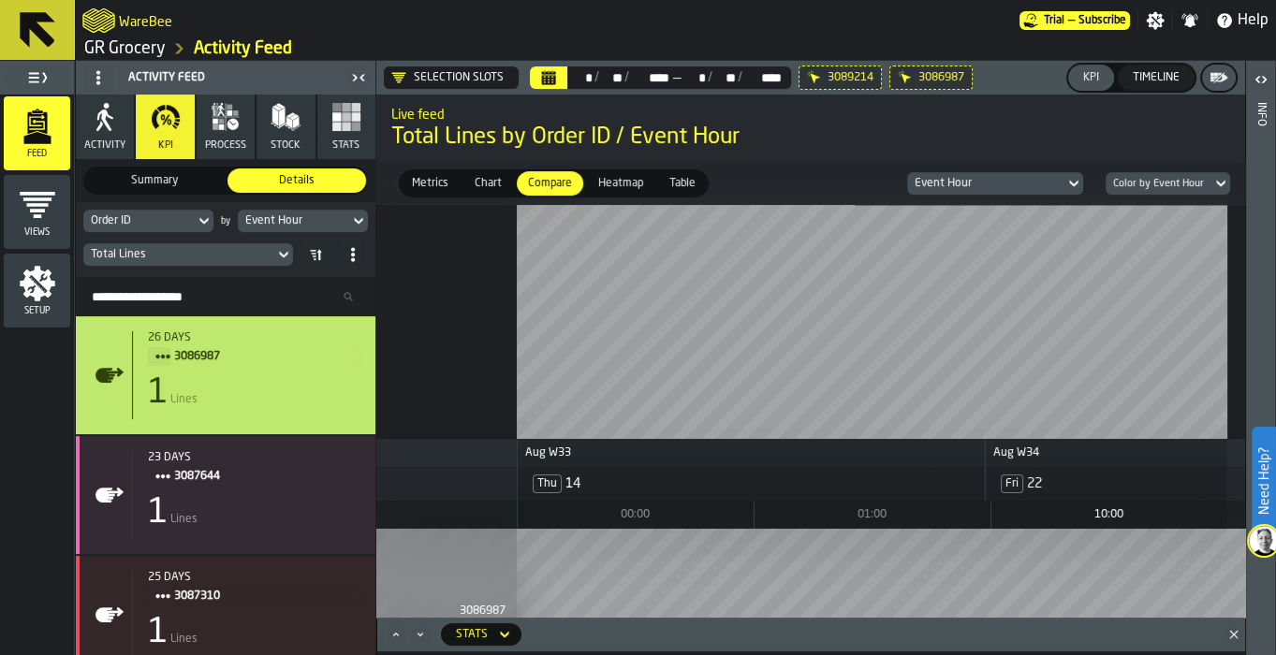
click at [618, 186] on span "Heatmap" at bounding box center [621, 183] width 60 height 17
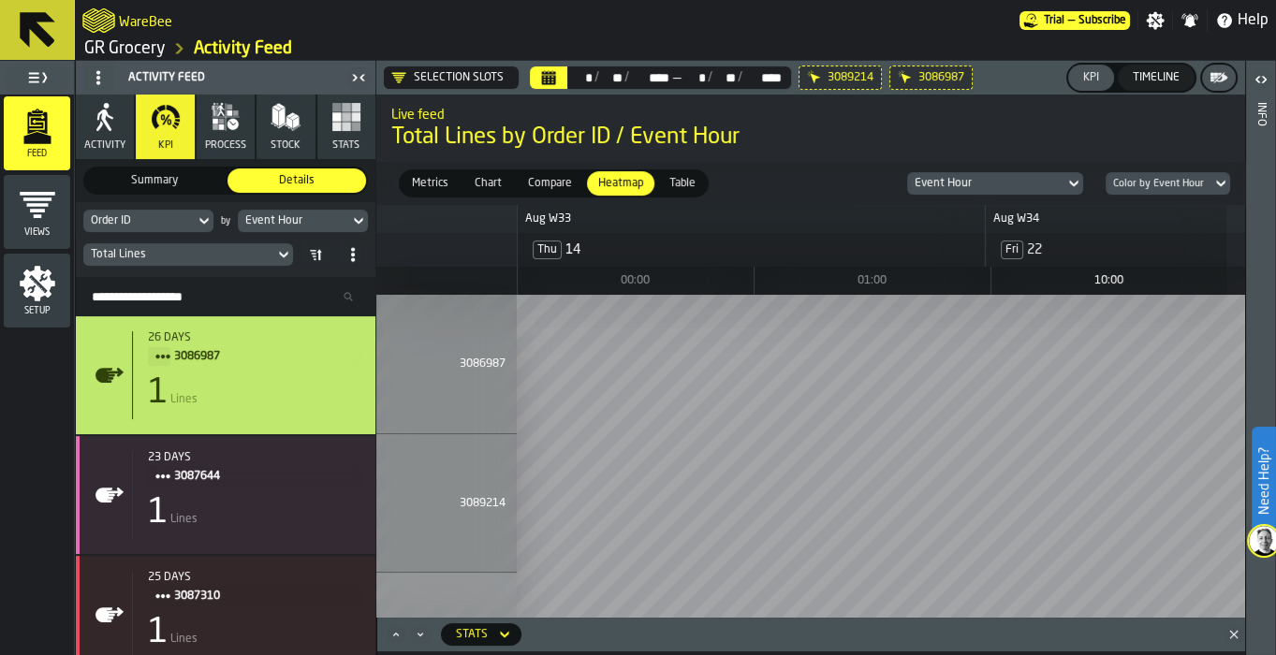
click at [167, 228] on div "Order ID" at bounding box center [138, 221] width 111 height 21
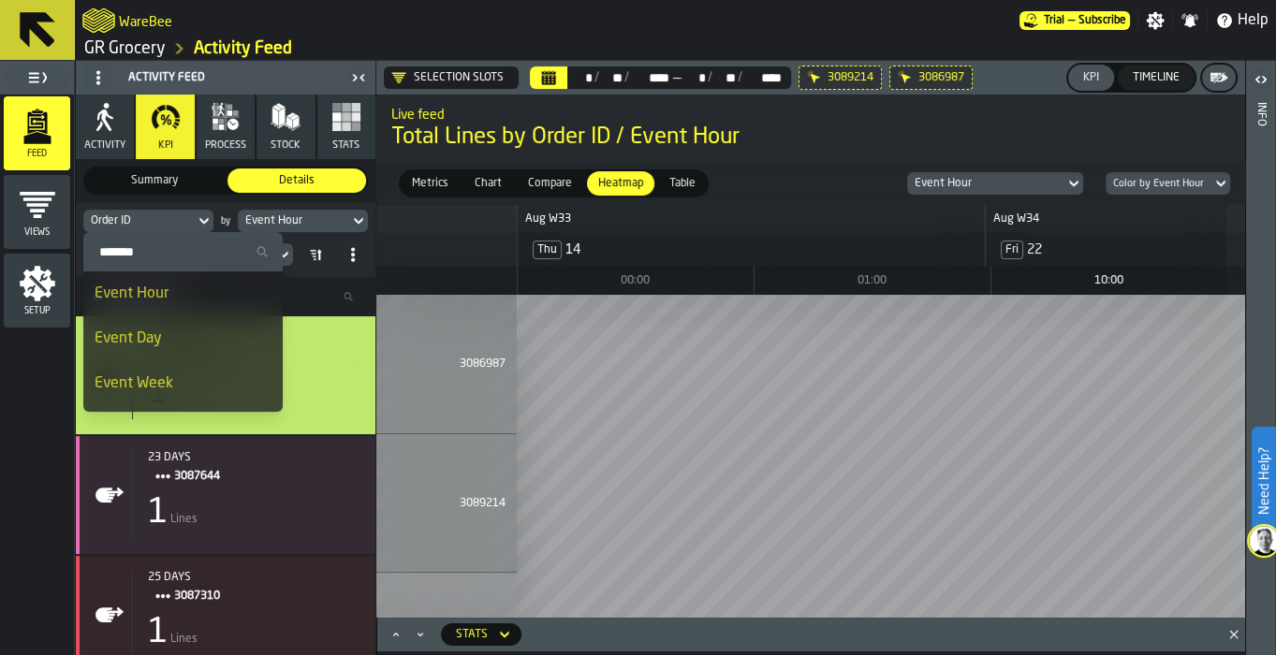
click at [151, 251] on input "Search" at bounding box center [183, 252] width 184 height 24
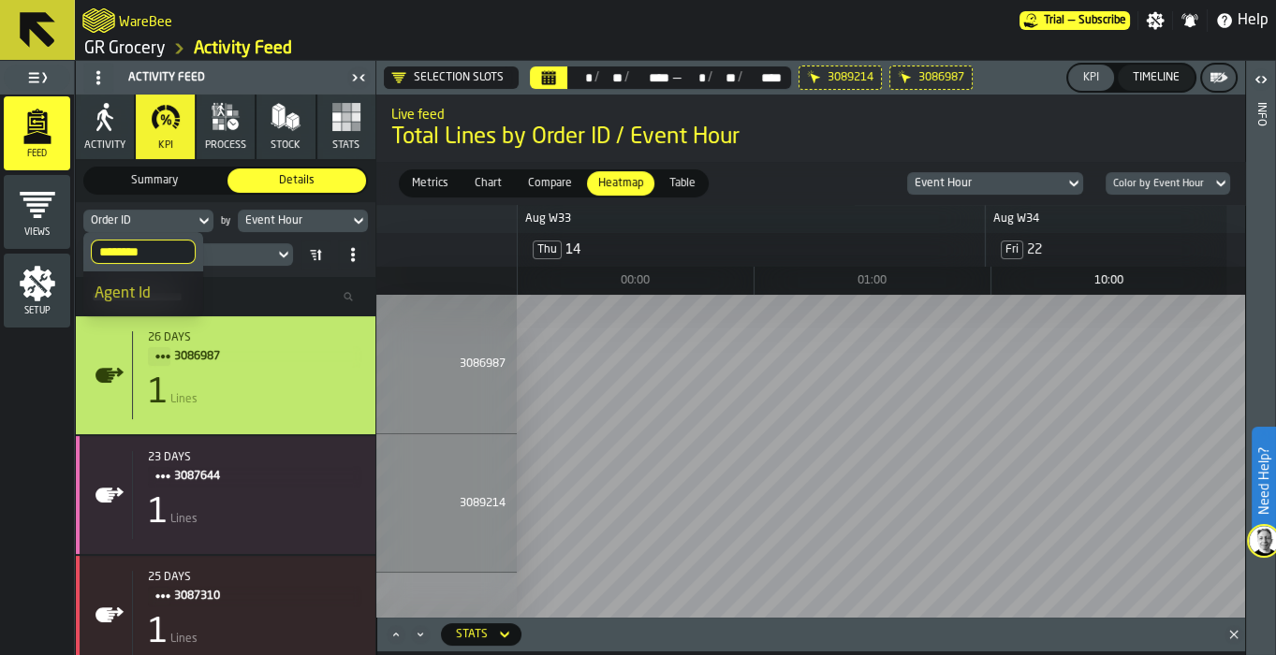
type input "********"
click at [154, 279] on li "Agent Id" at bounding box center [143, 294] width 120 height 45
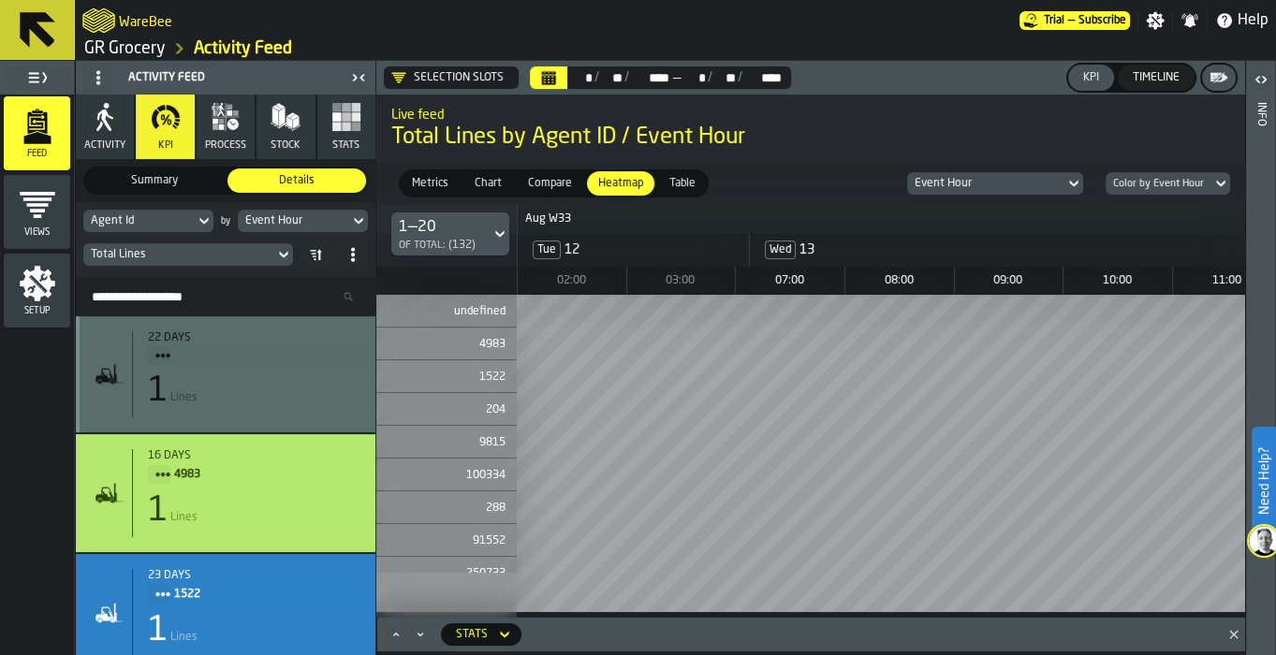
click at [491, 232] on icon at bounding box center [500, 234] width 19 height 22
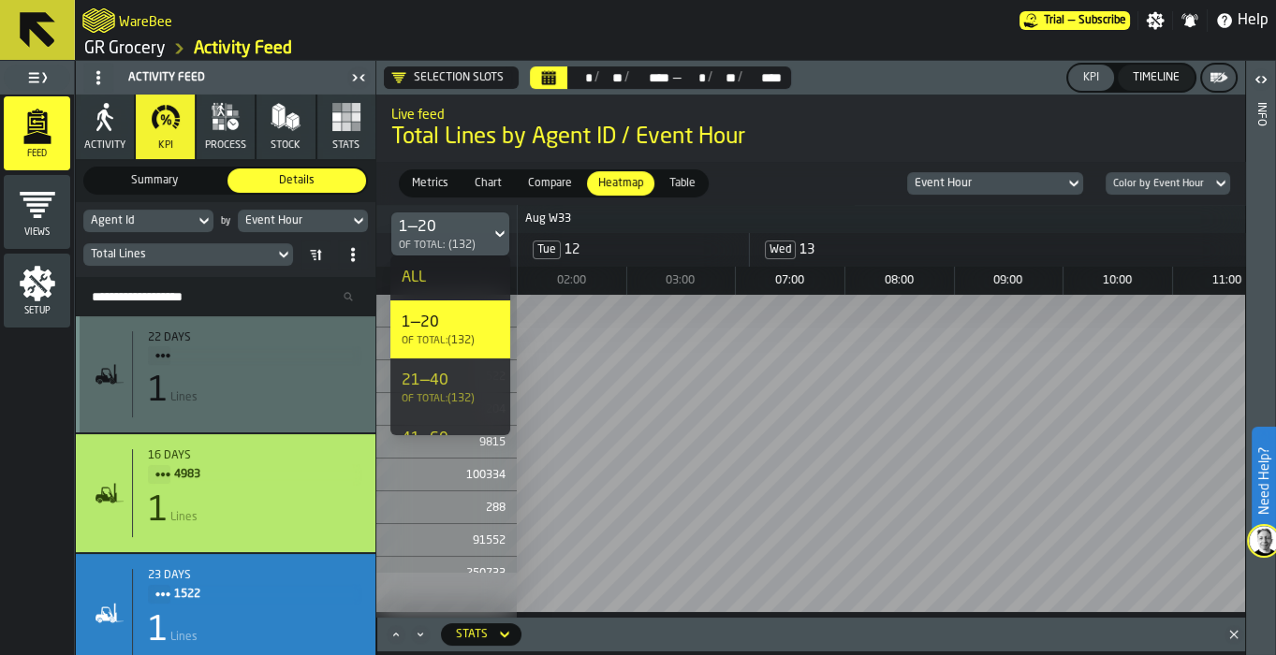
click at [451, 365] on li "21—40 of Total: (132)" at bounding box center [450, 388] width 120 height 58
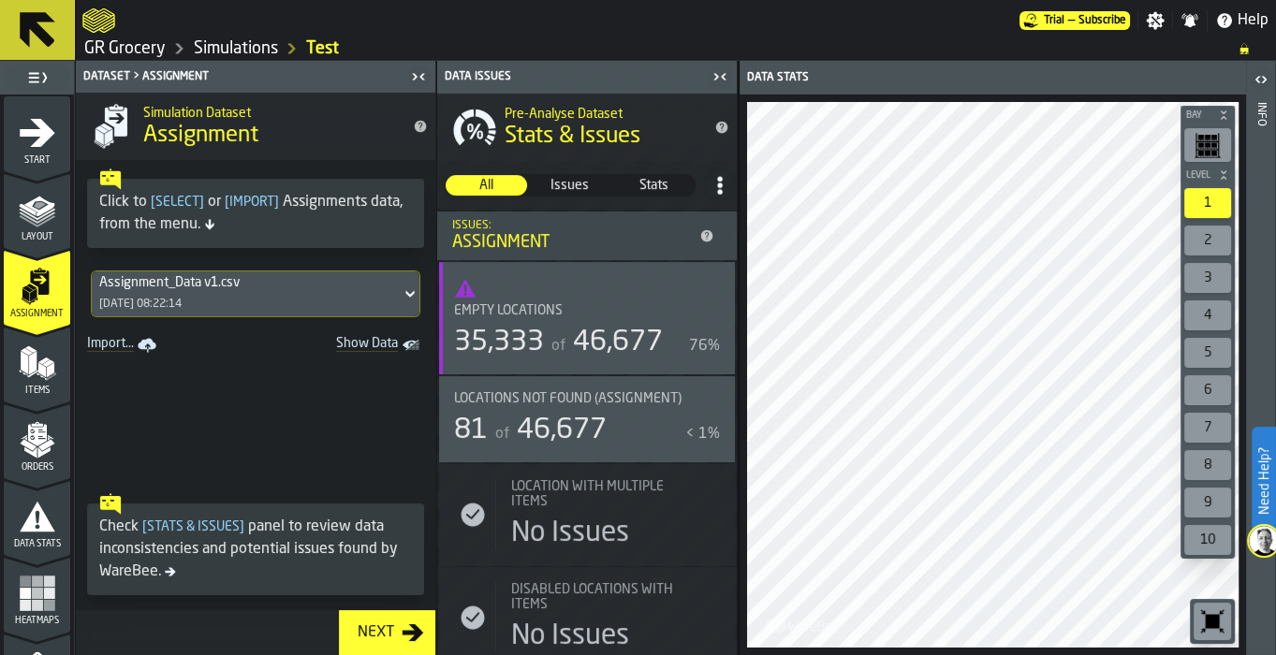
click at [28, 466] on span "Orders" at bounding box center [37, 467] width 66 height 10
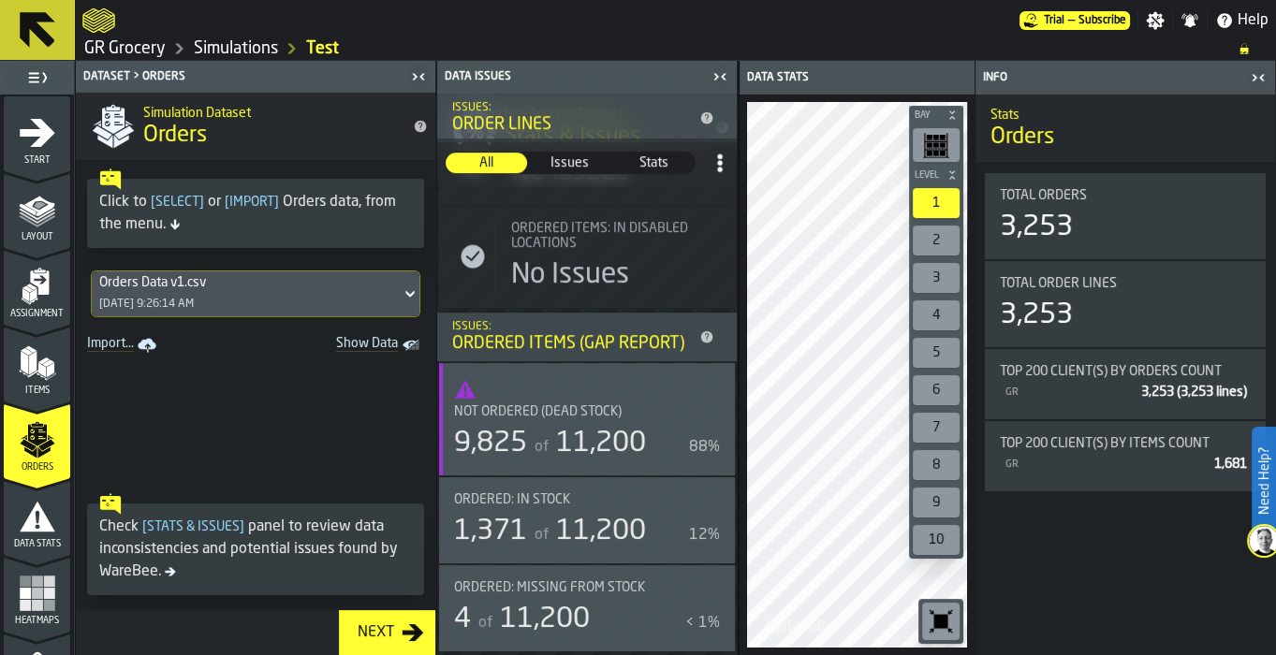
scroll to position [906, 0]
click at [659, 412] on div "Not Ordered (Dead Stock)" at bounding box center [575, 411] width 243 height 15
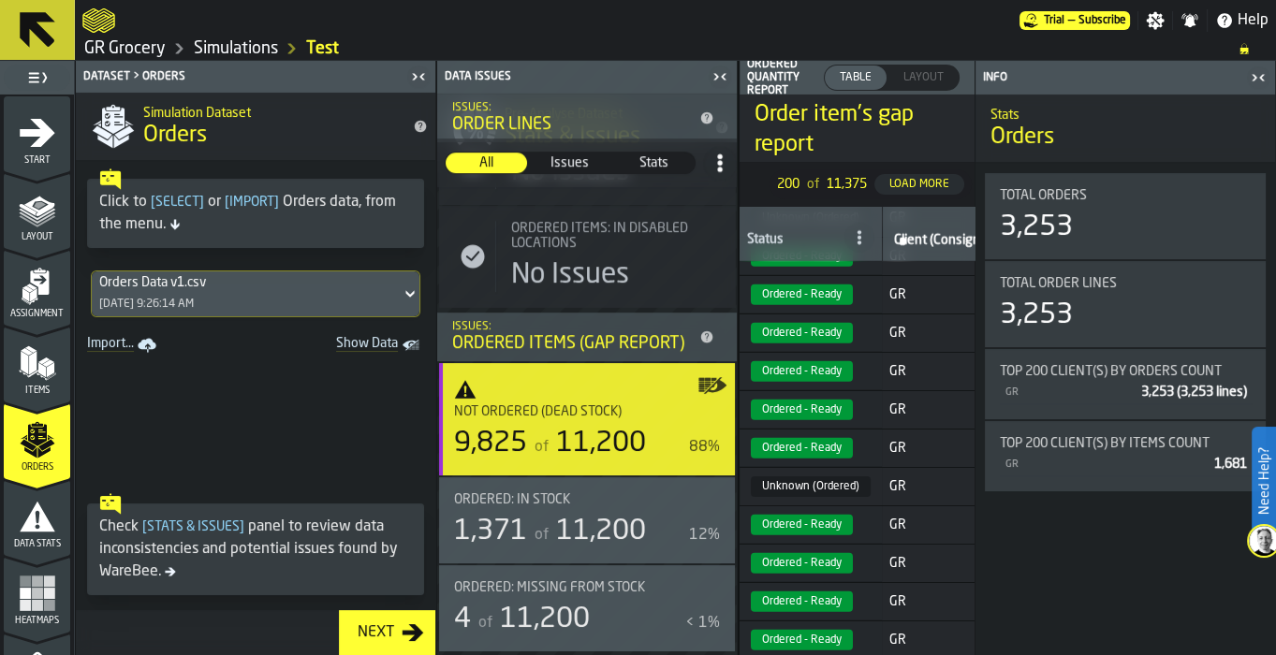
scroll to position [6672, 0]
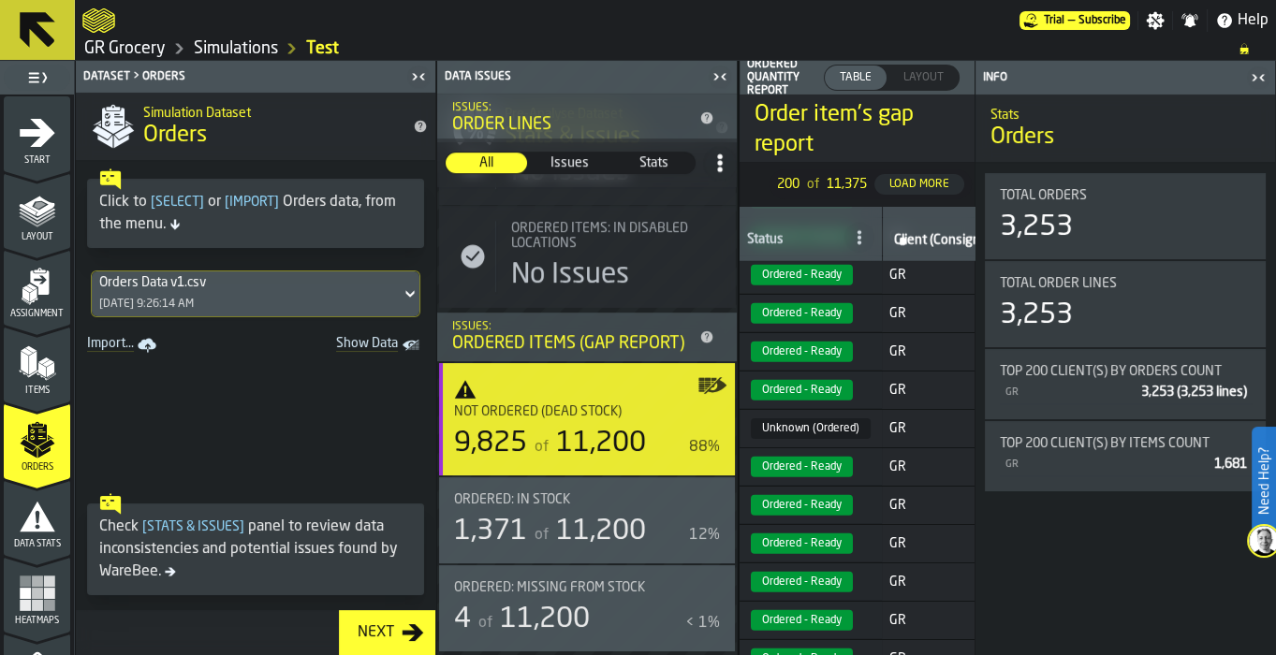
click at [859, 235] on icon at bounding box center [859, 237] width 15 height 15
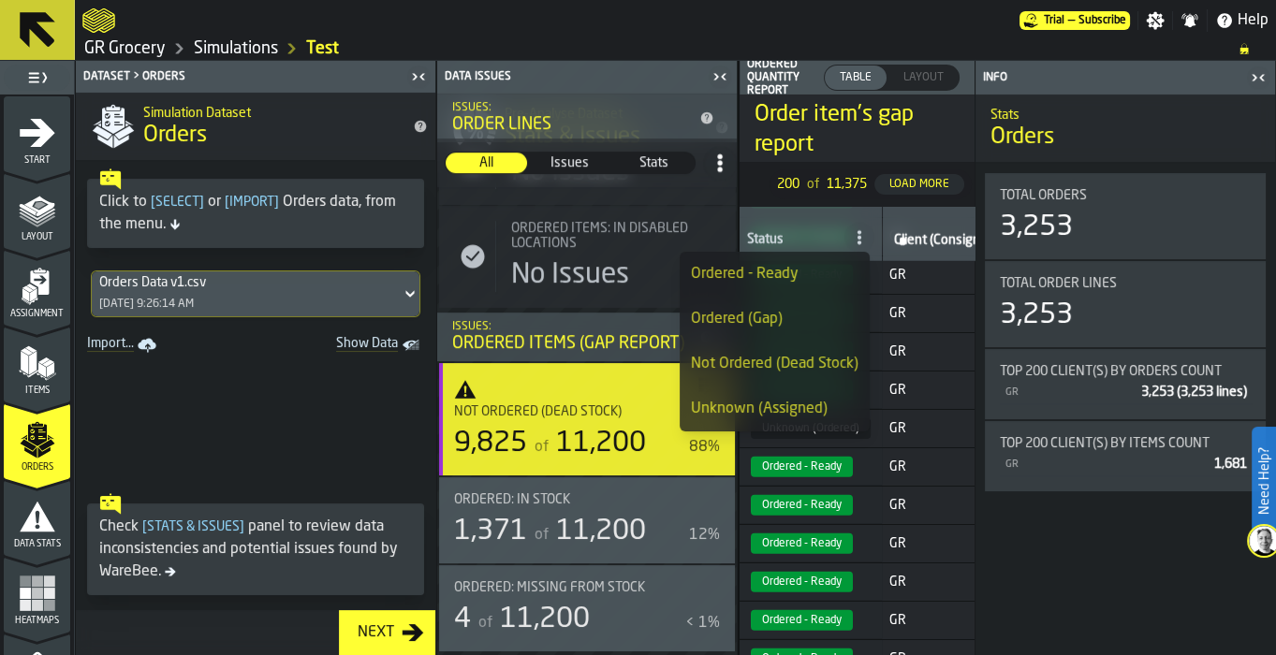
click at [844, 361] on div "Not Ordered (Dead Stock)" at bounding box center [775, 364] width 168 height 22
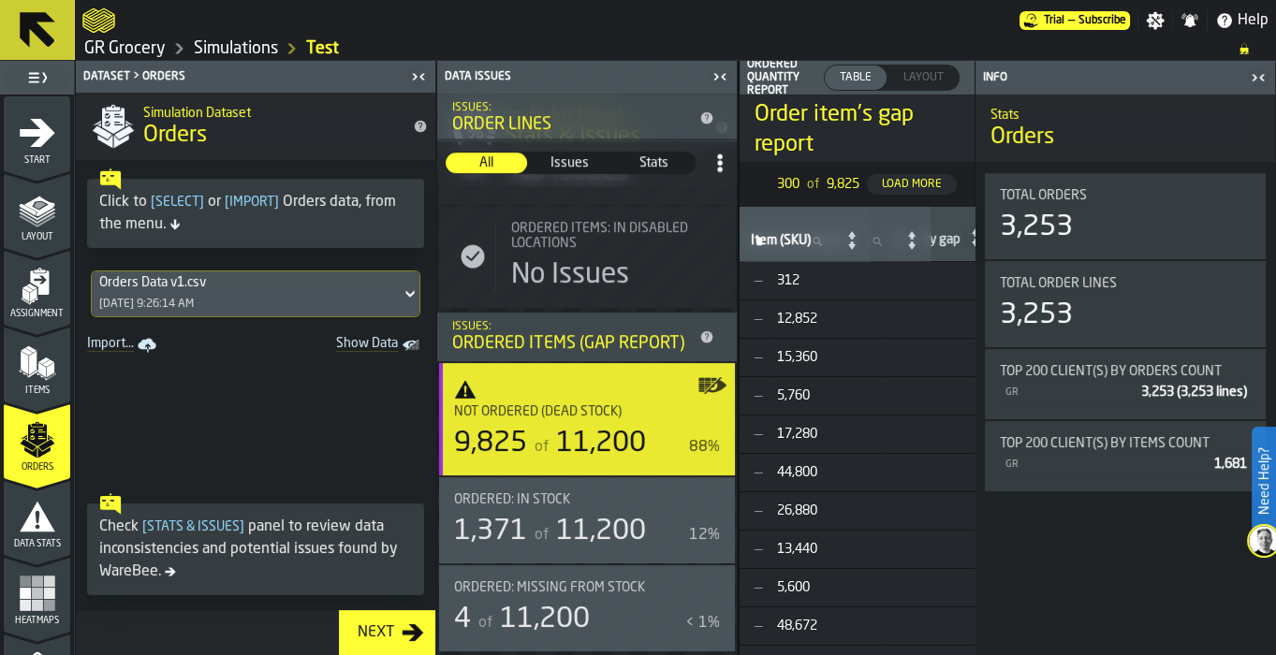
scroll to position [0, 768]
click at [423, 120] on icon "title-Orders" at bounding box center [420, 126] width 15 height 15
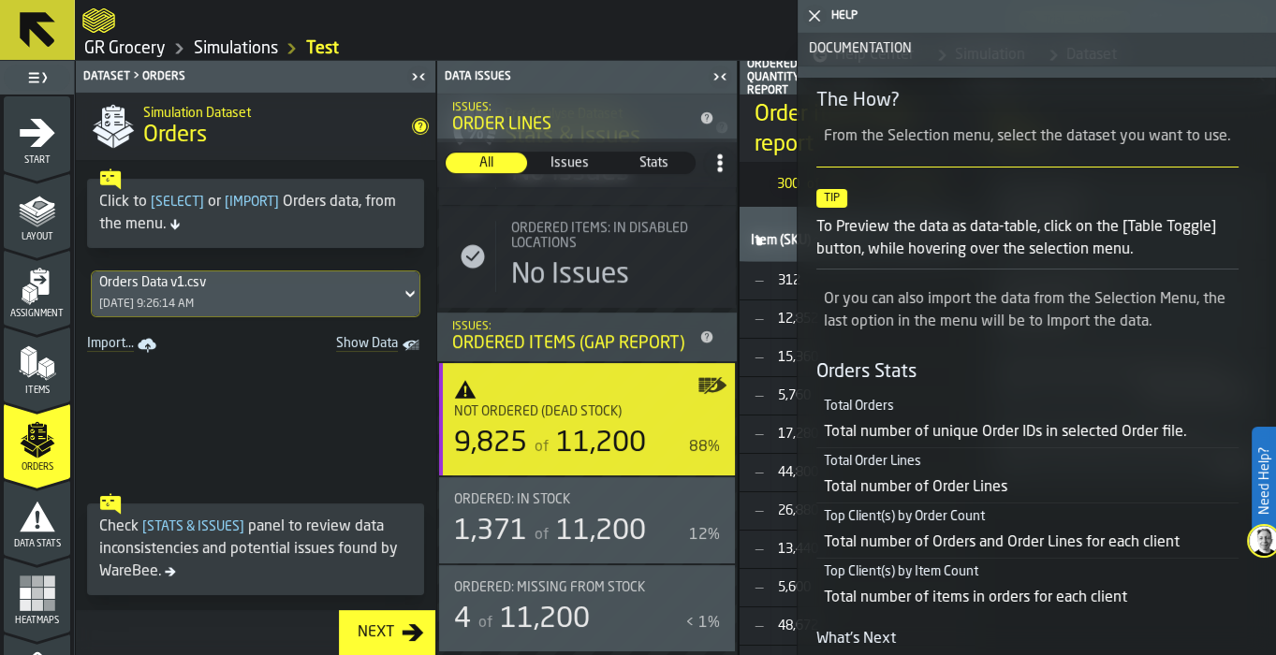
scroll to position [440, 0]
click at [809, 13] on icon "button-toggle-Close me" at bounding box center [814, 16] width 22 height 22
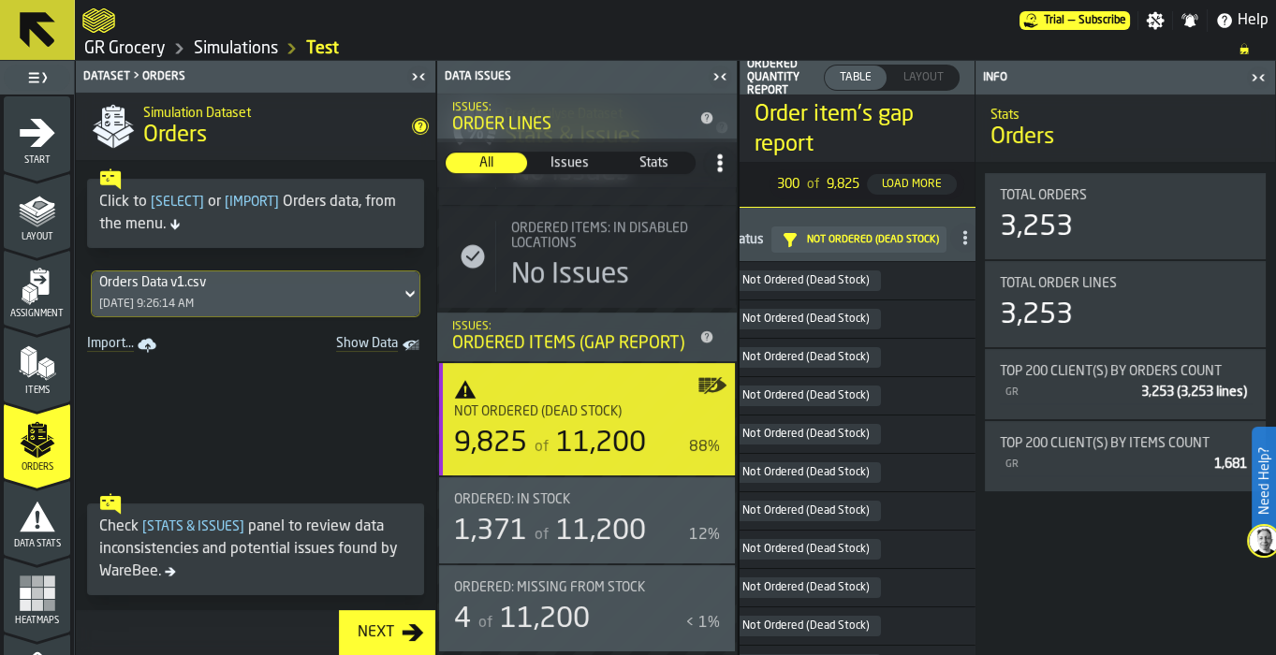
scroll to position [0, 0]
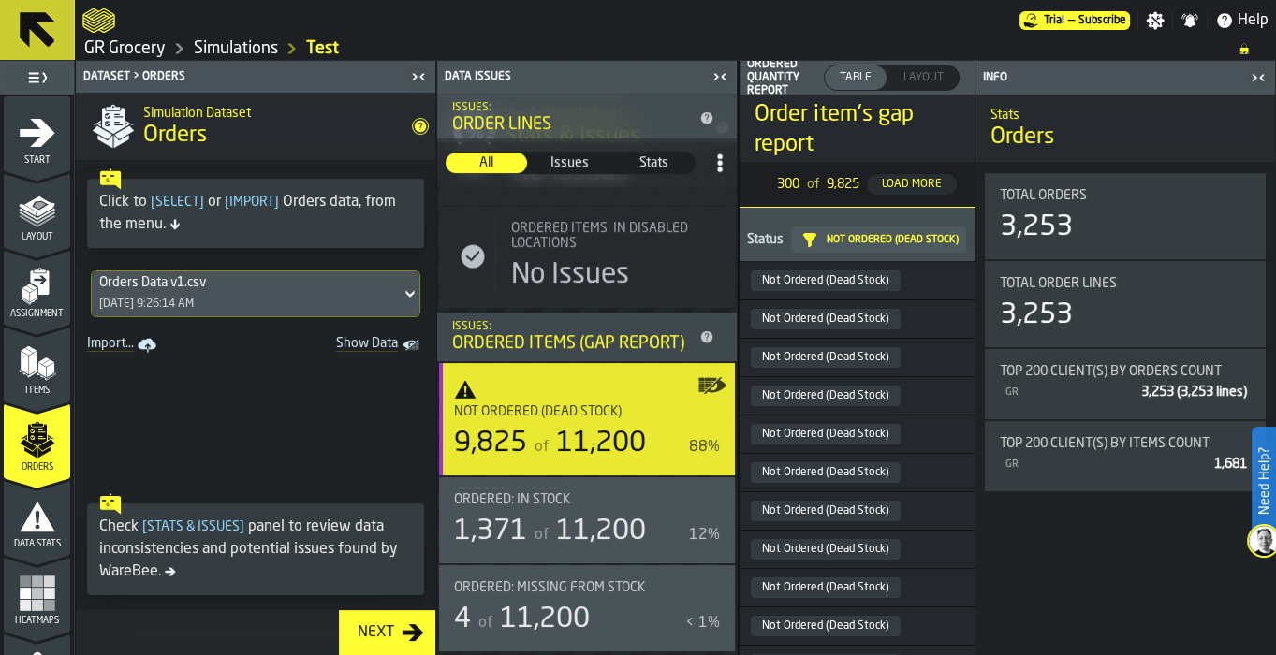
drag, startPoint x: 555, startPoint y: 554, endPoint x: 469, endPoint y: 531, distance: 89.3
click at [469, 531] on div "1,371" at bounding box center [490, 532] width 73 height 34
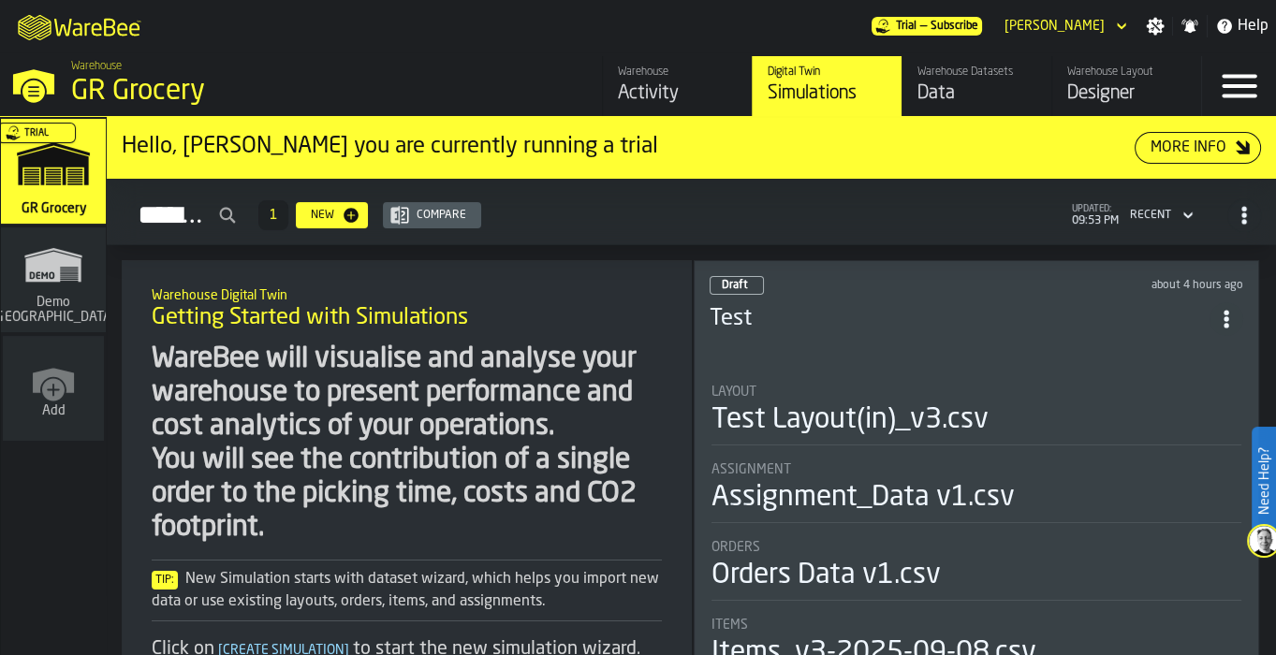
click at [1105, 89] on div "Designer" at bounding box center [1126, 94] width 119 height 26
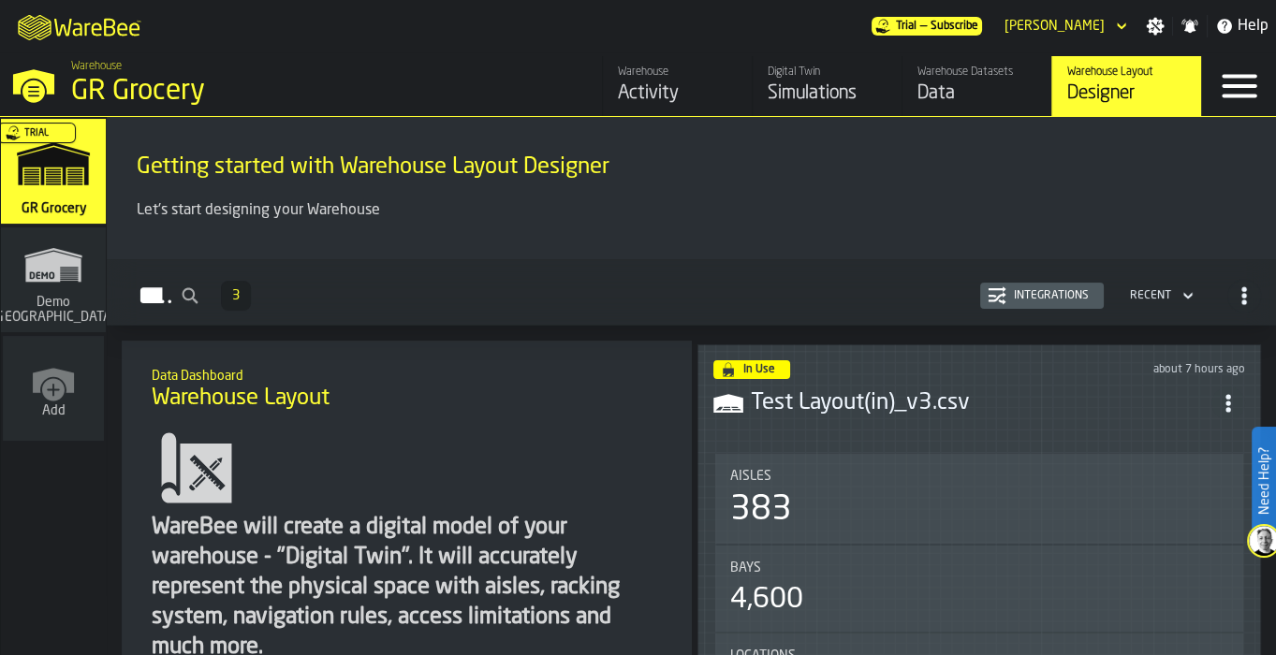
click at [860, 377] on header "In Use about 7 hours ago Test Layout(in)_v3.csv" at bounding box center [979, 397] width 533 height 75
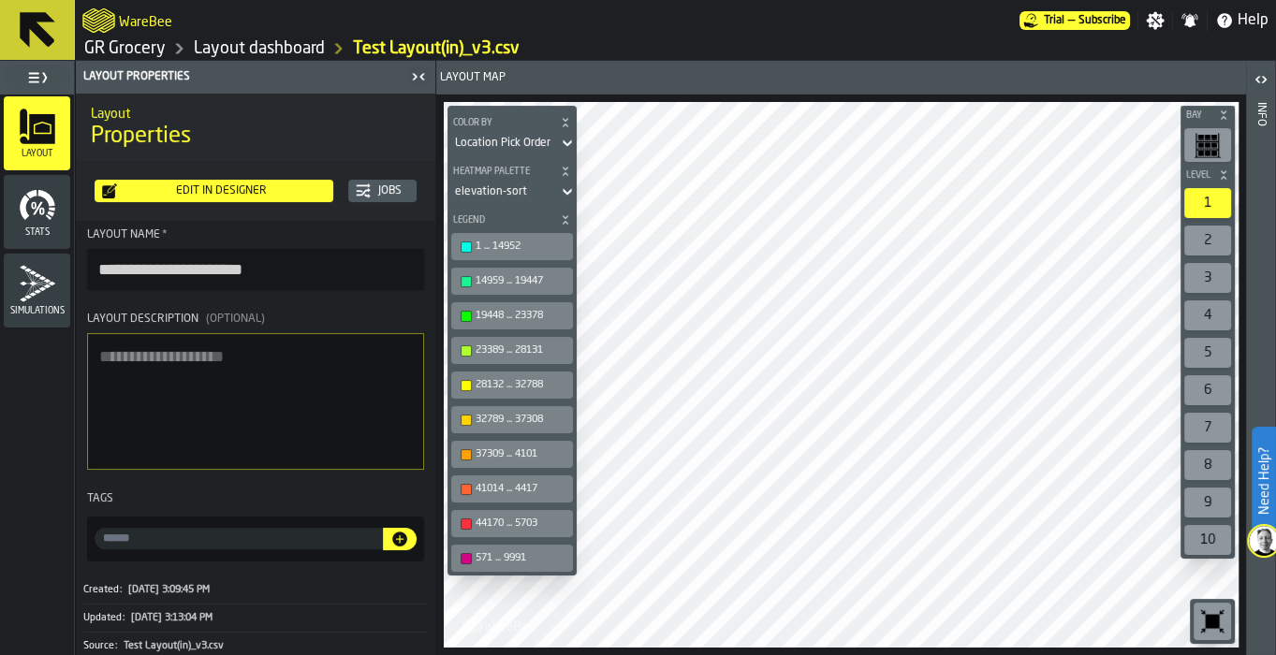
click at [420, 76] on icon "button-toggle-Close me" at bounding box center [421, 76] width 5 height 7
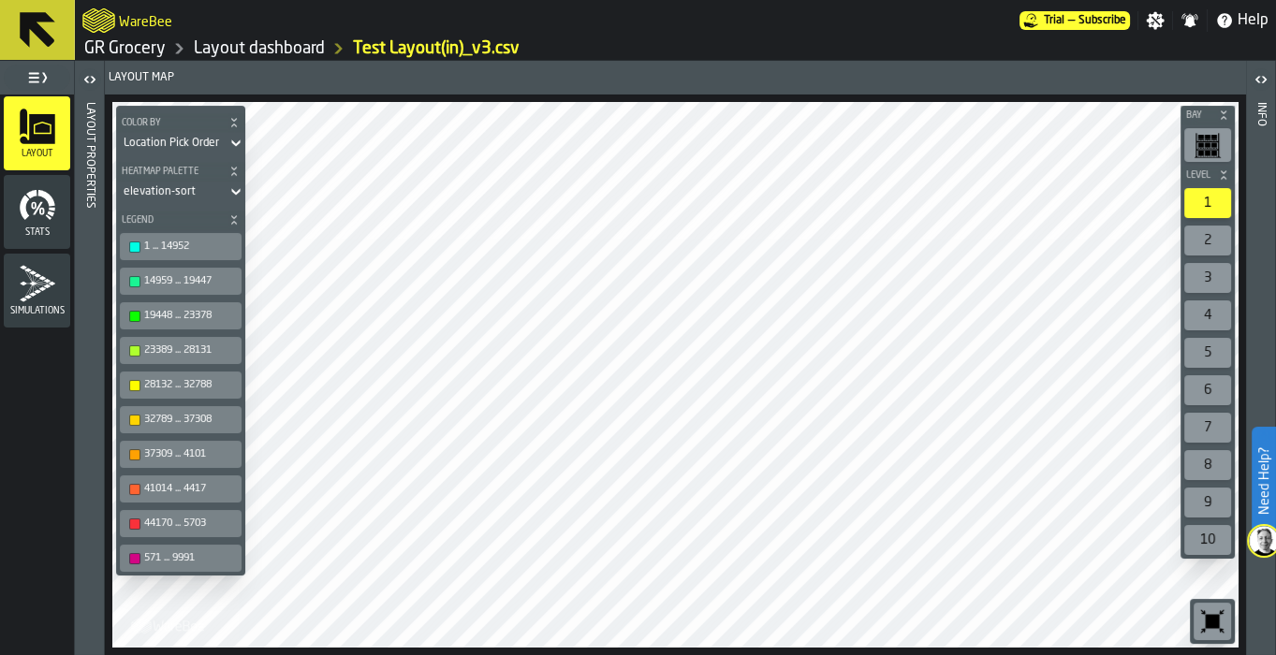
click at [87, 81] on icon "button-toggle-Open" at bounding box center [90, 79] width 22 height 22
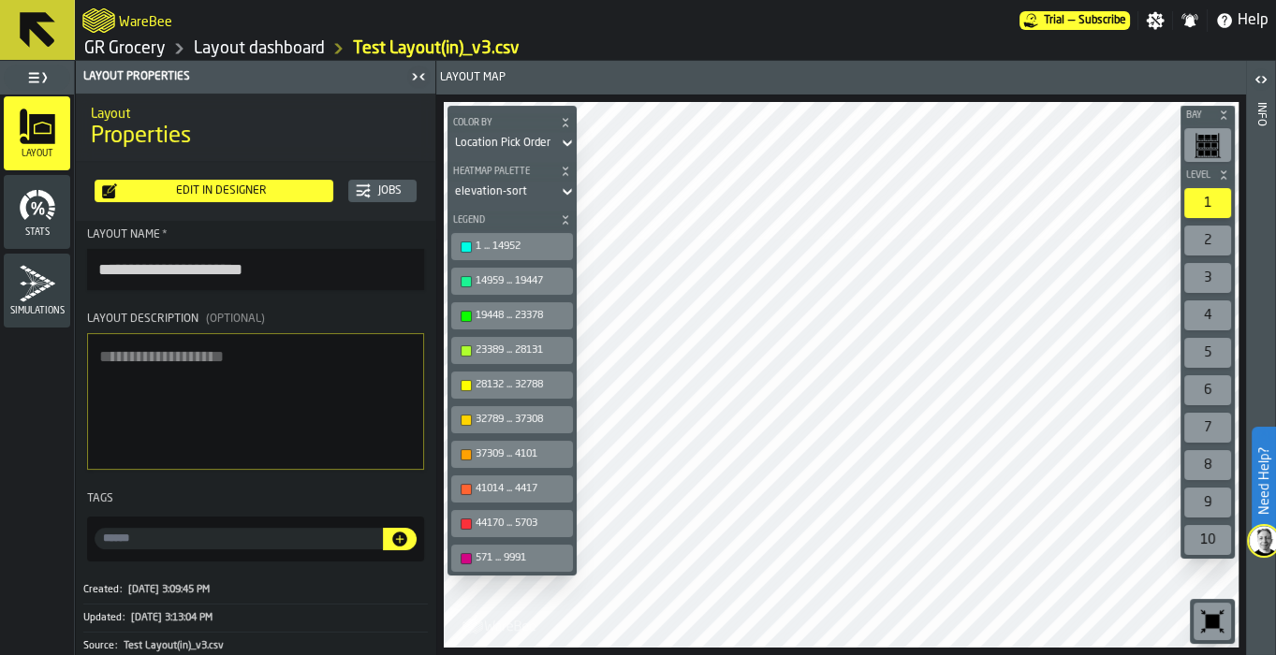
click at [23, 288] on icon "menu Simulations" at bounding box center [37, 283] width 37 height 37
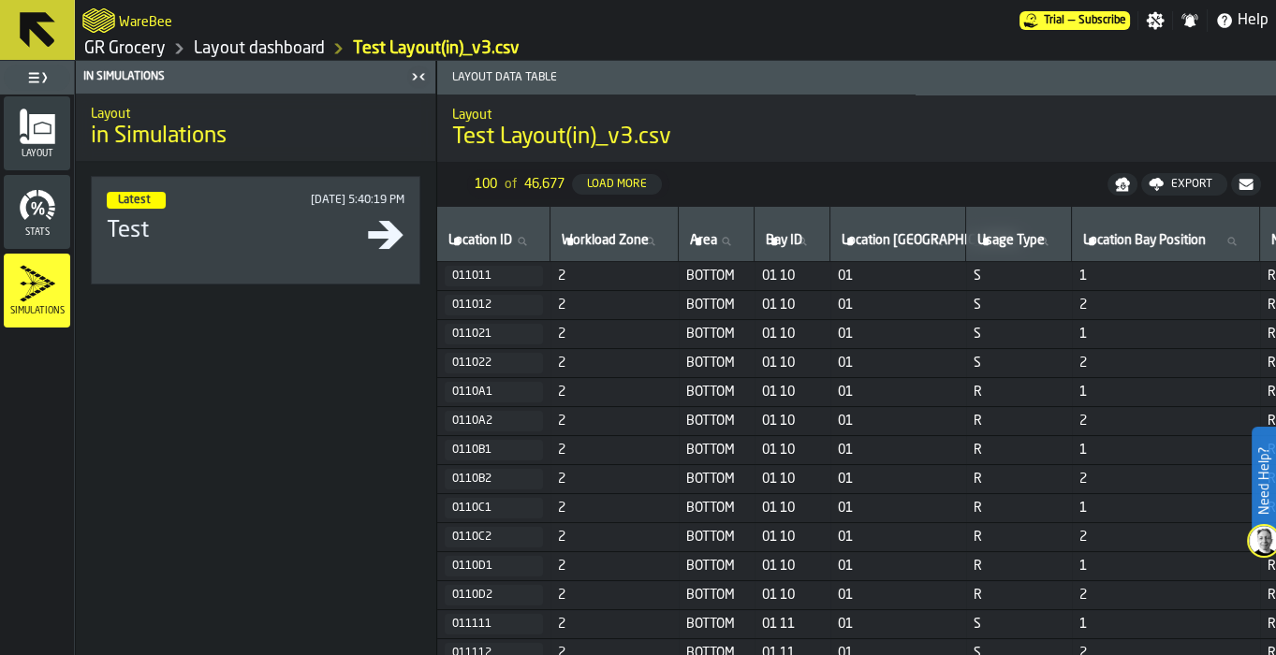
click at [196, 234] on h3 "Test" at bounding box center [237, 231] width 260 height 30
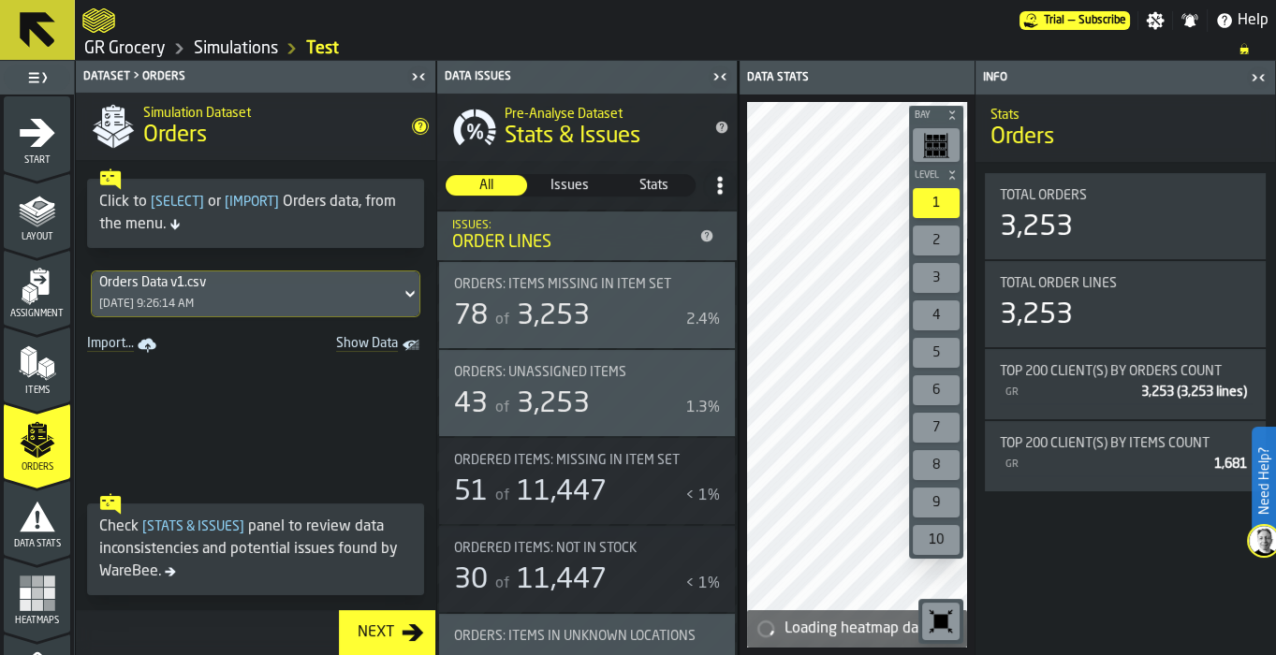
click at [35, 527] on icon "menu Data Stats" at bounding box center [37, 516] width 37 height 37
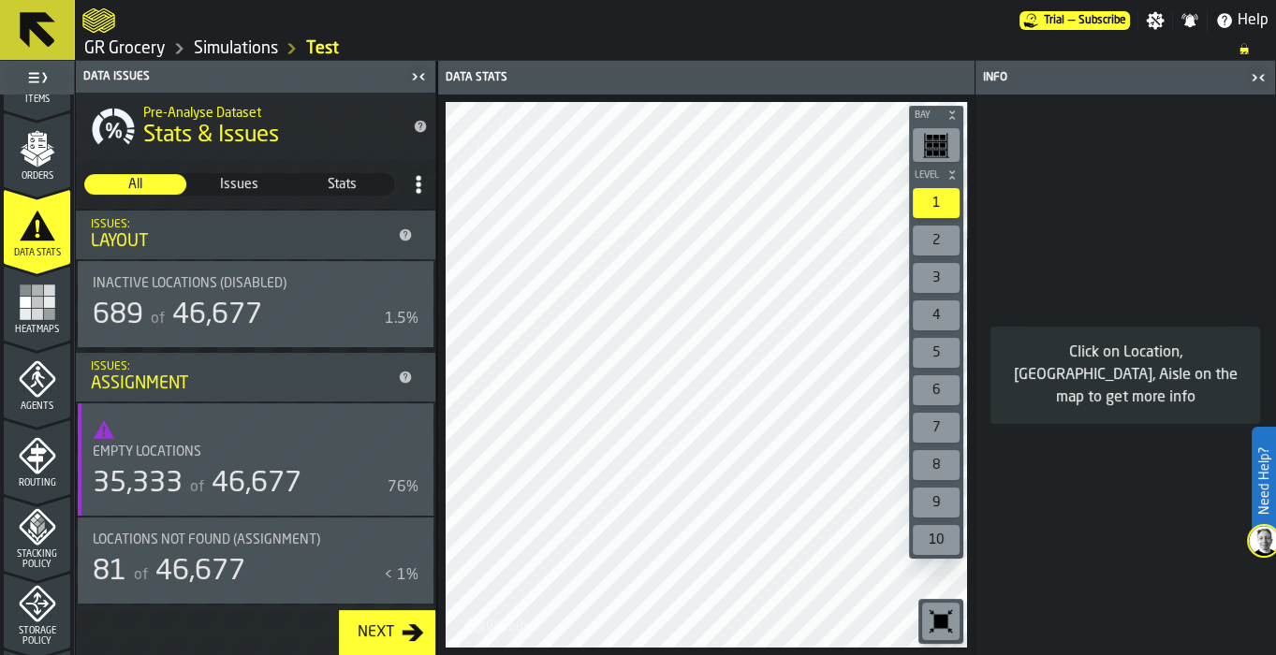
scroll to position [286, 0]
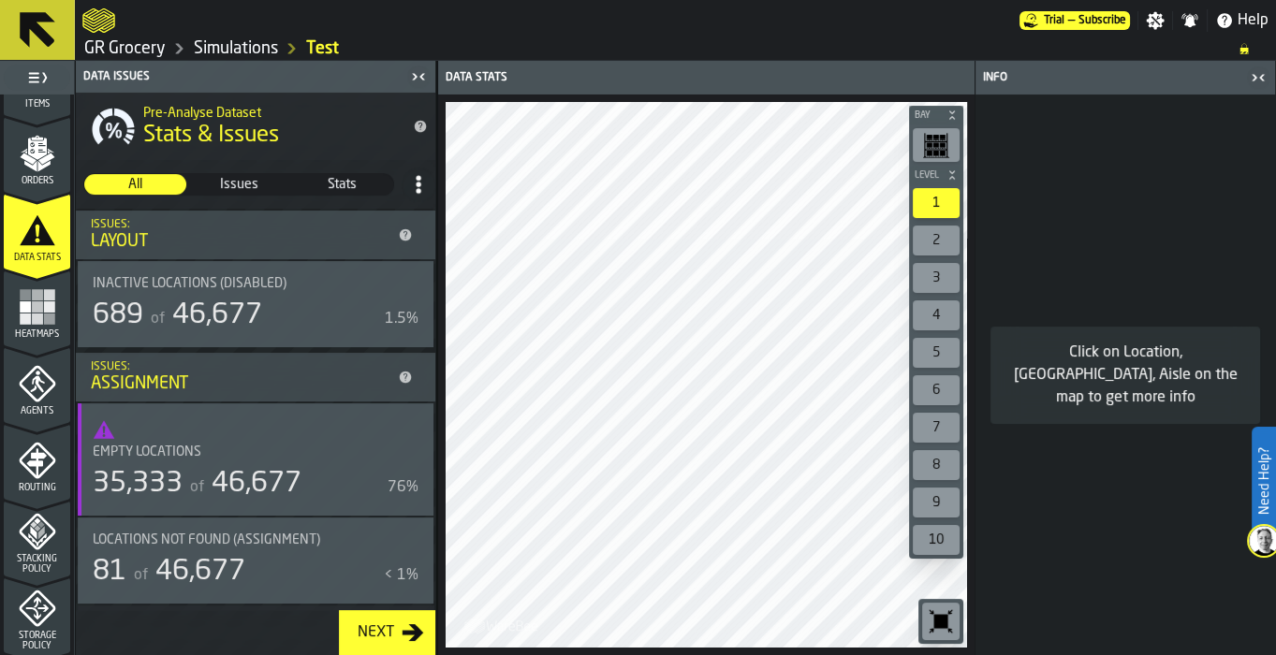
click at [110, 39] on link "GR Grocery" at bounding box center [124, 48] width 81 height 21
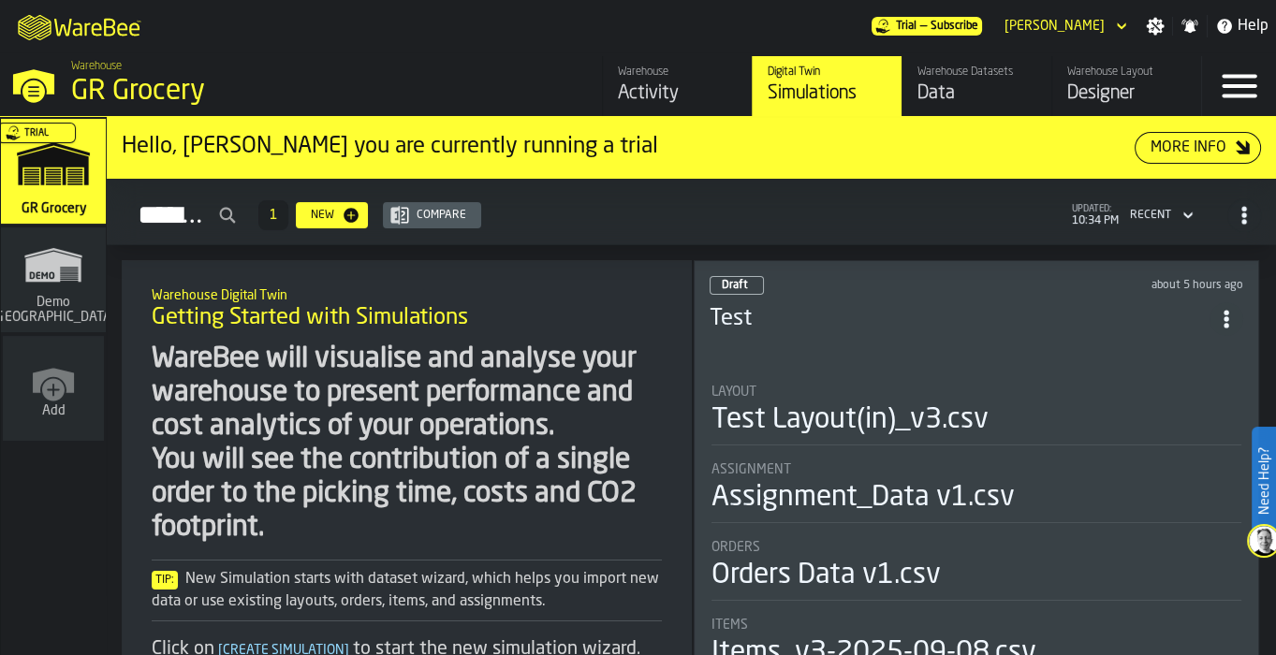
click at [1069, 81] on div "Designer" at bounding box center [1126, 94] width 119 height 26
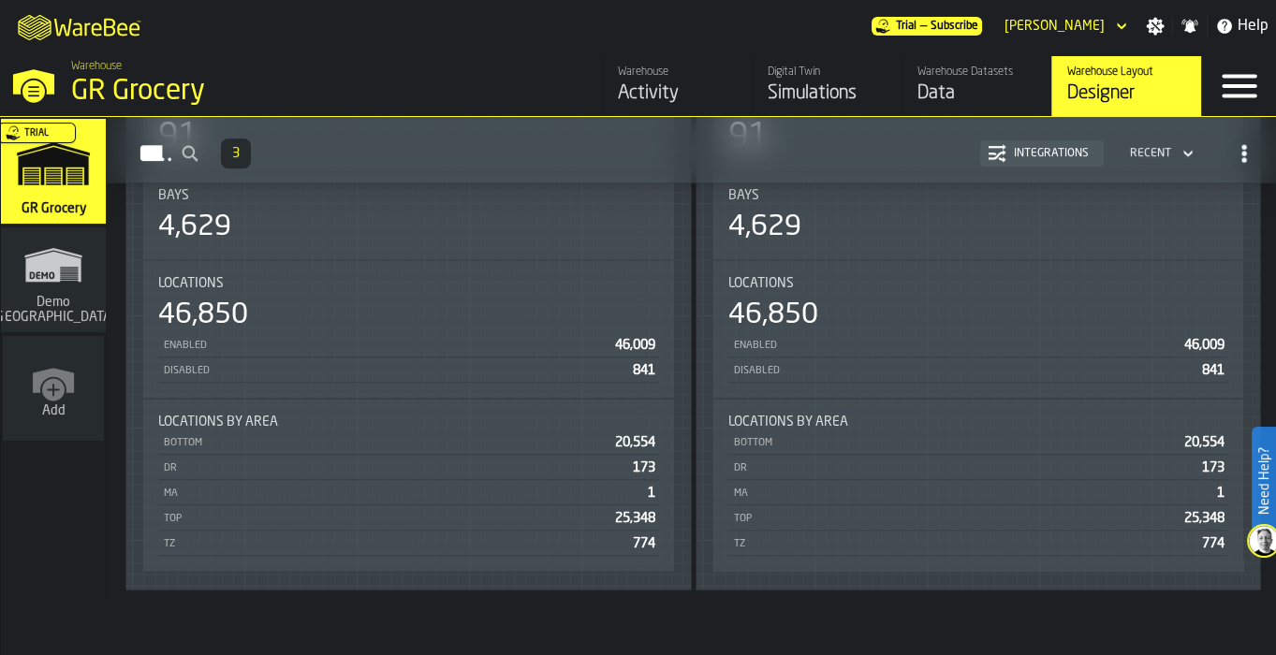
scroll to position [997, 0]
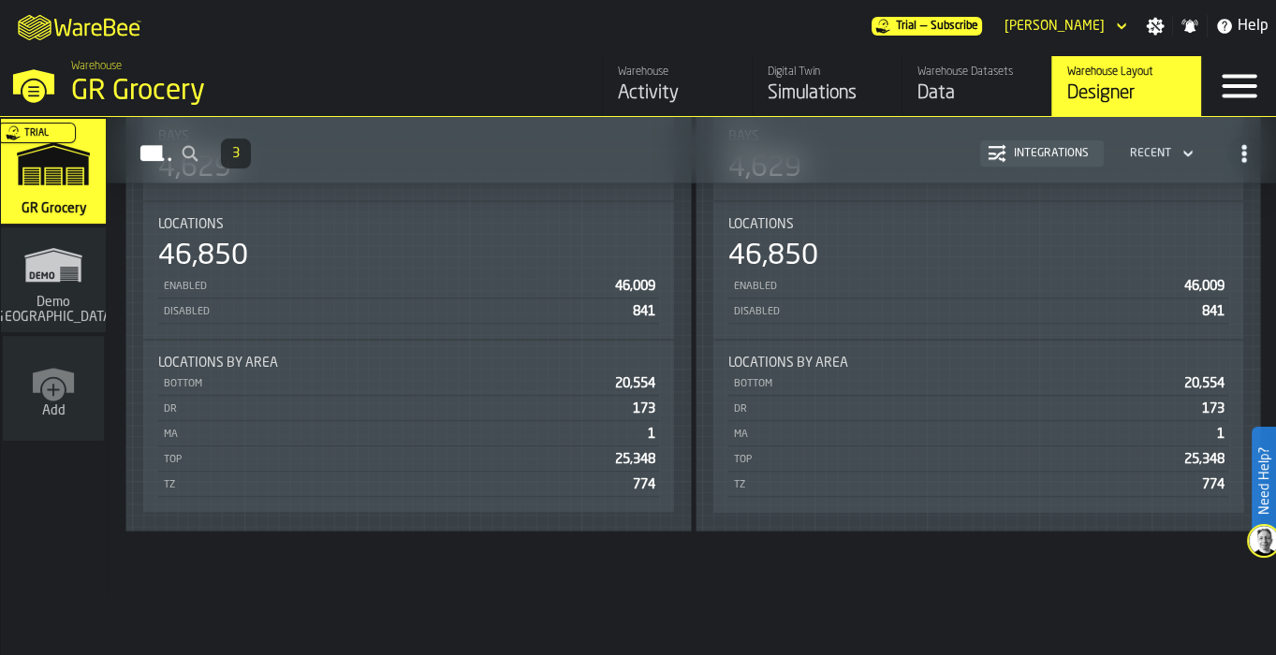
click at [953, 95] on div "Data" at bounding box center [976, 94] width 119 height 26
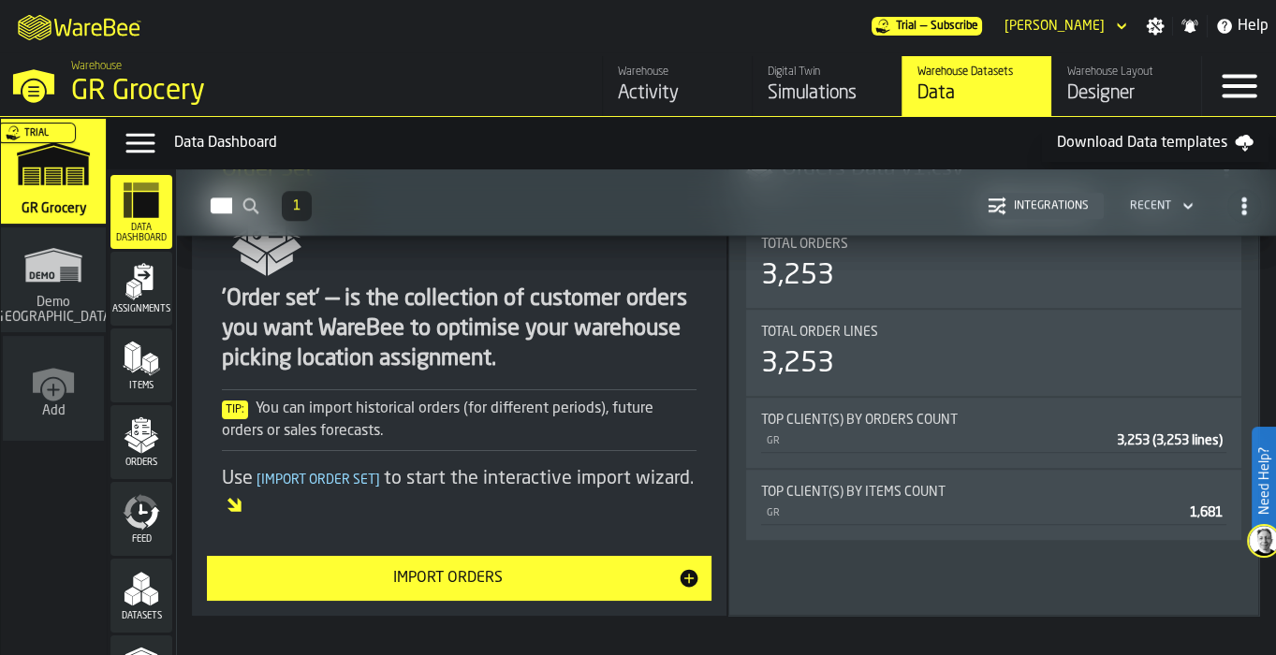
scroll to position [1794, 0]
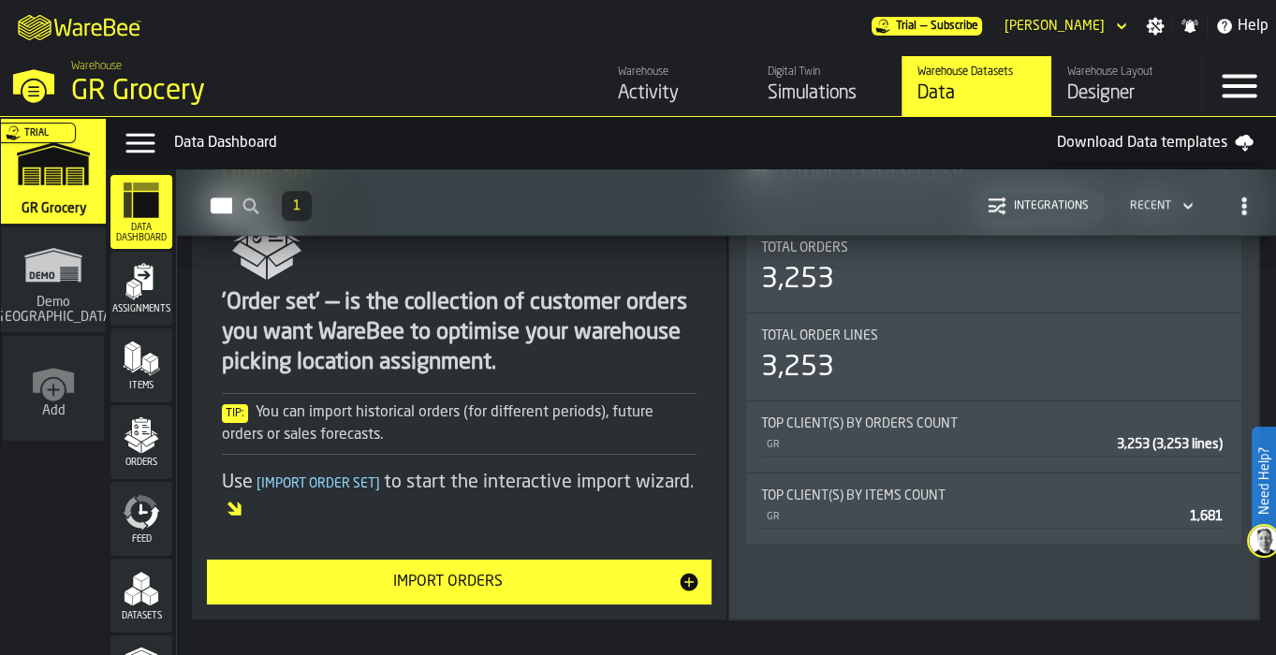
click at [633, 576] on div "Import Orders" at bounding box center [448, 582] width 460 height 22
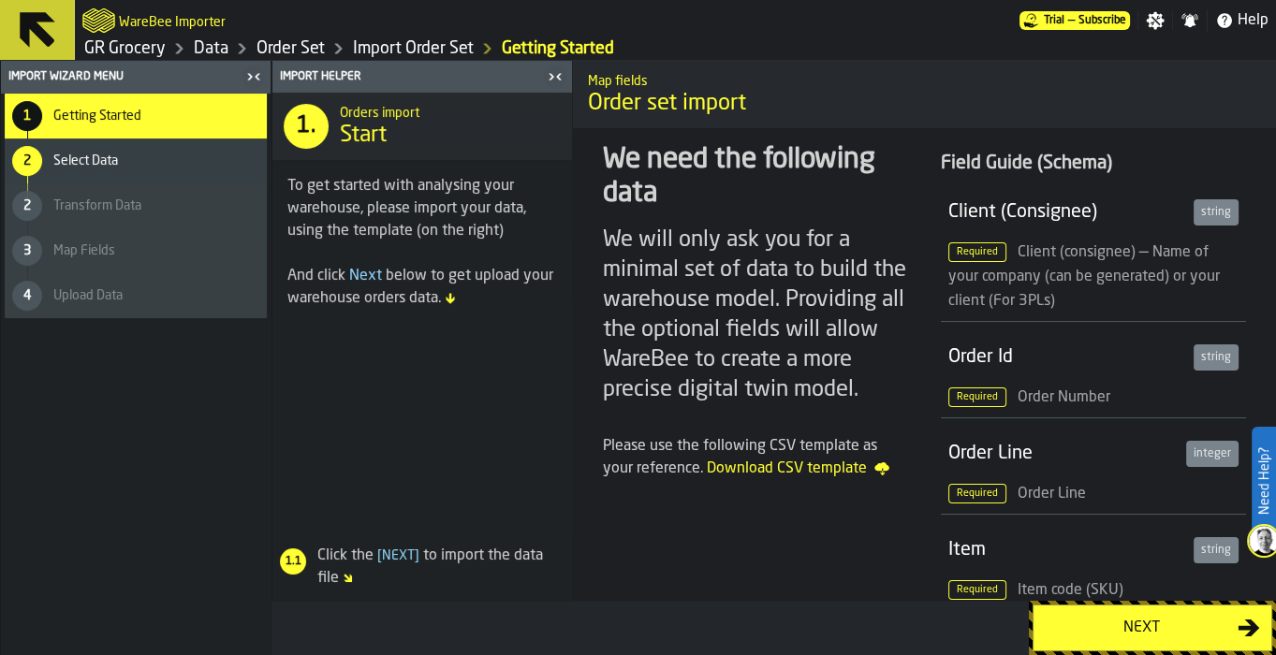
click at [1121, 609] on button "Next" at bounding box center [1153, 628] width 240 height 47
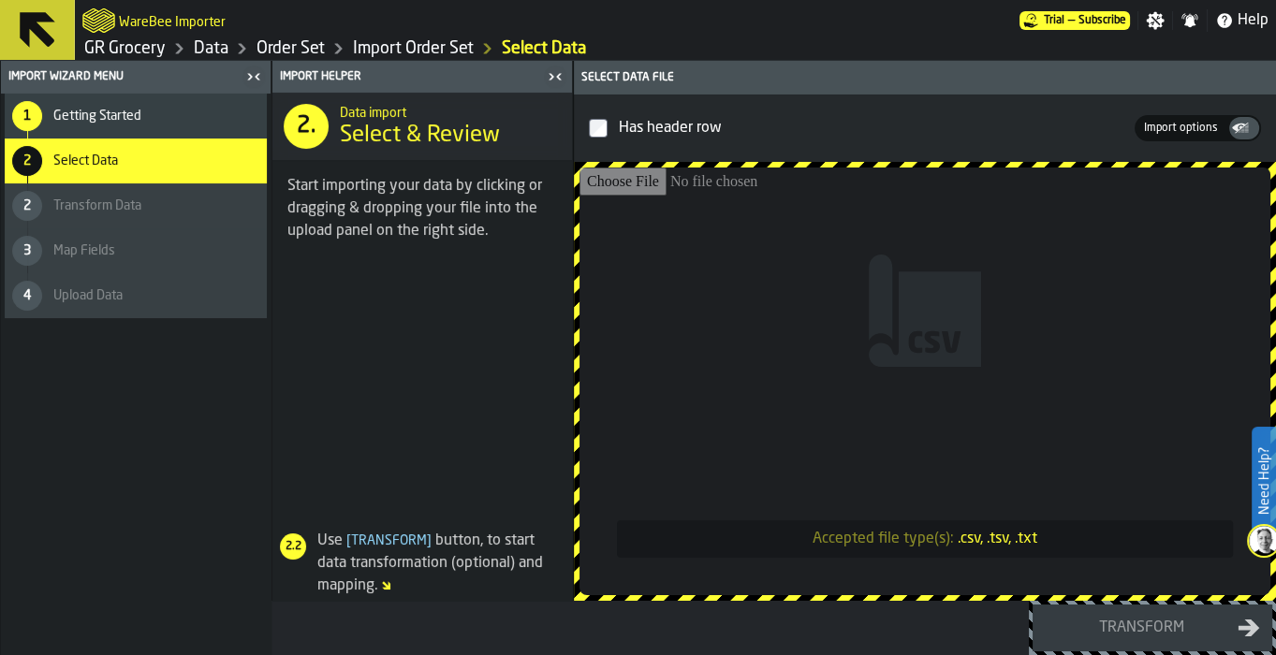
click at [933, 354] on input "Accepted file type(s): .csv, .tsv, .txt" at bounding box center [925, 382] width 691 height 428
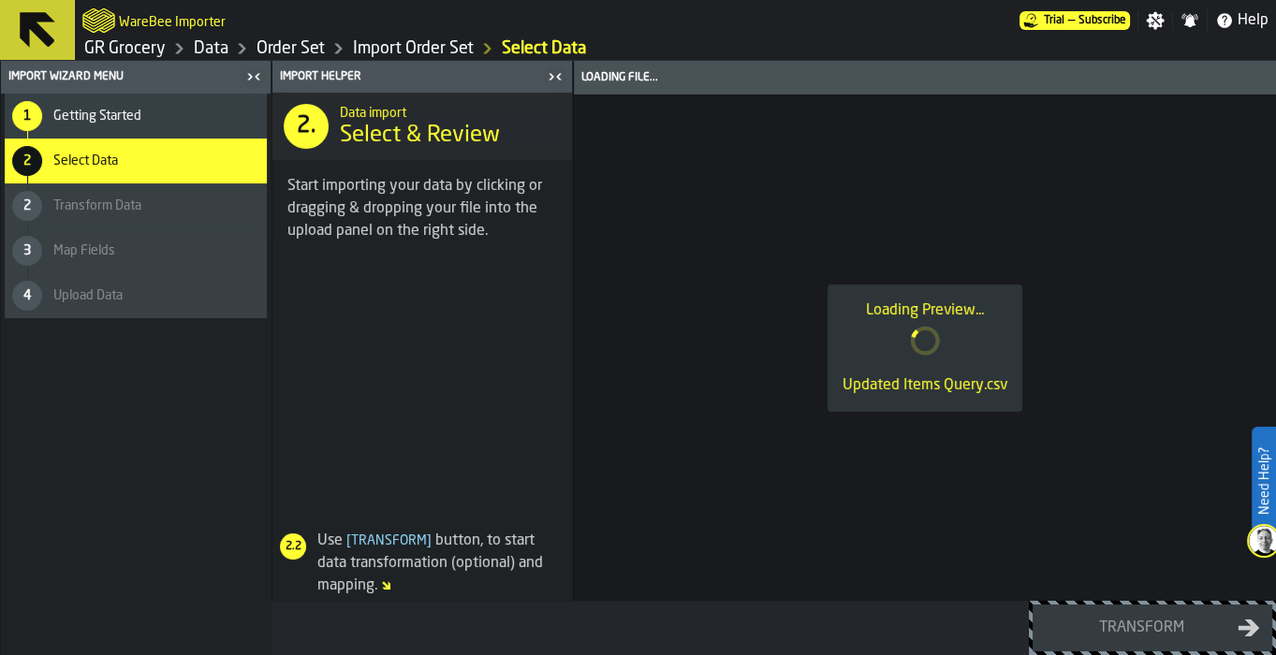
click at [47, 34] on icon at bounding box center [38, 30] width 36 height 36
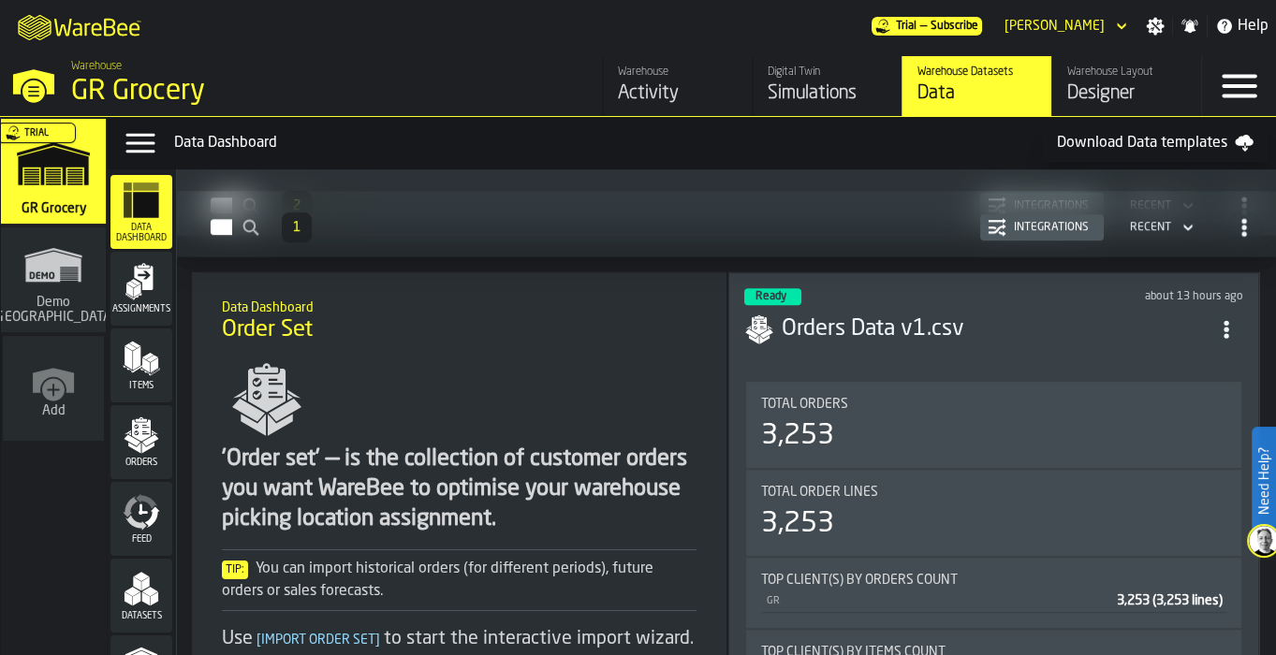
scroll to position [1637, 0]
click at [785, 420] on div "3,253" at bounding box center [797, 437] width 73 height 34
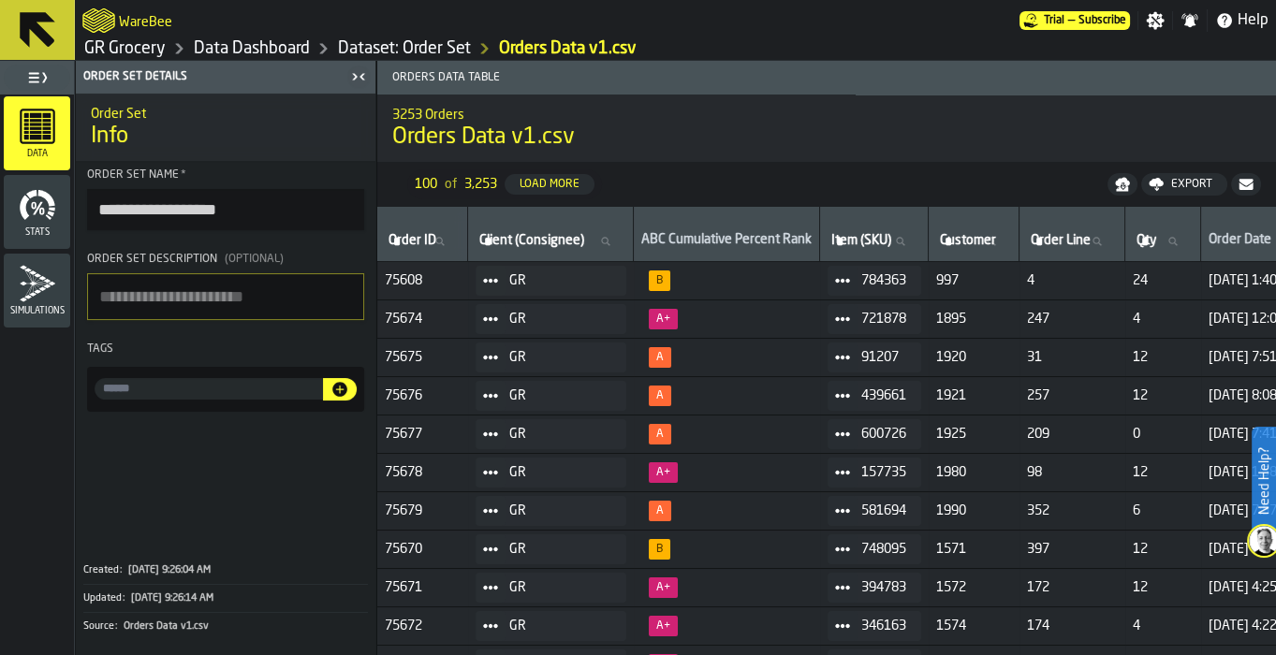
click at [47, 204] on icon "menu Stats" at bounding box center [37, 204] width 37 height 37
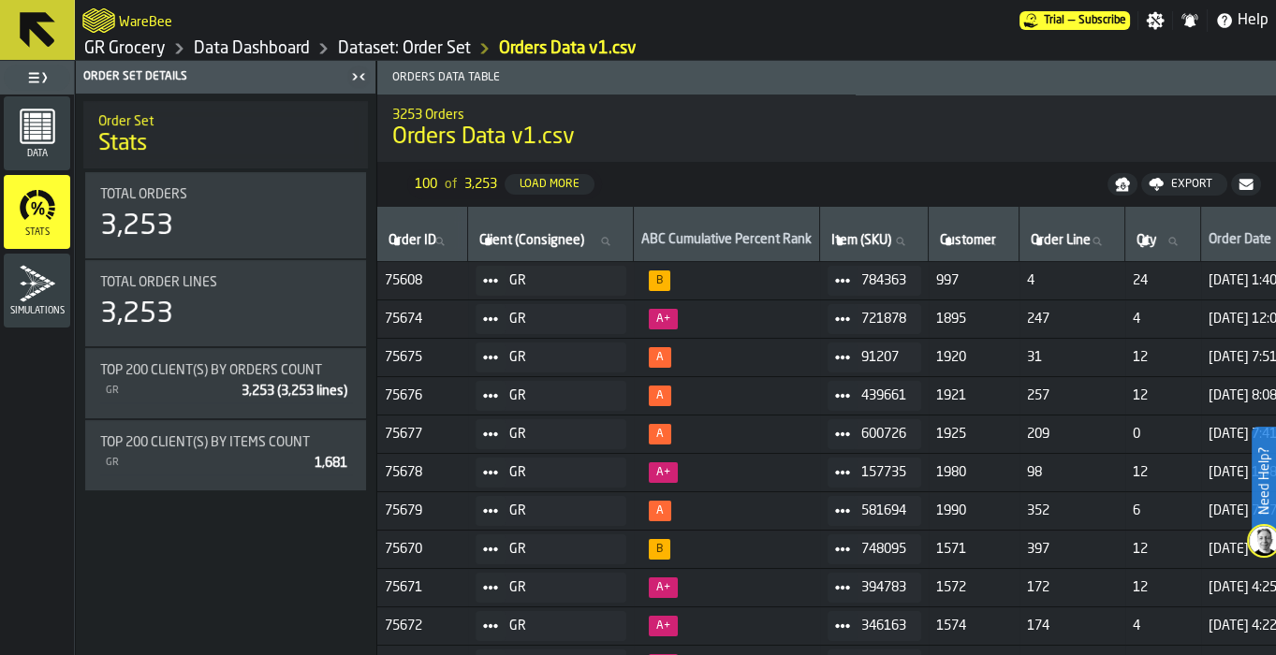
click at [53, 89] on div "button-toggle-Toggle Full Menu" at bounding box center [37, 78] width 66 height 26
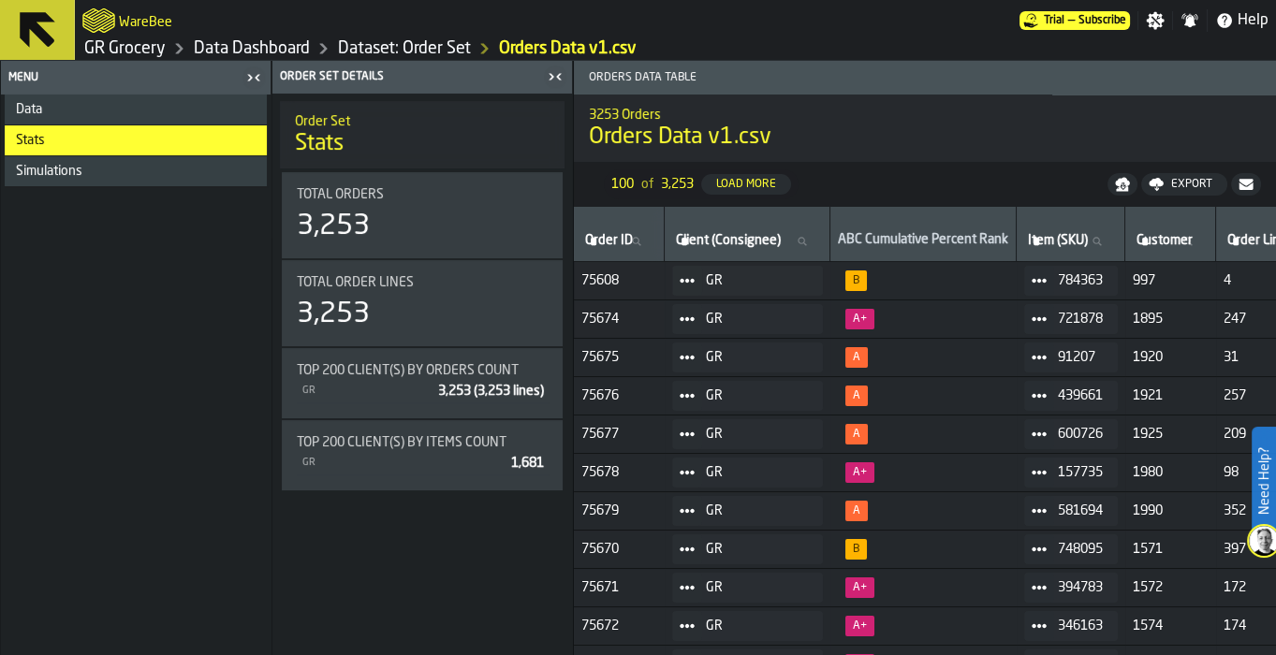
click at [248, 70] on icon "button-toggle-Close me" at bounding box center [253, 77] width 22 height 22
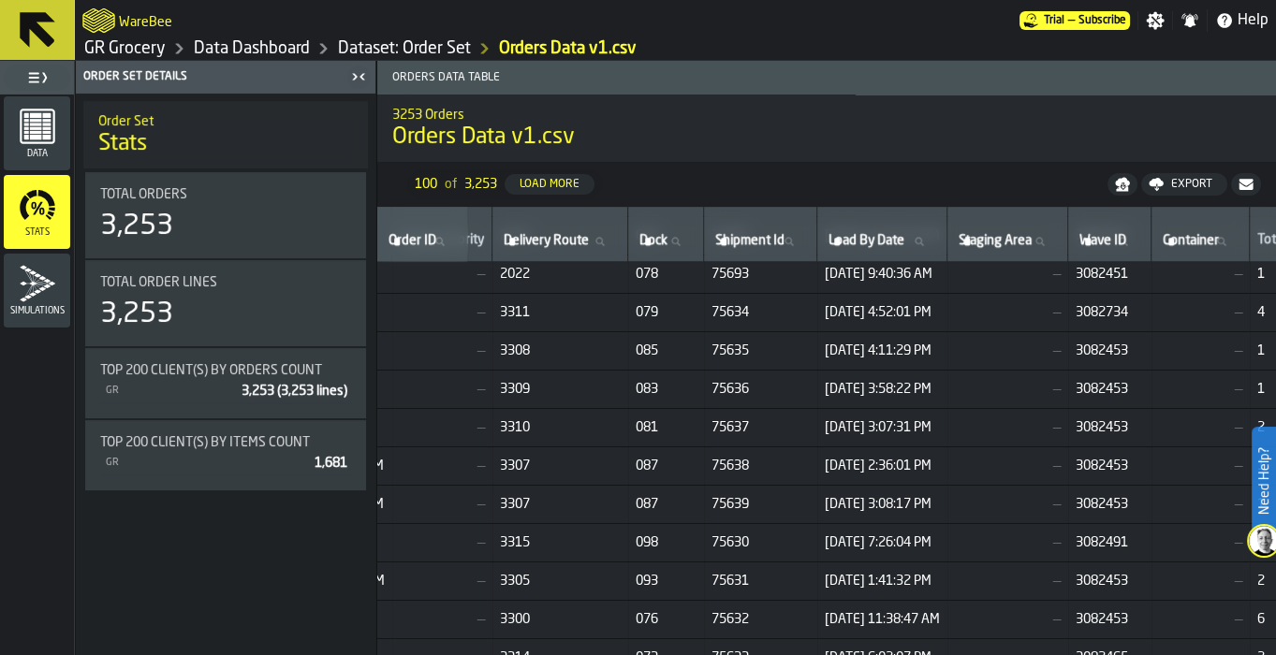
scroll to position [1690, 1461]
